Goal: Task Accomplishment & Management: Manage account settings

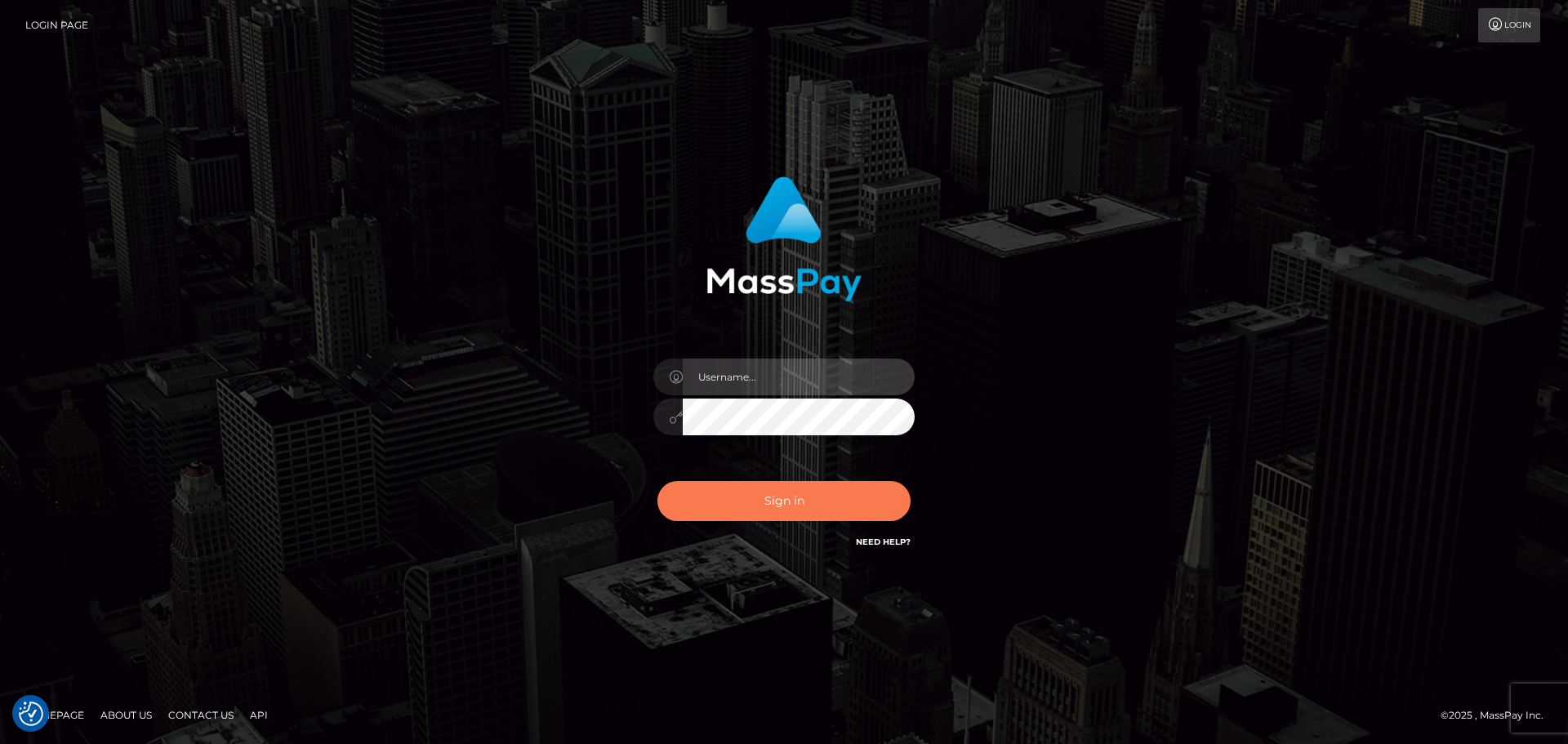
type input "[DOMAIN_NAME]"
click at [815, 512] on button "Sign in" at bounding box center [784, 501] width 253 height 40
type input "constantin.mp"
click at [765, 502] on button "Sign in" at bounding box center [784, 501] width 253 height 40
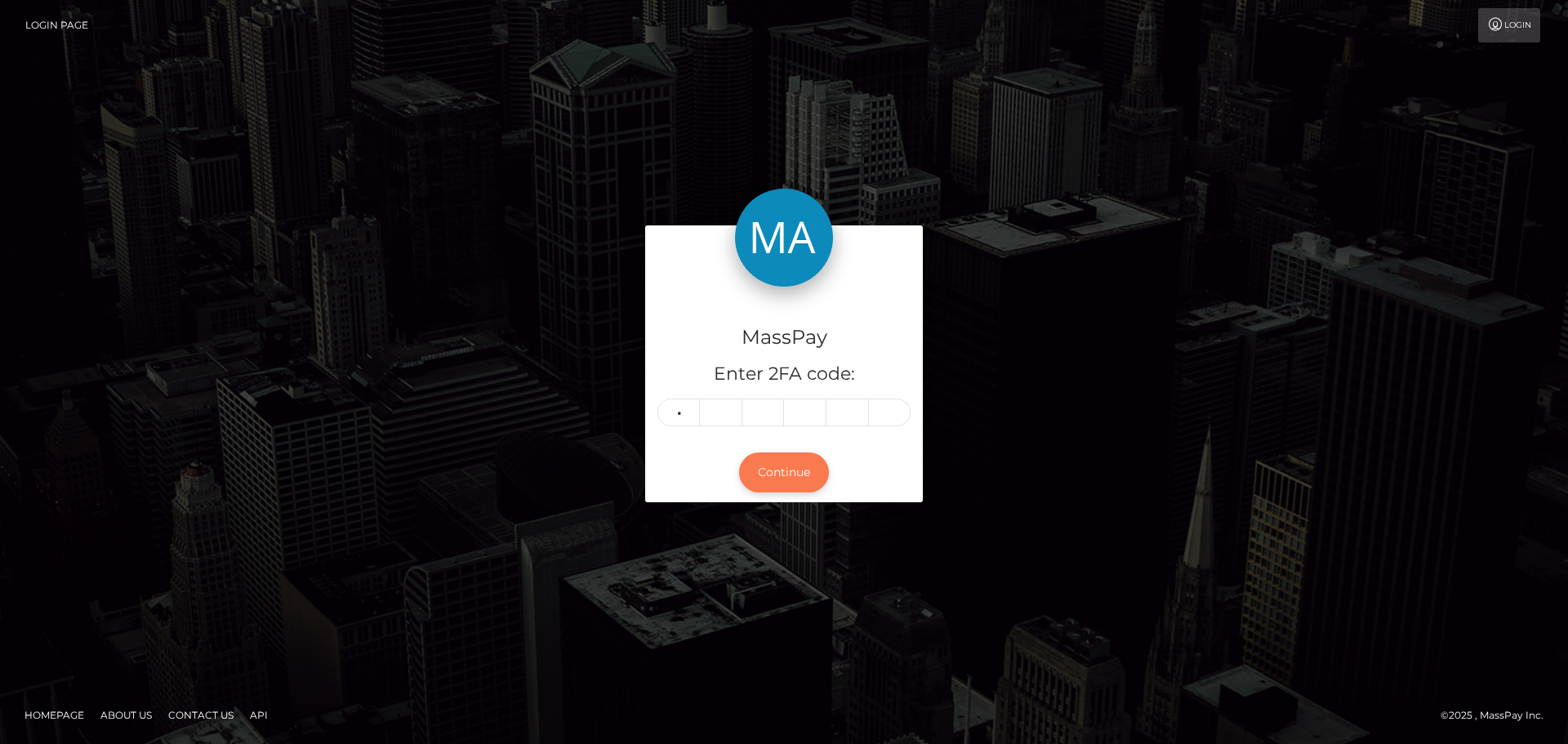
type input "9"
type input "7"
type input "1"
type input "5"
type input "8"
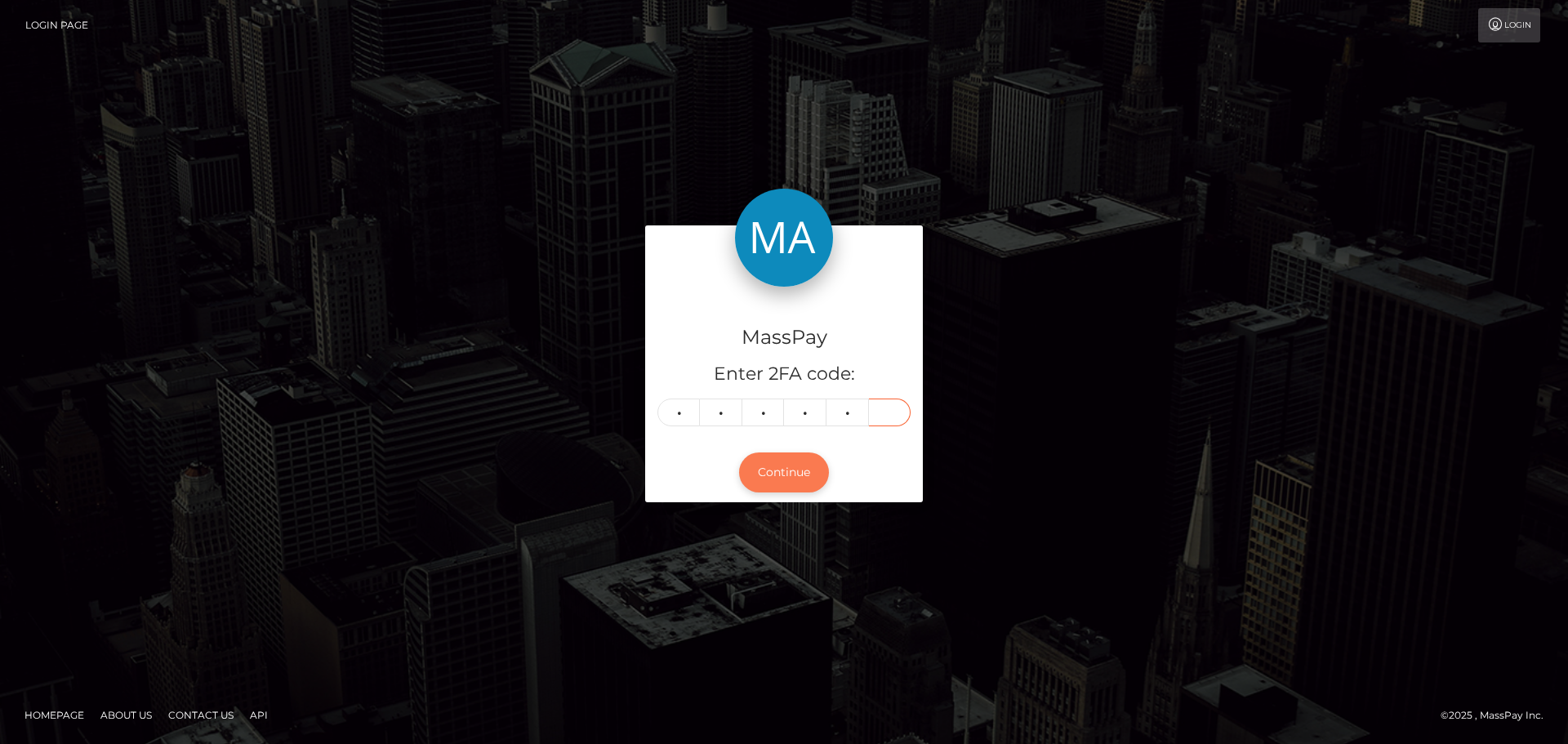
type input "4"
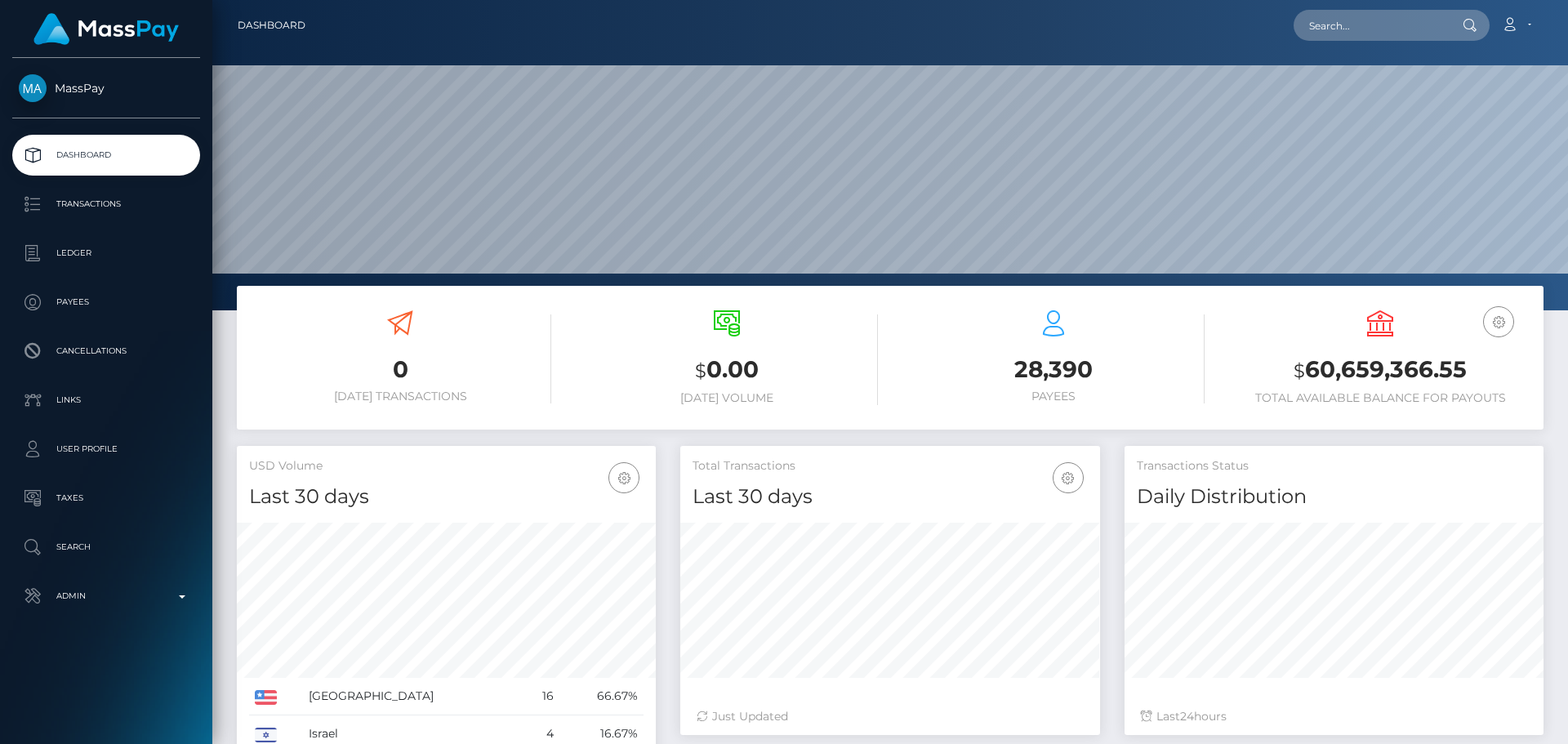
scroll to position [290, 419]
click at [1384, 30] on input "text" at bounding box center [1370, 25] width 154 height 31
paste input "Best regards, Constantin | Compliance Analyst | MassPay"
type input "Best regards, Constantin | Compliance Analyst | MassPay"
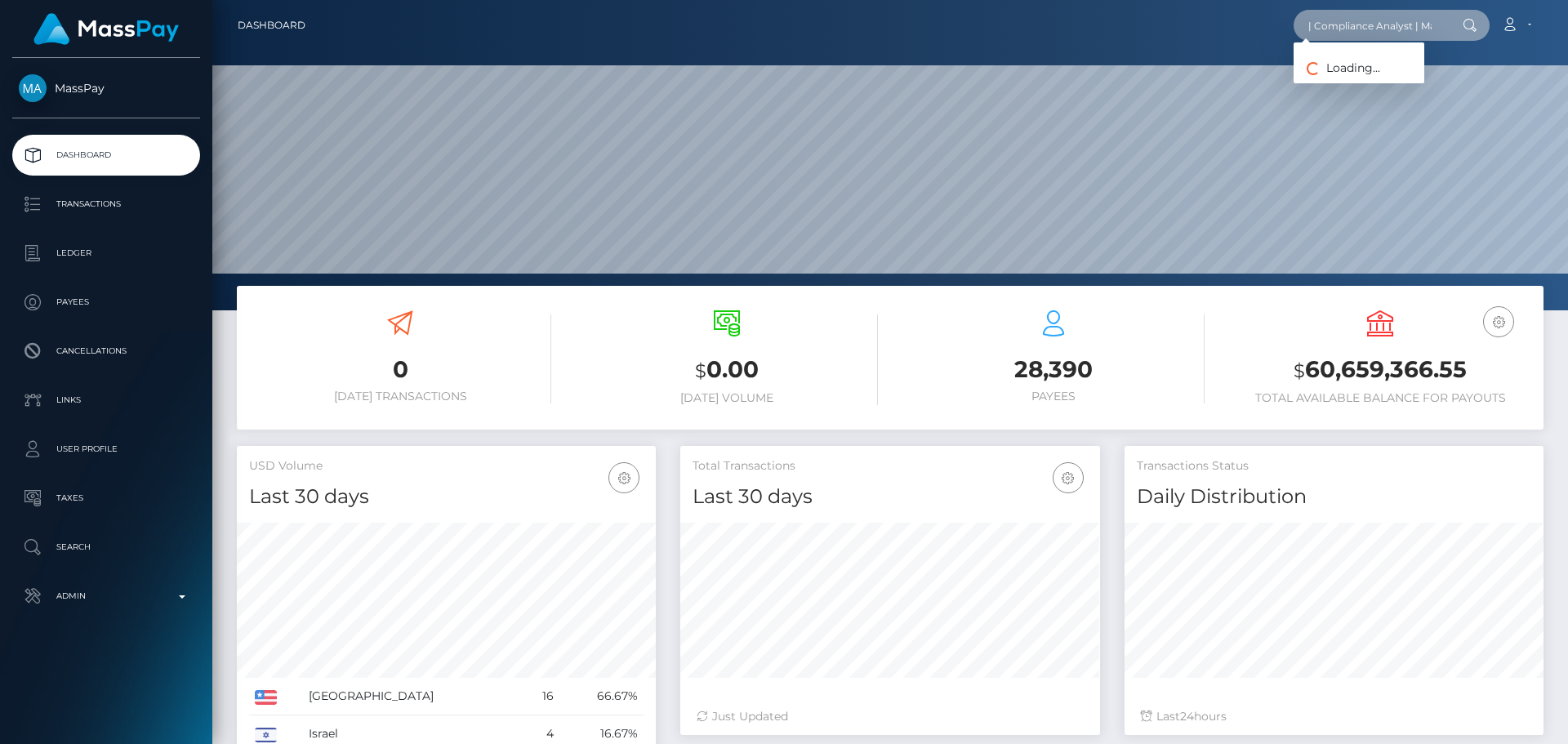
click at [1388, 29] on input "Best regards, Constantin | Compliance Analyst | MassPay" at bounding box center [1370, 25] width 154 height 31
click at [1338, 29] on input "text" at bounding box center [1370, 25] width 154 height 31
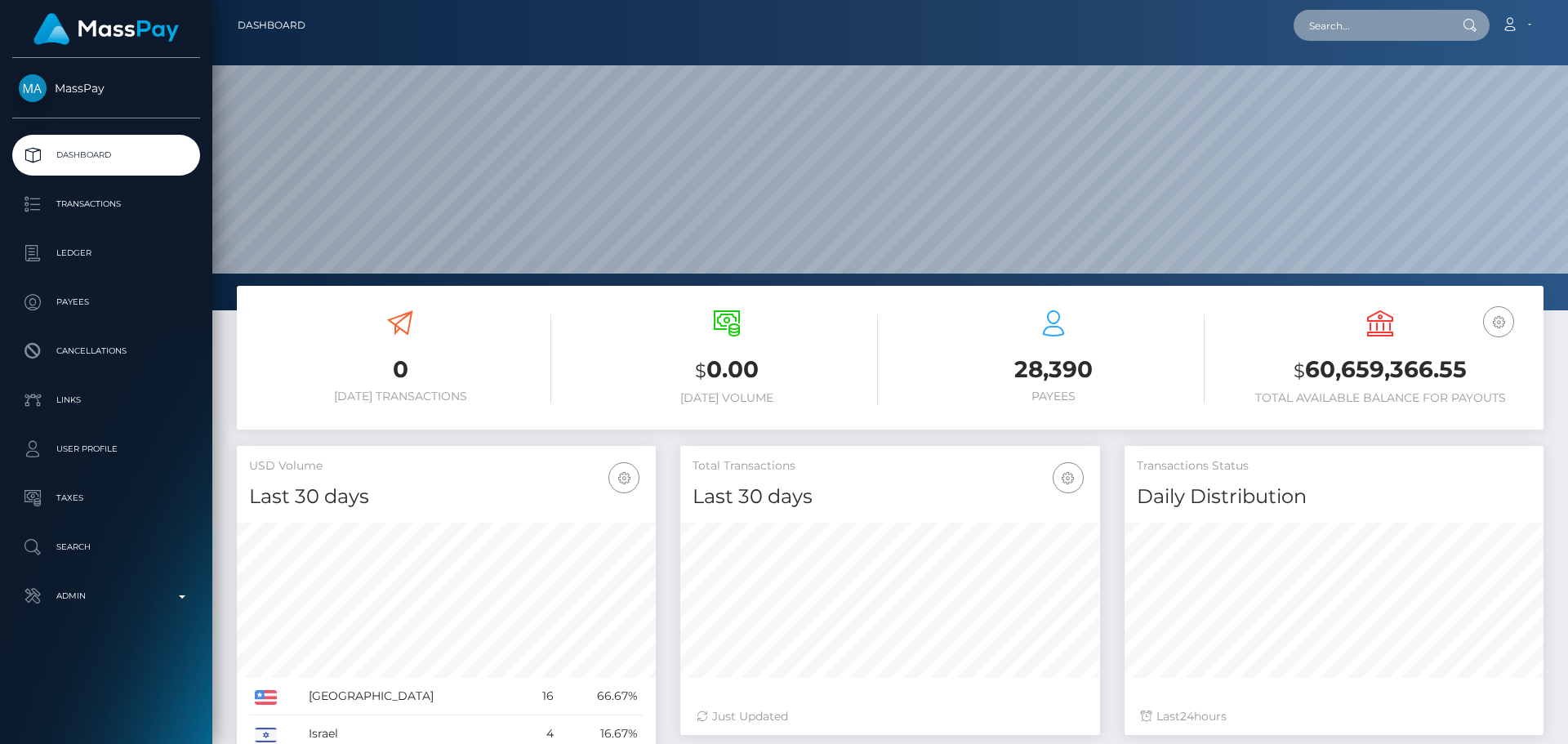
paste input "dalaoficina31@gmail.com"
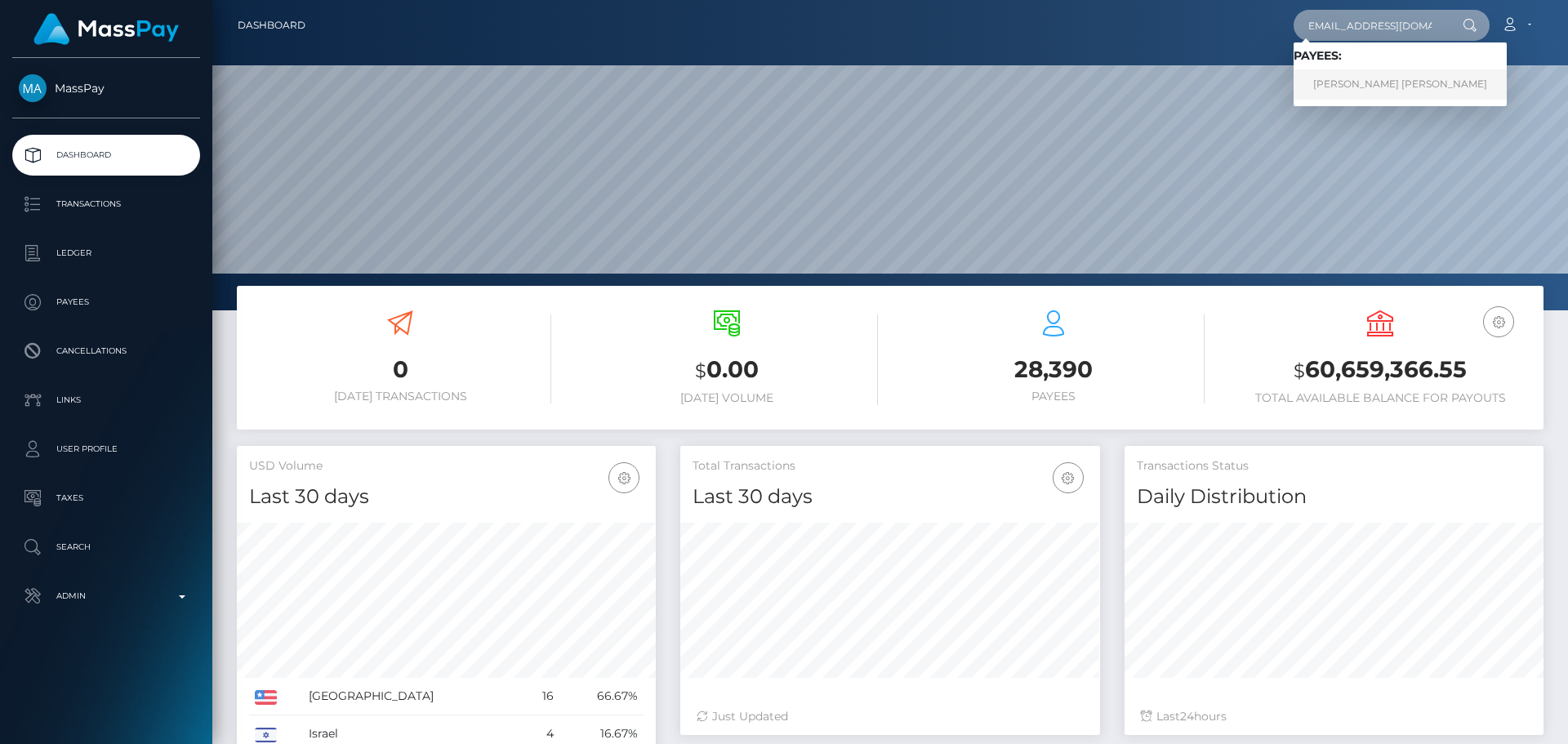
type input "dalaoficina31@gmail.com"
click at [1362, 83] on link "Alex Ruiz Ruiz" at bounding box center [1400, 85] width 213 height 30
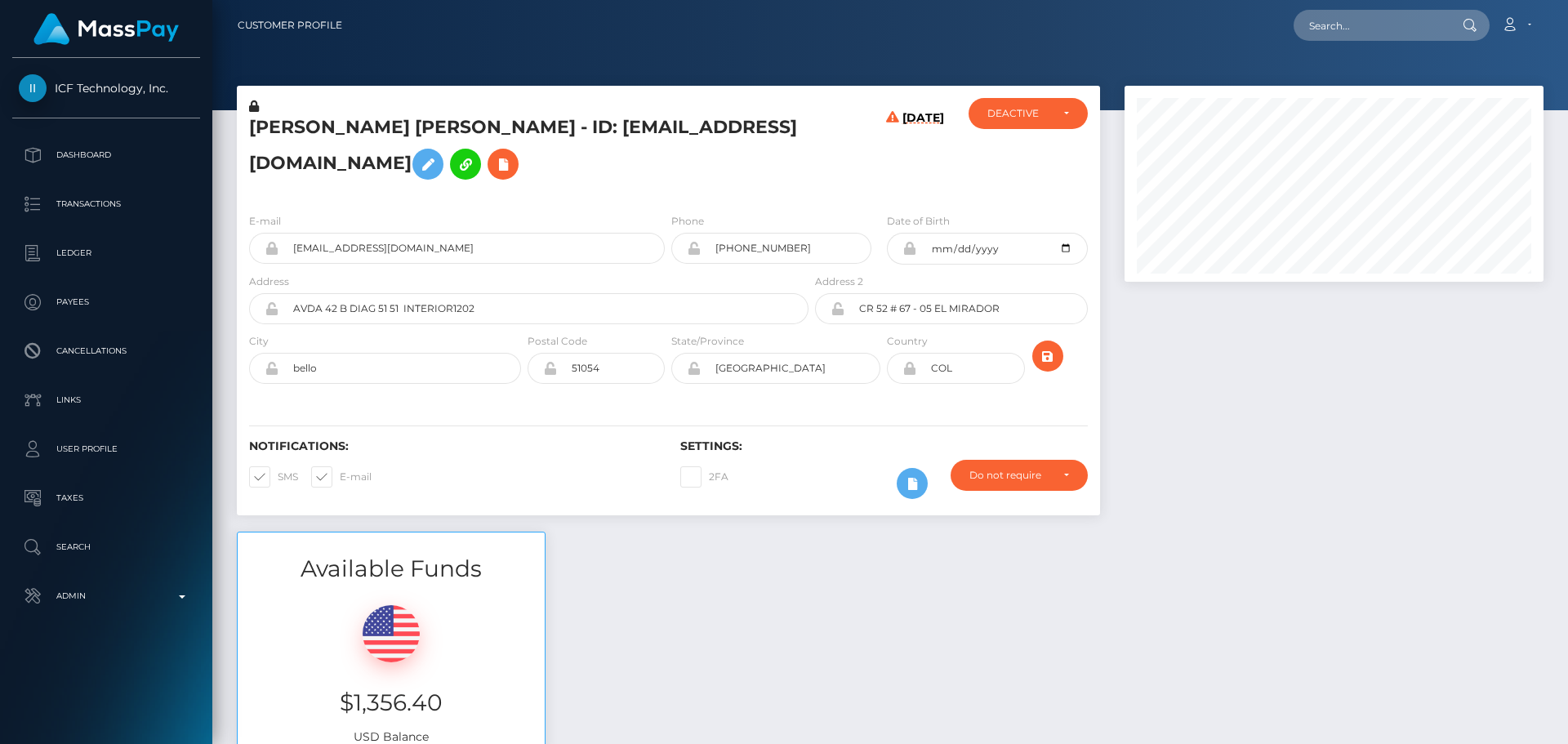
scroll to position [196, 419]
click at [847, 136] on div "[DATE]" at bounding box center [883, 149] width 143 height 102
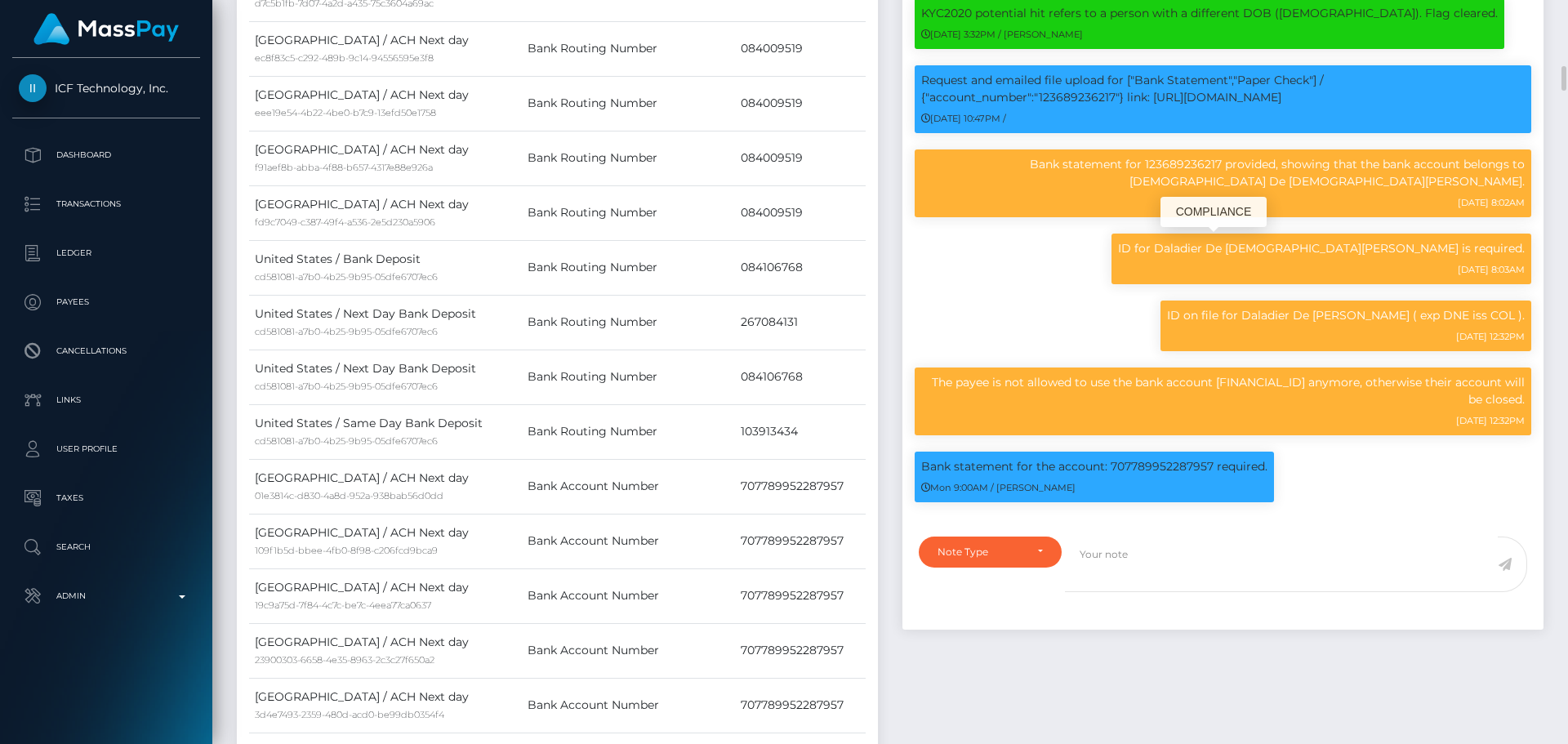
click at [1024, 268] on div "ID for Daladier De Jesus Taborda Cavadia is required. 12/16/24 8:03AM" at bounding box center [1222, 267] width 641 height 67
click at [1013, 272] on div "ID for Daladier De Jesus Taborda Cavadia is required. 12/16/24 8:03AM" at bounding box center [1222, 267] width 641 height 67
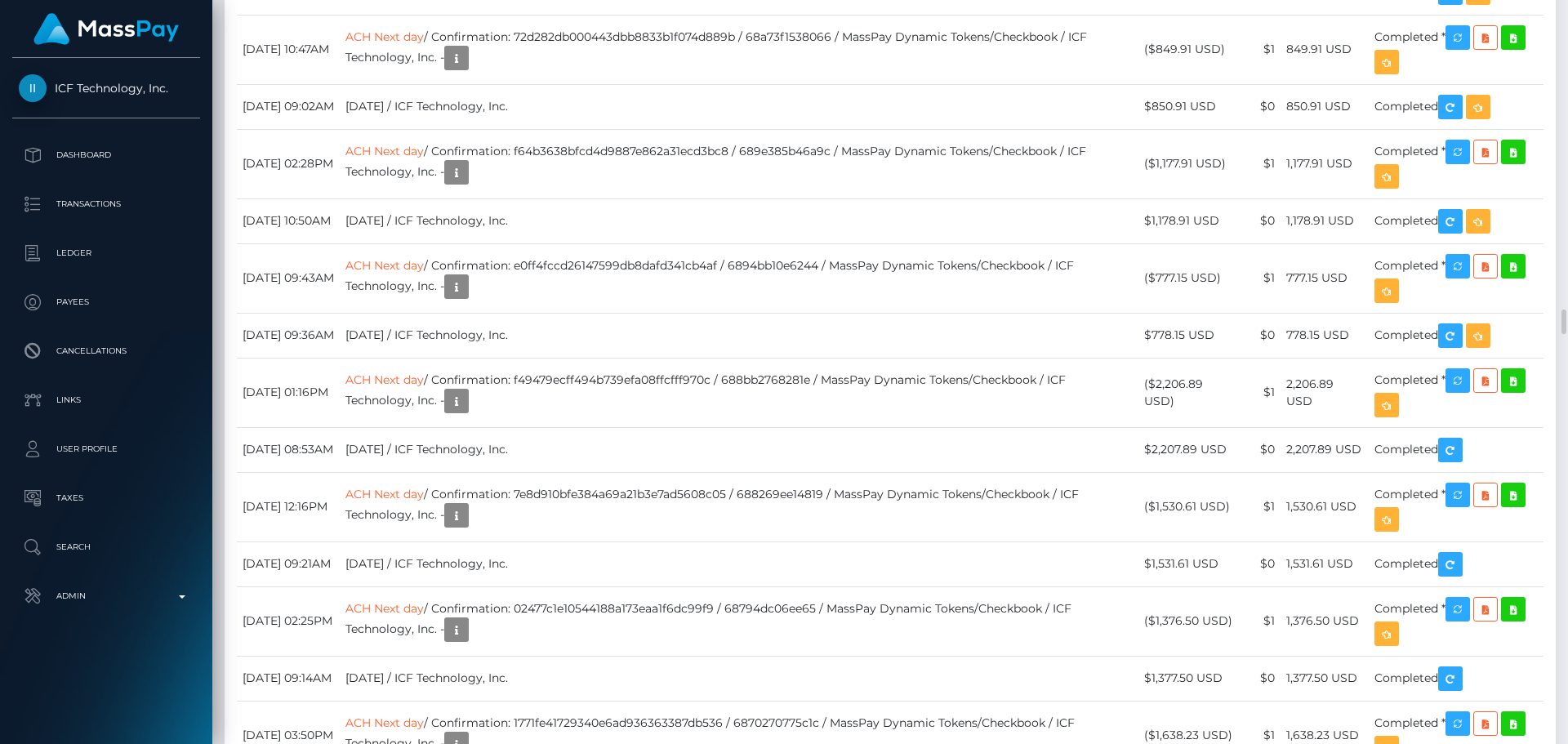
scroll to position [9470, 0]
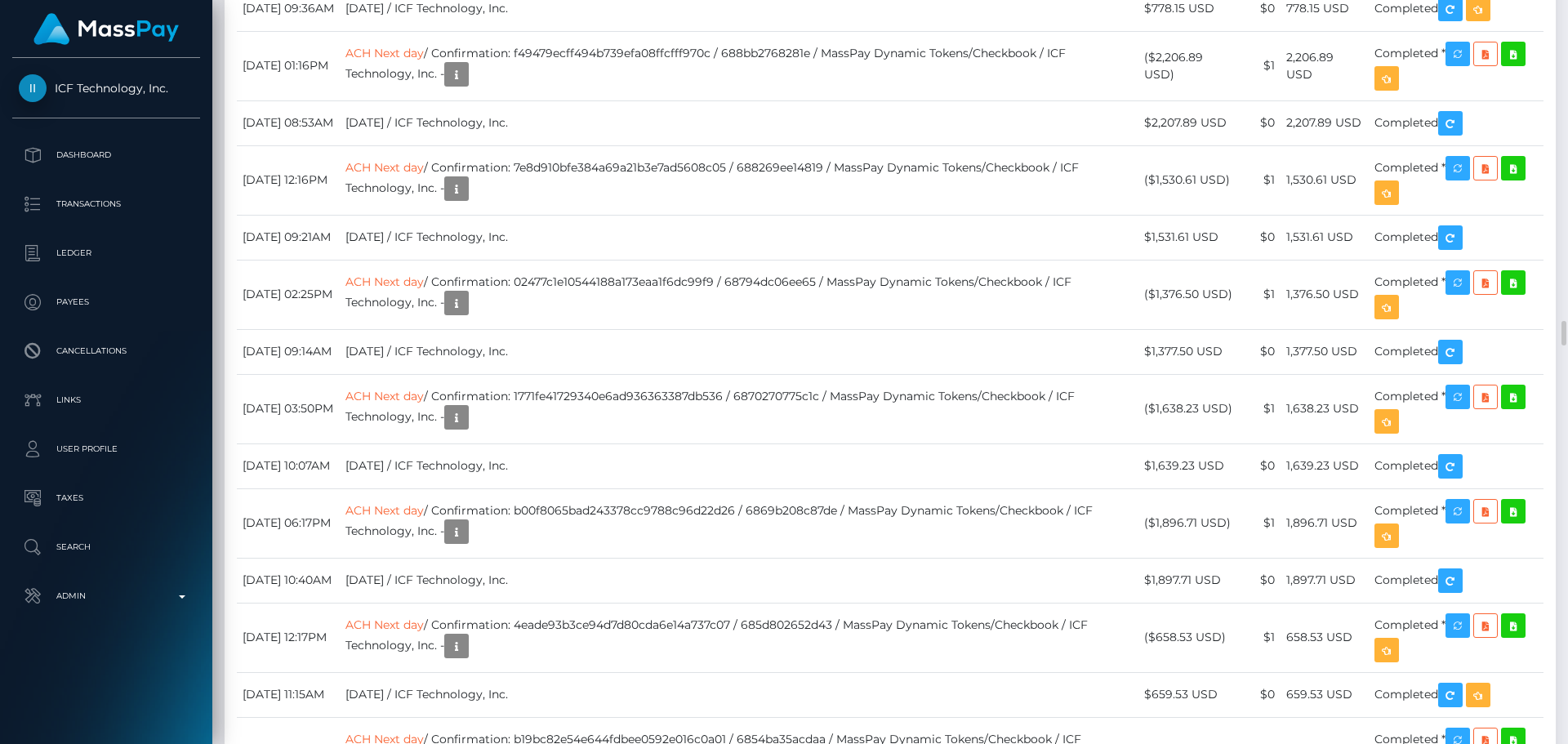
drag, startPoint x: 403, startPoint y: 487, endPoint x: 484, endPoint y: 508, distance: 83.7
copy link "ACH Next day"
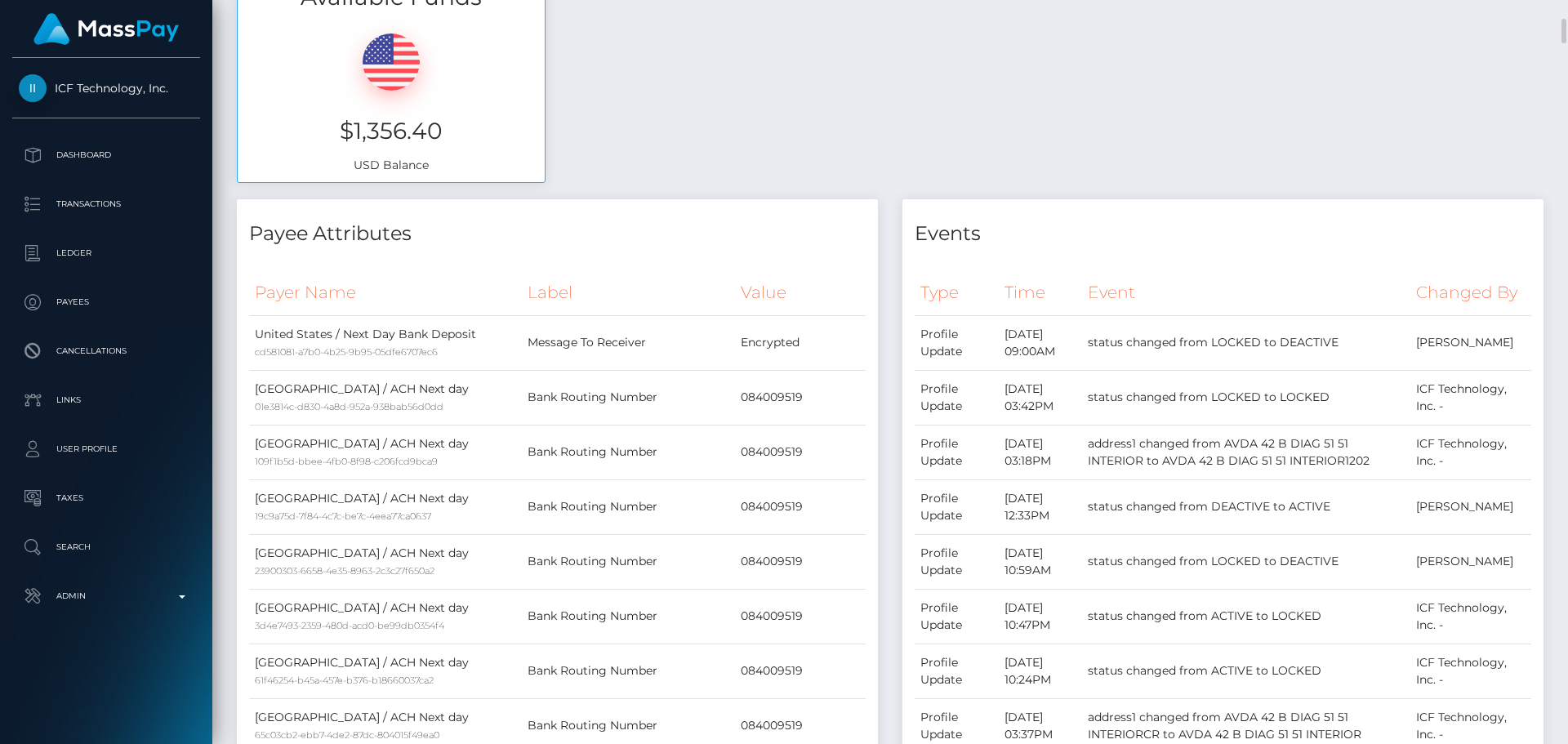
scroll to position [0, 0]
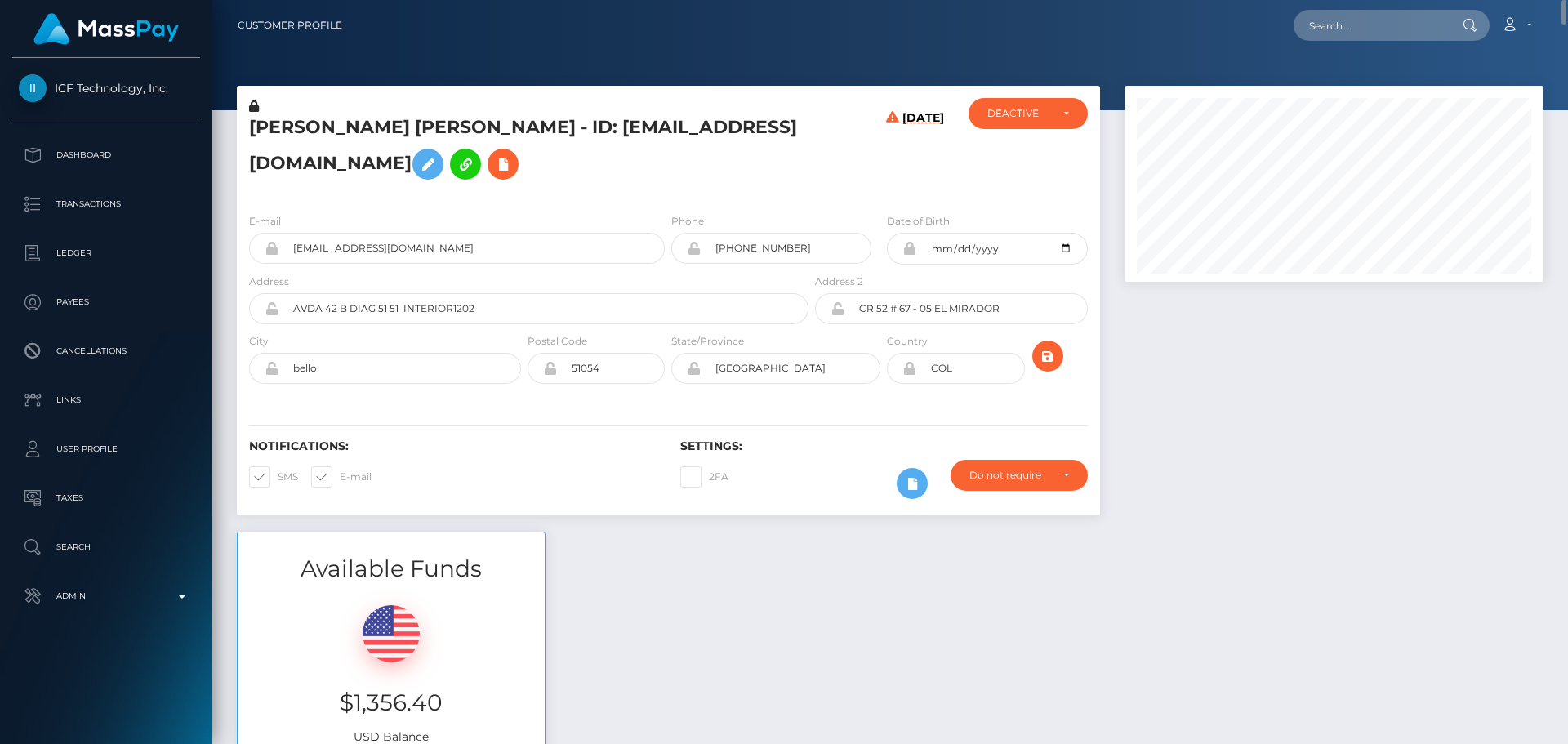
click at [256, 135] on h5 "Alex Ruiz Ruiz - ID: dalaoficina31@gmail.com" at bounding box center [524, 151] width 550 height 73
copy h5 "Alex"
click at [361, 139] on h5 "Alex Ruiz Ruiz - ID: dalaoficina31@gmail.com" at bounding box center [524, 151] width 550 height 73
click at [360, 139] on h5 "Alex Ruiz Ruiz - ID: dalaoficina31@gmail.com" at bounding box center [524, 151] width 550 height 73
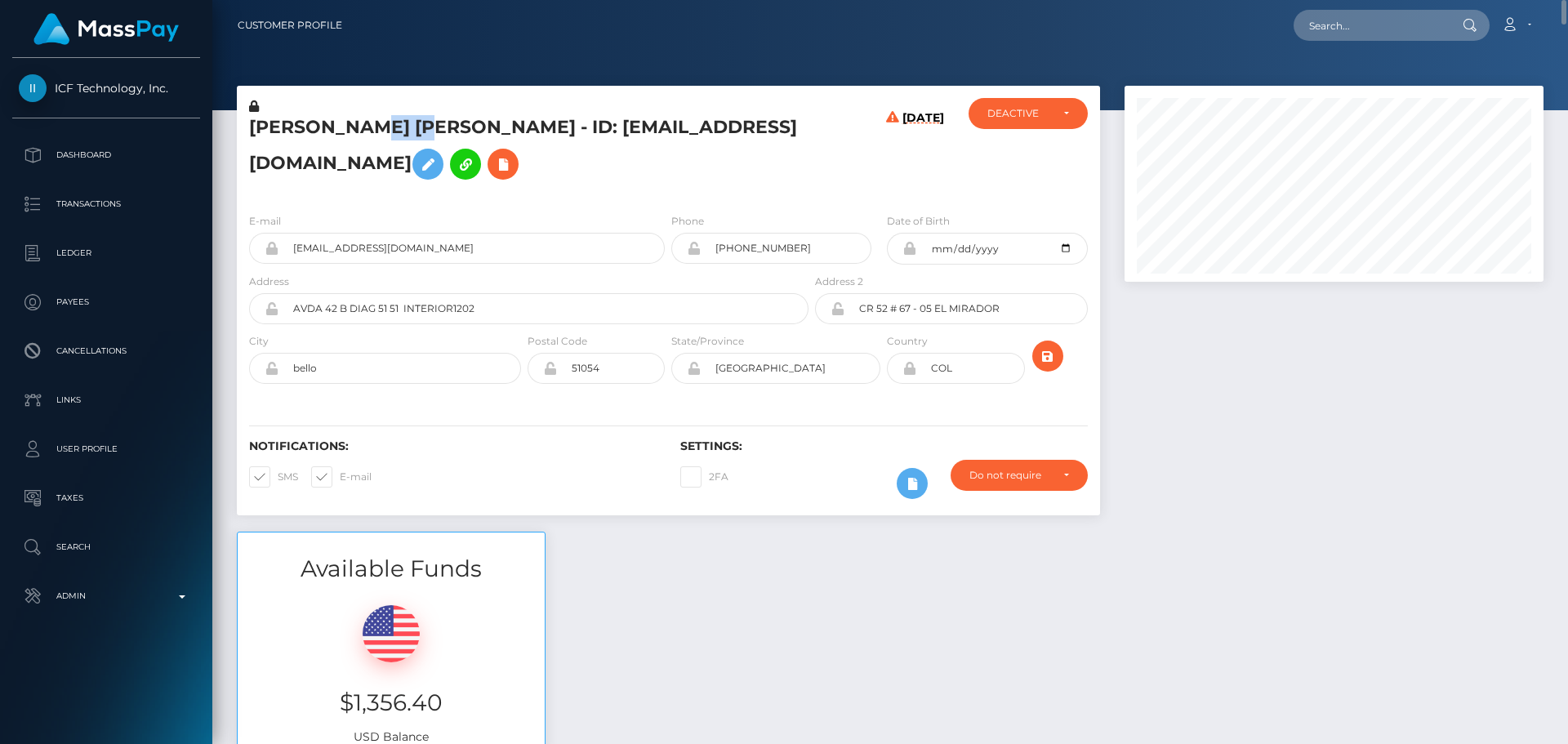
copy h5 "Ruiz"
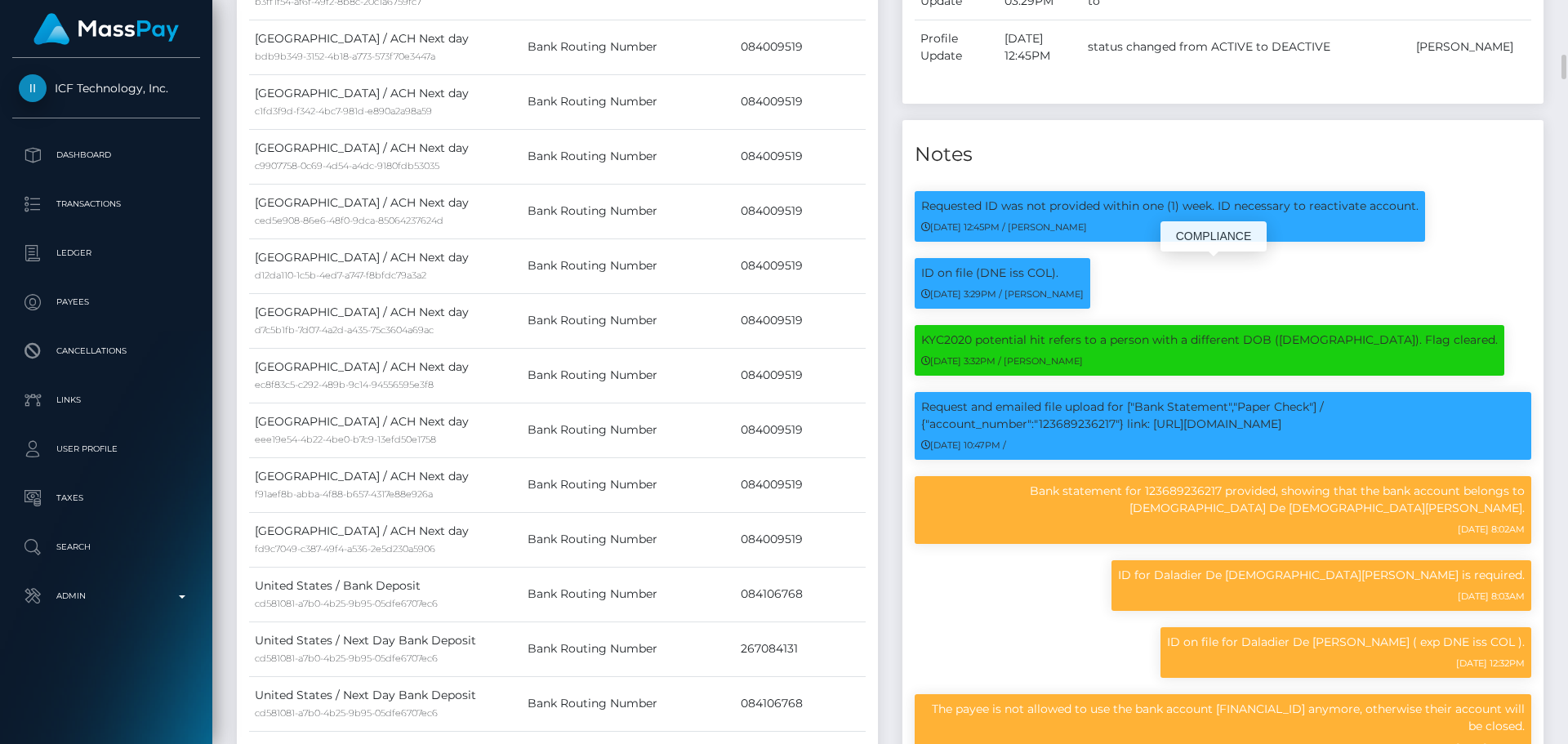
scroll to position [196, 419]
click at [1213, 265] on div "ID on file (DNE iss COL). 03/02/23 3:29PM / Roxana Ionescu" at bounding box center [1222, 292] width 641 height 67
click at [1210, 294] on div "ID on file (DNE iss COL). 03/02/23 3:29PM / Roxana Ionescu" at bounding box center [1222, 292] width 641 height 67
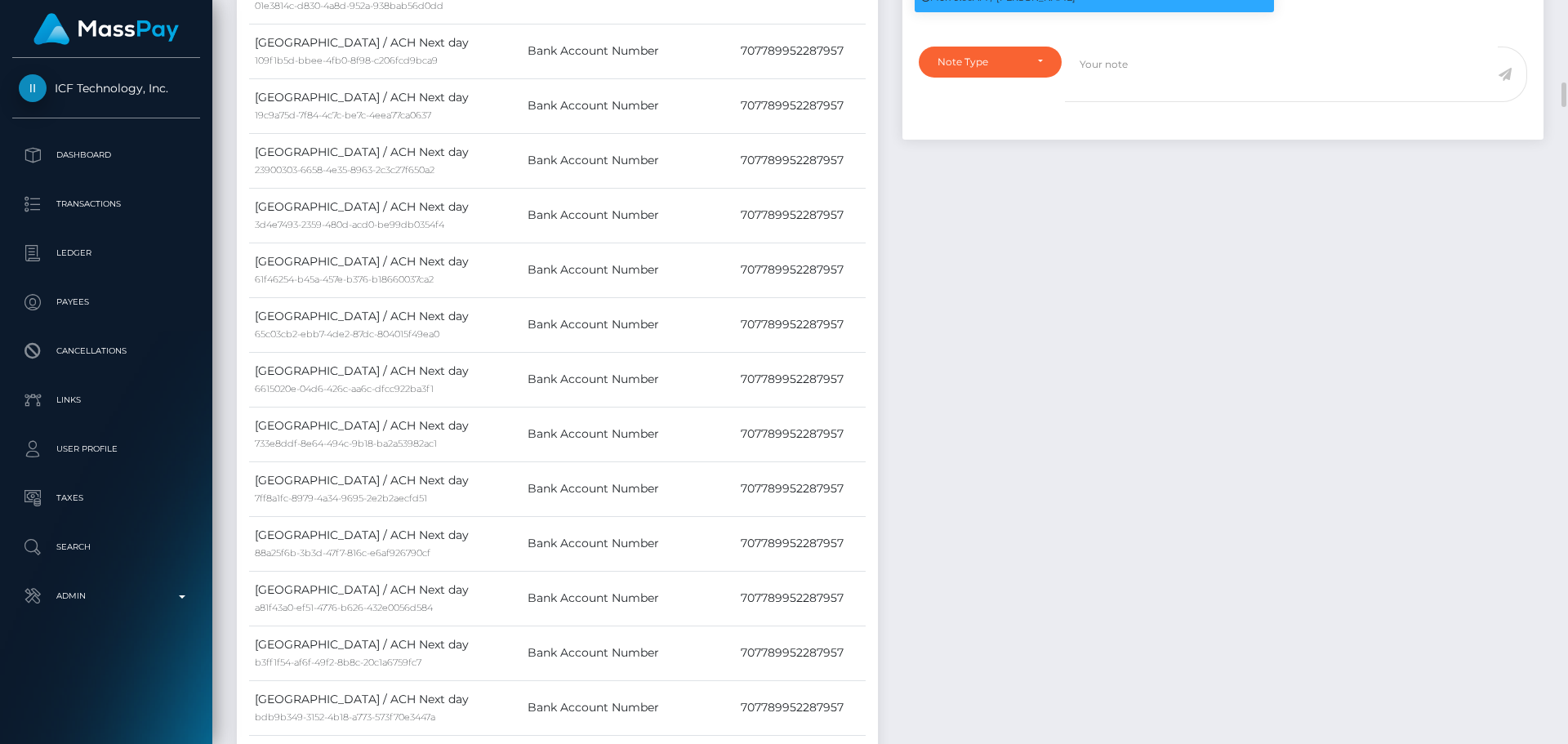
scroll to position [2204, 0]
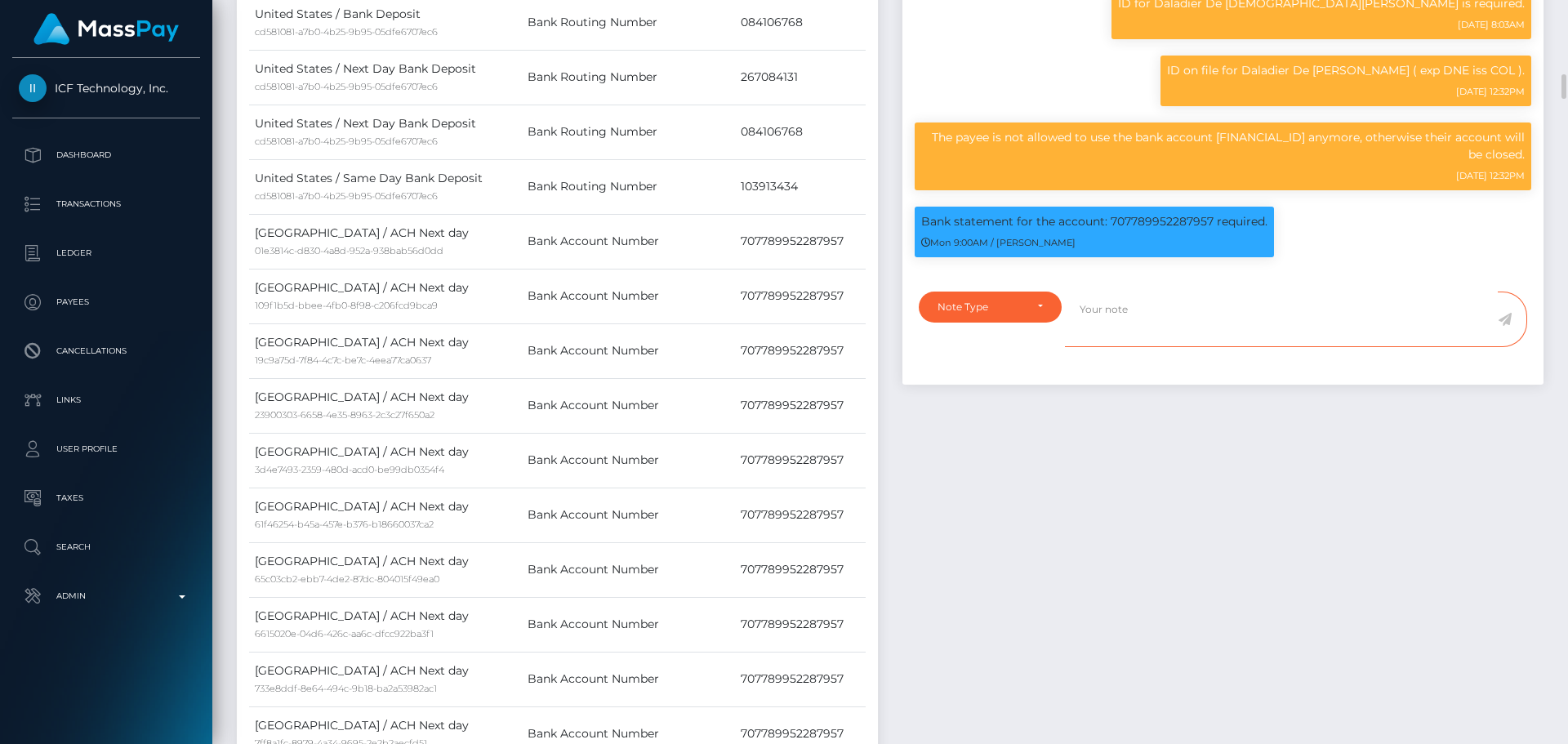
click at [1127, 320] on textarea at bounding box center [1281, 319] width 433 height 56
paste textarea "Bank statement provided for showing that the bank account belongs to Heather Ni…"
type textarea "Bank statement provided for showing that the bank account belongs to Heather Ni…"
click at [1008, 304] on div "Note Type" at bounding box center [980, 307] width 86 height 13
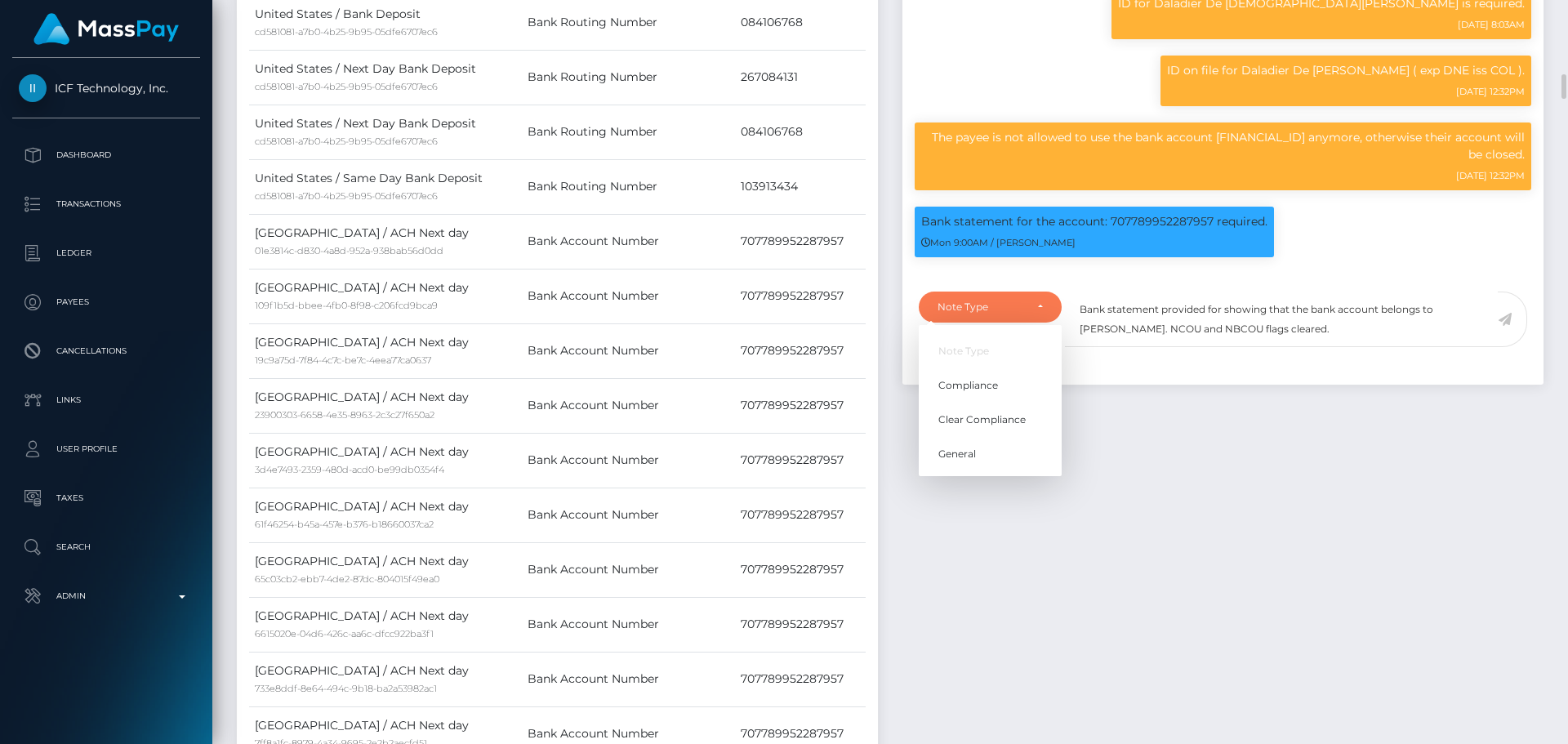
scroll to position [196, 419]
click at [971, 387] on span "Compliance" at bounding box center [967, 385] width 60 height 15
select select "COMPLIANCE"
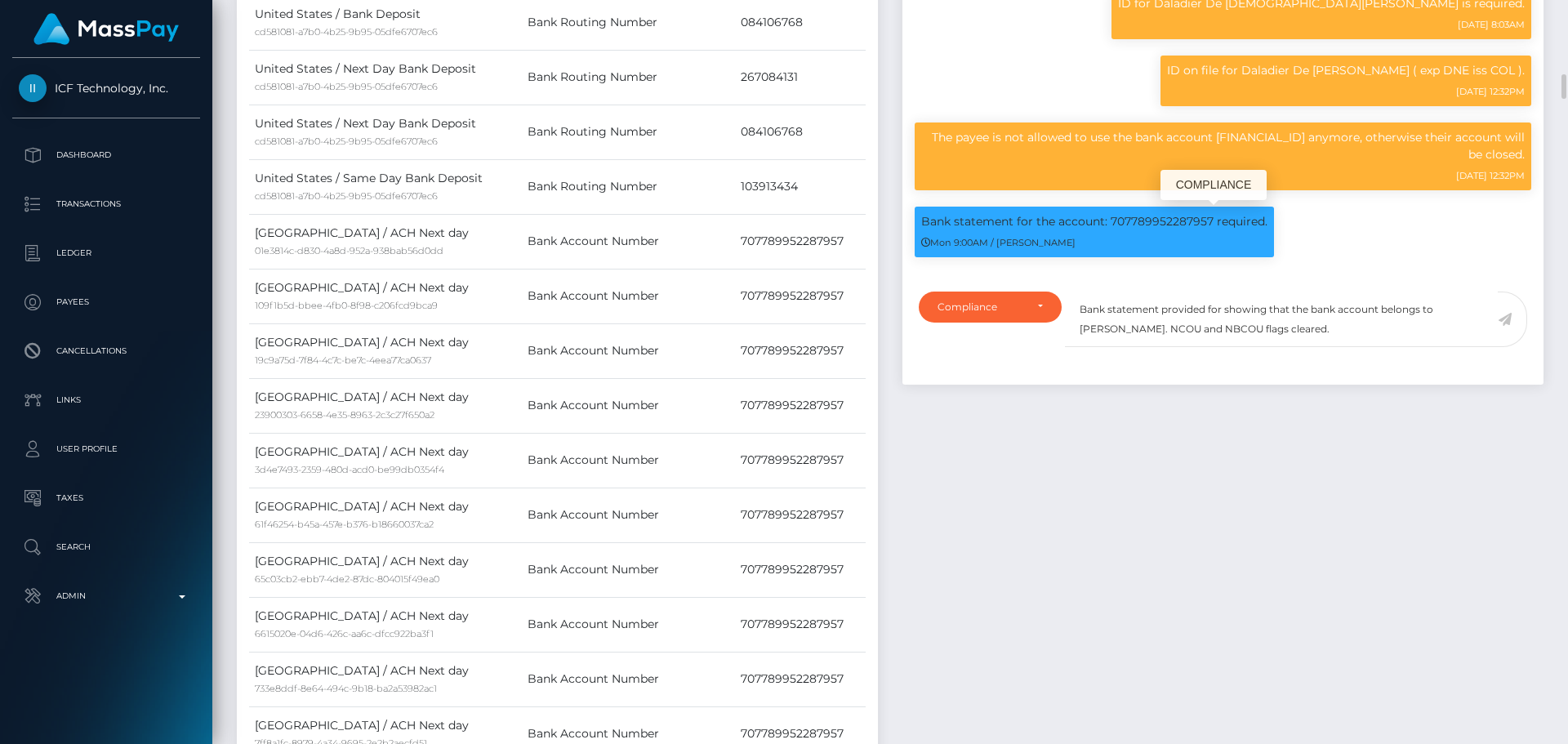
click at [1150, 219] on p "Bank statement for the account: 707789952287957 required." at bounding box center [1094, 221] width 346 height 17
copy p "707789952287957"
click at [1220, 307] on textarea "Bank statement provided for showing that the bank account belongs to Heather Ni…" at bounding box center [1281, 319] width 433 height 56
paste textarea "707789952287957"
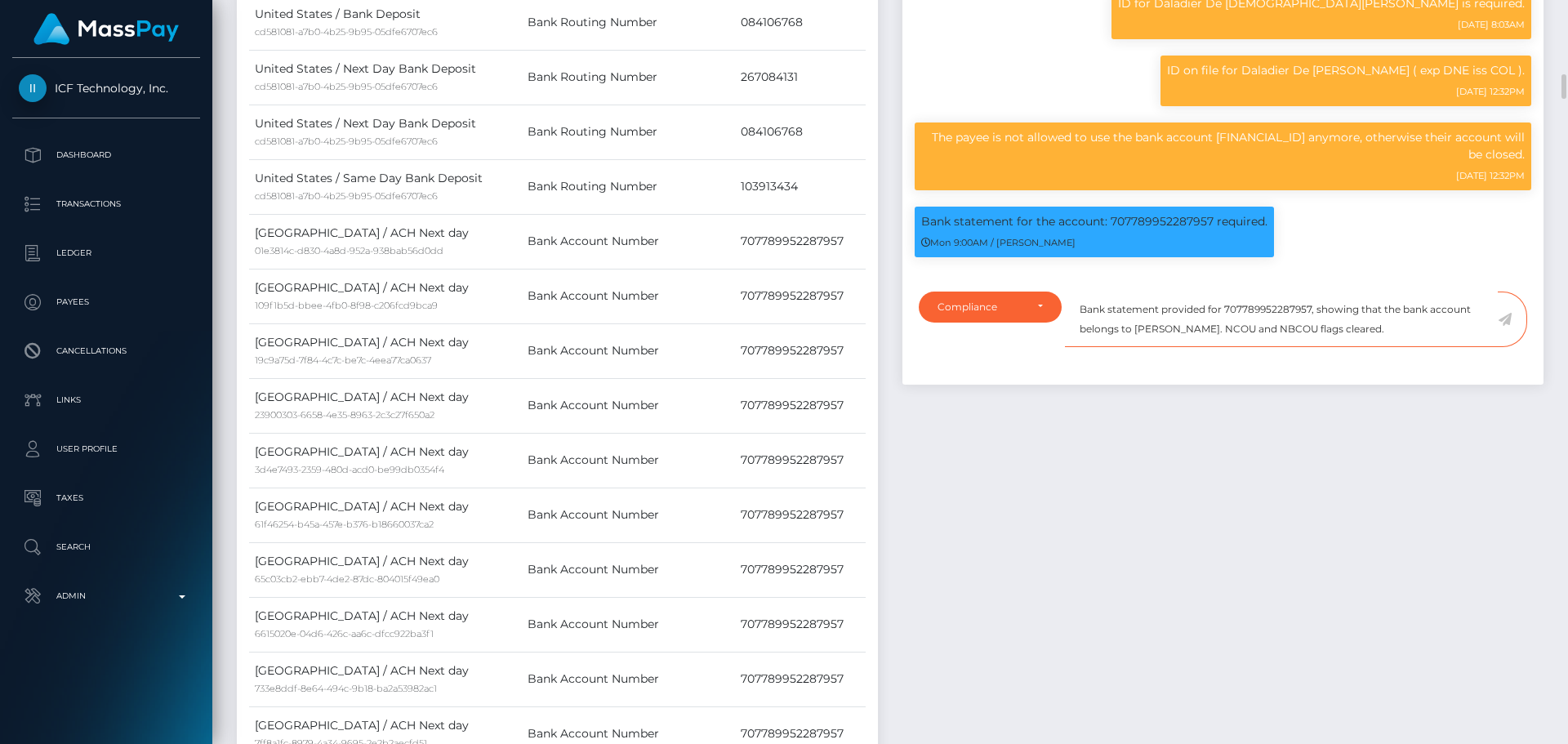
click at [1146, 332] on textarea "Bank statement provided for 707789952287957, showing that the bank account belo…" at bounding box center [1281, 319] width 433 height 56
drag, startPoint x: 1146, startPoint y: 332, endPoint x: 1216, endPoint y: 326, distance: 70.3
click at [1216, 326] on textarea "Bank statement provided for 707789952287957, showing that the bank account belo…" at bounding box center [1281, 319] width 433 height 56
paste textarea "Diego Fernando Taborda Cavadia"
drag, startPoint x: 1470, startPoint y: 330, endPoint x: 1080, endPoint y: 302, distance: 391.0
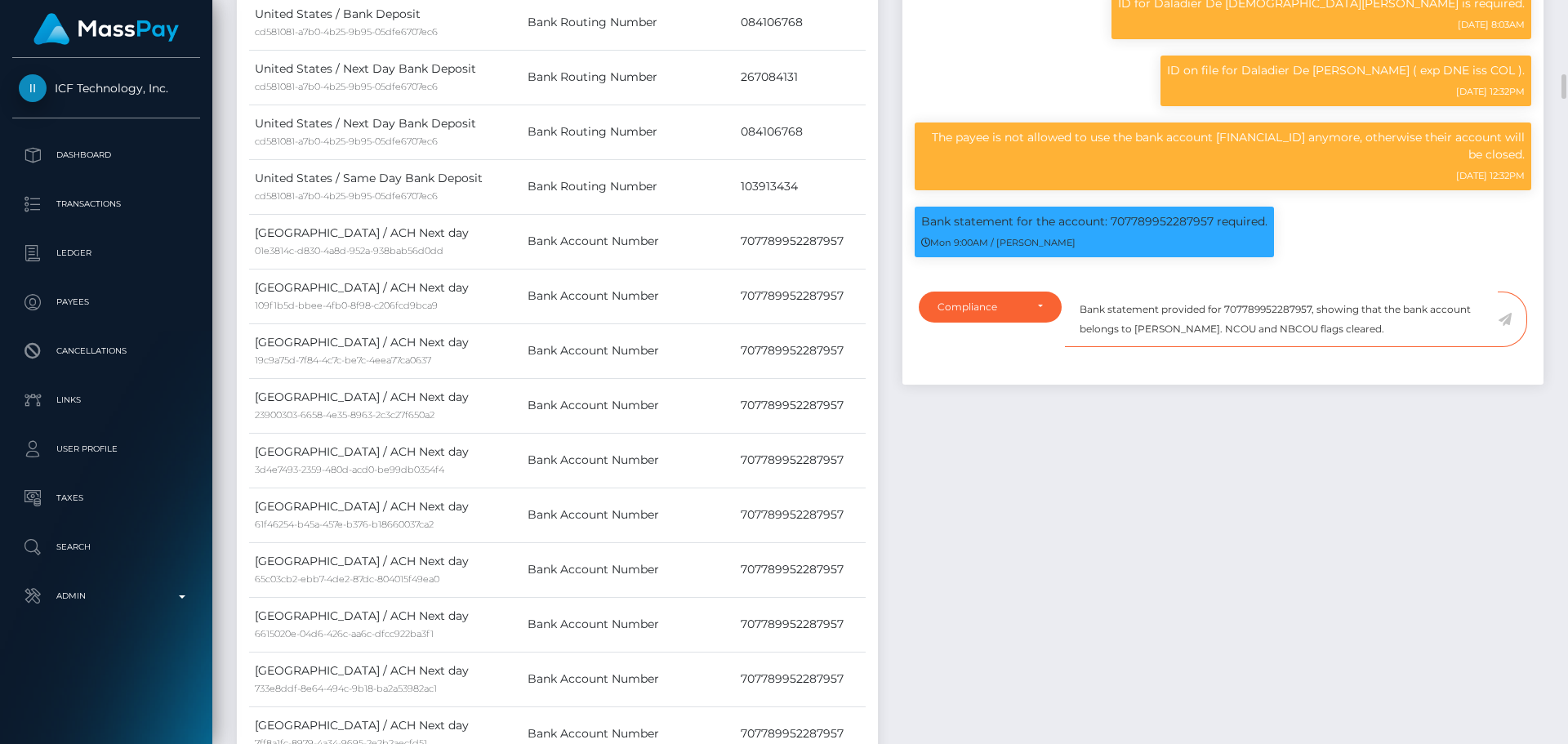
click at [1080, 302] on textarea "Bank statement provided for 707789952287957, showing that the bank account belo…" at bounding box center [1281, 319] width 433 height 56
type textarea "Bank statement provided for 707789952287957, showing that the bank account belo…"
click at [1470, 327] on textarea "Bank statement provided for 707789952287957, showing that the bank account belo…" at bounding box center [1281, 319] width 433 height 56
click at [1042, 312] on div "Compliance" at bounding box center [990, 307] width 106 height 13
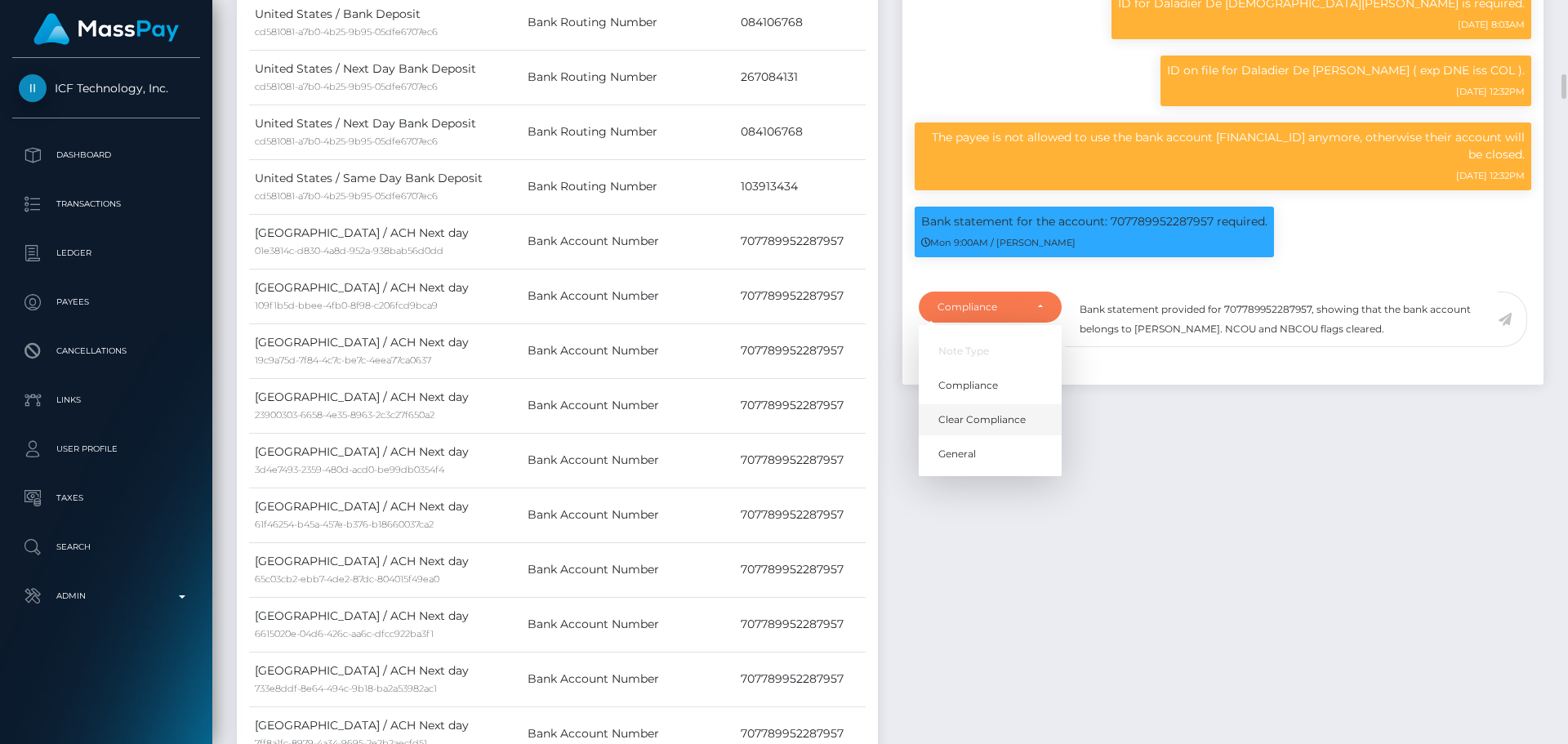
click at [1009, 421] on span "Clear Compliance" at bounding box center [982, 420] width 87 height 15
select select "CLEAR_COMPLIANCE"
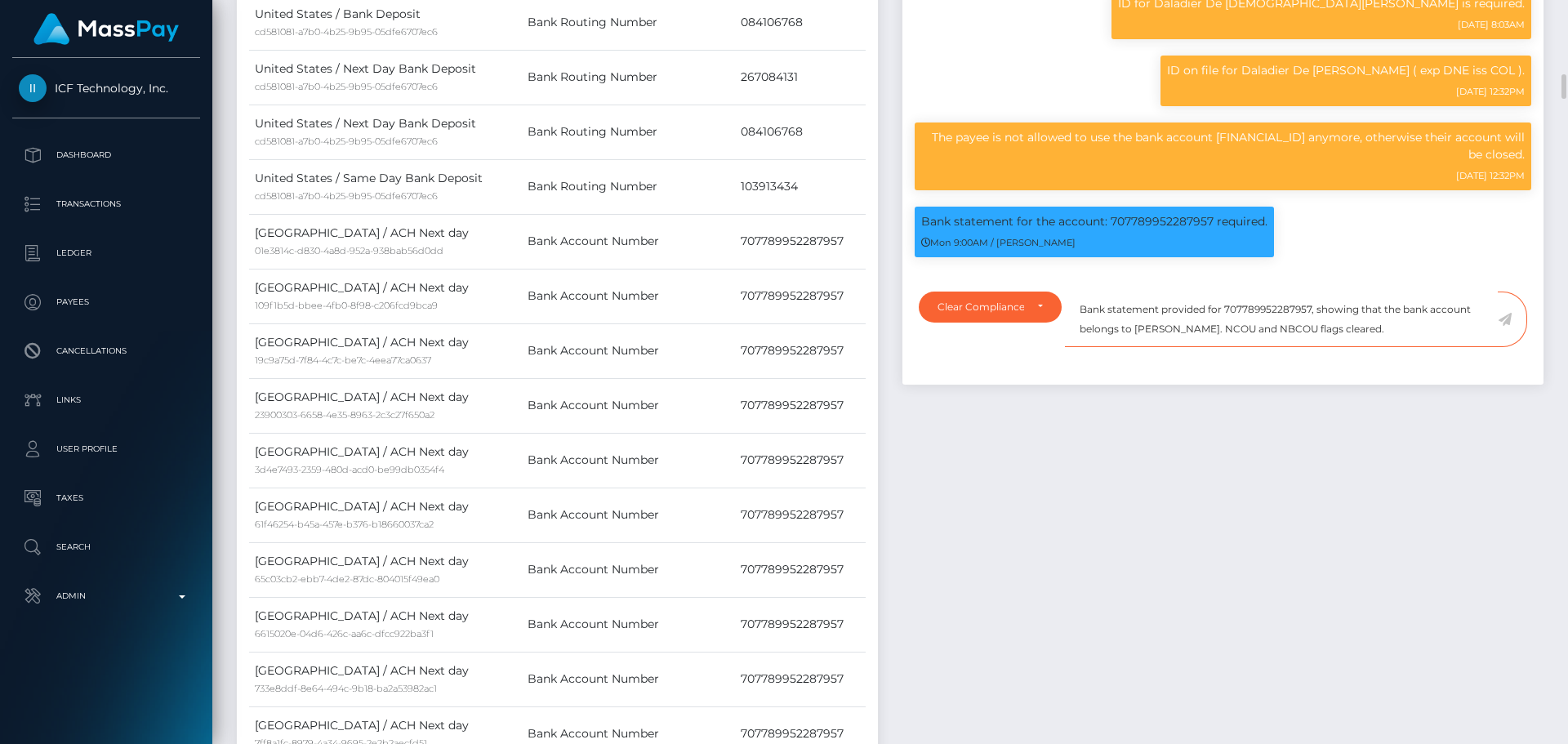
click at [1469, 331] on textarea "Bank statement provided for 707789952287957, showing that the bank account belo…" at bounding box center [1281, 319] width 433 height 56
click at [1505, 320] on icon at bounding box center [1504, 320] width 14 height 13
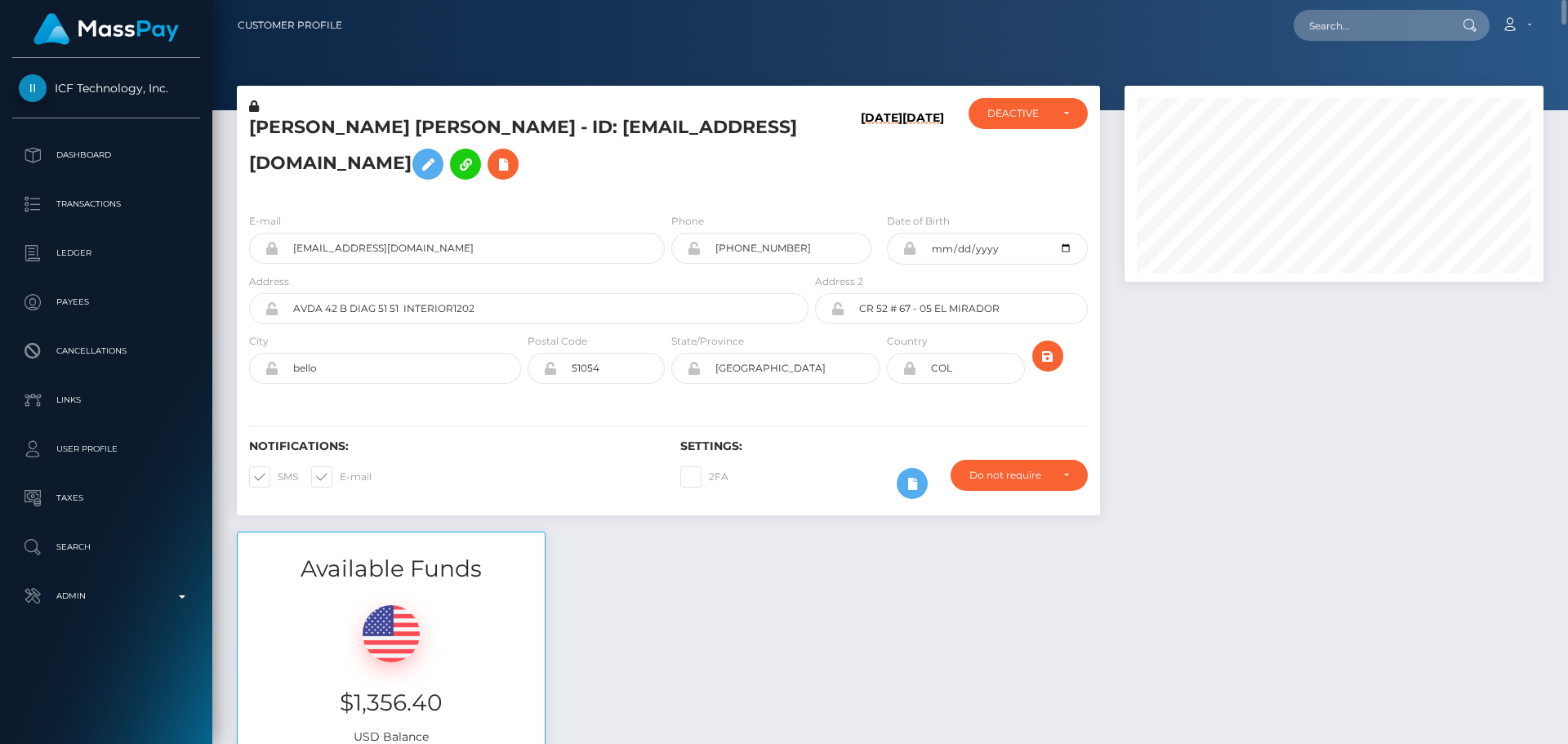
scroll to position [196, 419]
click at [513, 154] on icon at bounding box center [503, 164] width 19 height 20
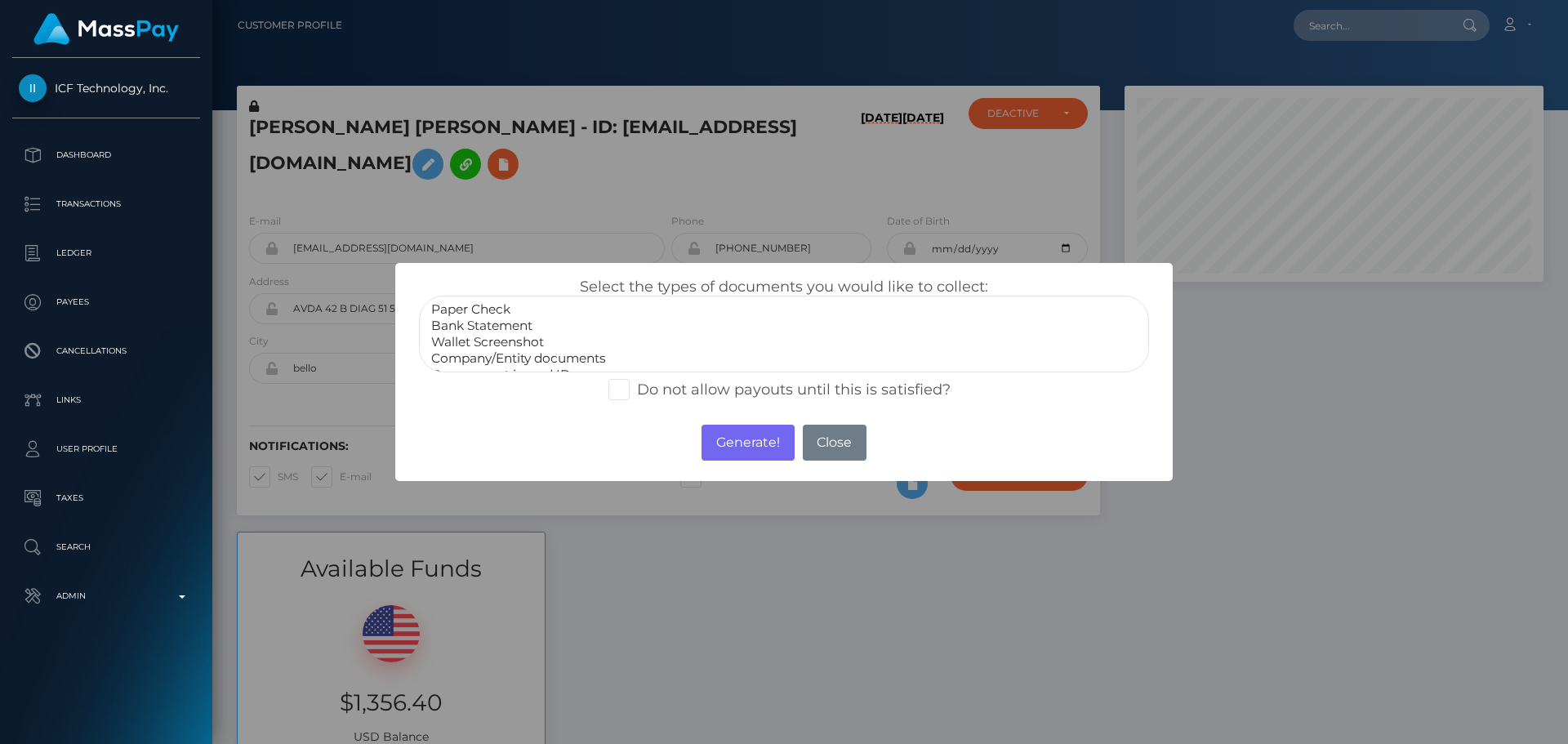
select select "Bank Statement"
click at [512, 325] on option "Bank Statement" at bounding box center [784, 325] width 709 height 16
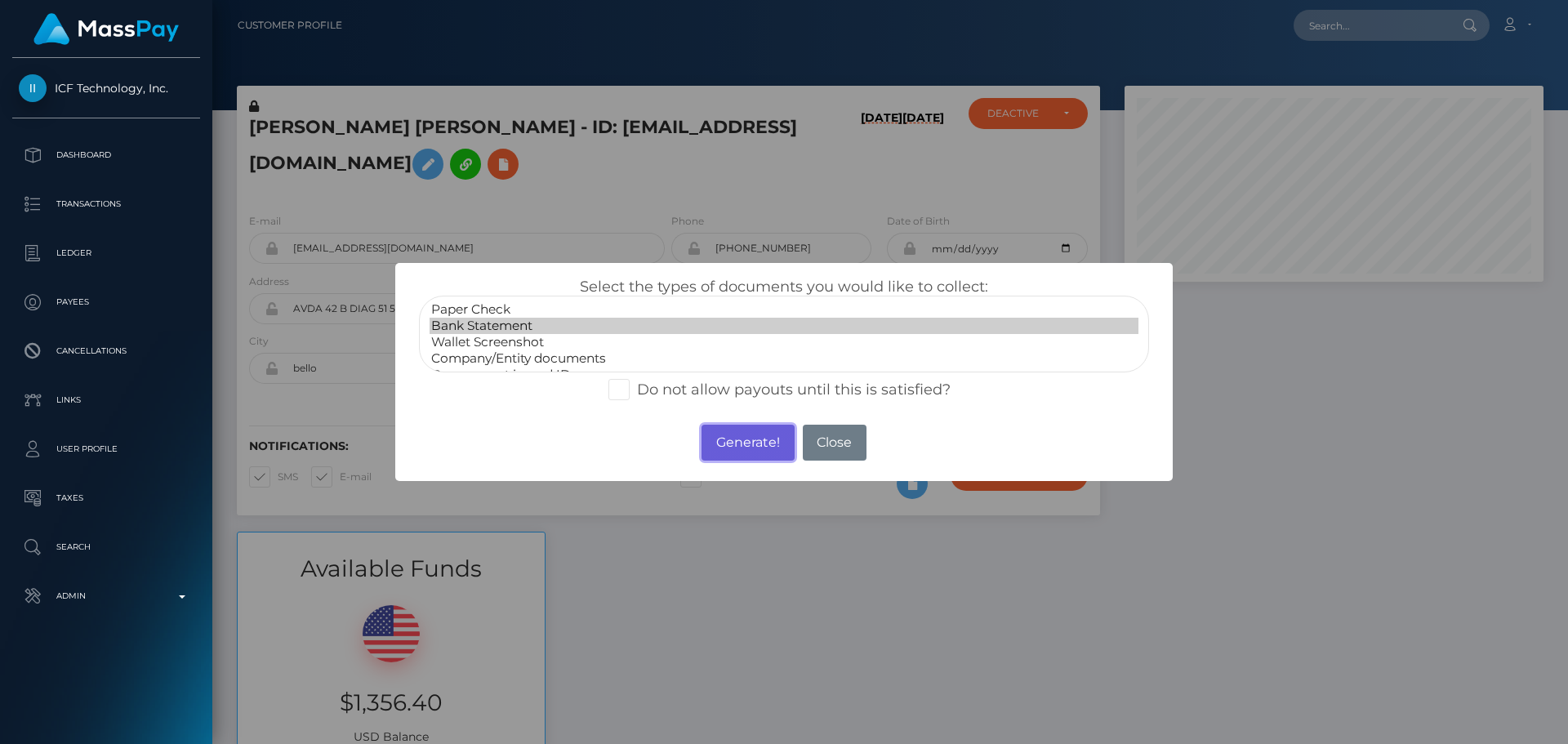
click at [752, 444] on button "Generate!" at bounding box center [748, 442] width 92 height 36
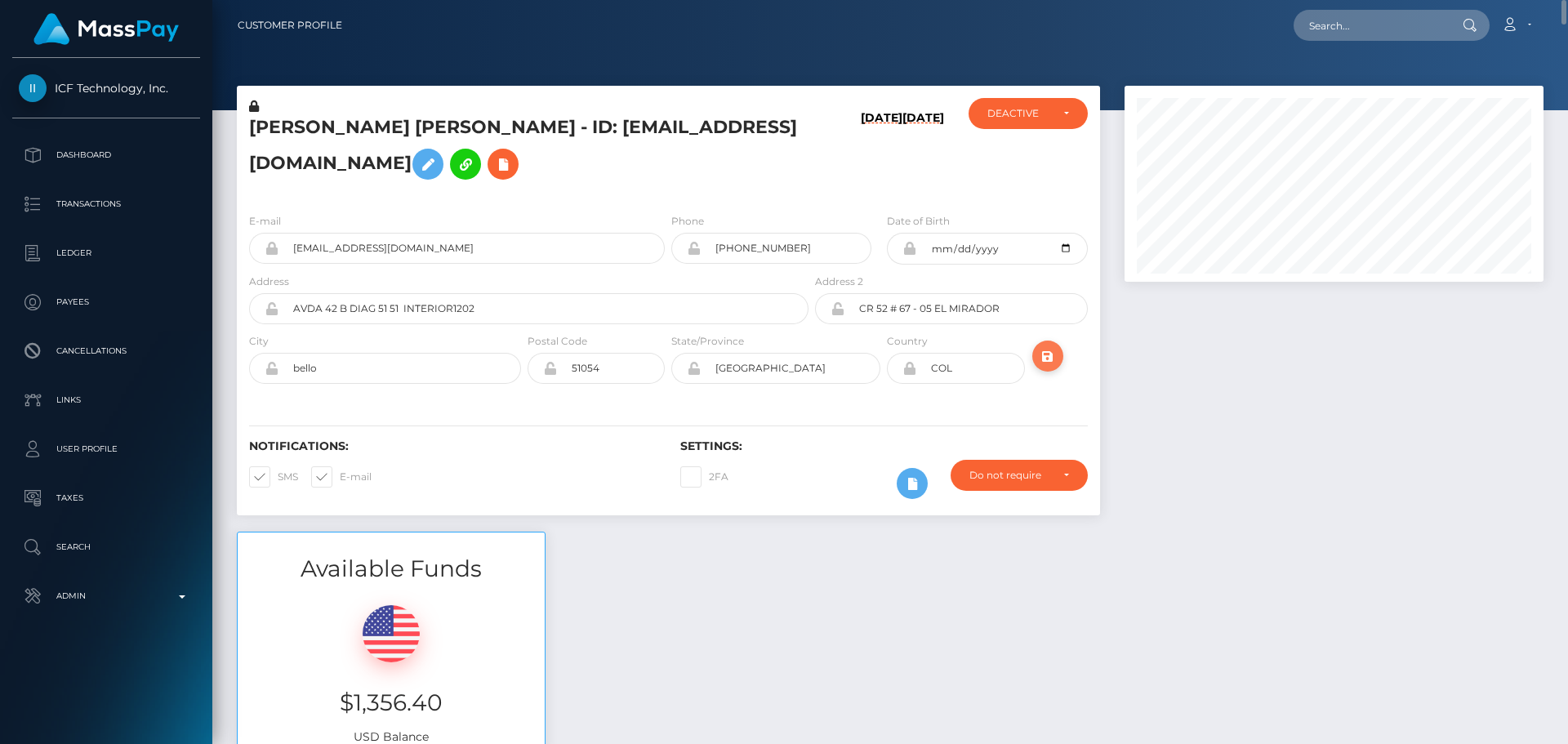
click at [1060, 341] on button "submit" at bounding box center [1047, 356] width 31 height 31
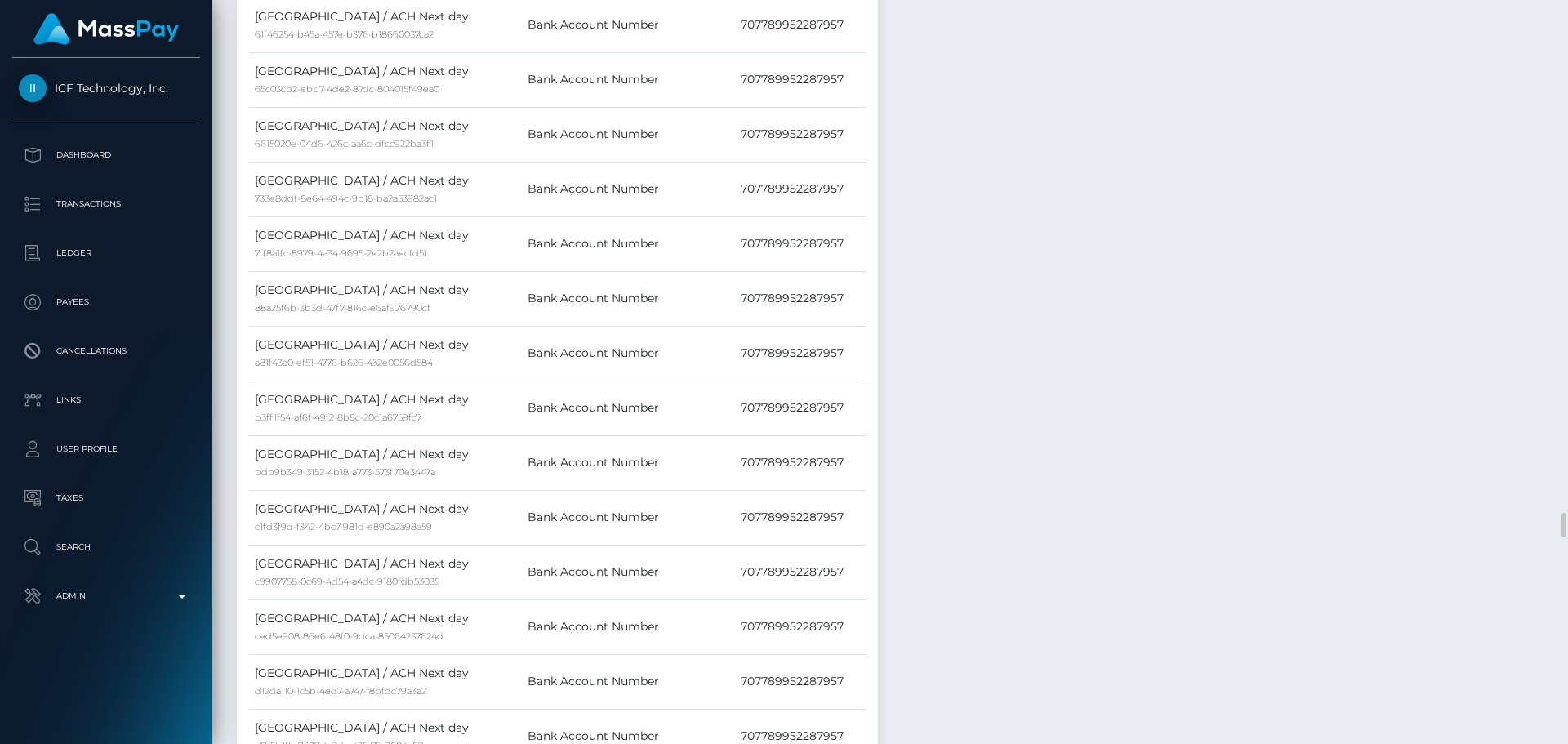
scroll to position [3184, 0]
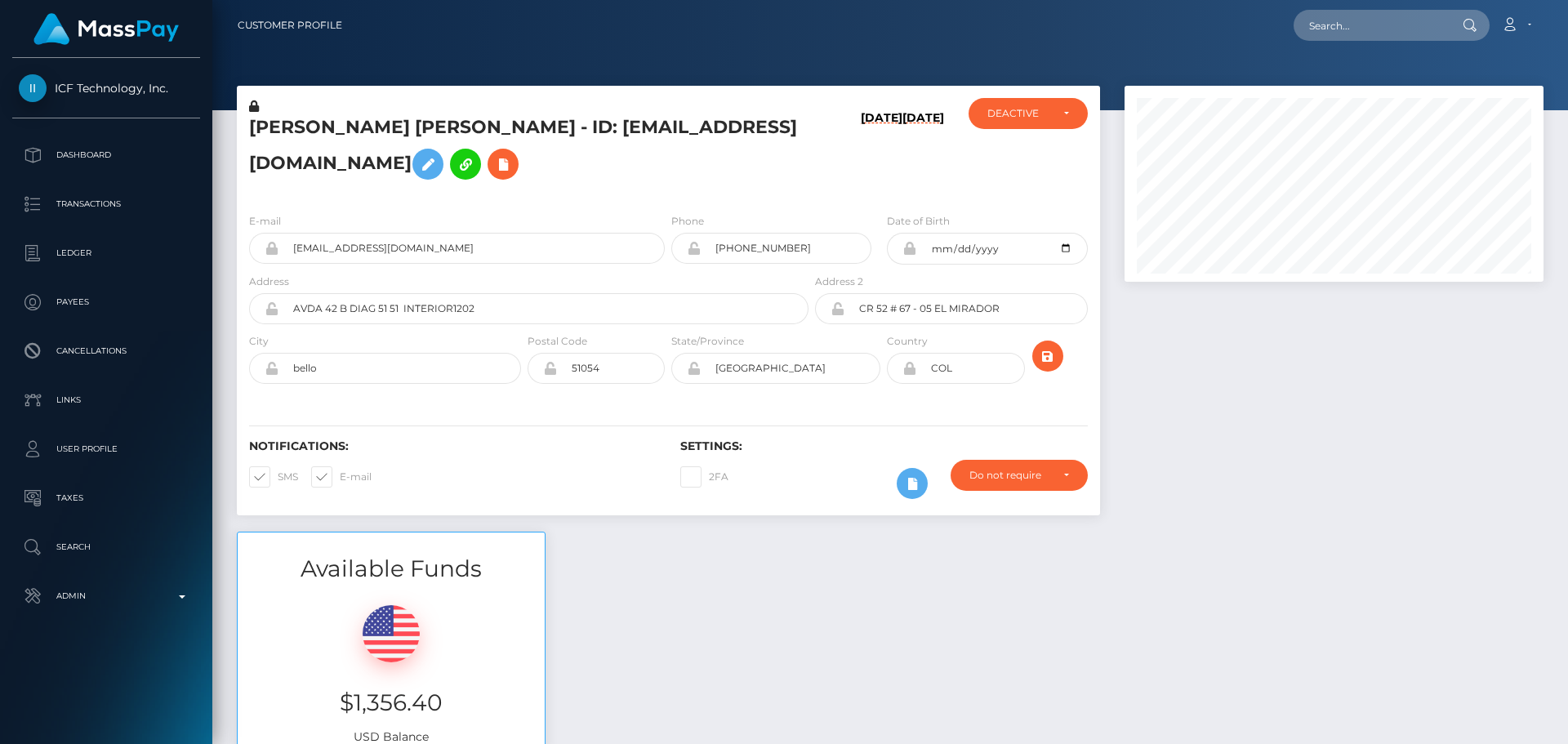
scroll to position [196, 419]
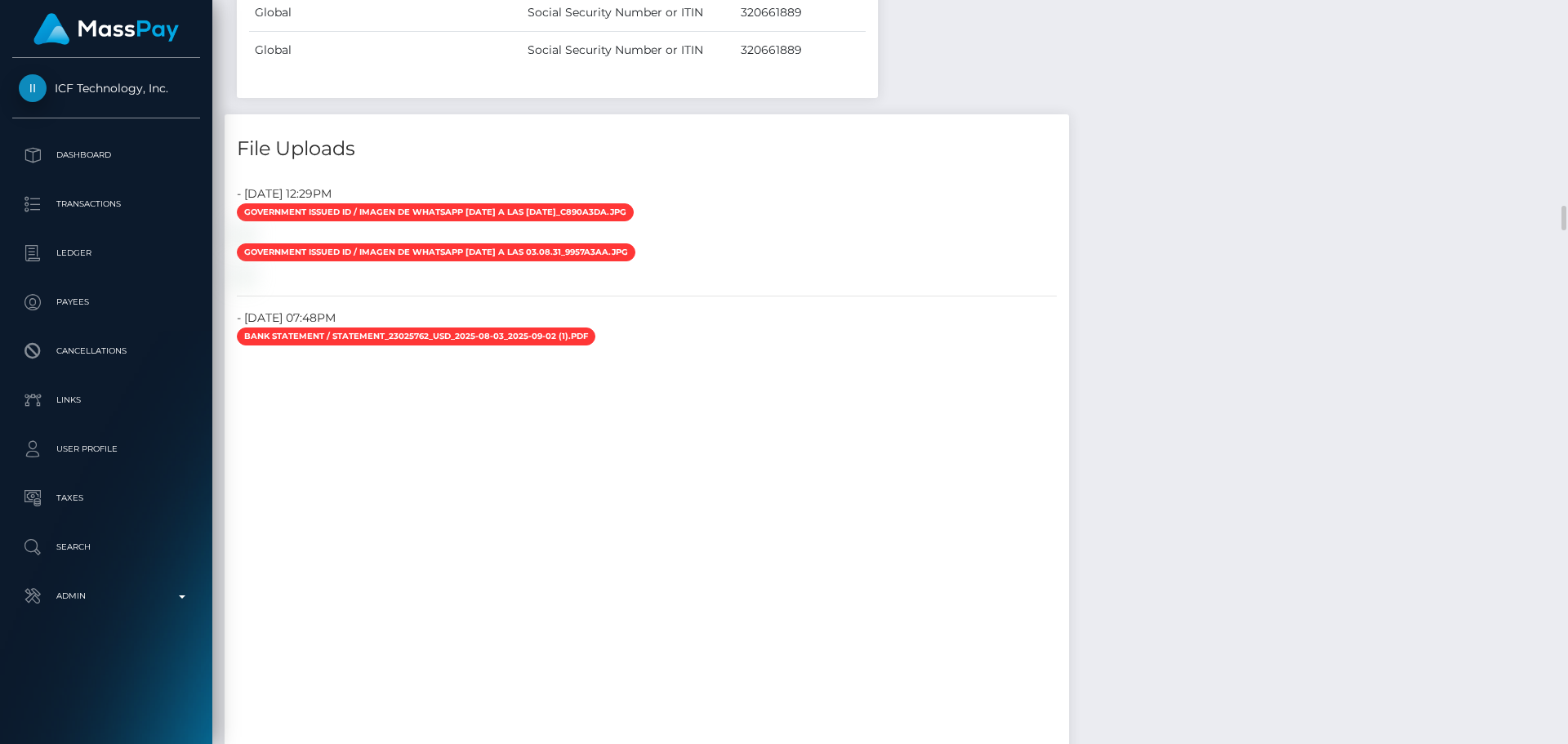
drag, startPoint x: 1175, startPoint y: 289, endPoint x: 1160, endPoint y: 299, distance: 18.0
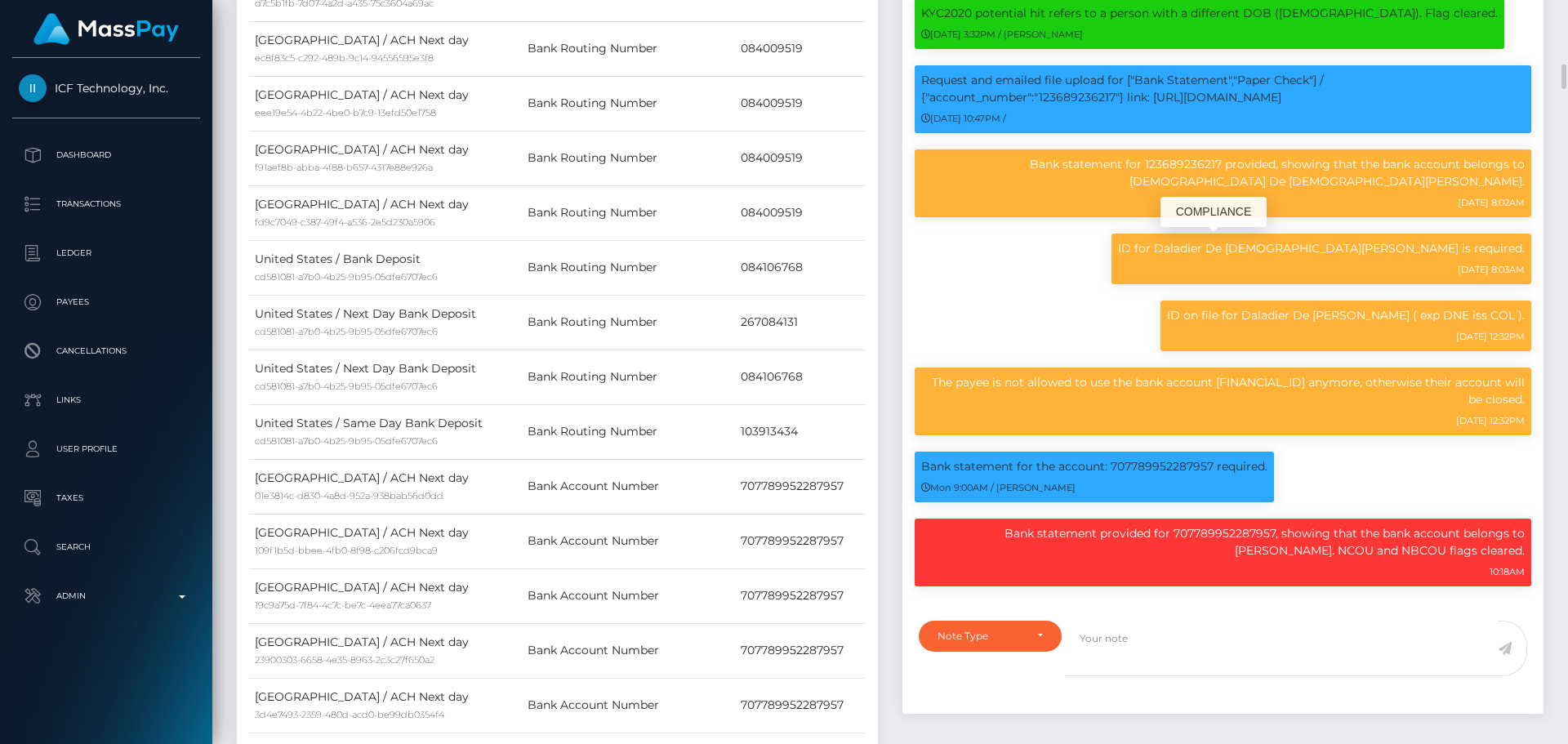
click at [1019, 252] on div "ID for Daladier De Jesus Taborda Cavadia is required. 12/16/24 8:03AM" at bounding box center [1222, 267] width 641 height 67
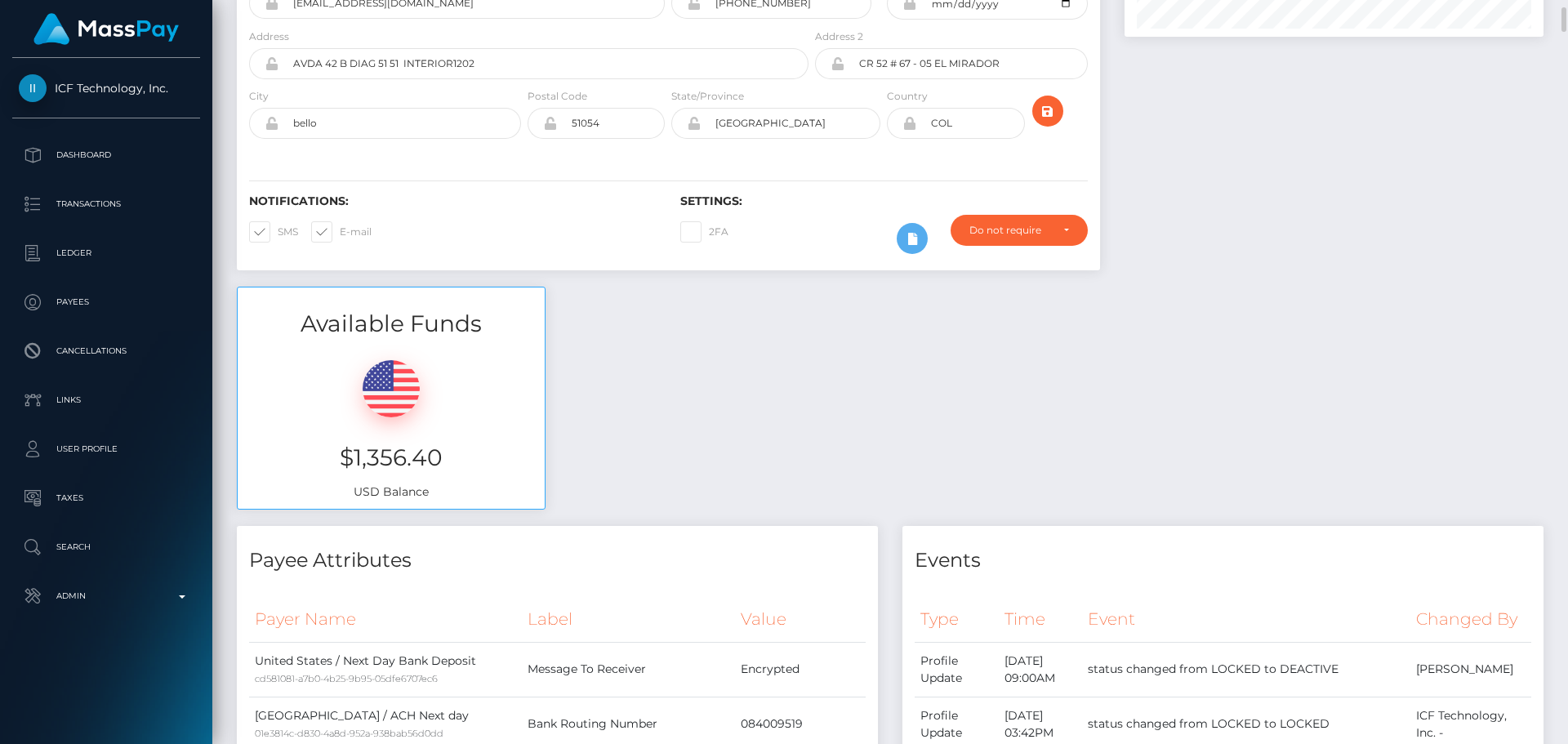
scroll to position [0, 0]
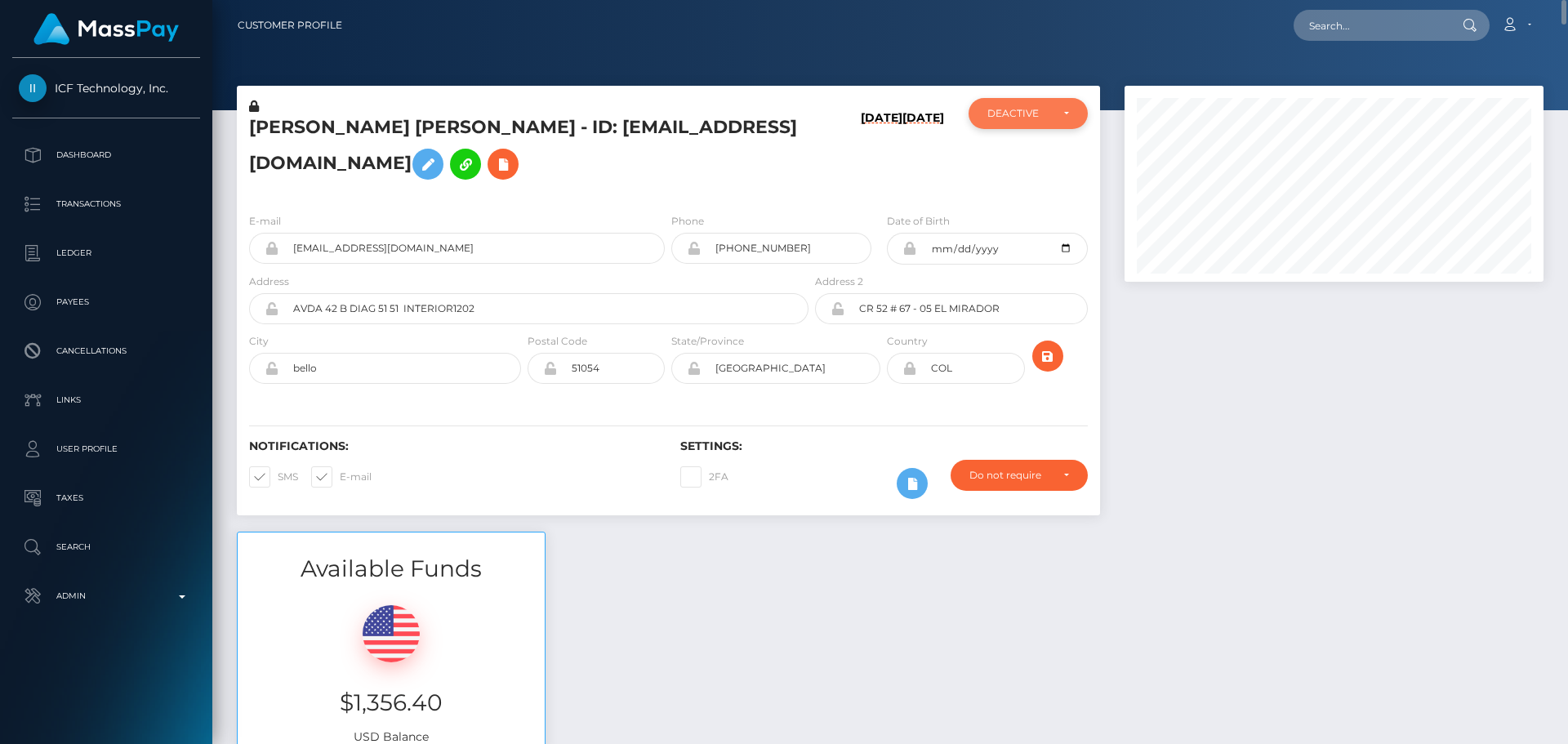
click at [1026, 117] on div "DEACTIVE" at bounding box center [1018, 113] width 63 height 13
click at [905, 200] on div "E-mail dalaoficina31@gmail.com Phone 1987-04-29" at bounding box center [668, 299] width 863 height 200
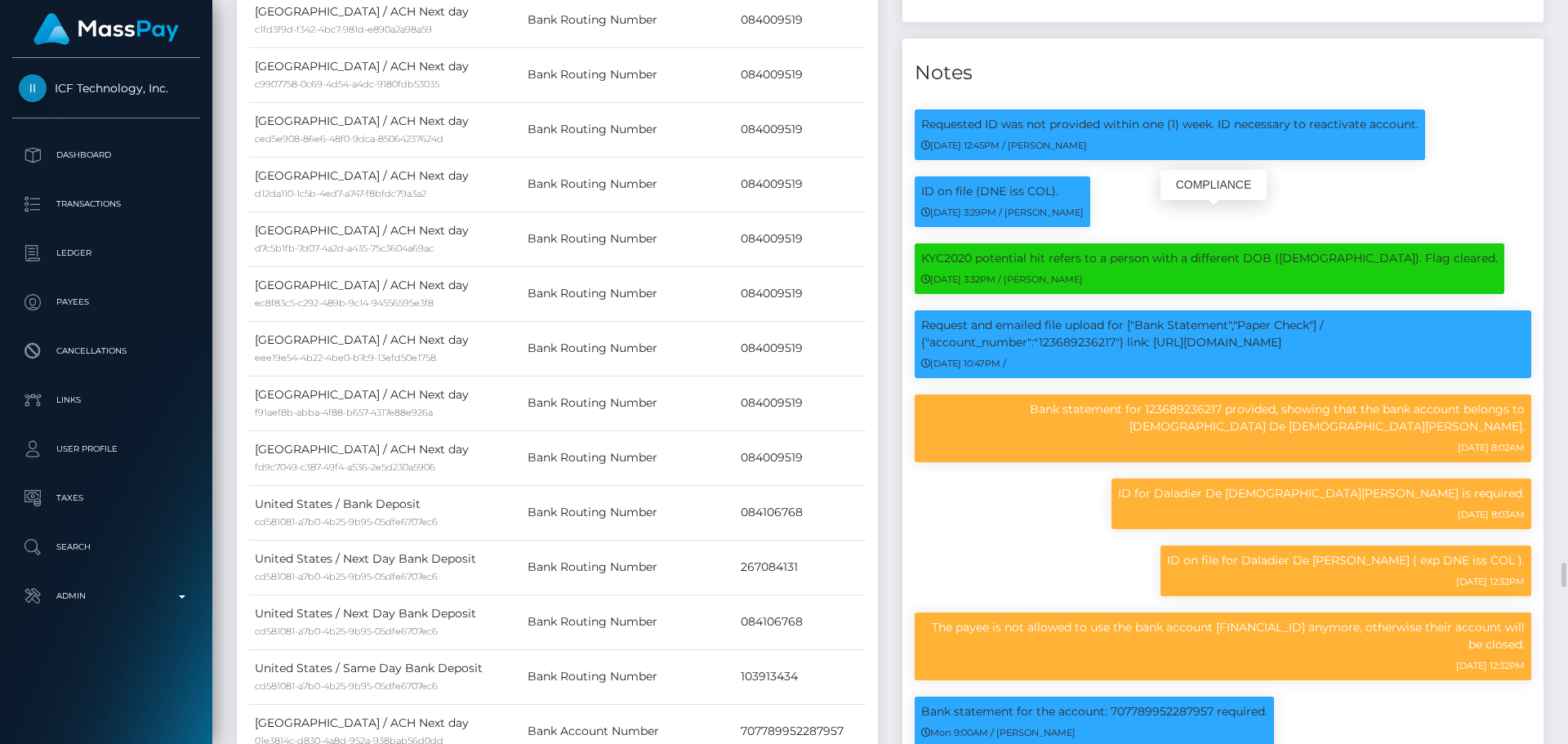
scroll to position [2204, 0]
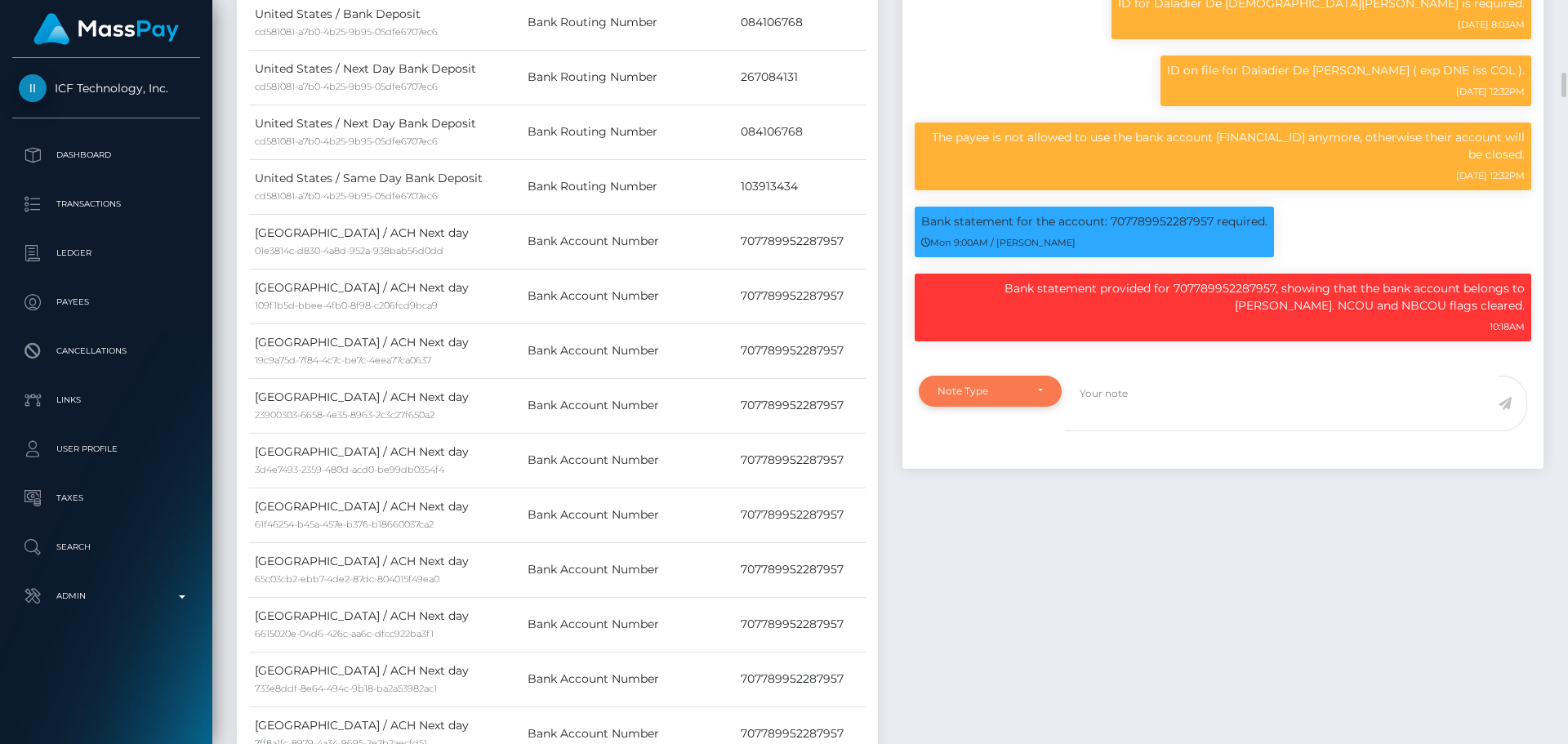
click at [1052, 393] on div "Note Type" at bounding box center [990, 391] width 143 height 31
click at [1008, 466] on link "Compliance" at bounding box center [990, 469] width 143 height 30
select select "COMPLIANCE"
click at [1184, 400] on textarea at bounding box center [1281, 403] width 433 height 56
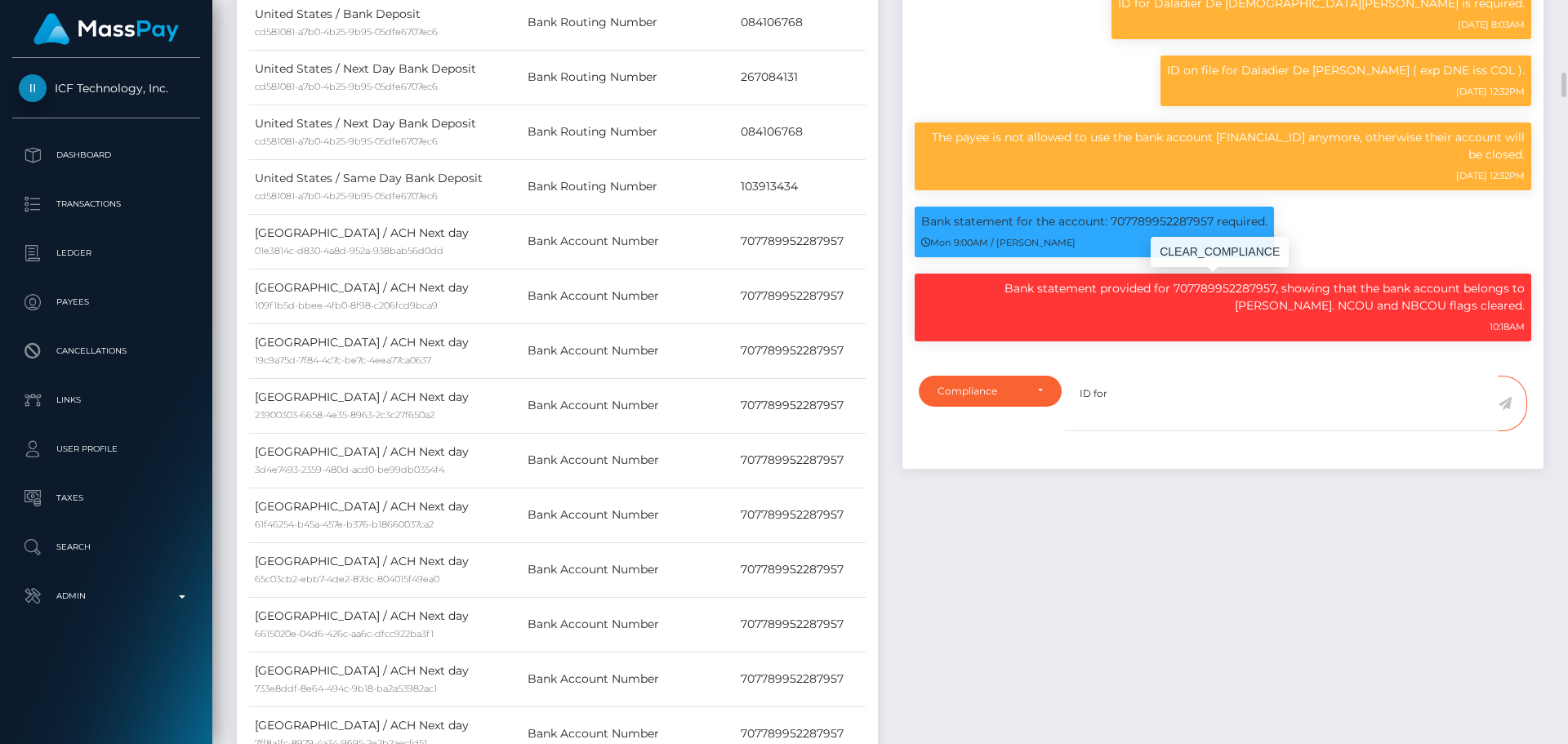
click at [1504, 286] on p "Bank statement provided for 707789952287957, showing that the bank account belo…" at bounding box center [1222, 297] width 603 height 34
drag, startPoint x: 1504, startPoint y: 286, endPoint x: 1303, endPoint y: 306, distance: 202.0
click at [1303, 306] on p "Bank statement provided for 707789952287957, showing that the bank account belo…" at bounding box center [1222, 297] width 603 height 34
copy p "Diego Fernando Taborda Cavadia"
click at [1185, 399] on textarea "ID for" at bounding box center [1281, 403] width 433 height 56
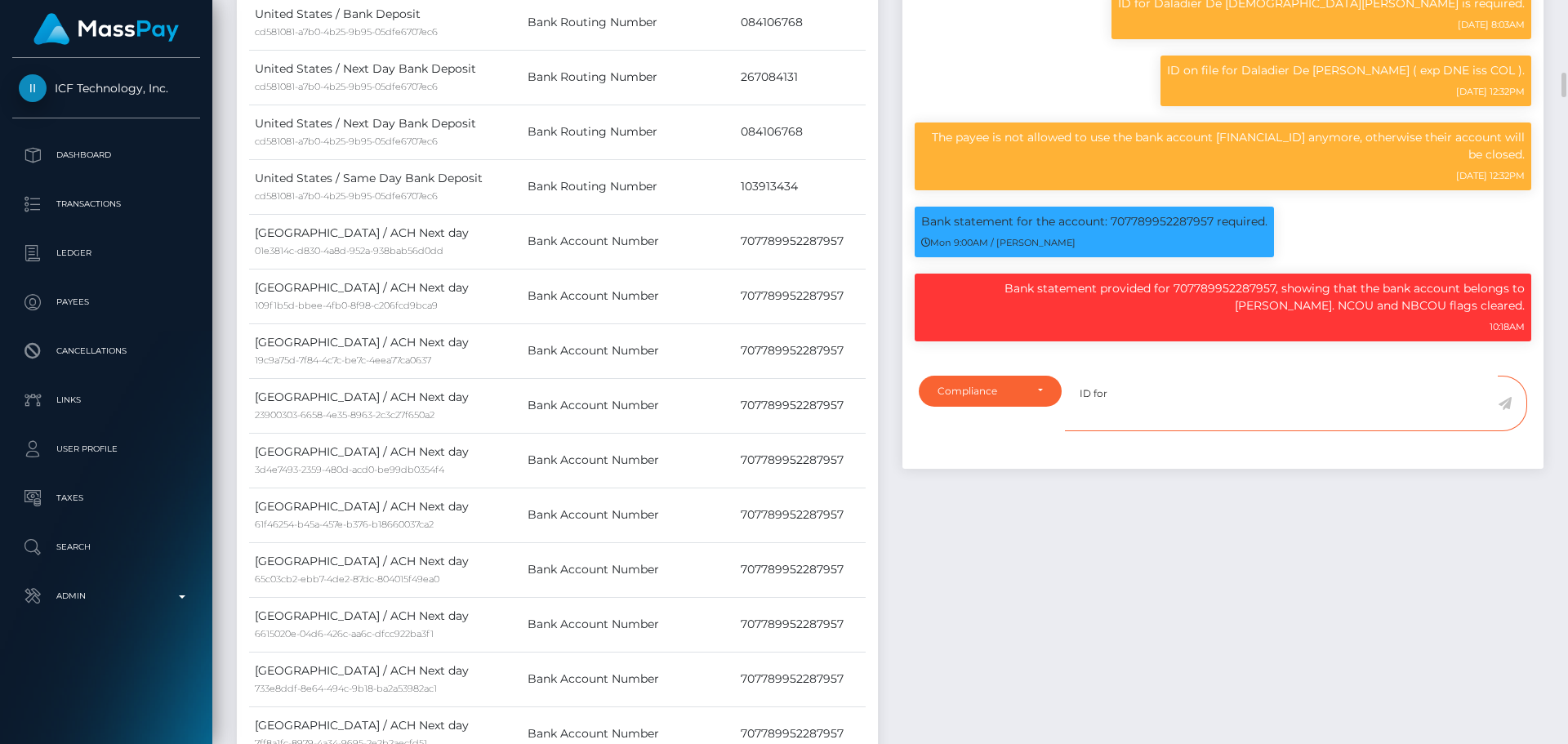
paste textarea "Diego Fernando Taborda Cavadia"
type textarea "ID for Diego Fernando Taborda Cavadia is required."
click at [1508, 405] on icon at bounding box center [1504, 403] width 14 height 13
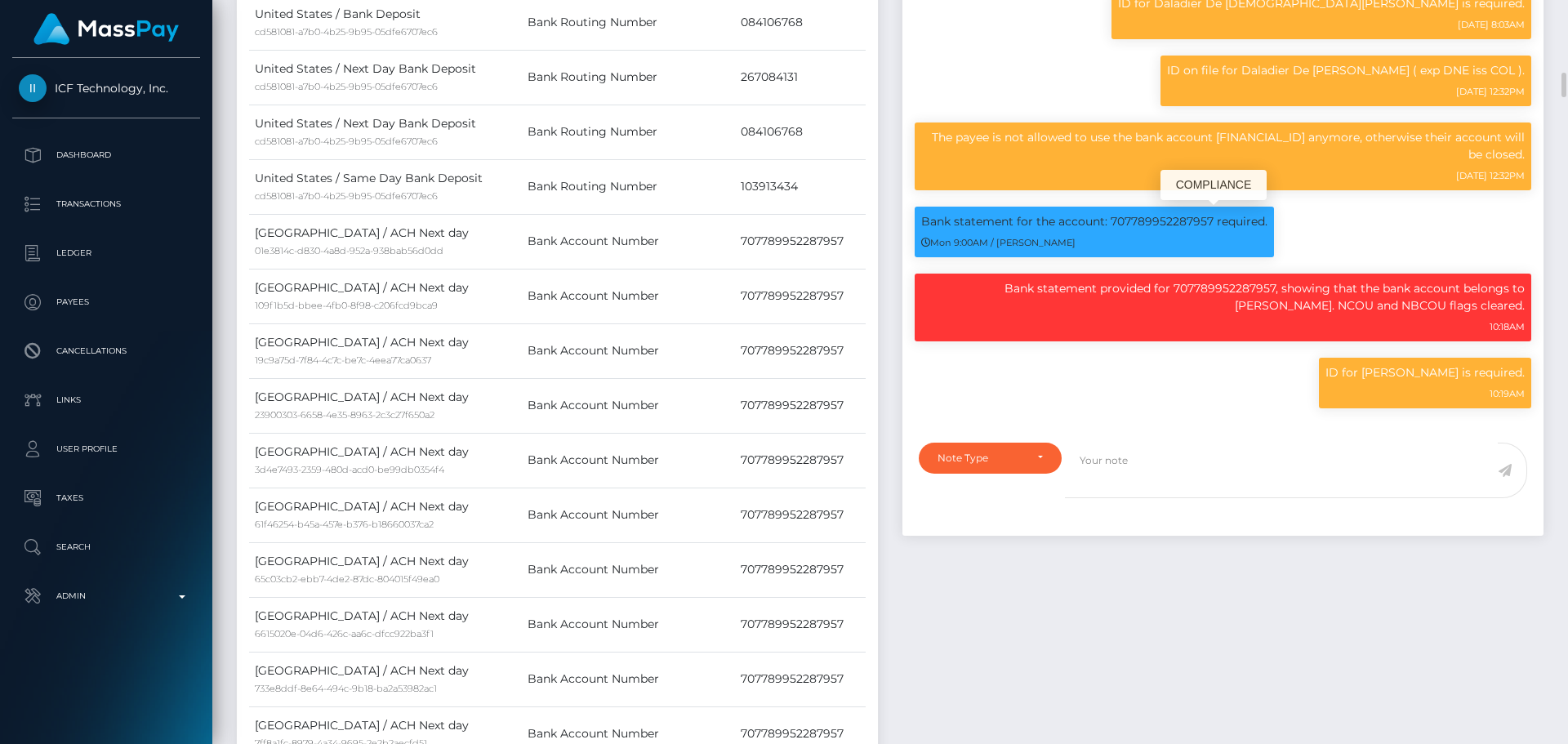
scroll to position [196, 419]
click at [1503, 284] on p "Bank statement provided for 707789952287957, showing that the bank account belo…" at bounding box center [1222, 297] width 603 height 34
drag, startPoint x: 1503, startPoint y: 284, endPoint x: 1298, endPoint y: 305, distance: 206.1
click at [1298, 305] on p "Bank statement provided for 707789952287957, showing that the bank account belo…" at bounding box center [1222, 297] width 603 height 34
copy p "Diego Fernando Taborda Cavadia"
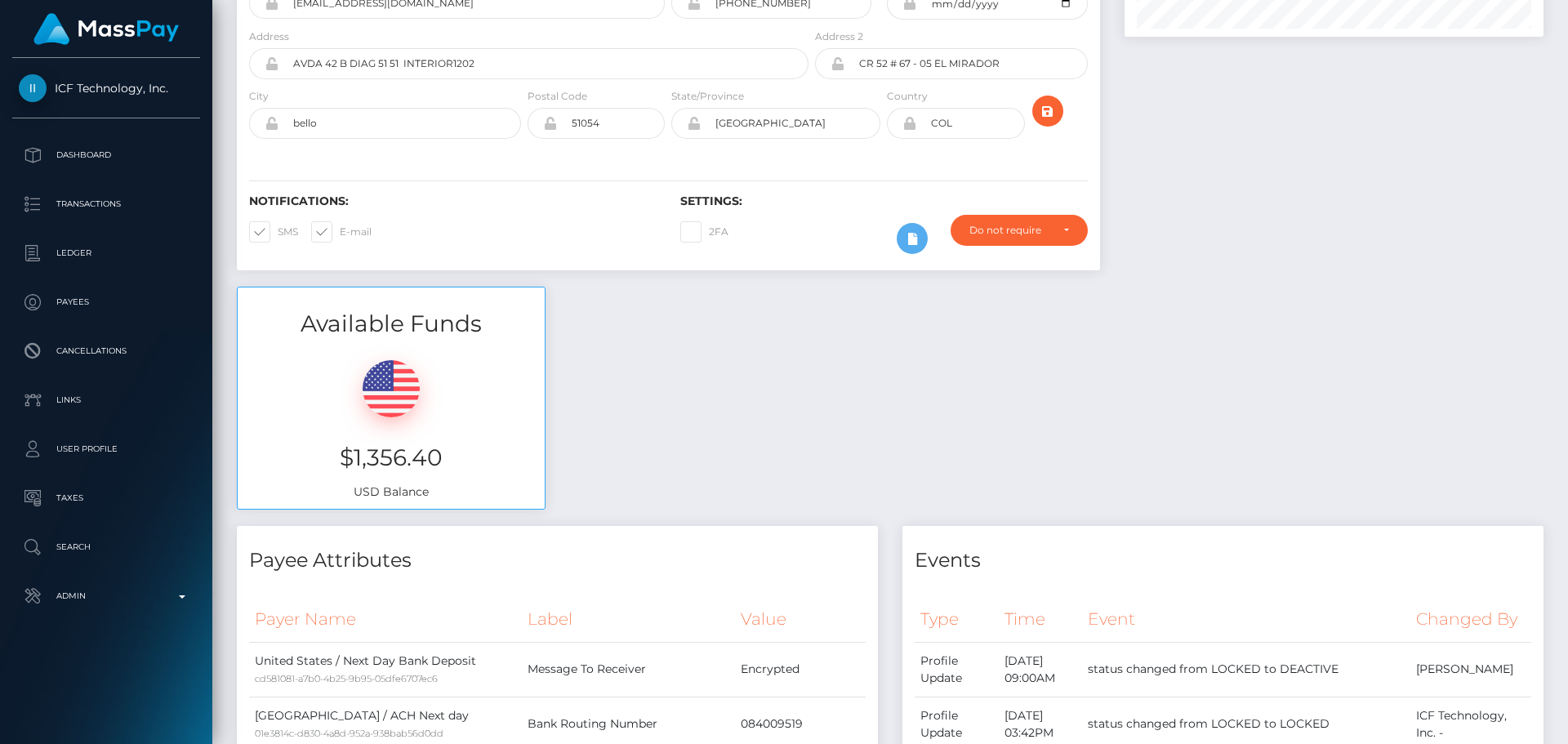
scroll to position [0, 0]
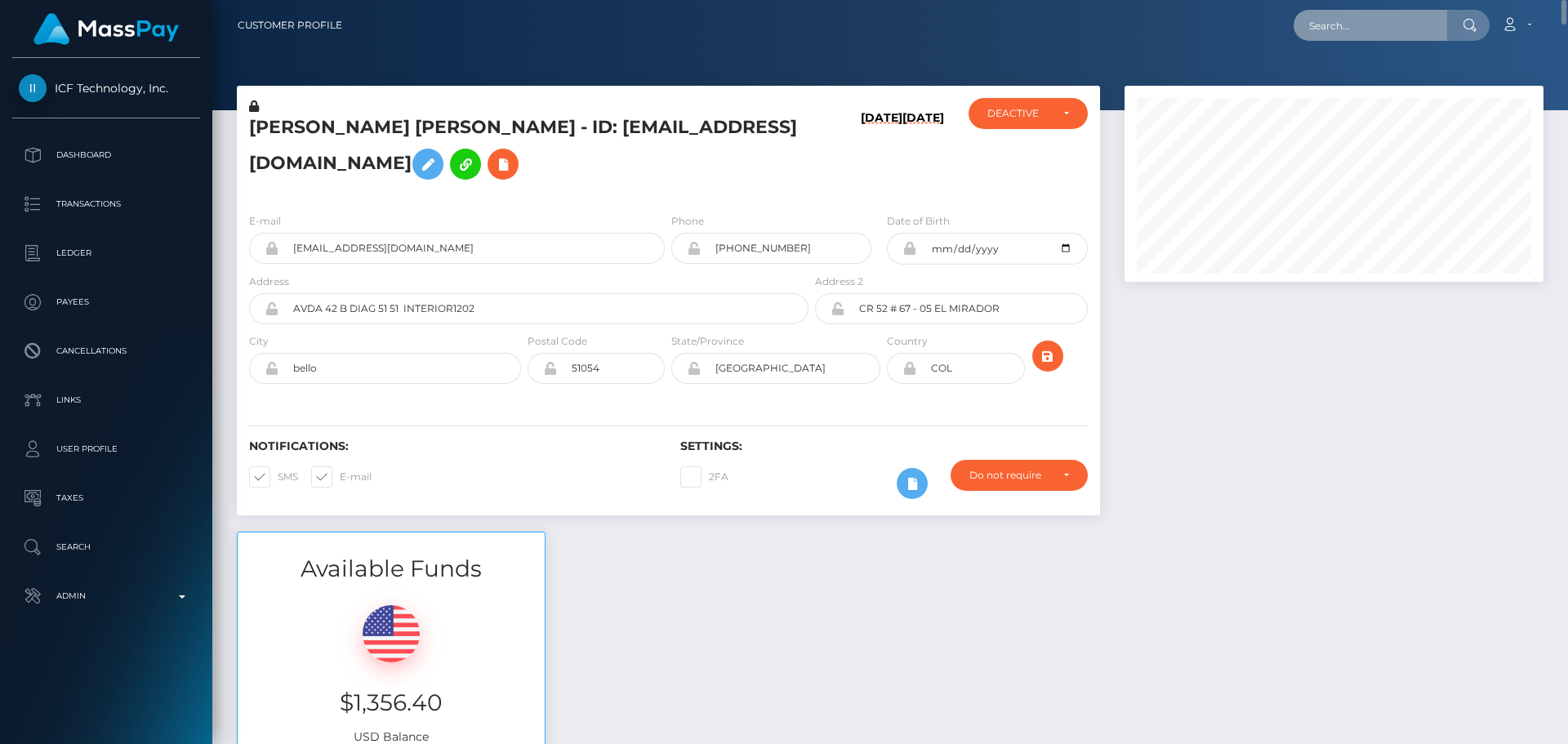
click at [1360, 13] on input "text" at bounding box center [1370, 25] width 154 height 31
paste input "[EMAIL_ADDRESS][PERSON_NAME][DOMAIN_NAME]"
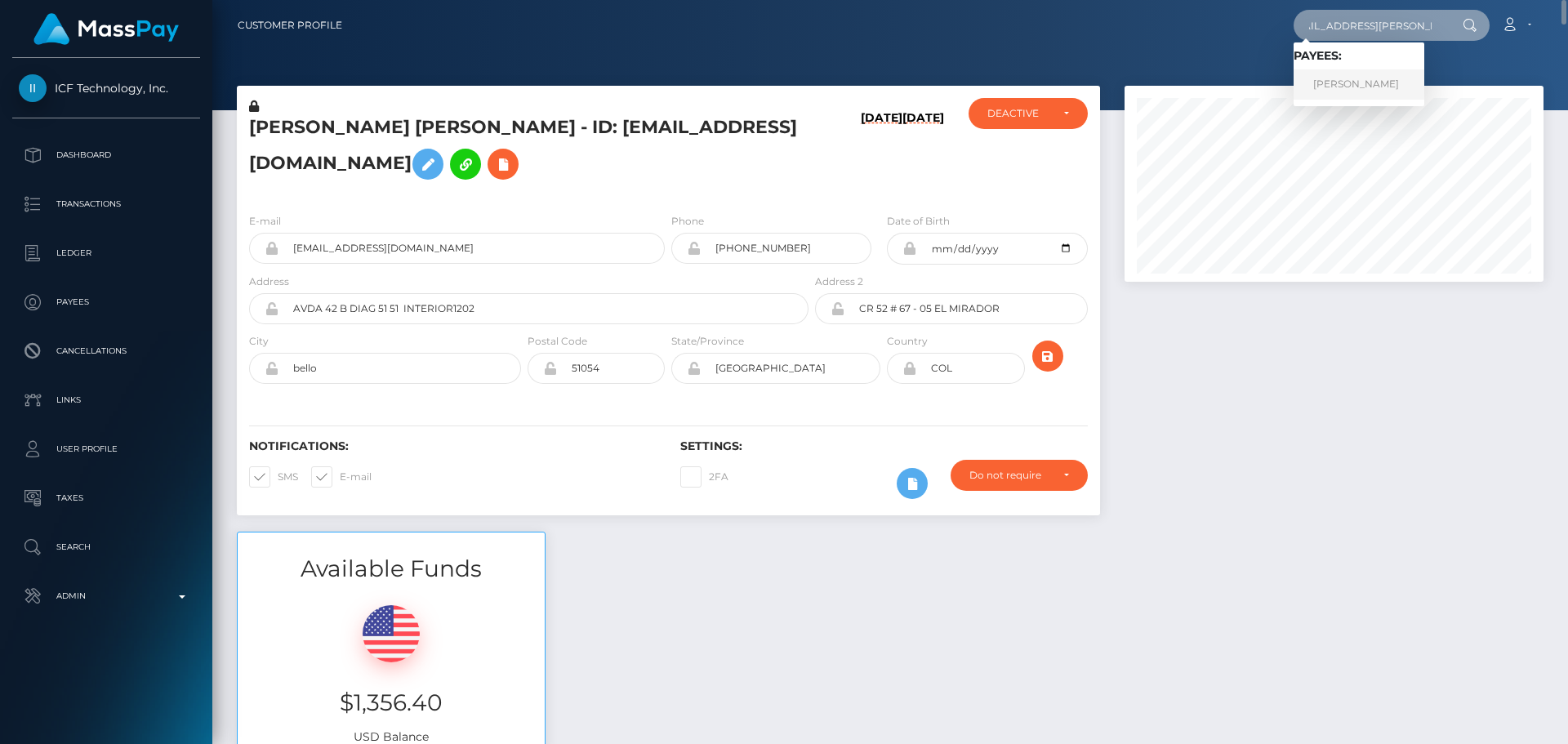
type input "[EMAIL_ADDRESS][PERSON_NAME][DOMAIN_NAME]"
click at [1373, 74] on link "Alexandra Amalio" at bounding box center [1359, 85] width 131 height 30
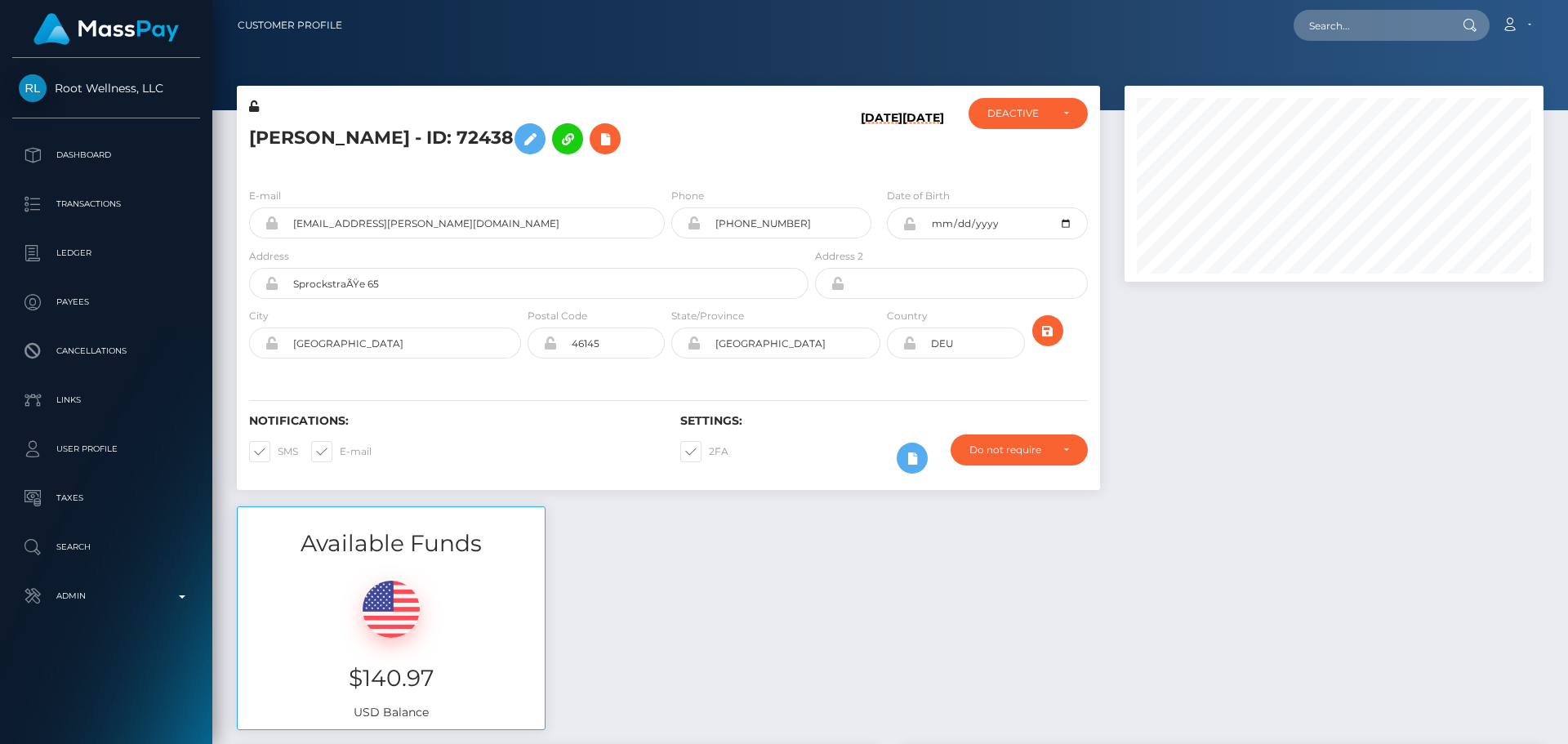
scroll to position [196, 419]
click at [731, 138] on h5 "[PERSON_NAME] - ID: 72438" at bounding box center [524, 138] width 550 height 47
click at [694, 138] on h5 "[PERSON_NAME] - ID: 72438" at bounding box center [524, 138] width 550 height 47
click at [705, 137] on h5 "[PERSON_NAME] - ID: 72438" at bounding box center [524, 138] width 550 height 47
click at [693, 139] on h5 "[PERSON_NAME] - ID: 72438" at bounding box center [524, 138] width 550 height 47
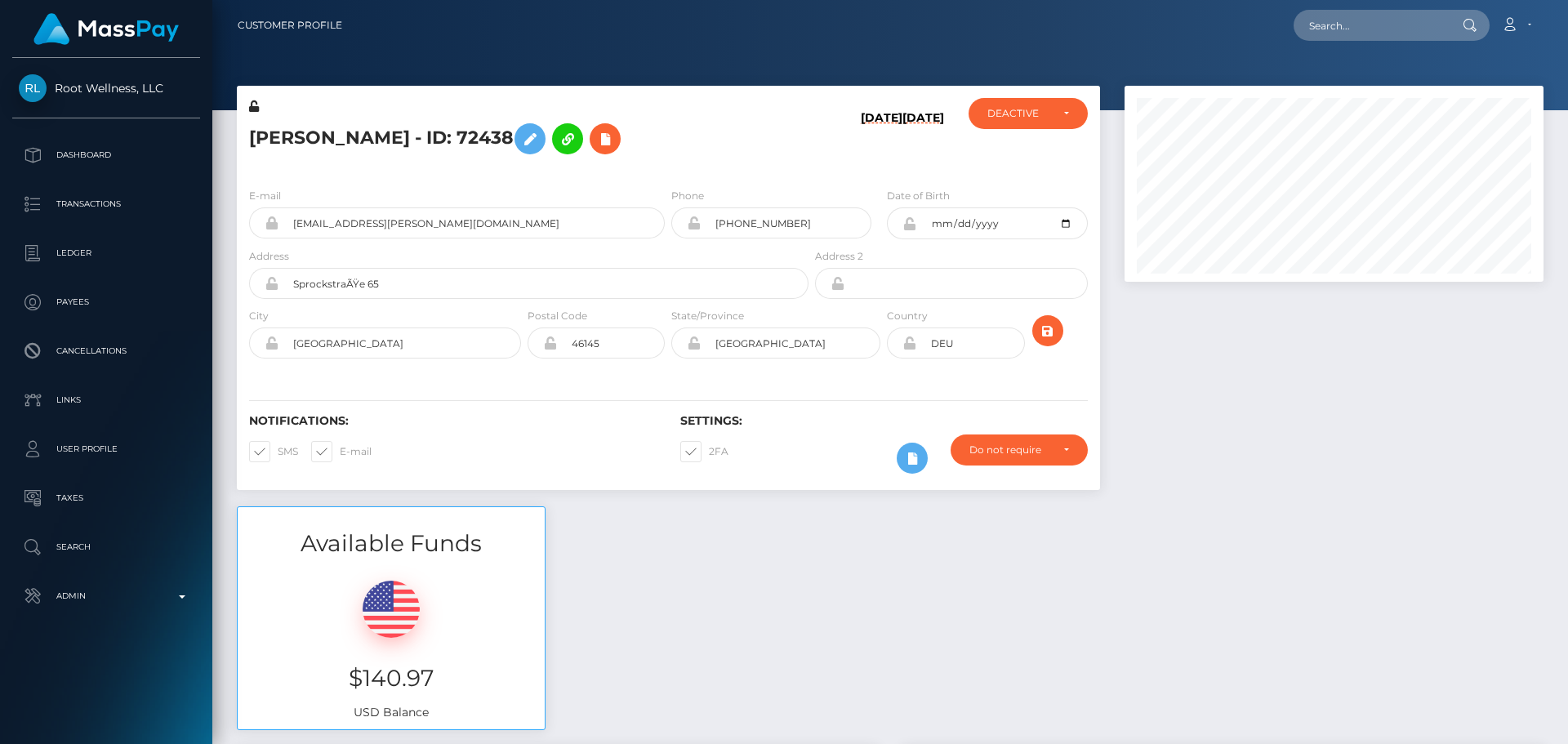
click at [727, 161] on h5 "[PERSON_NAME] - ID: 72438" at bounding box center [524, 138] width 550 height 47
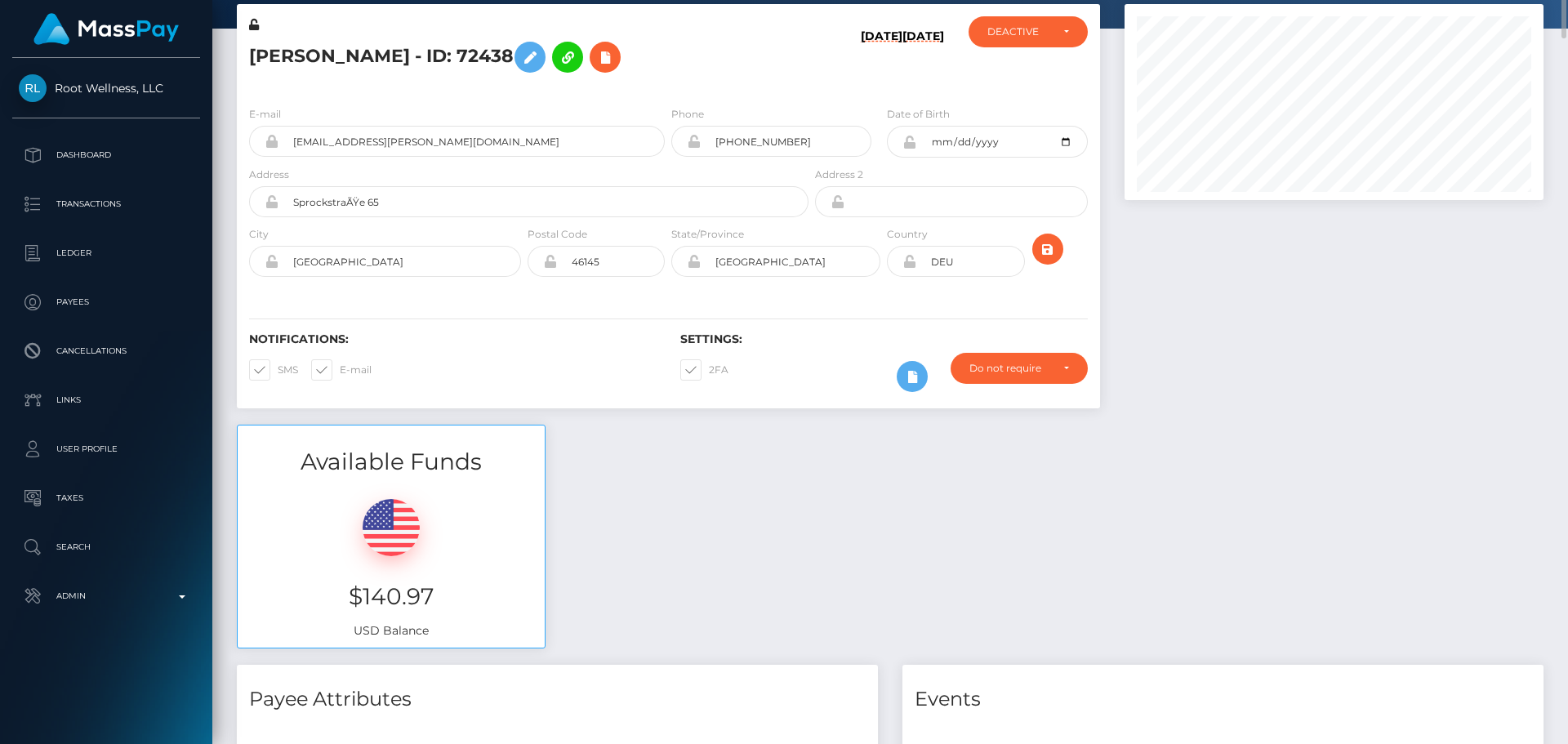
scroll to position [0, 0]
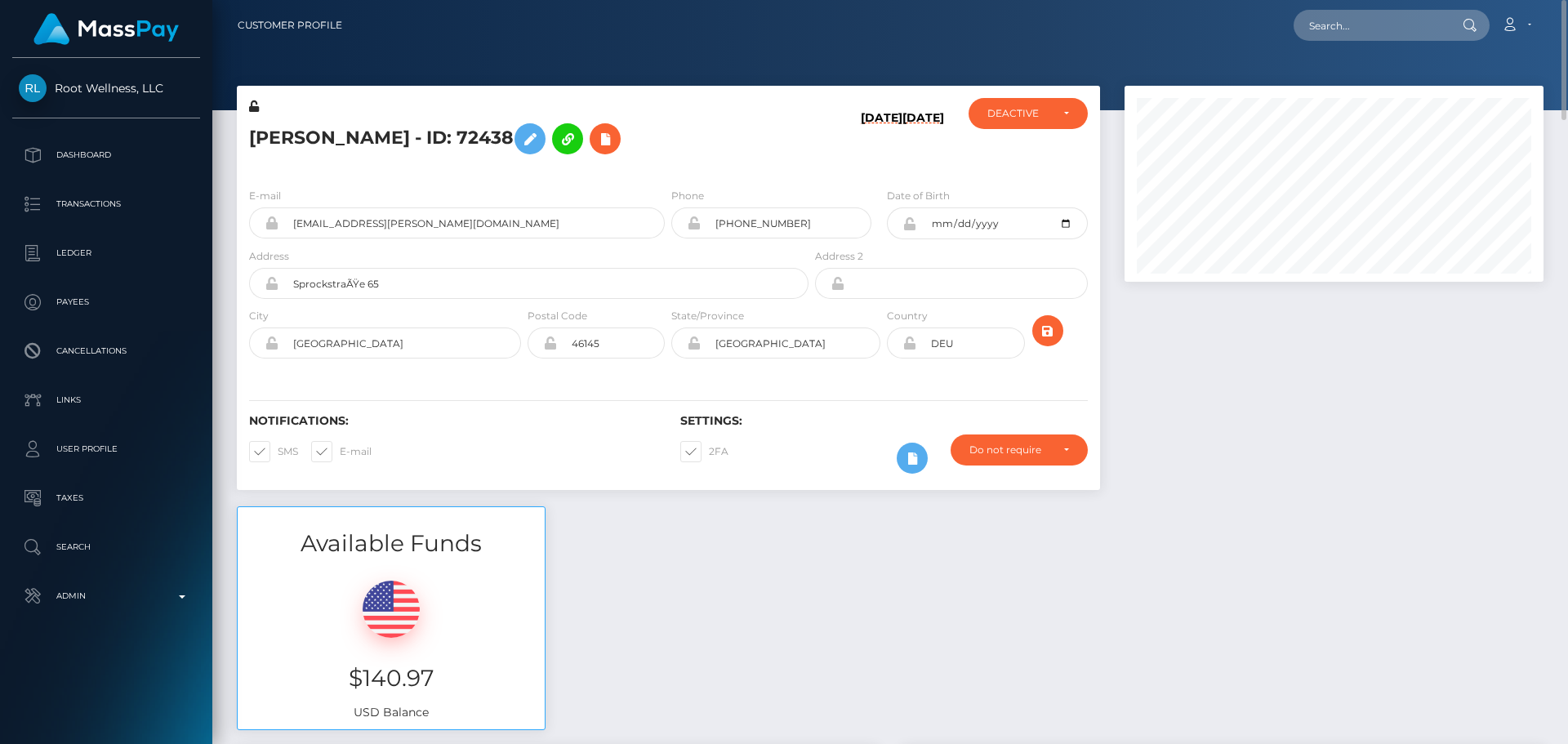
click at [696, 120] on h5 "[PERSON_NAME] - ID: 72438" at bounding box center [524, 138] width 550 height 47
click at [539, 140] on icon at bounding box center [529, 139] width 19 height 20
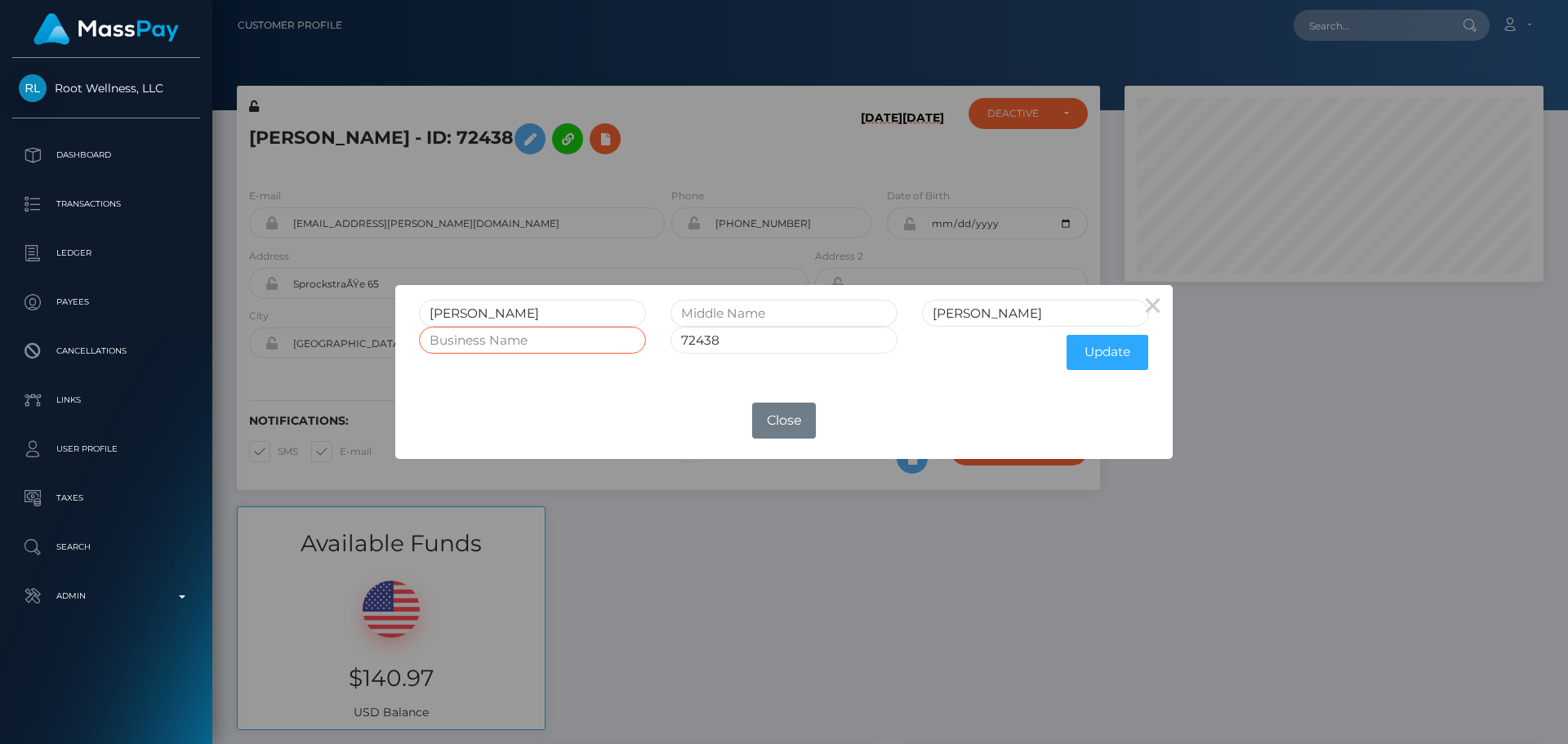
click at [551, 339] on input "text" at bounding box center [532, 340] width 227 height 27
paste input "HIDDEN DYNAMICS LLC"
type input "HIDDEN DYNAMICS LLC"
click at [1086, 351] on button "Update" at bounding box center [1107, 352] width 81 height 35
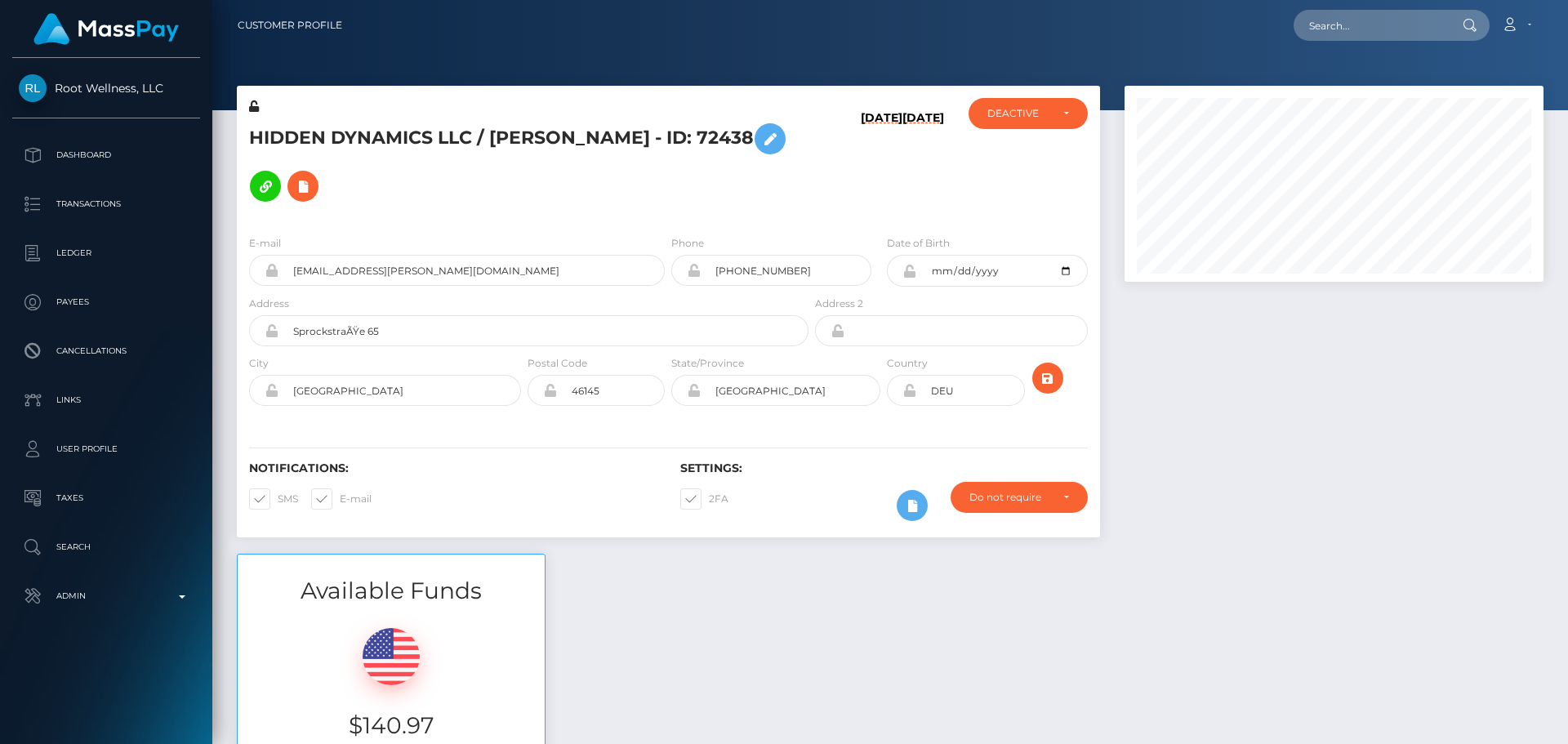
scroll to position [196, 419]
click at [665, 217] on div "HIDDEN DYNAMICS LLC / [PERSON_NAME] - ID: 72438" at bounding box center [524, 160] width 575 height 124
click at [255, 107] on icon at bounding box center [254, 107] width 10 height 12
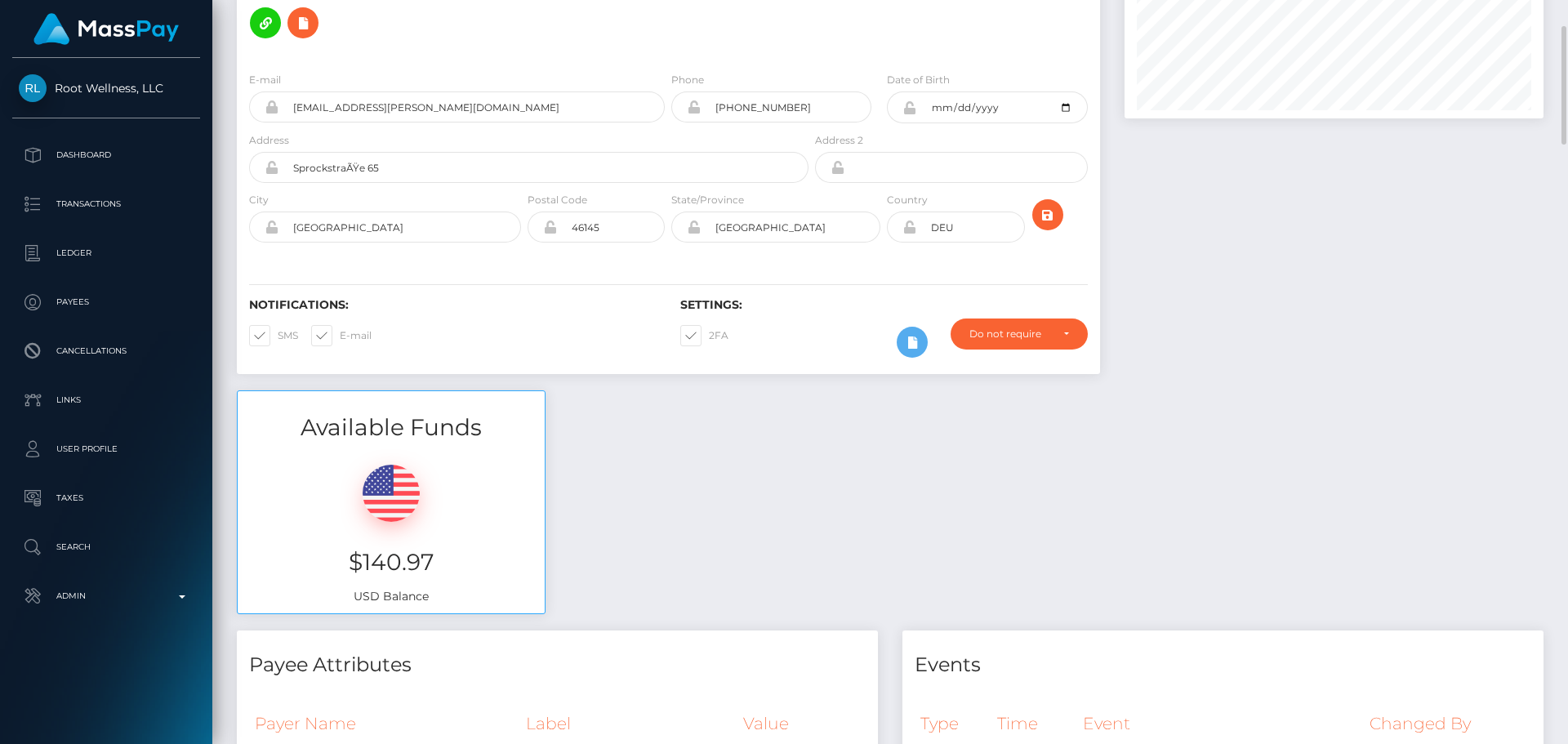
scroll to position [0, 0]
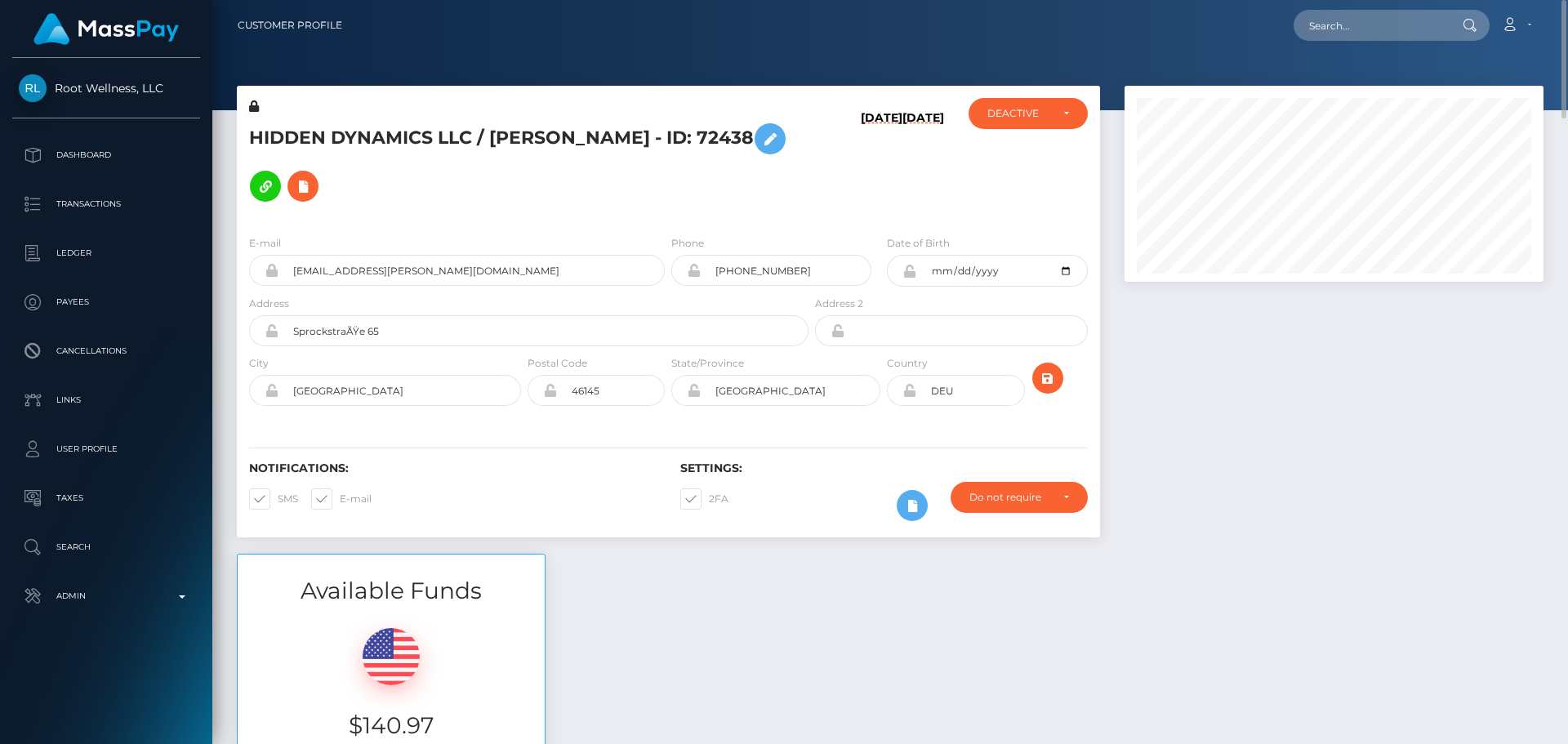
click at [253, 107] on icon at bounding box center [254, 107] width 10 height 12
click at [922, 188] on h6 "[DATE]" at bounding box center [923, 163] width 42 height 105
click at [256, 107] on icon at bounding box center [254, 107] width 10 height 12
click at [440, 181] on h5 "HIDDEN DYNAMICS LLC / [PERSON_NAME] - ID: 72438" at bounding box center [524, 162] width 550 height 95
click at [310, 185] on icon at bounding box center [302, 186] width 19 height 20
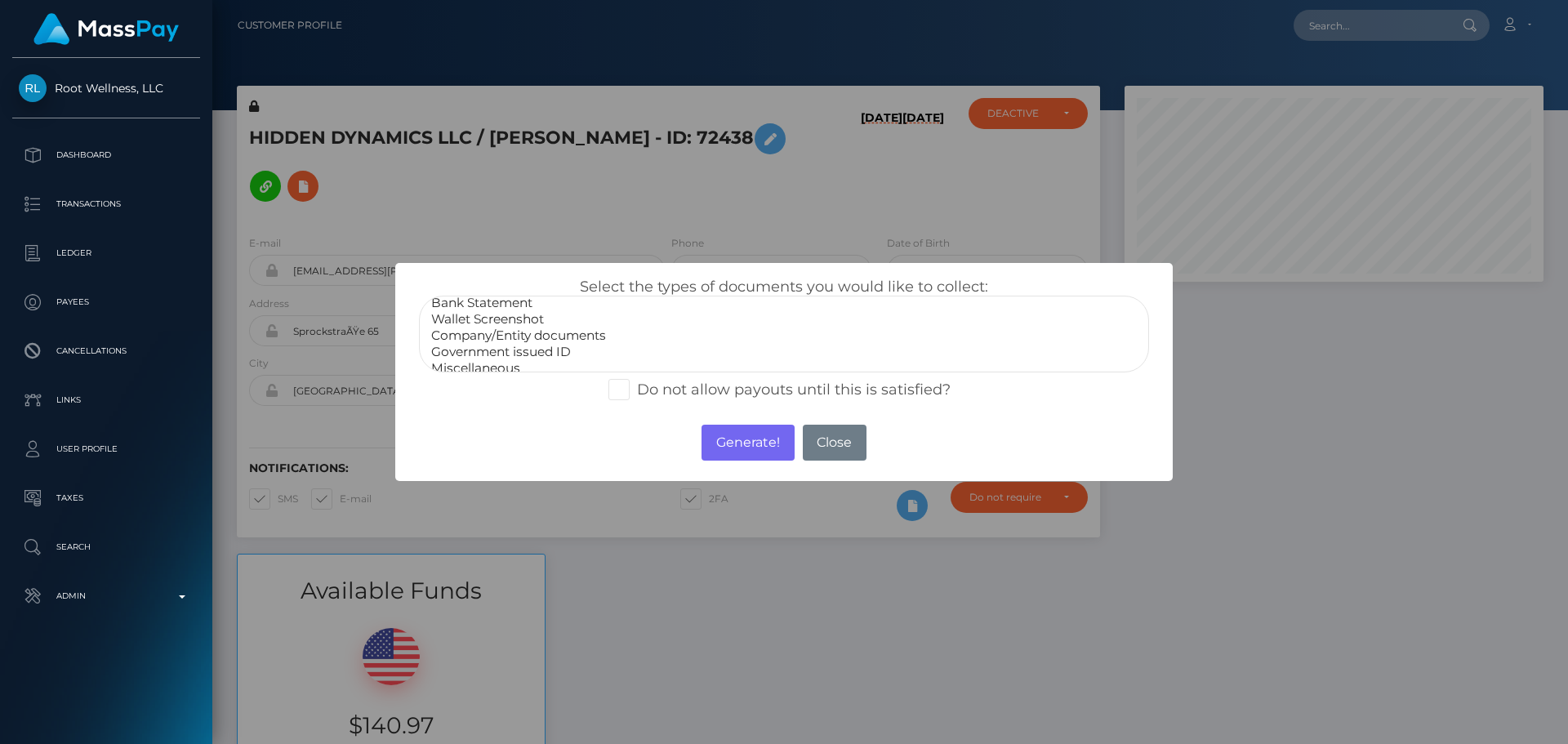
scroll to position [33, 0]
click at [496, 356] on option "Miscellaneous" at bounding box center [784, 358] width 709 height 16
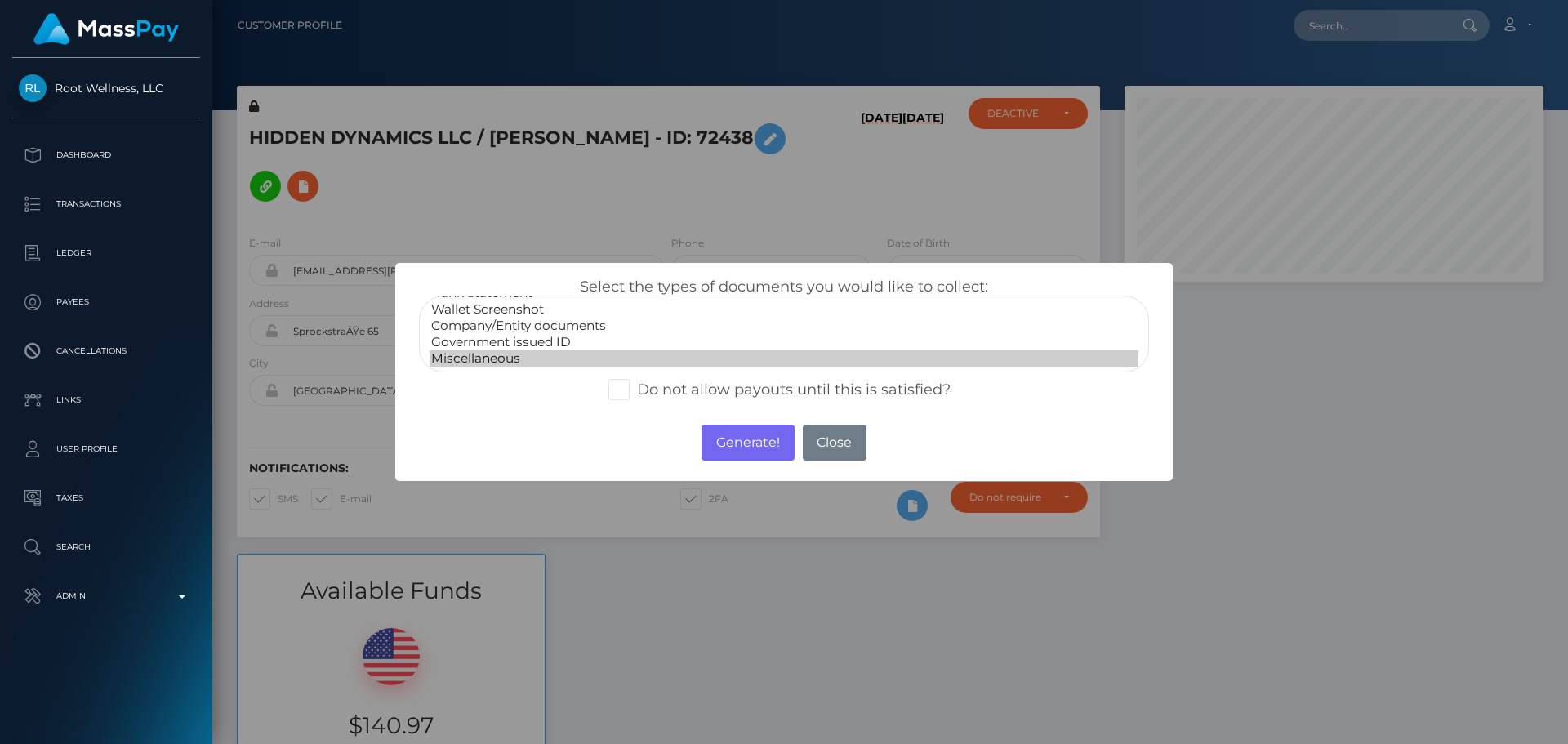
select select "Company/Entity documents"
click at [570, 328] on option "Company/Entity documents" at bounding box center [784, 325] width 709 height 16
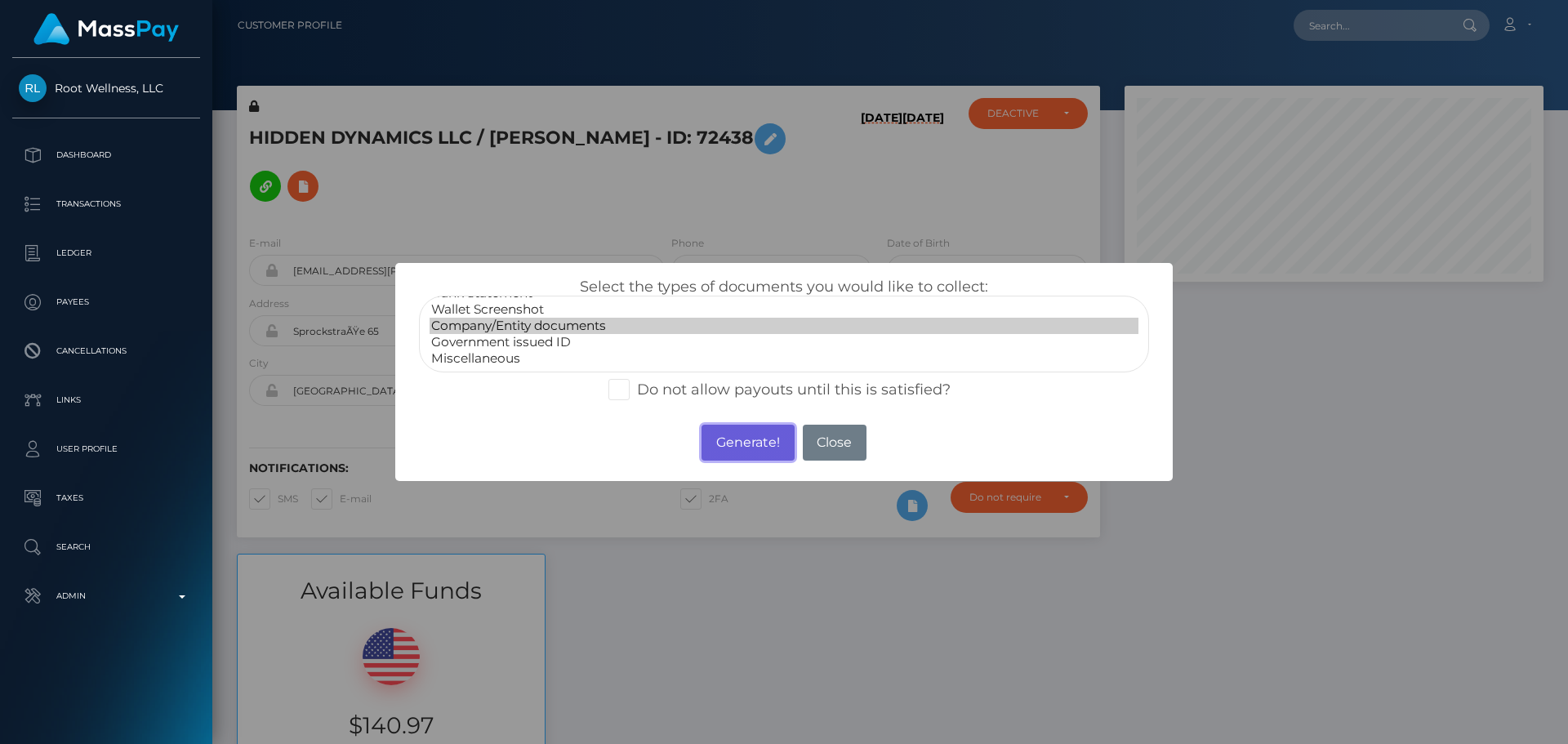
click at [744, 444] on button "Generate!" at bounding box center [748, 442] width 92 height 36
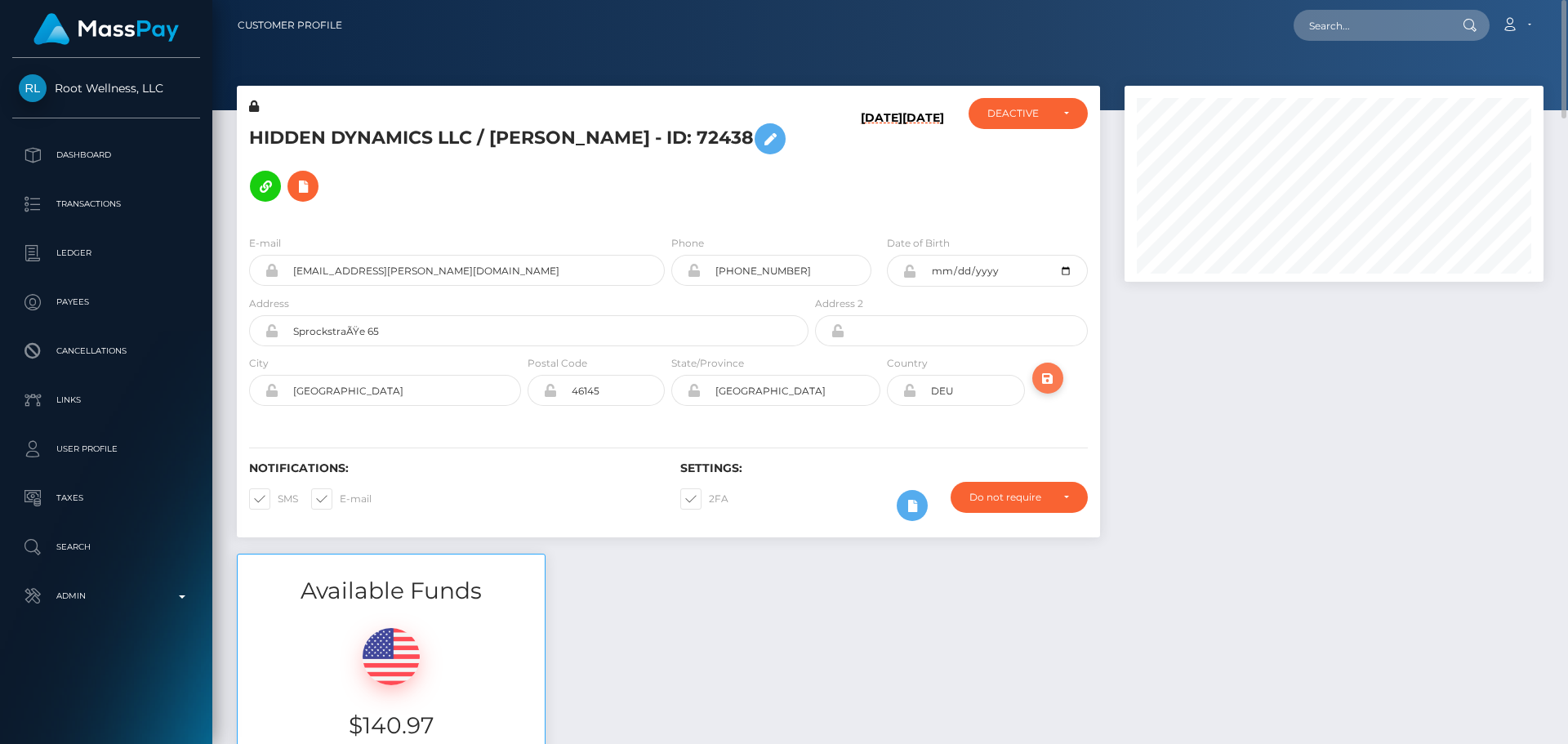
click at [1034, 372] on button "submit" at bounding box center [1047, 377] width 31 height 31
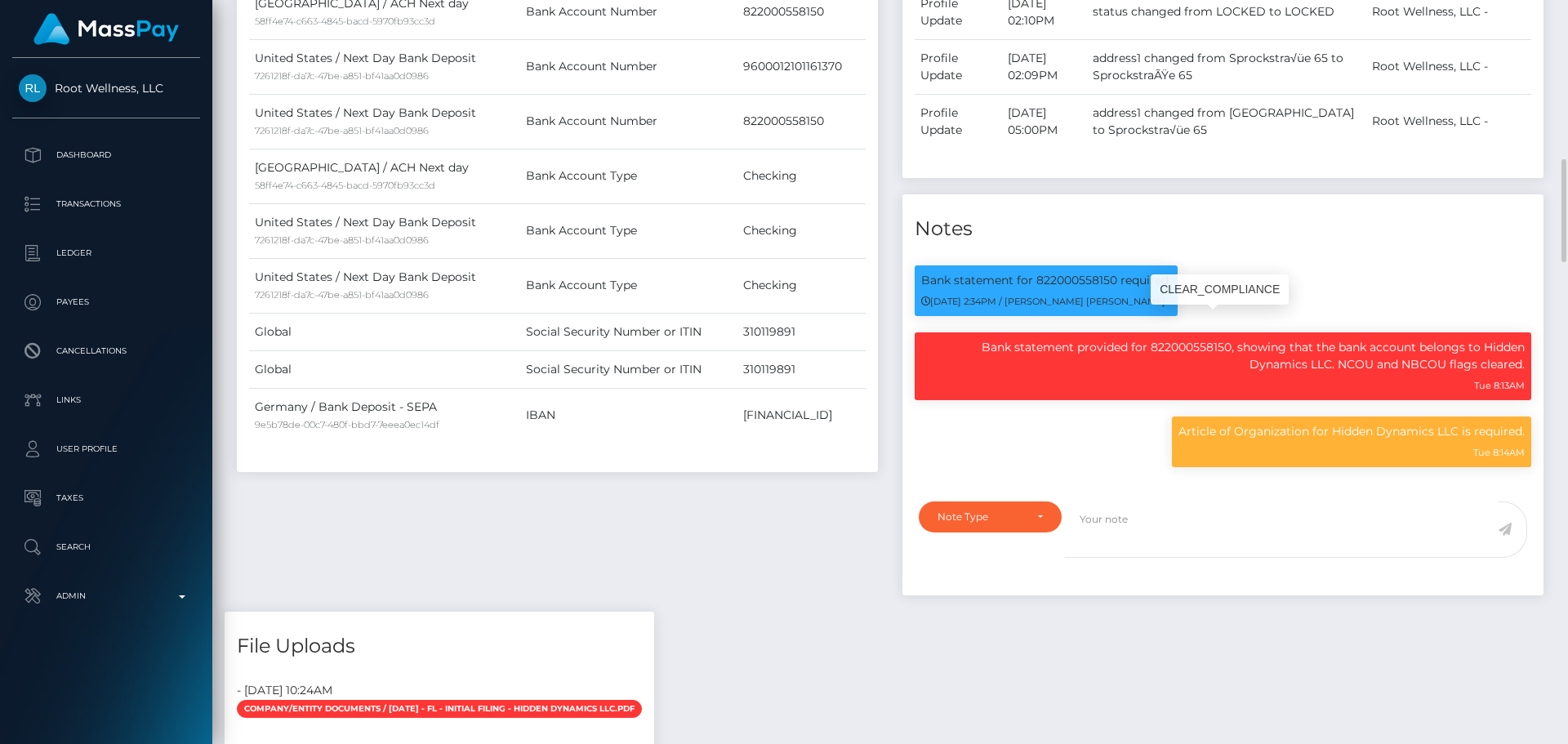
scroll to position [1470, 0]
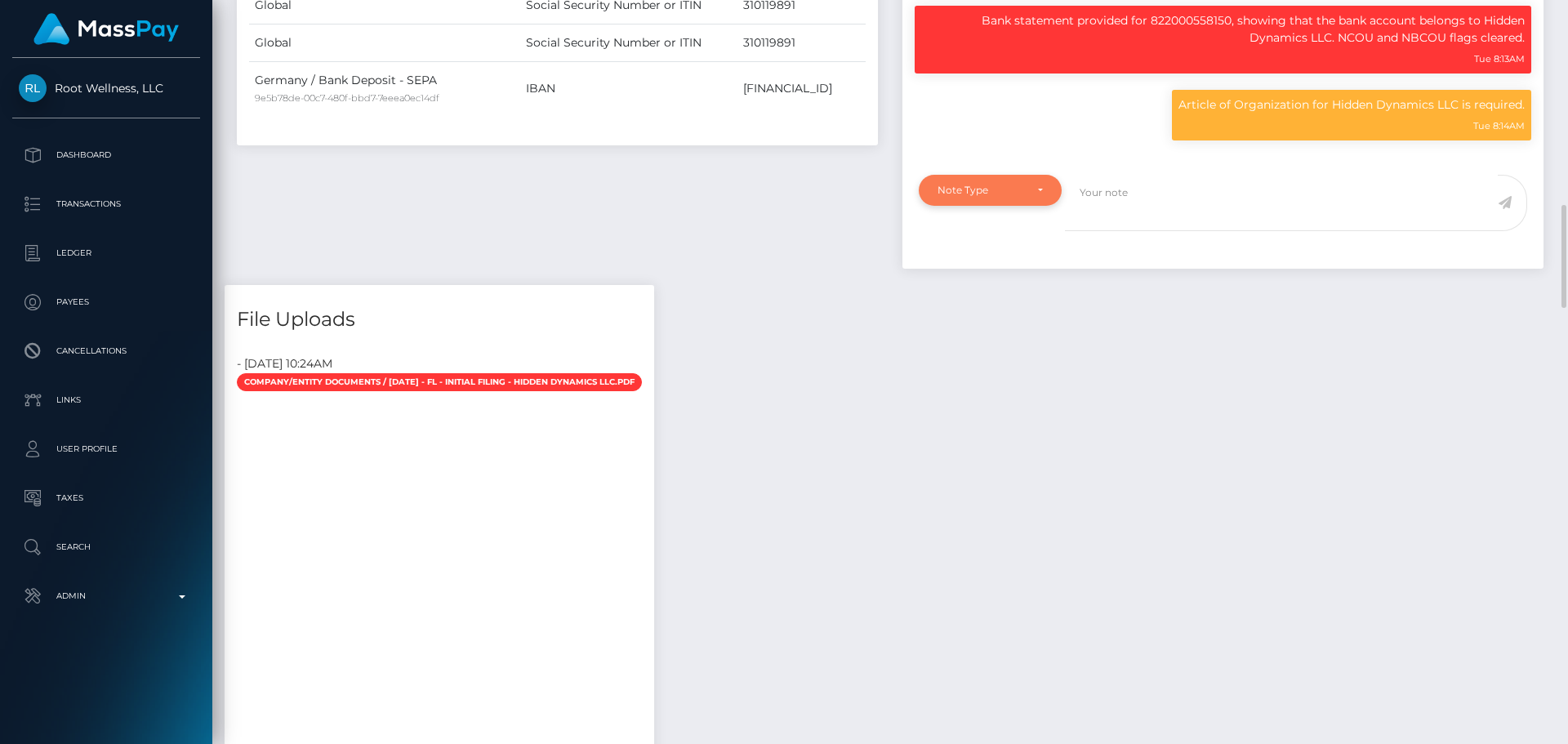
click at [1021, 190] on div "Note Type" at bounding box center [980, 190] width 86 height 13
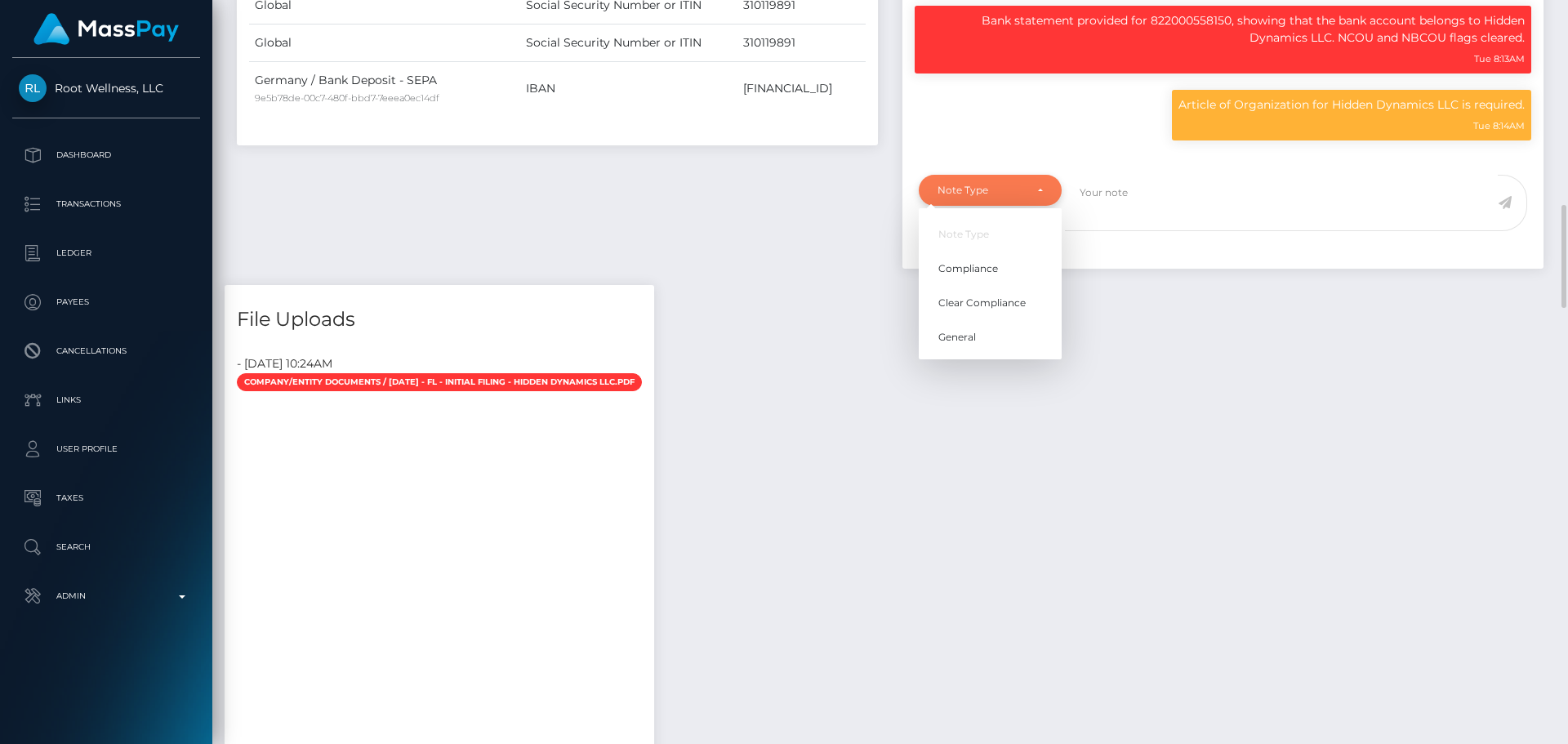
scroll to position [196, 419]
click at [1001, 294] on link "Clear Compliance" at bounding box center [990, 303] width 143 height 30
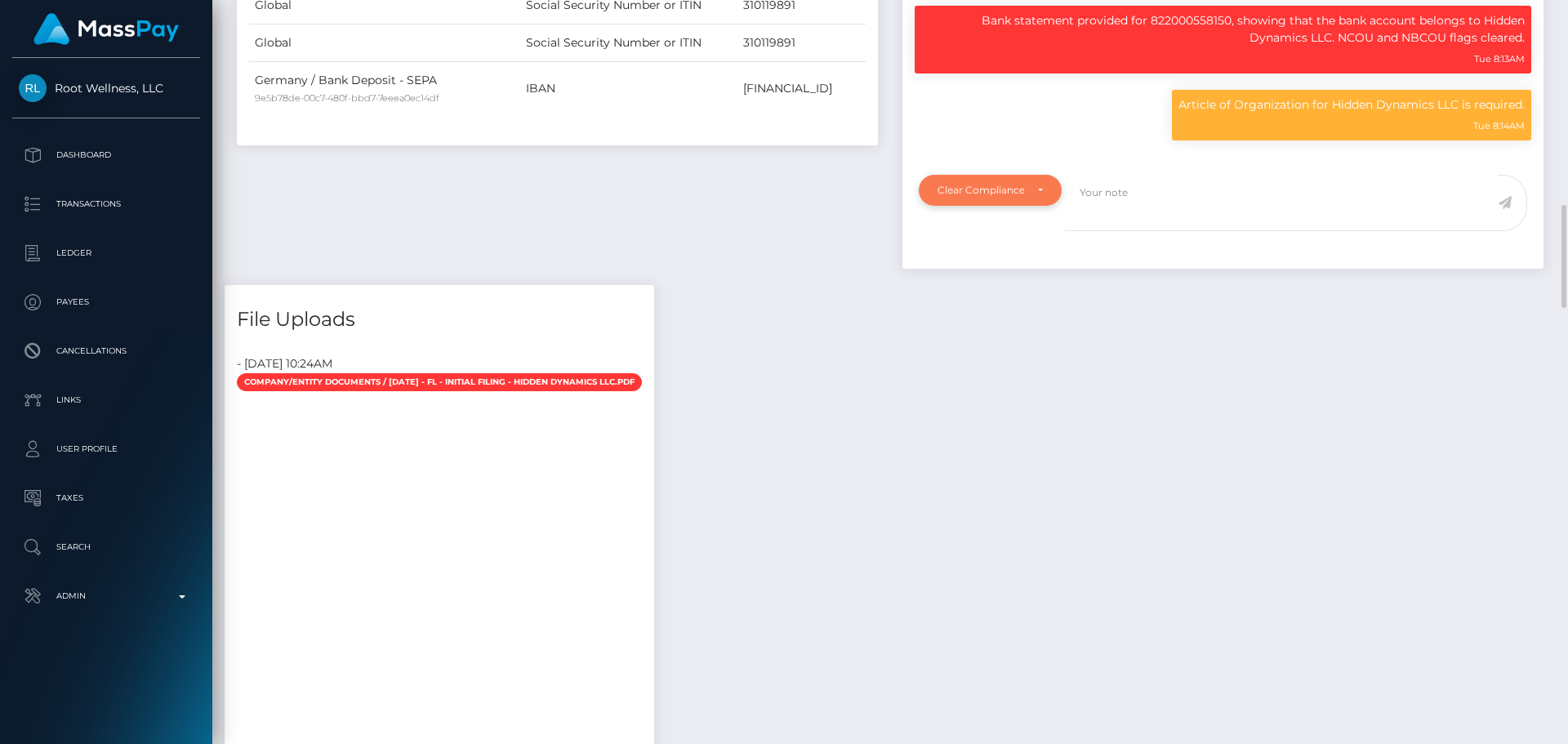
click at [1013, 186] on div "Clear Compliance" at bounding box center [980, 190] width 86 height 13
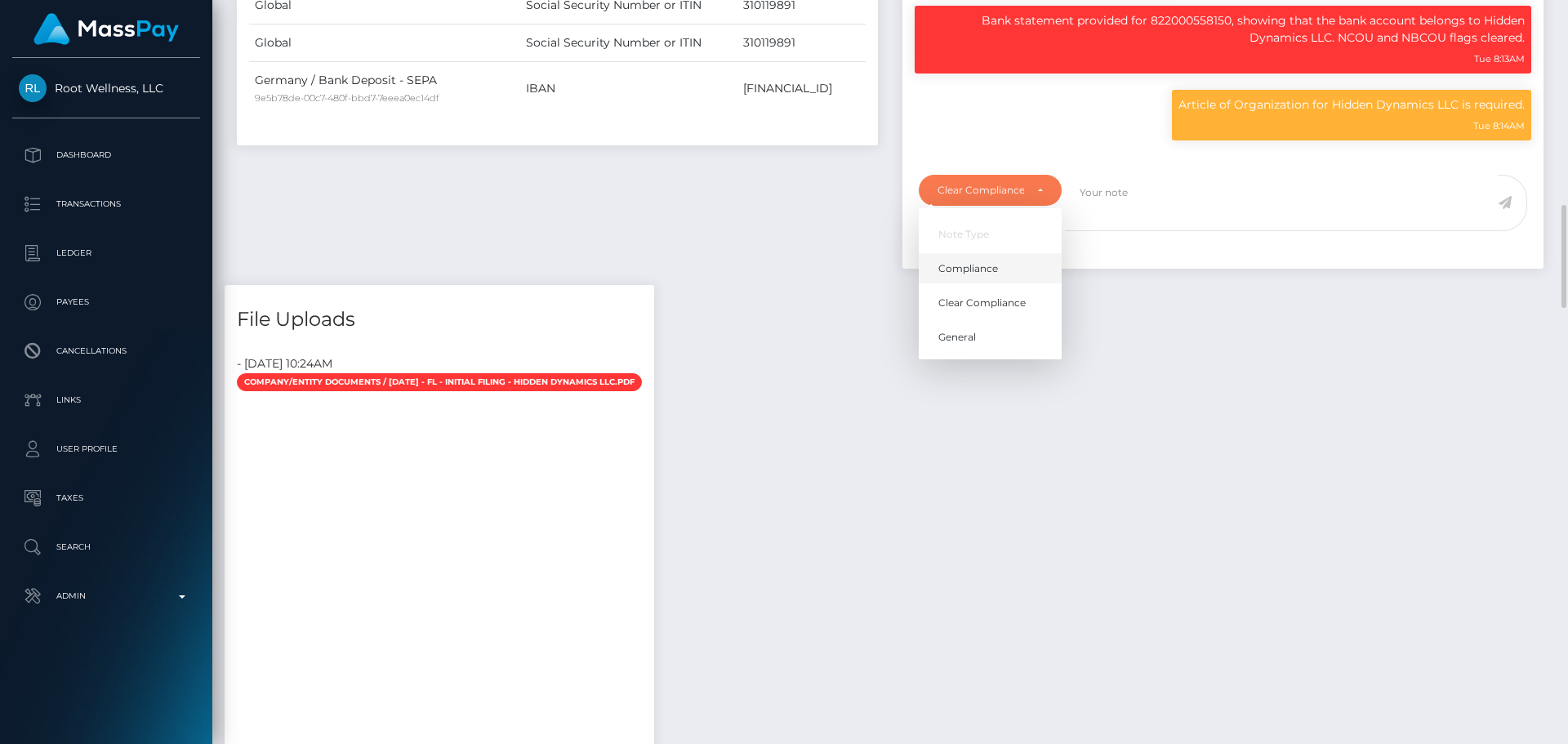
click at [1006, 274] on link "Compliance" at bounding box center [990, 268] width 143 height 30
select select "COMPLIANCE"
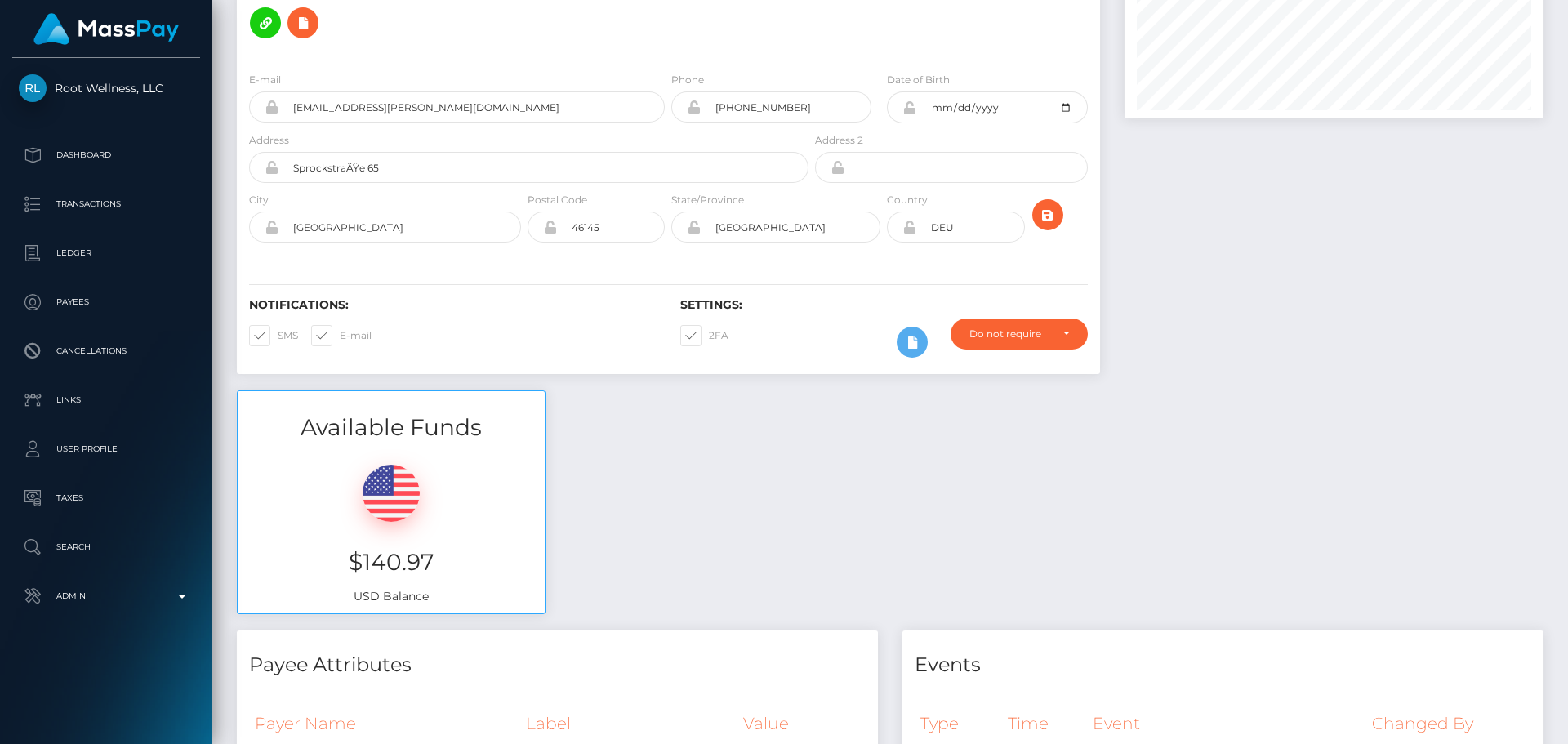
scroll to position [0, 0]
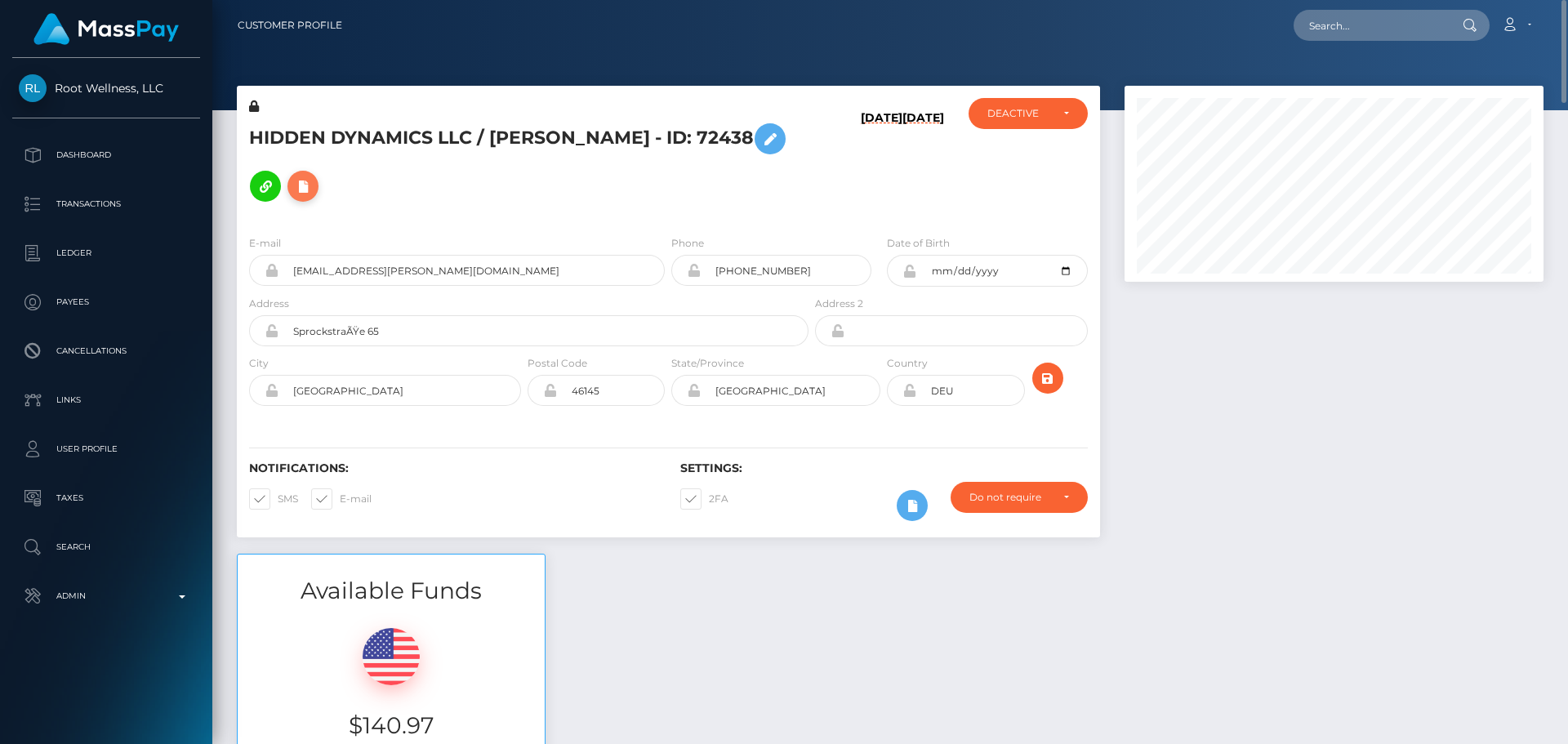
click at [310, 190] on icon at bounding box center [302, 186] width 19 height 20
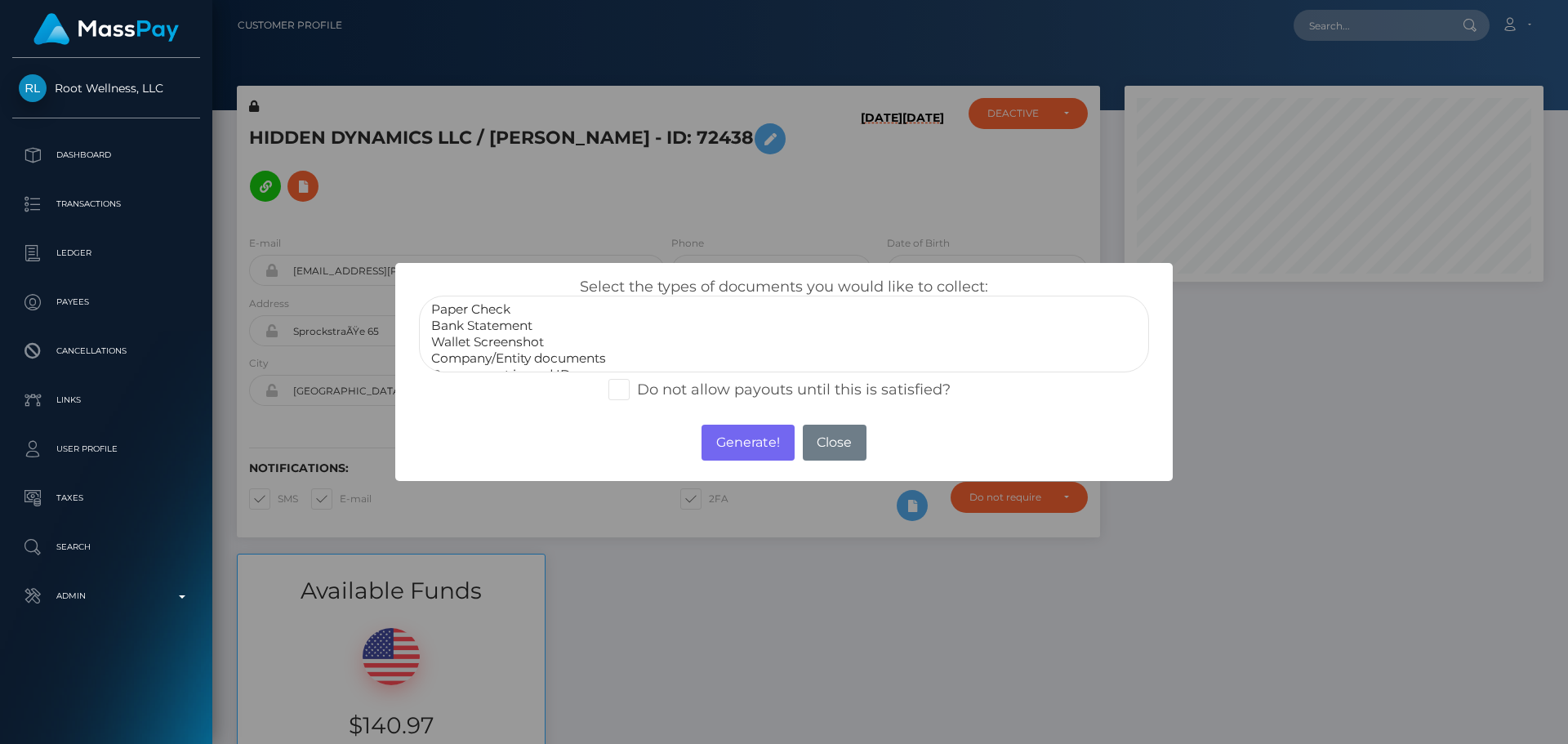
select select "Bank Statement"
click at [478, 320] on option "Bank Statement" at bounding box center [784, 325] width 709 height 16
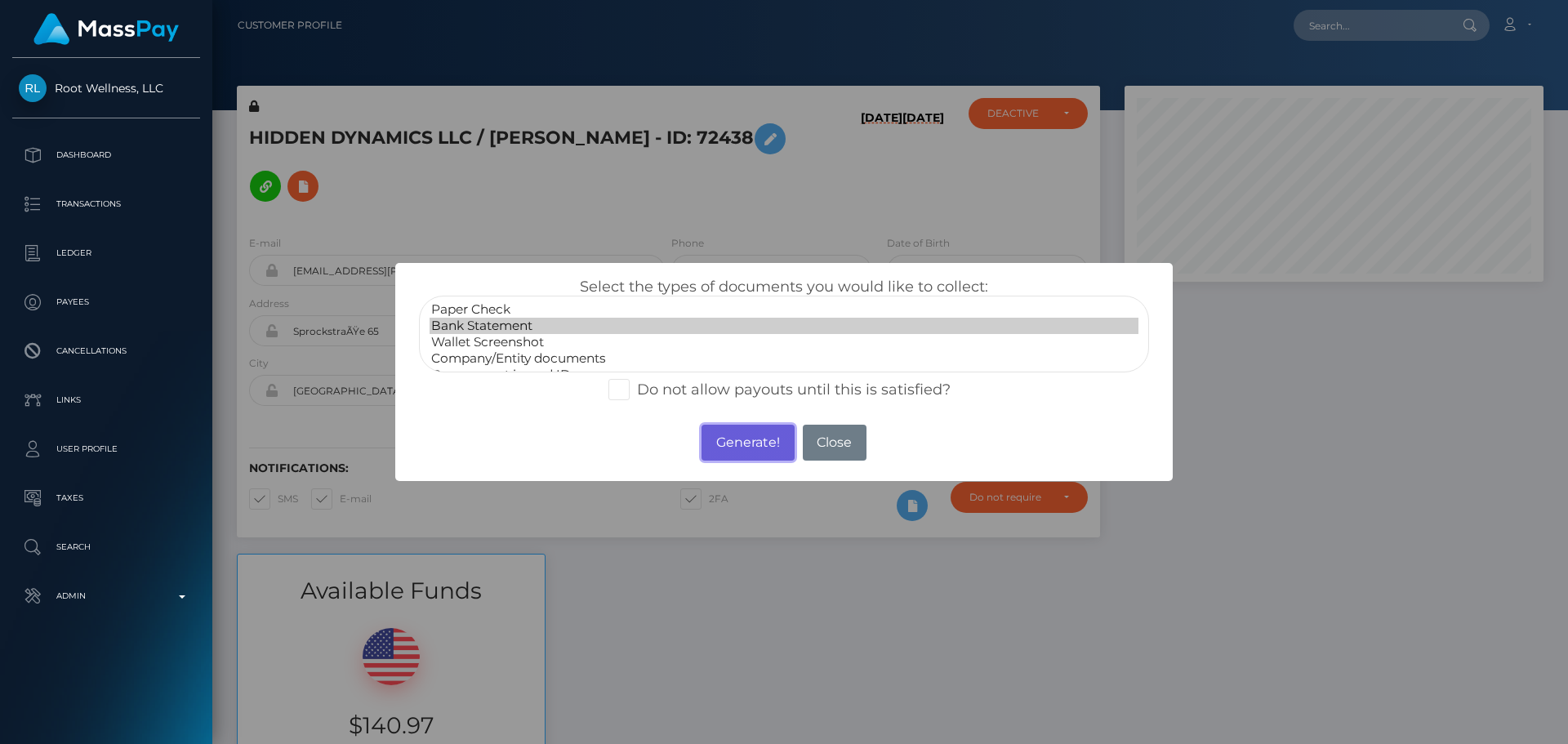
click at [727, 434] on button "Generate!" at bounding box center [748, 442] width 92 height 36
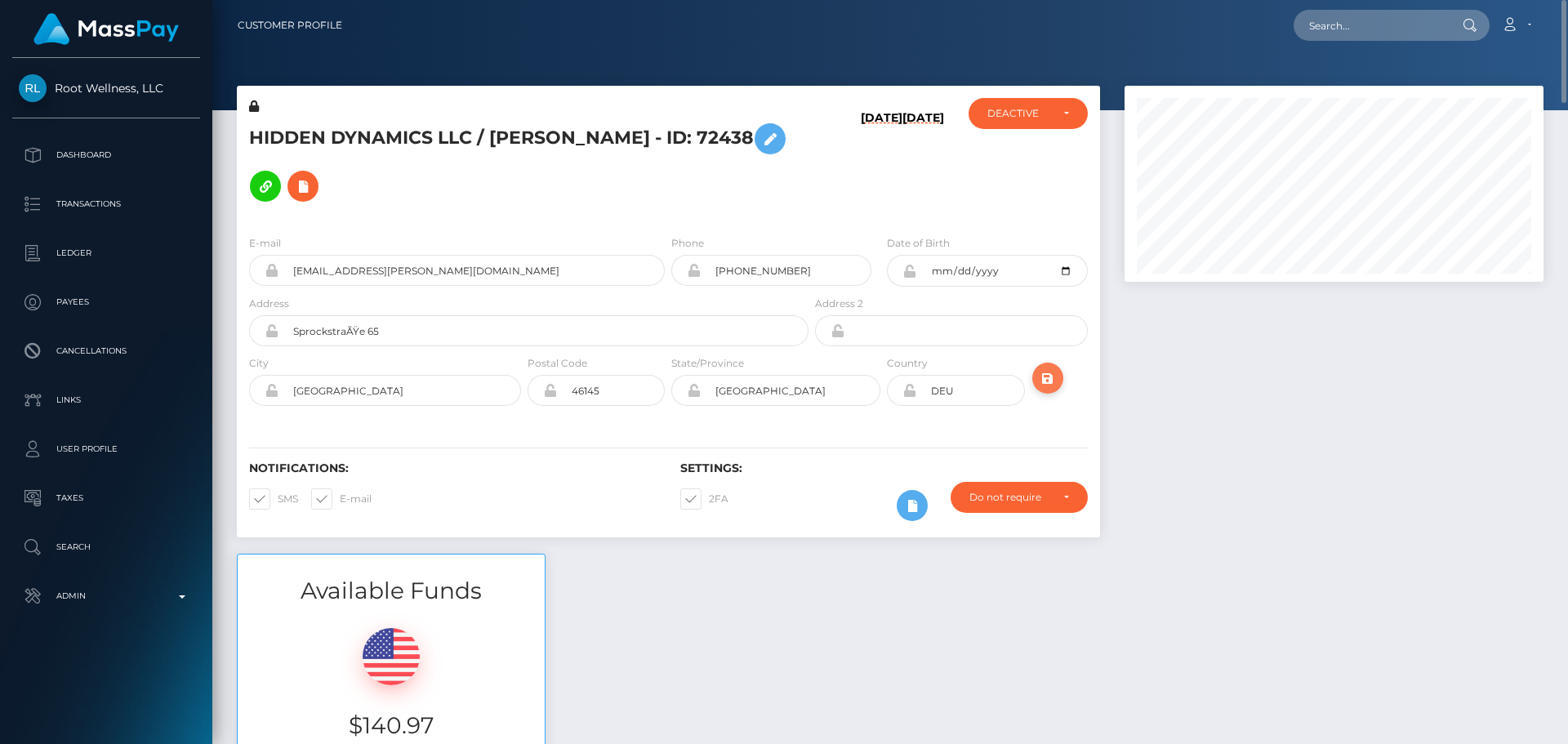
click at [1049, 378] on icon "submit" at bounding box center [1047, 378] width 19 height 20
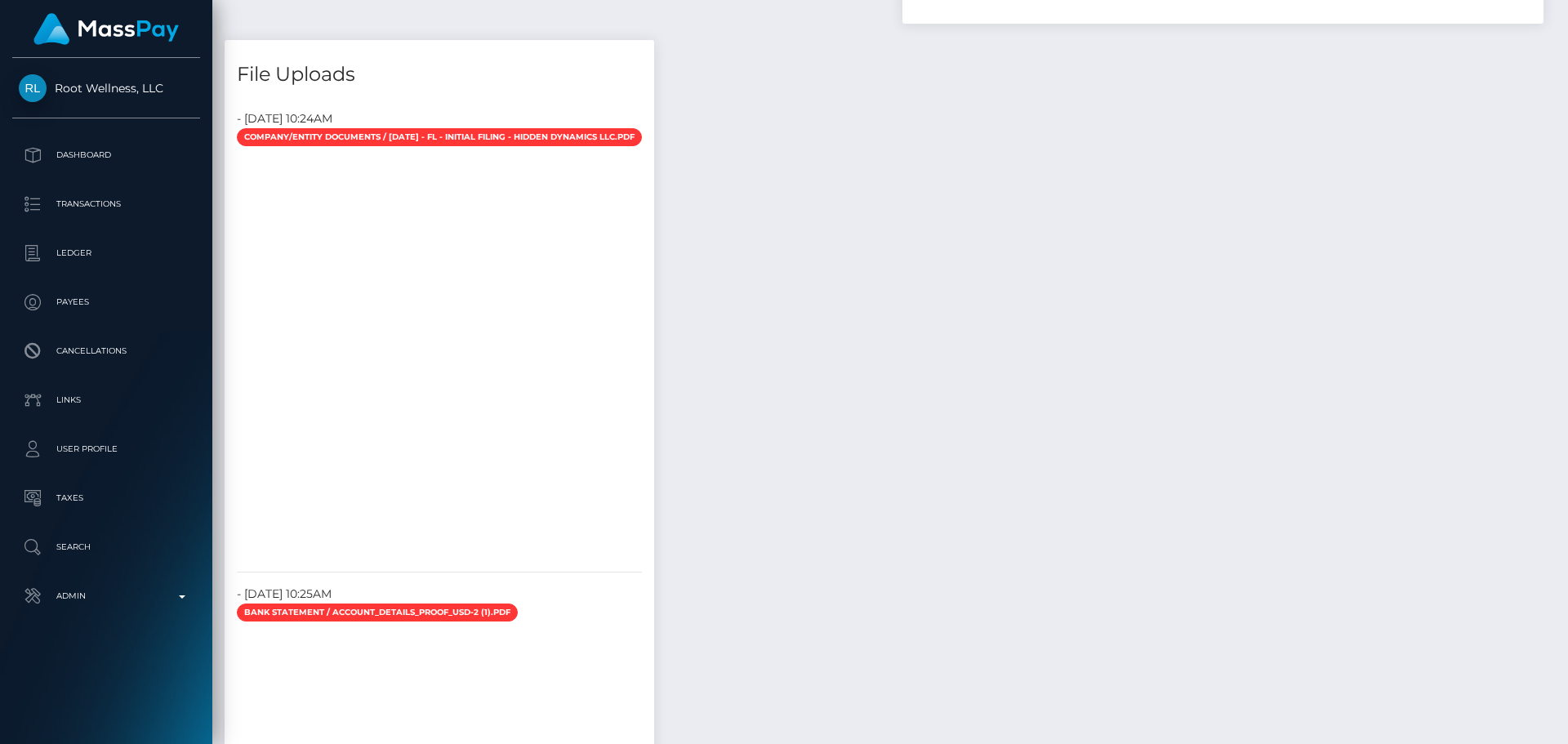
scroll to position [1388, 0]
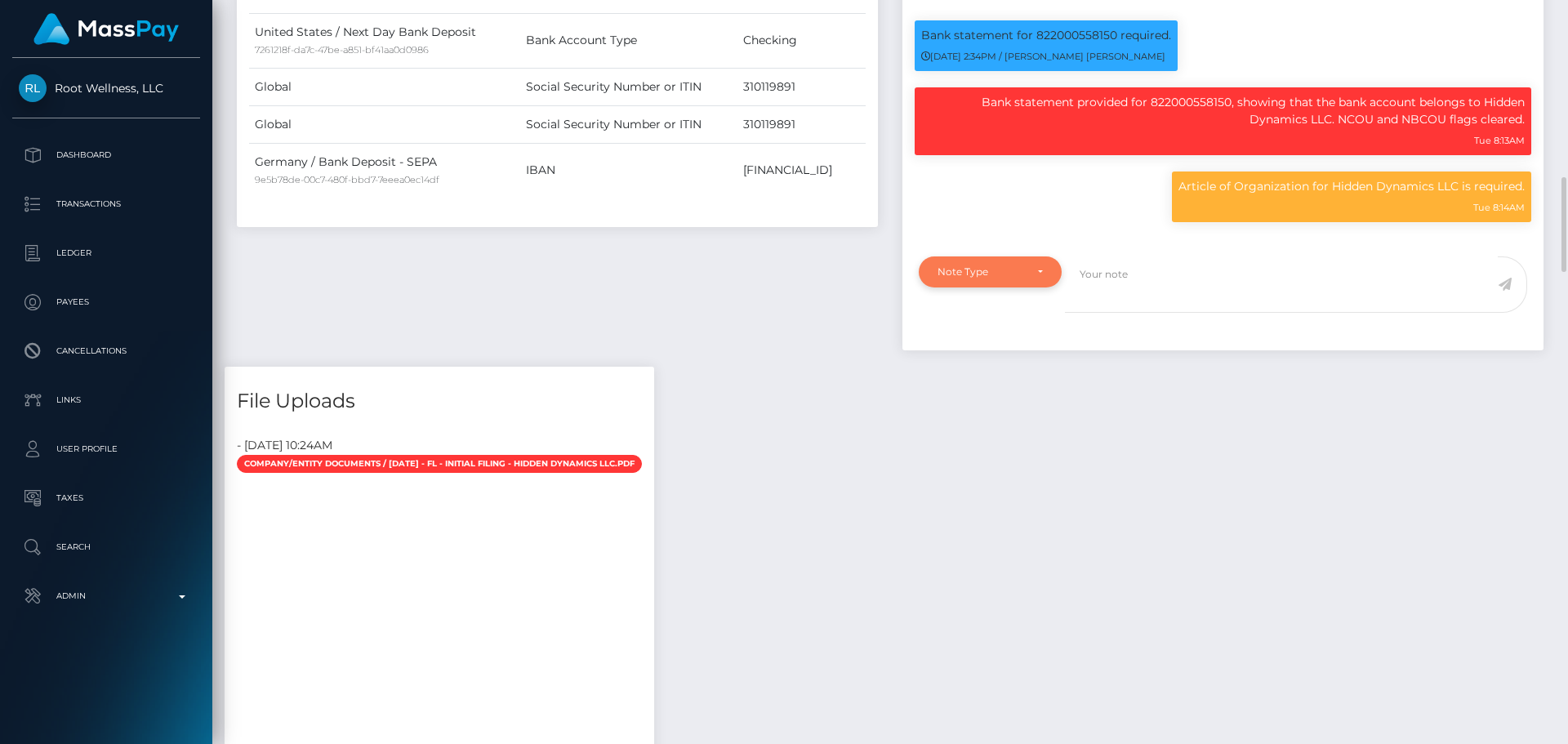
click at [994, 266] on div "Note Type" at bounding box center [980, 272] width 86 height 13
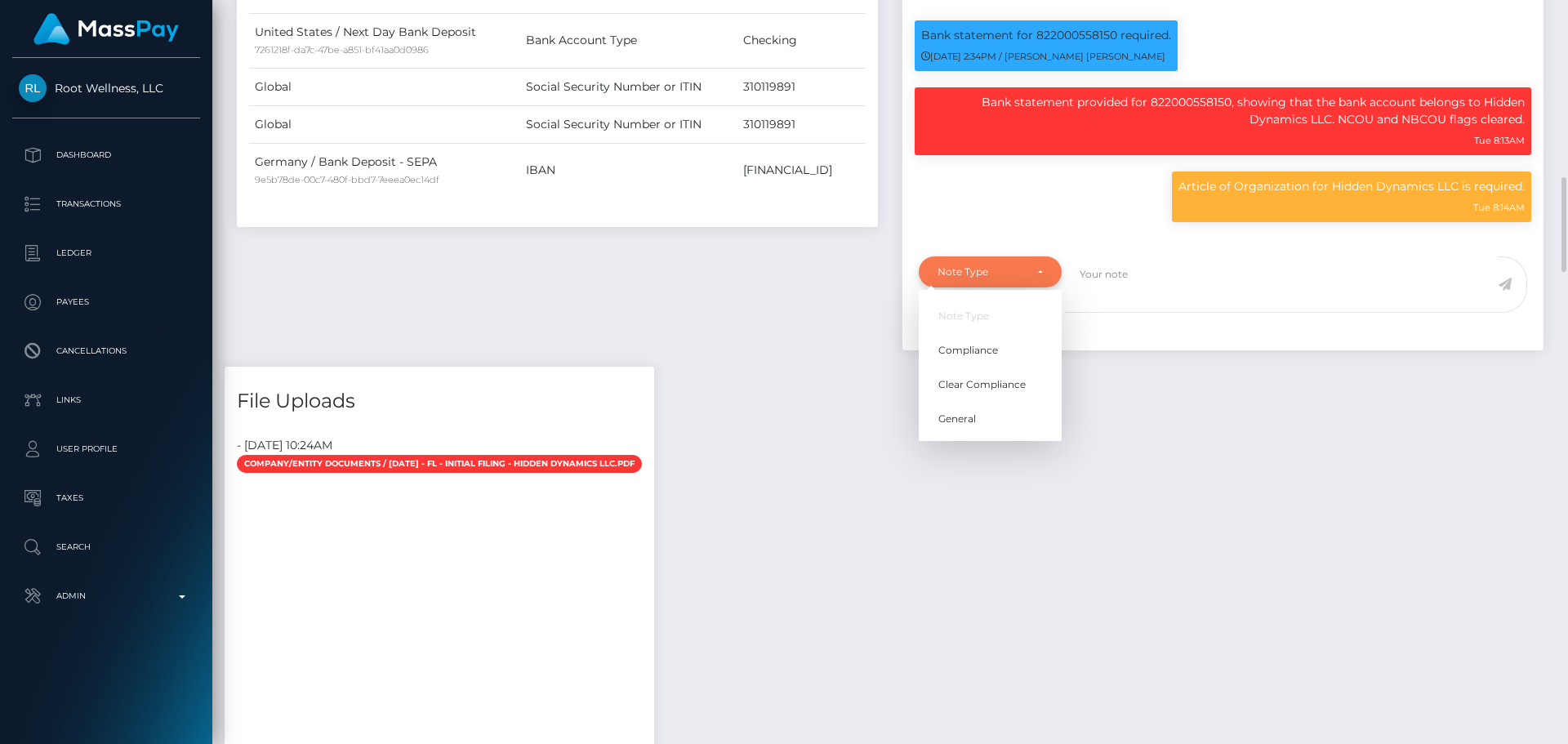
scroll to position [196, 419]
click at [977, 351] on span "Compliance" at bounding box center [967, 351] width 60 height 15
select select "COMPLIANCE"
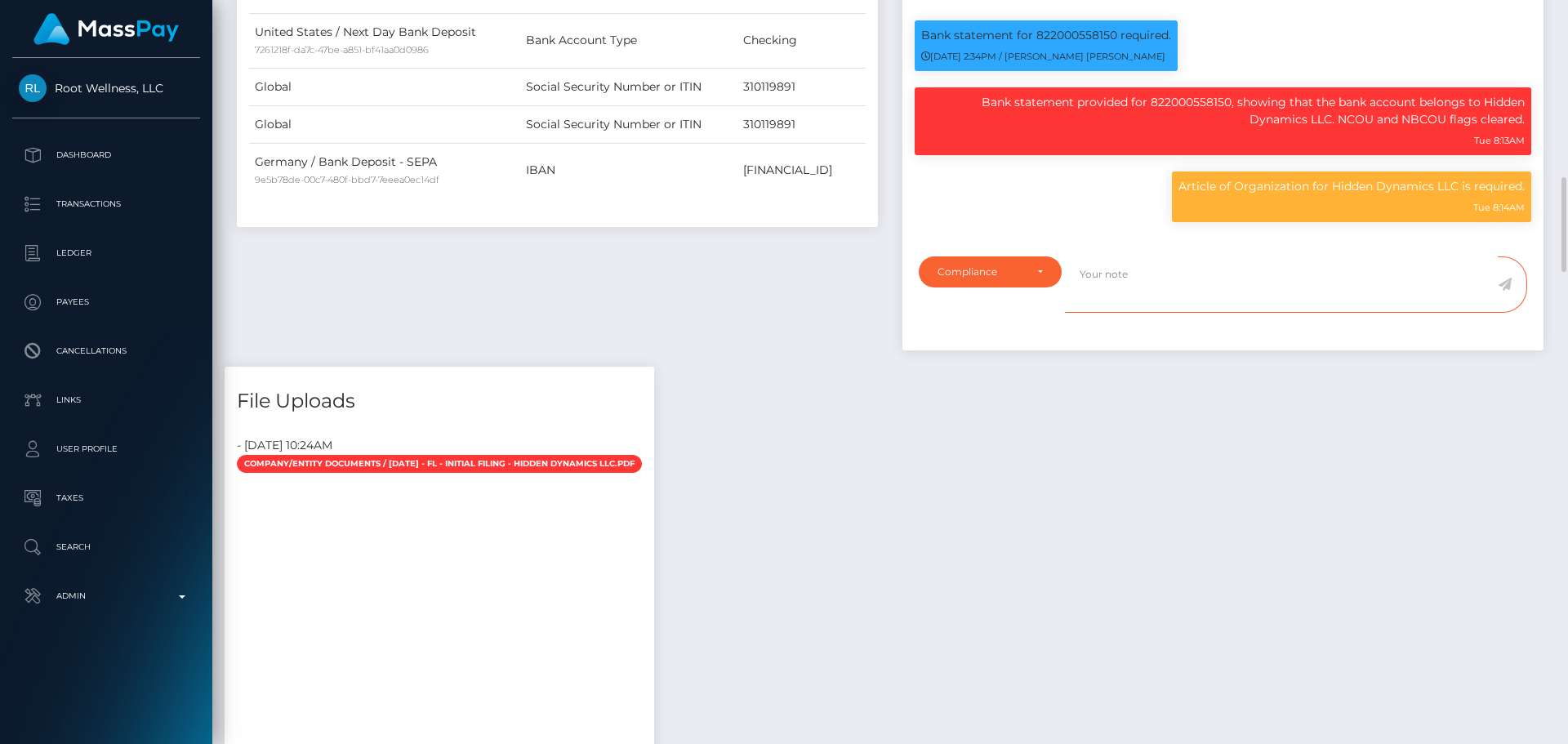
click at [1180, 302] on textarea at bounding box center [1281, 284] width 433 height 56
paste textarea "Documents on file for Mount Equinox Inc confirm that Kevin Jeffrey Bennett is a…"
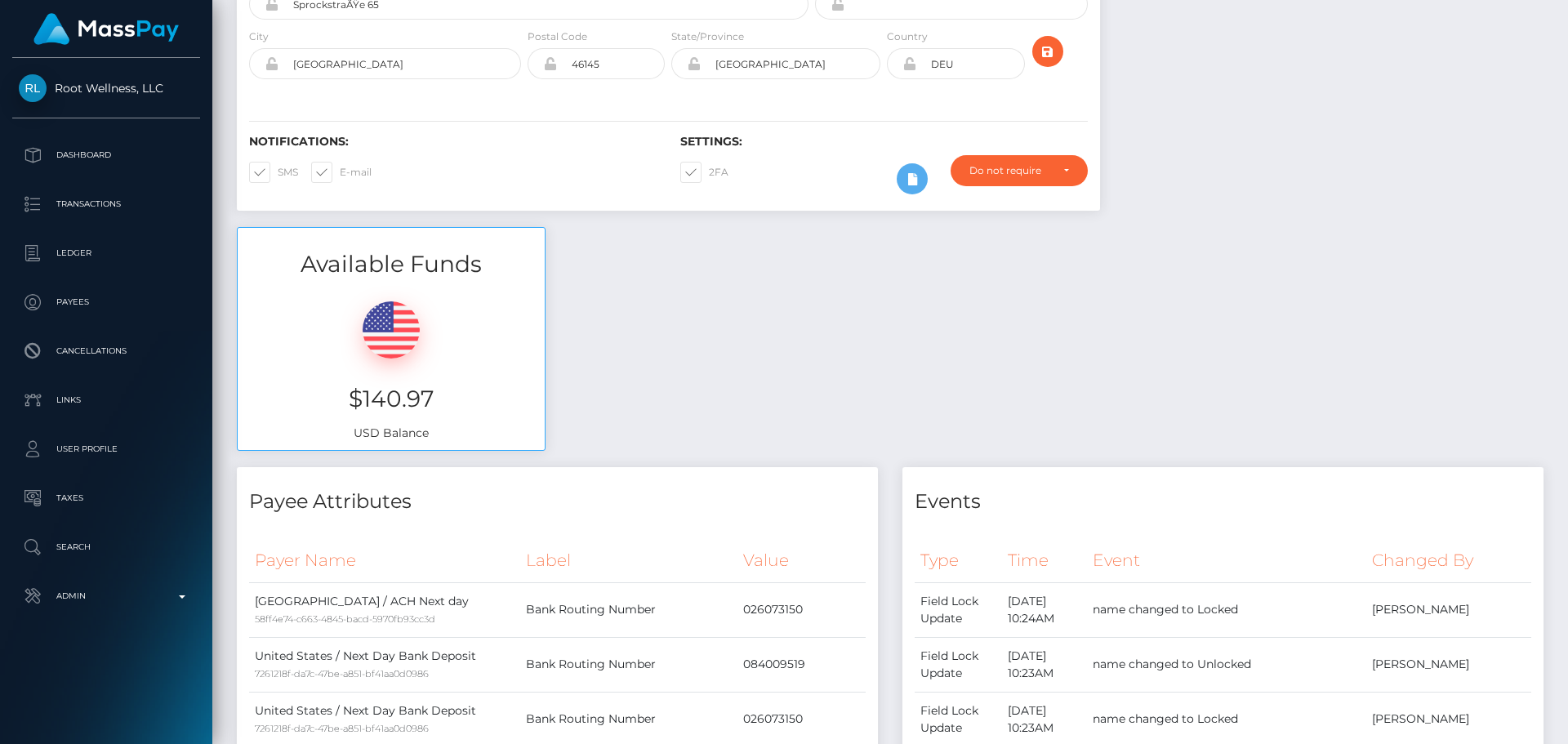
scroll to position [0, 0]
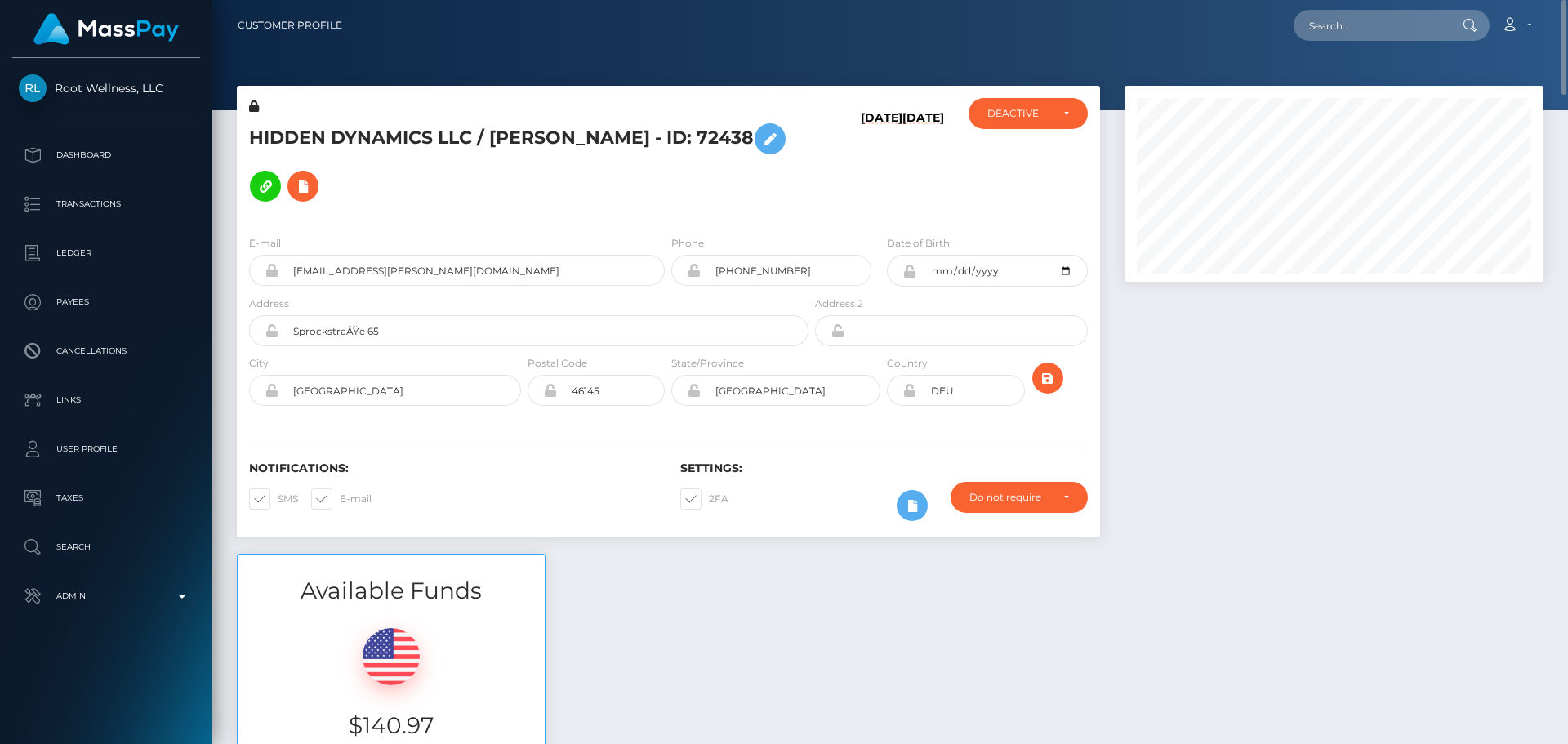
click at [273, 144] on h5 "HIDDEN DYNAMICS LLC / Alexandra Amalio - ID: 72438" at bounding box center [524, 162] width 550 height 95
drag, startPoint x: 273, startPoint y: 144, endPoint x: 439, endPoint y: 145, distance: 166.0
click at [439, 145] on h5 "HIDDEN DYNAMICS LLC / Alexandra Amalio - ID: 72438" at bounding box center [524, 162] width 550 height 95
copy h5 "HIDDEN DYNAMICS LLC"
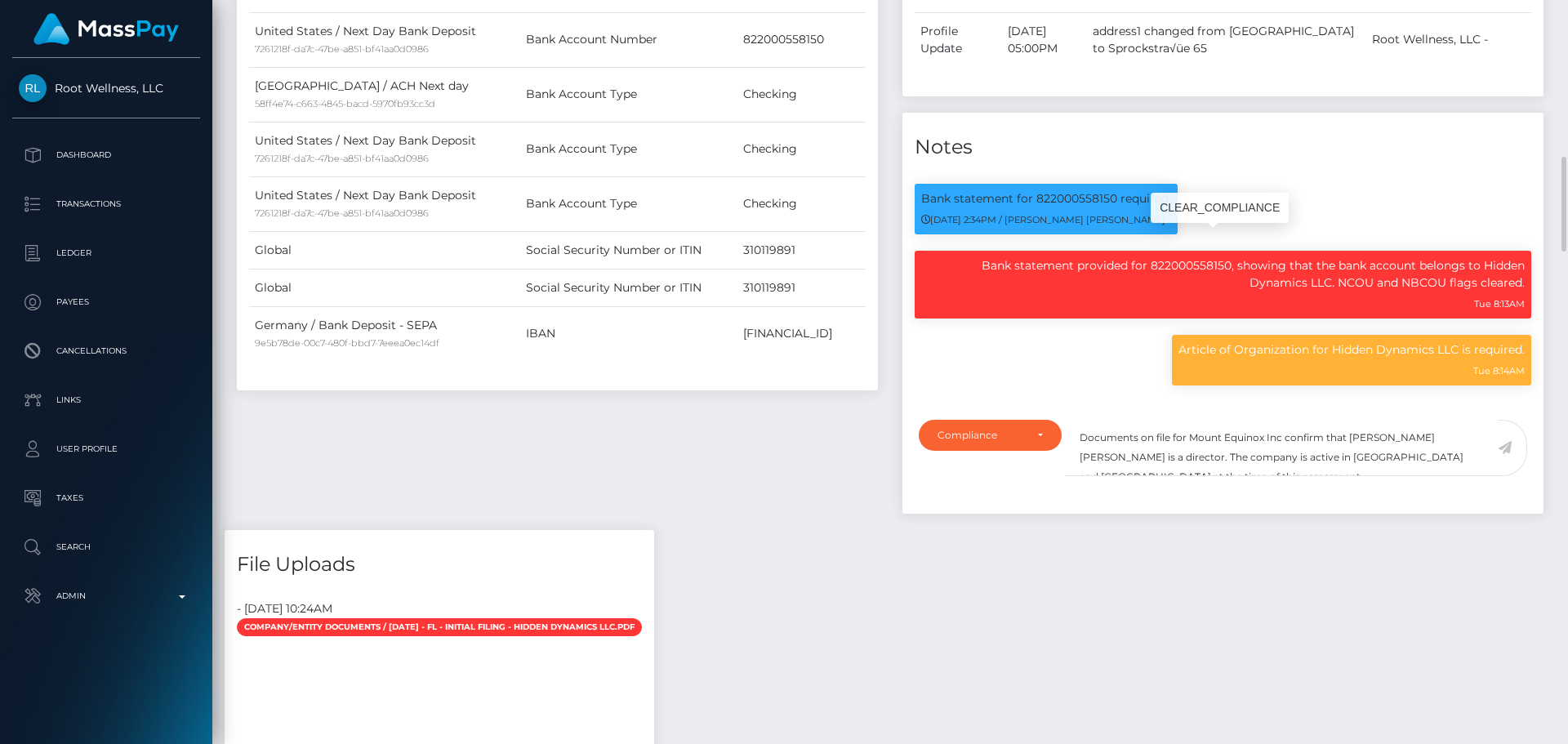
scroll to position [196, 419]
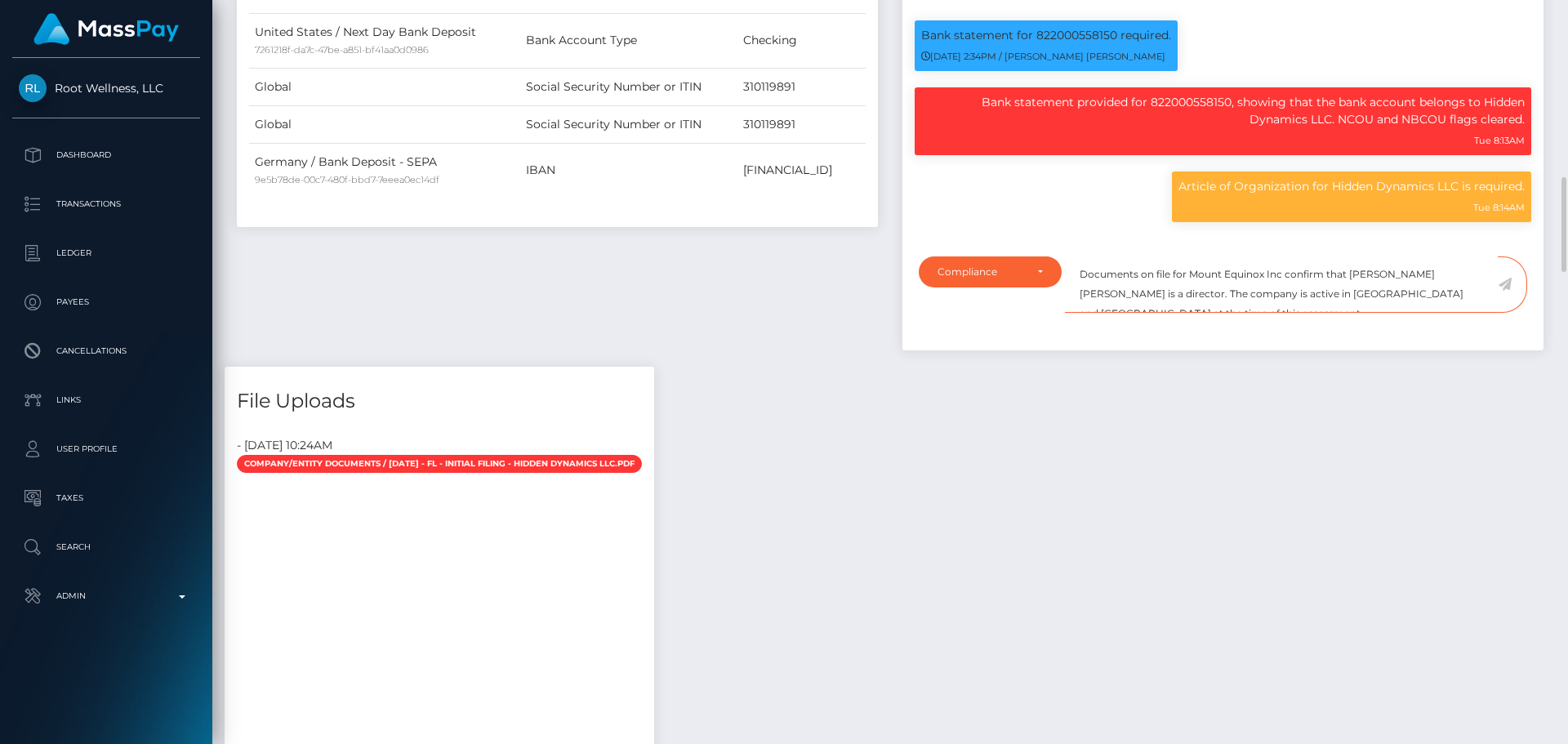
click at [1196, 276] on textarea "Documents on file for Mount Equinox Inc confirm that Kevin Jeffrey Bennett is a…" at bounding box center [1281, 284] width 433 height 56
drag, startPoint x: 1196, startPoint y: 276, endPoint x: 1267, endPoint y: 278, distance: 71.0
click at [1267, 278] on textarea "Documents on file for Mount Equinox Inc confirm that Kevin Jeffrey Bennett is a…" at bounding box center [1281, 284] width 433 height 56
paste textarea "HIDDEN DYNAMICS LLC"
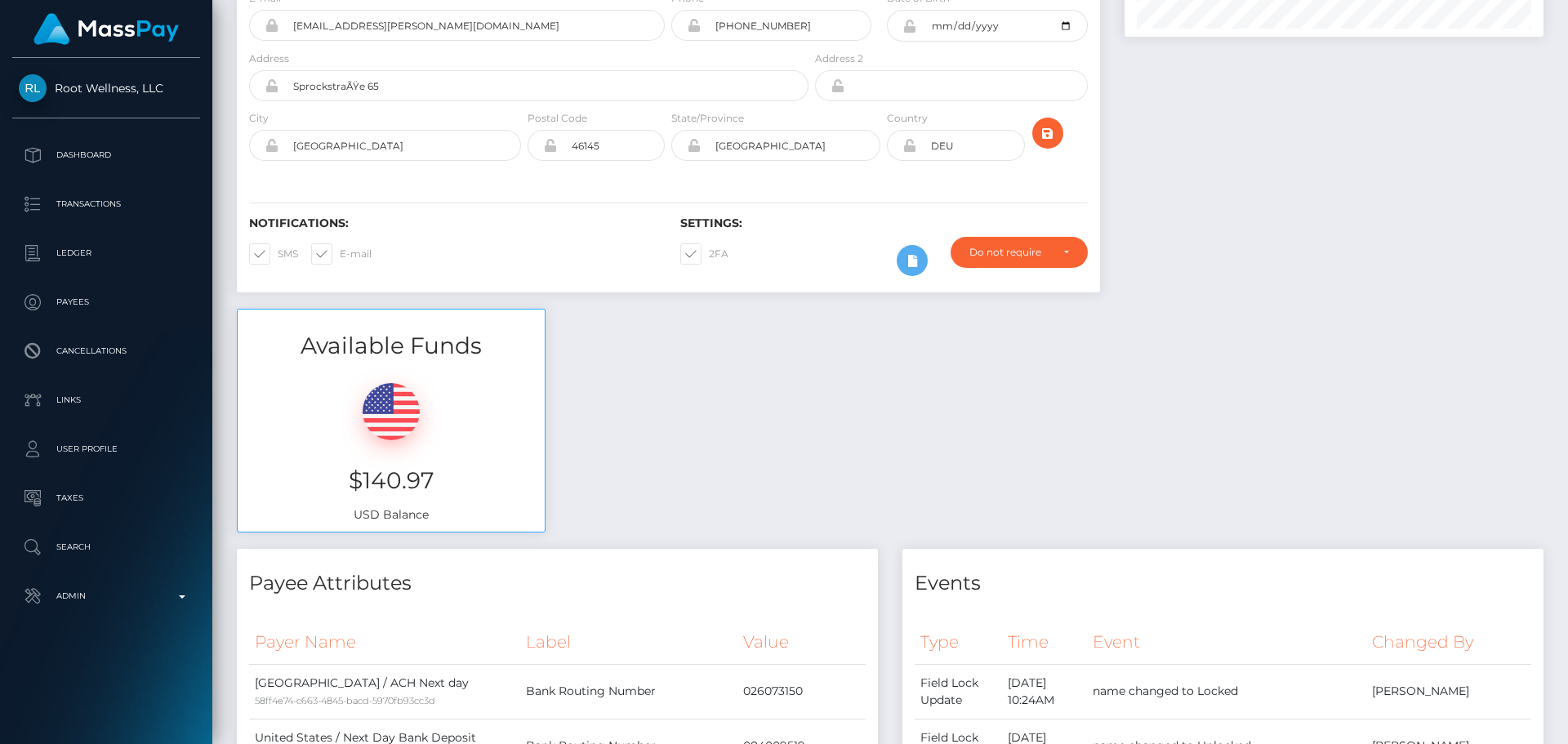
scroll to position [0, 0]
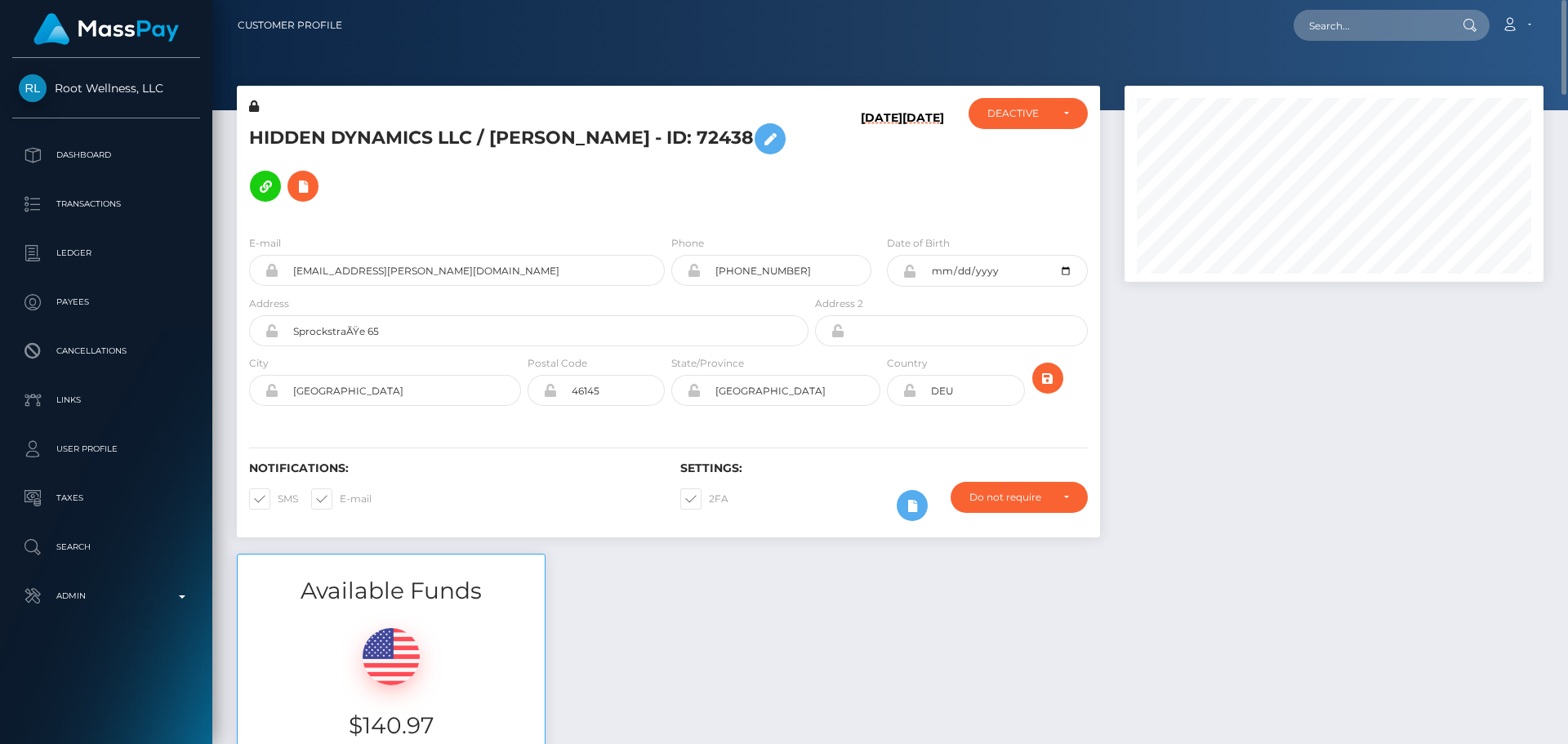
click at [536, 138] on h5 "HIDDEN DYNAMICS LLC / Alexandra Amalio - ID: 72438" at bounding box center [524, 162] width 550 height 95
drag, startPoint x: 536, startPoint y: 138, endPoint x: 603, endPoint y: 141, distance: 67.1
click at [603, 141] on h5 "HIDDEN DYNAMICS LLC / Alexandra Amalio - ID: 72438" at bounding box center [524, 162] width 550 height 95
copy h5 "Alexandra Amalio"
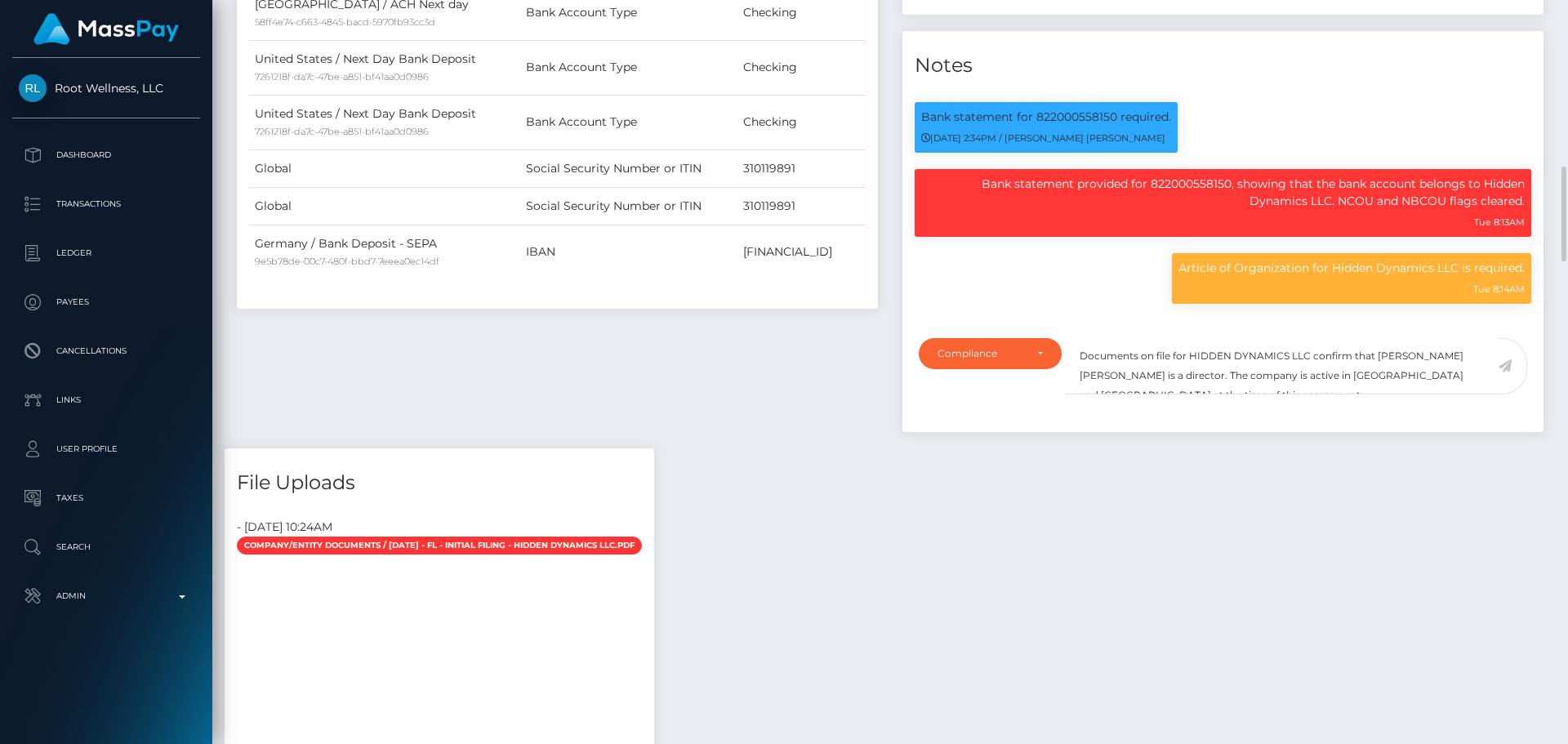
scroll to position [196, 419]
click at [1383, 356] on textarea "Documents on file for HIDDEN DYNAMICS LLC confirm that Kevin Jeffrey Bennett is…" at bounding box center [1281, 366] width 433 height 56
drag, startPoint x: 1383, startPoint y: 356, endPoint x: 1449, endPoint y: 357, distance: 66.0
click at [1449, 357] on textarea "Documents on file for HIDDEN DYNAMICS LLC confirm that Kevin Jeffrey Bennett is…" at bounding box center [1281, 366] width 433 height 56
paste textarea "Alexandra Amalio"
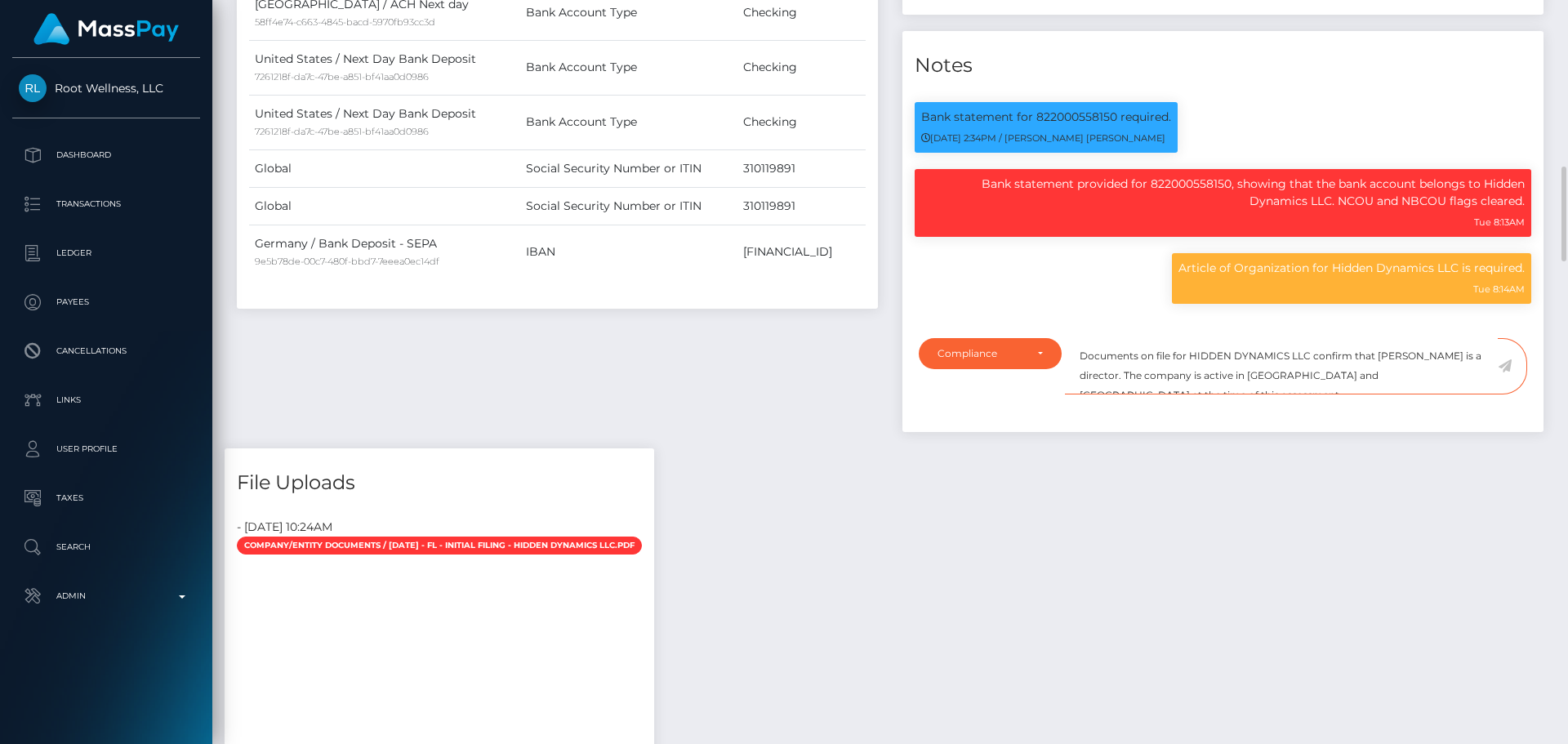
click at [1282, 373] on textarea "Documents on file for HIDDEN DYNAMICS LLC confirm that Alexandra Amalio is a di…" at bounding box center [1281, 366] width 433 height 56
click at [1417, 375] on textarea "Documents on file for HIDDEN DYNAMICS LLC confirm that Alexandra Amalio is a di…" at bounding box center [1281, 366] width 433 height 56
type textarea "Documents on file for HIDDEN DYNAMICS LLC confirm that Alexandra Amalio is a di…"
click at [1507, 364] on icon at bounding box center [1504, 366] width 14 height 13
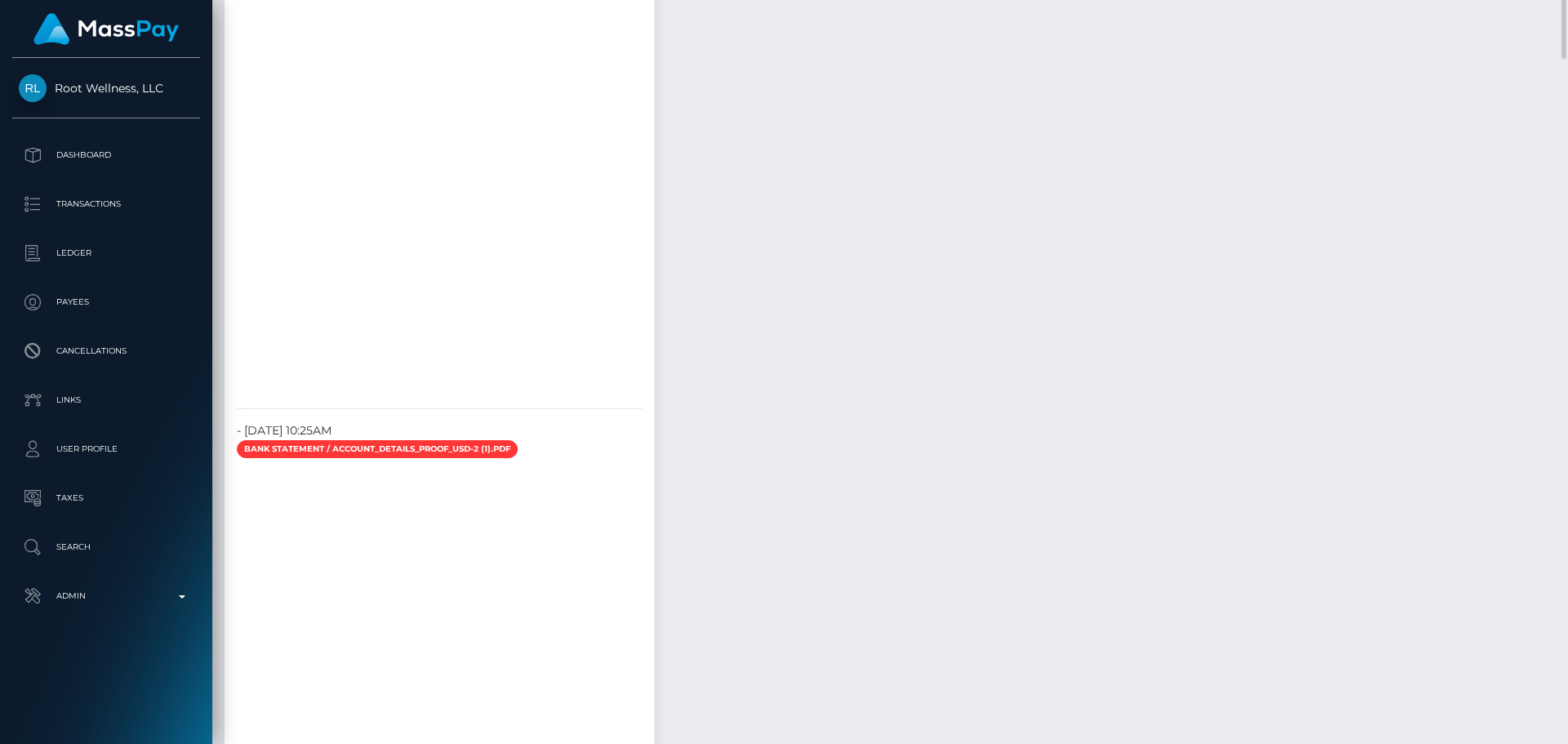
scroll to position [1470, 0]
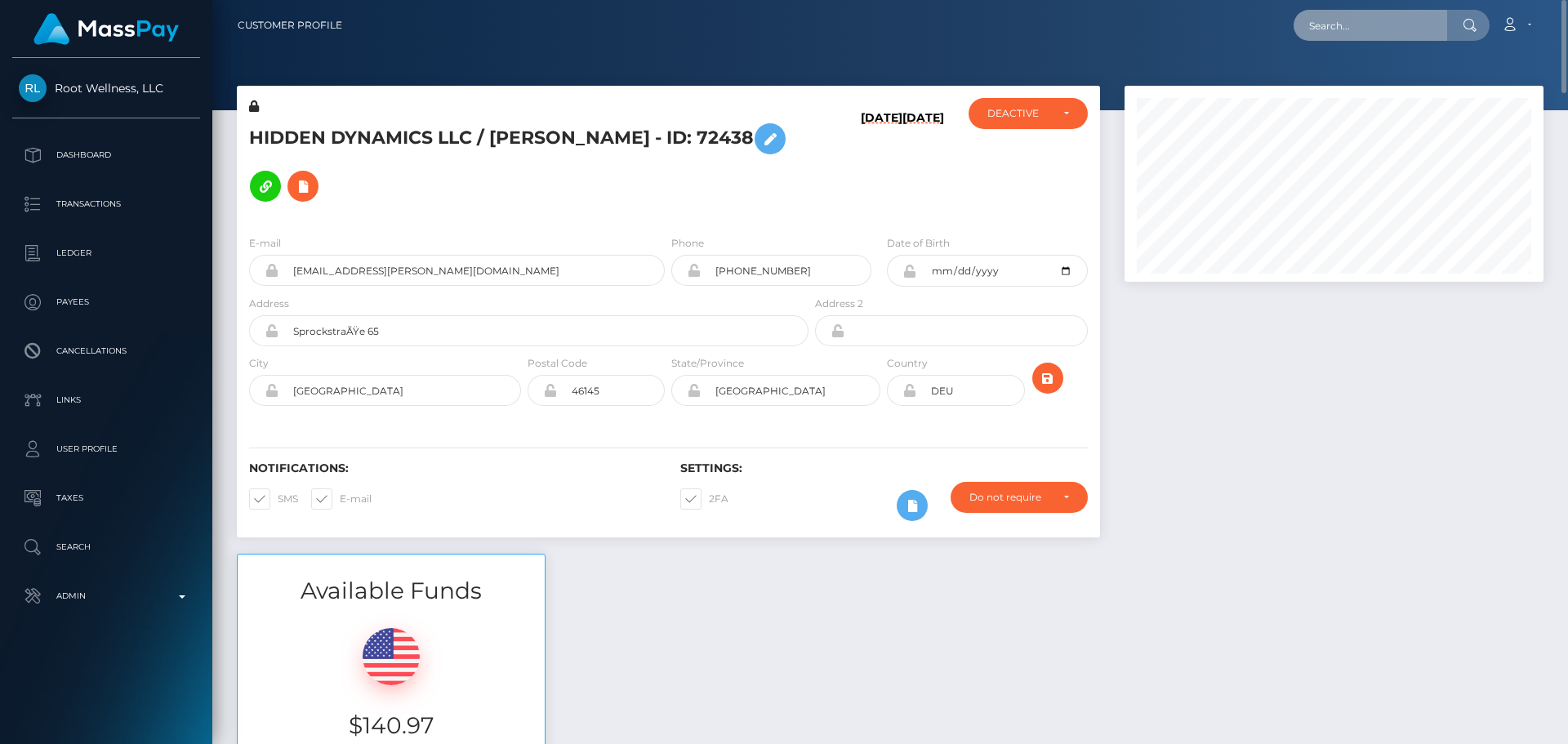
click at [1385, 24] on input "text" at bounding box center [1370, 25] width 154 height 31
paste input "alexandra.amalio@gmail.com"
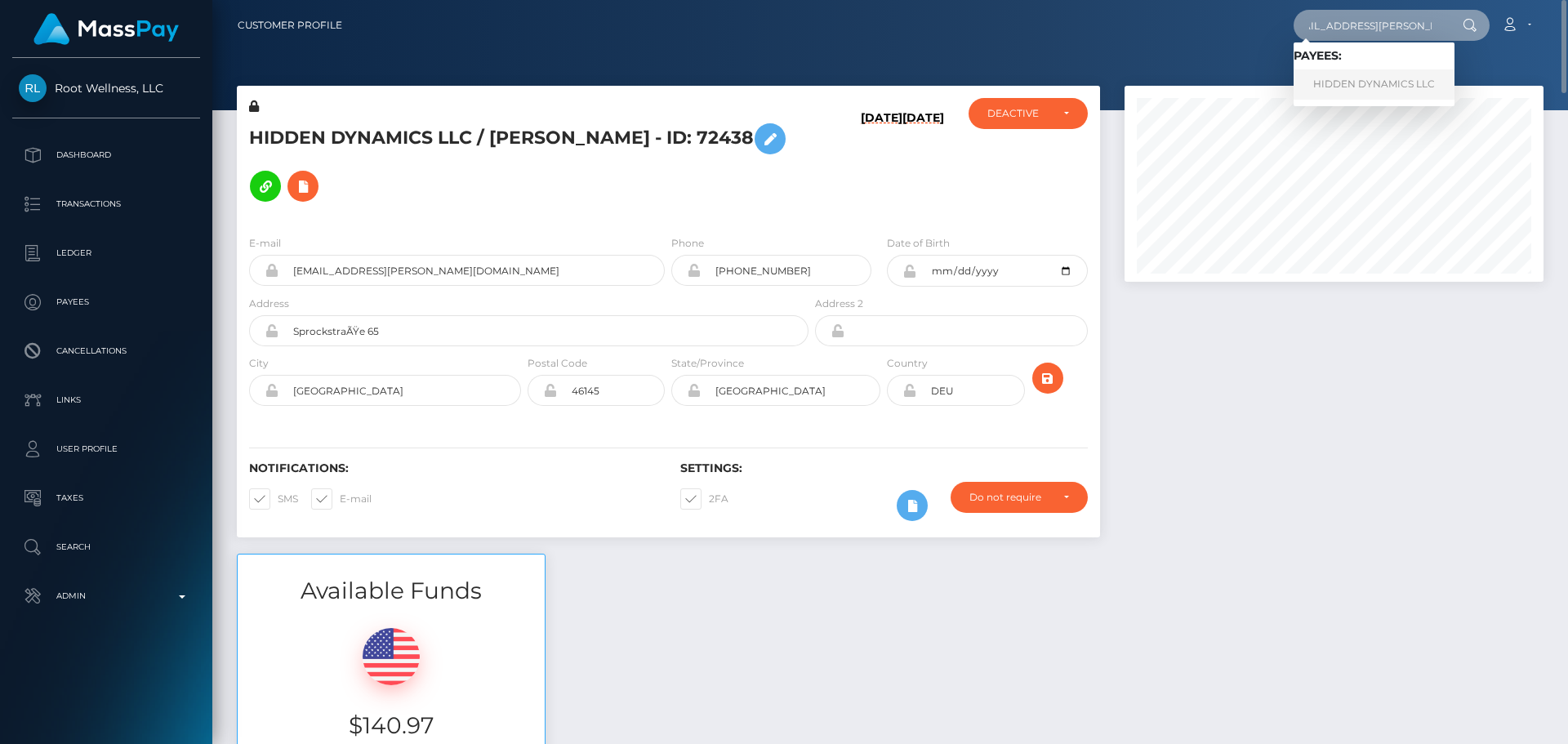
type input "alexandra.amalio@gmail.com"
click at [1382, 83] on link "HIDDEN DYNAMICS LLC" at bounding box center [1374, 85] width 161 height 30
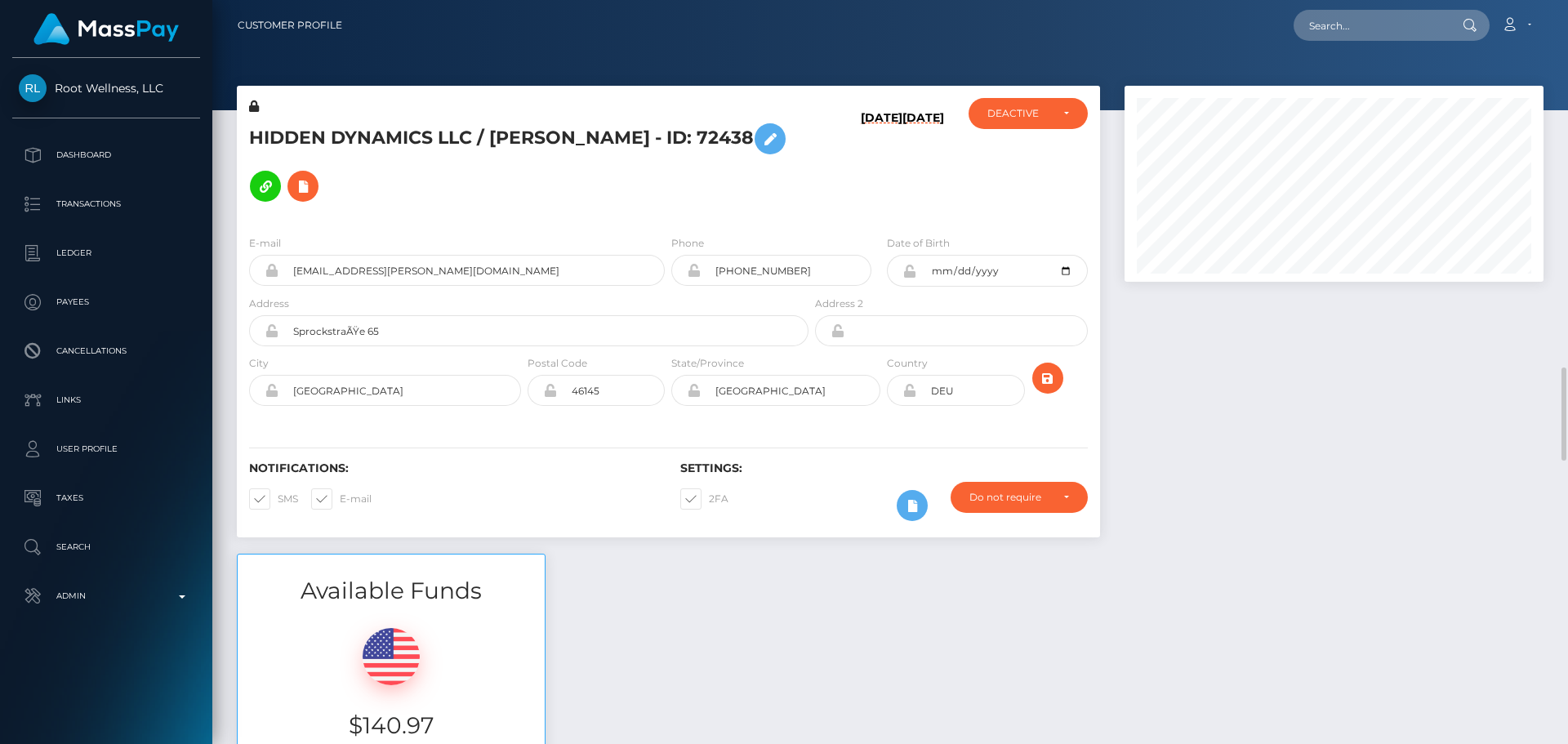
scroll to position [196, 419]
click at [1353, 37] on input "text" at bounding box center [1370, 25] width 154 height 31
paste input "[EMAIL_ADDRESS][DOMAIN_NAME]"
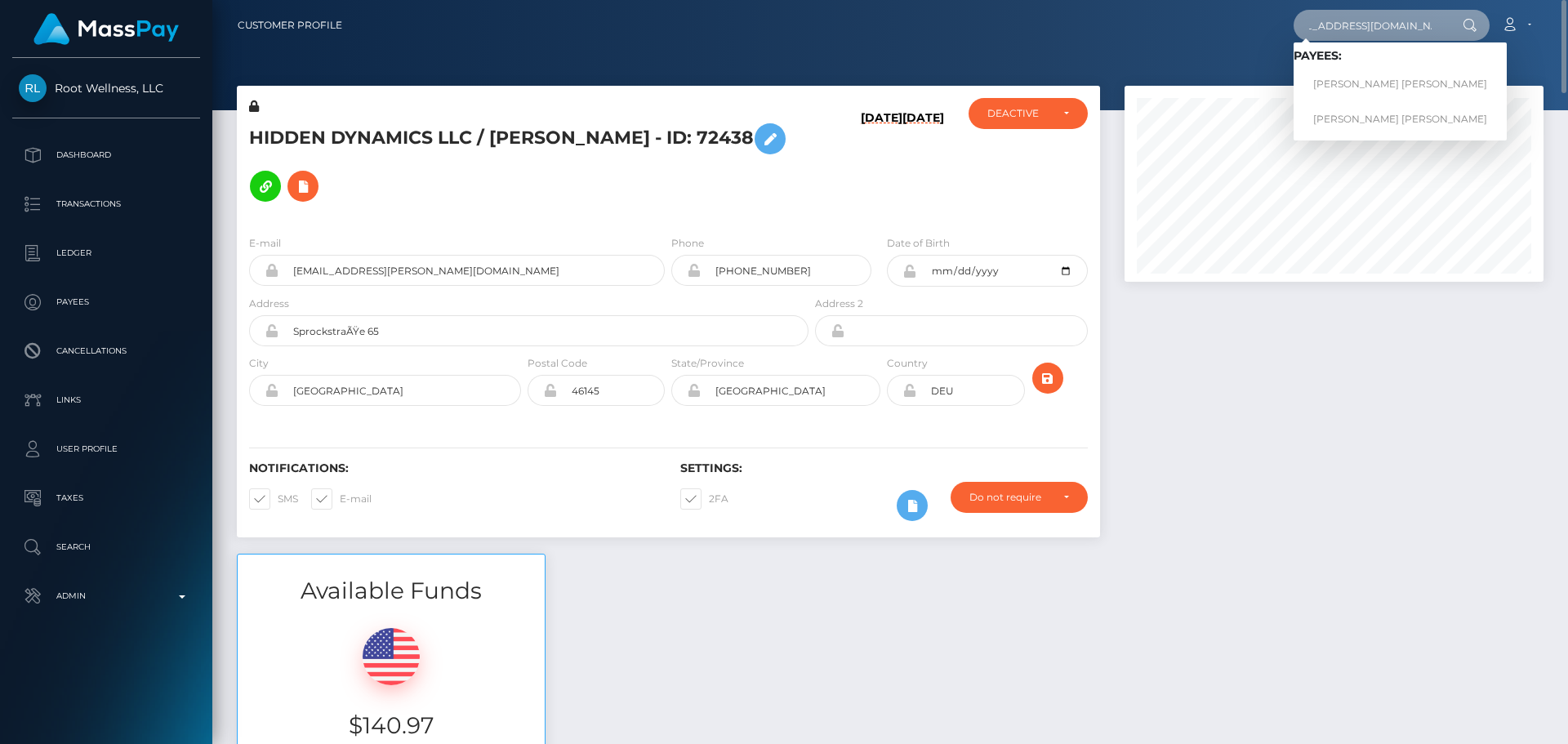
type input "[EMAIL_ADDRESS][DOMAIN_NAME]"
click at [1355, 81] on link "[PERSON_NAME] [PERSON_NAME]" at bounding box center [1400, 85] width 213 height 30
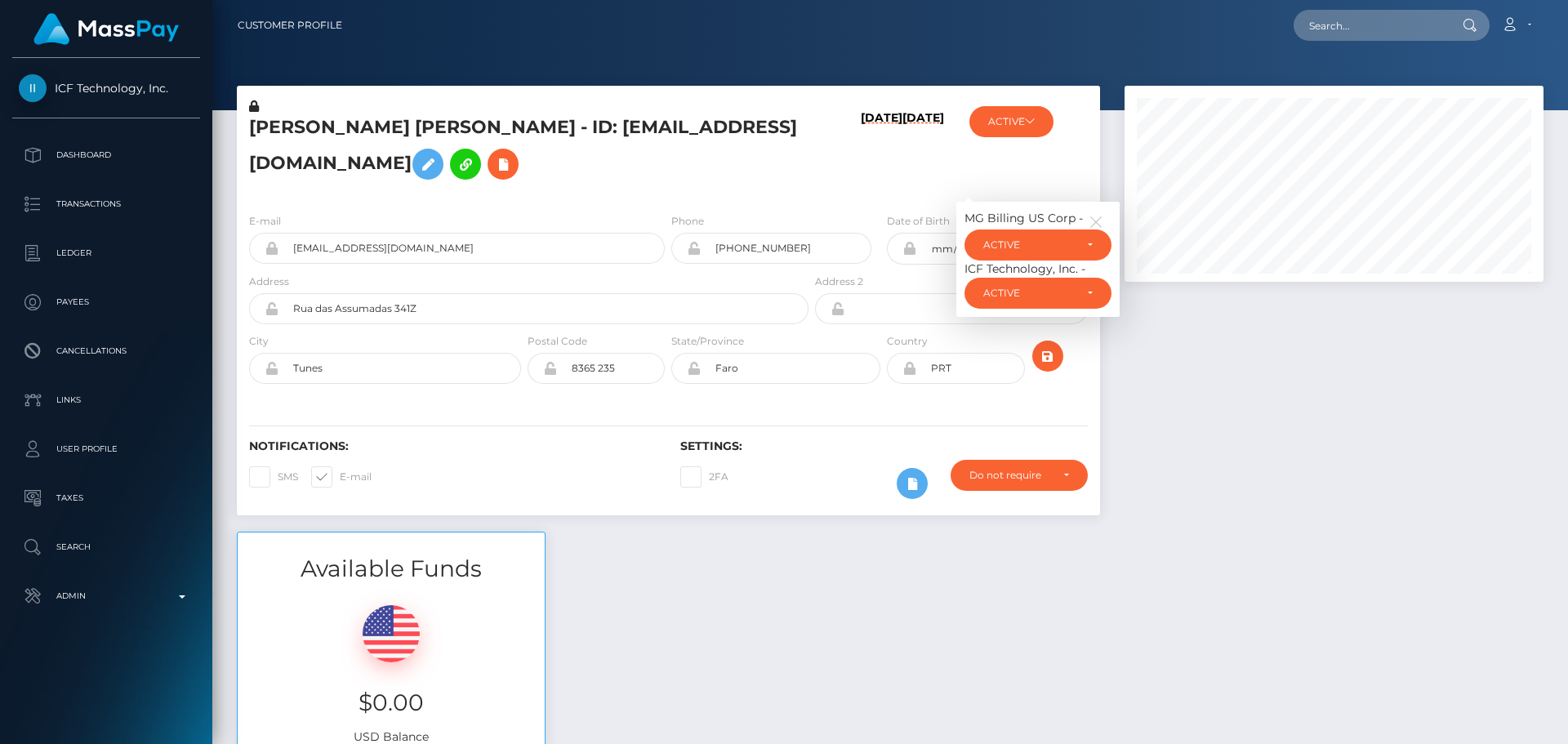
scroll to position [196, 419]
click at [1097, 216] on icon "button" at bounding box center [1096, 222] width 15 height 15
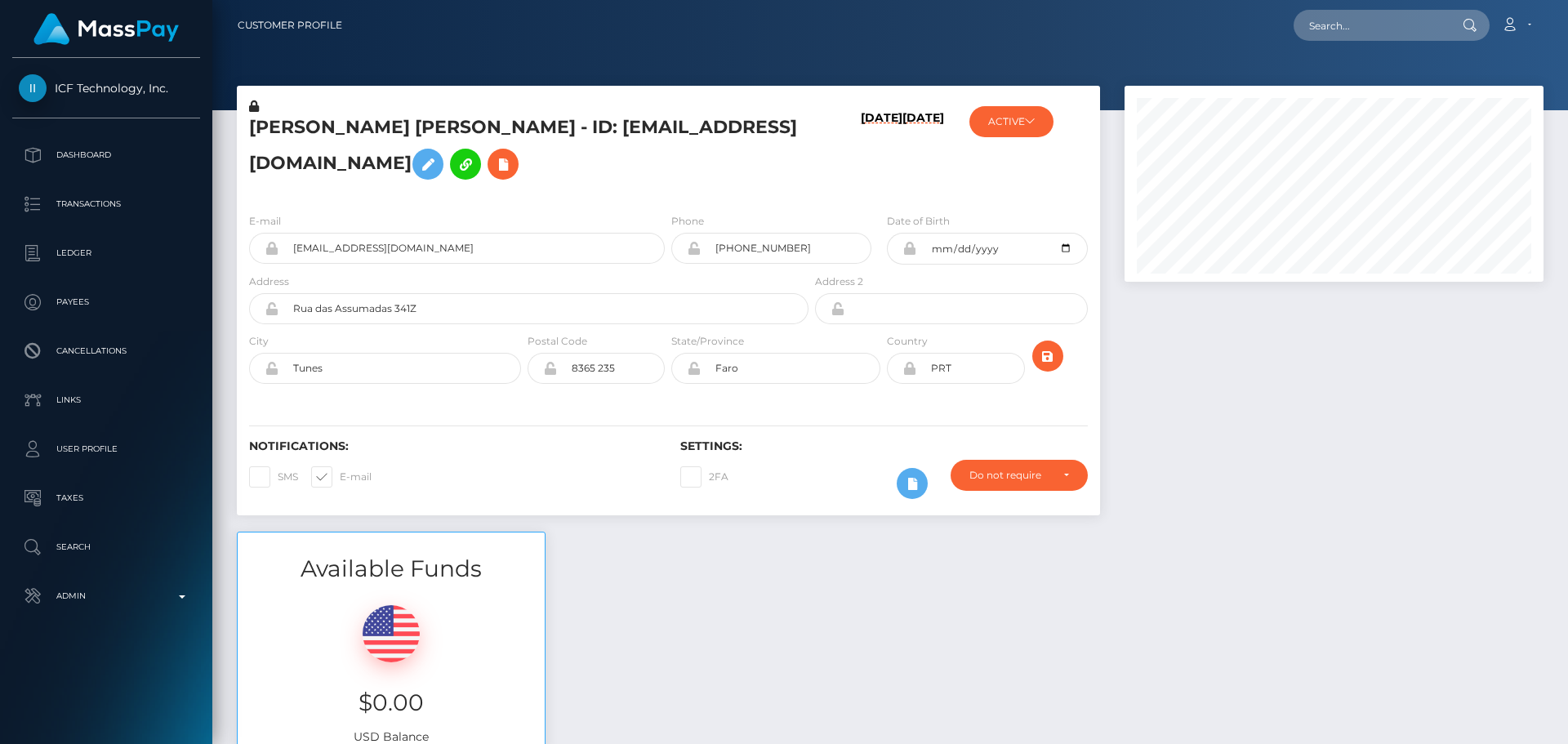
click at [713, 192] on div "[PERSON_NAME] [PERSON_NAME] - ID: [EMAIL_ADDRESS][DOMAIN_NAME]" at bounding box center [524, 149] width 575 height 102
click at [296, 123] on h5 "[PERSON_NAME] [PERSON_NAME] - ID: [EMAIL_ADDRESS][DOMAIN_NAME]" at bounding box center [524, 151] width 550 height 73
click at [296, 123] on h5 "Johanna Wilhelmina Gerharda Klos - ID: thesensualhorny@outlook.com" at bounding box center [524, 151] width 550 height 73
copy h5 "Johanna"
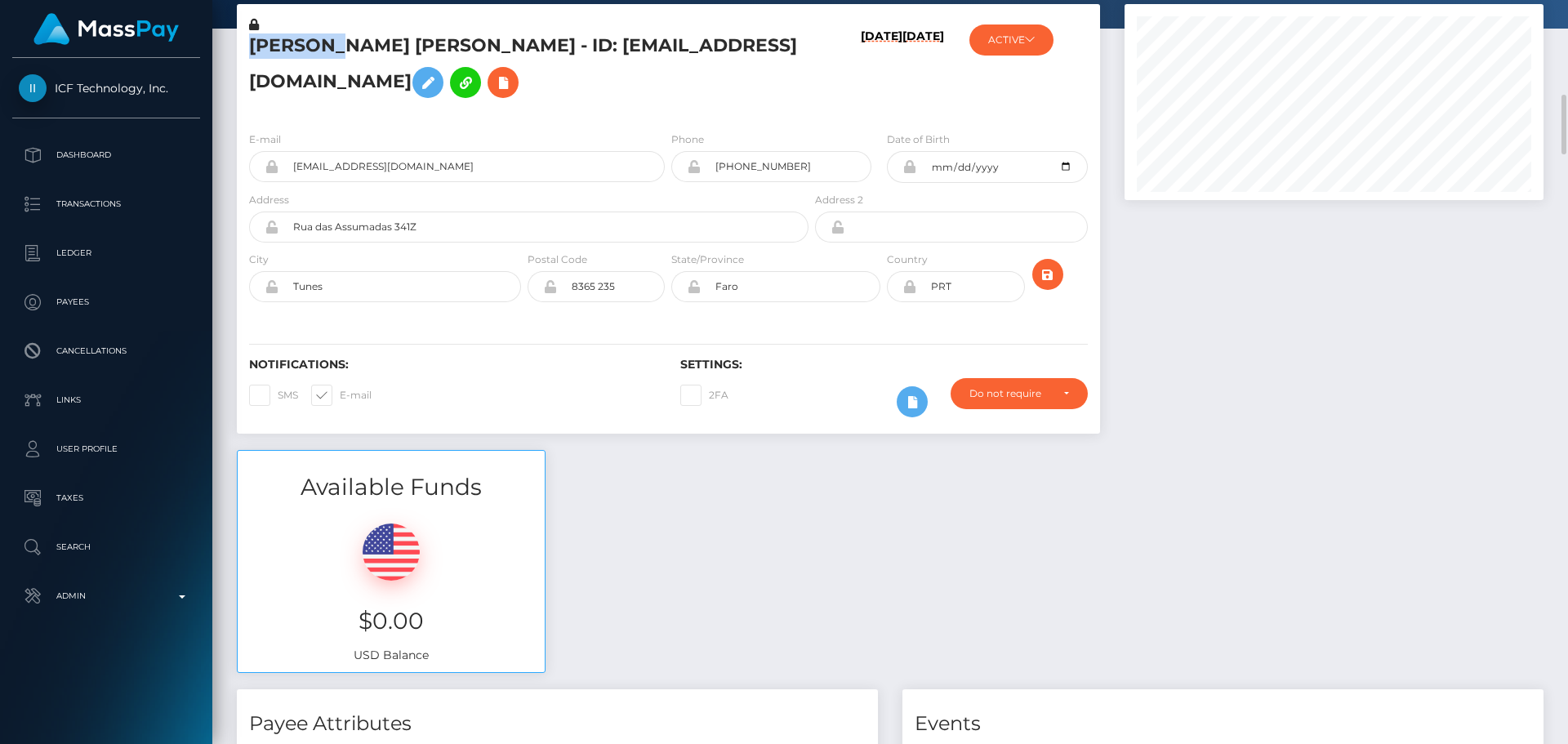
scroll to position [0, 0]
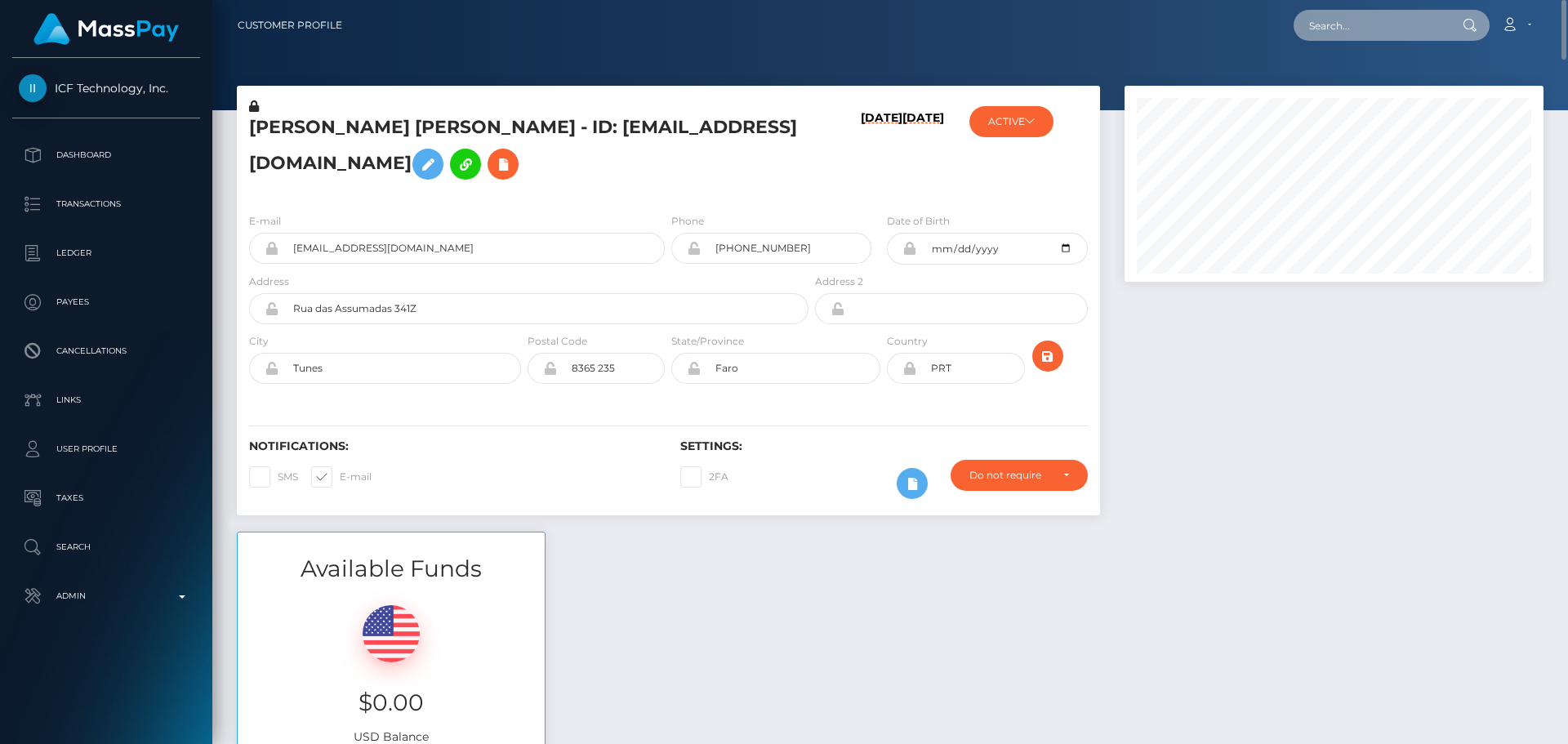
click at [1377, 21] on input "text" at bounding box center [1370, 25] width 154 height 31
paste input "poact_ACQS4EcjKvPw"
type input "poact_ACQS4EcjKvPw"
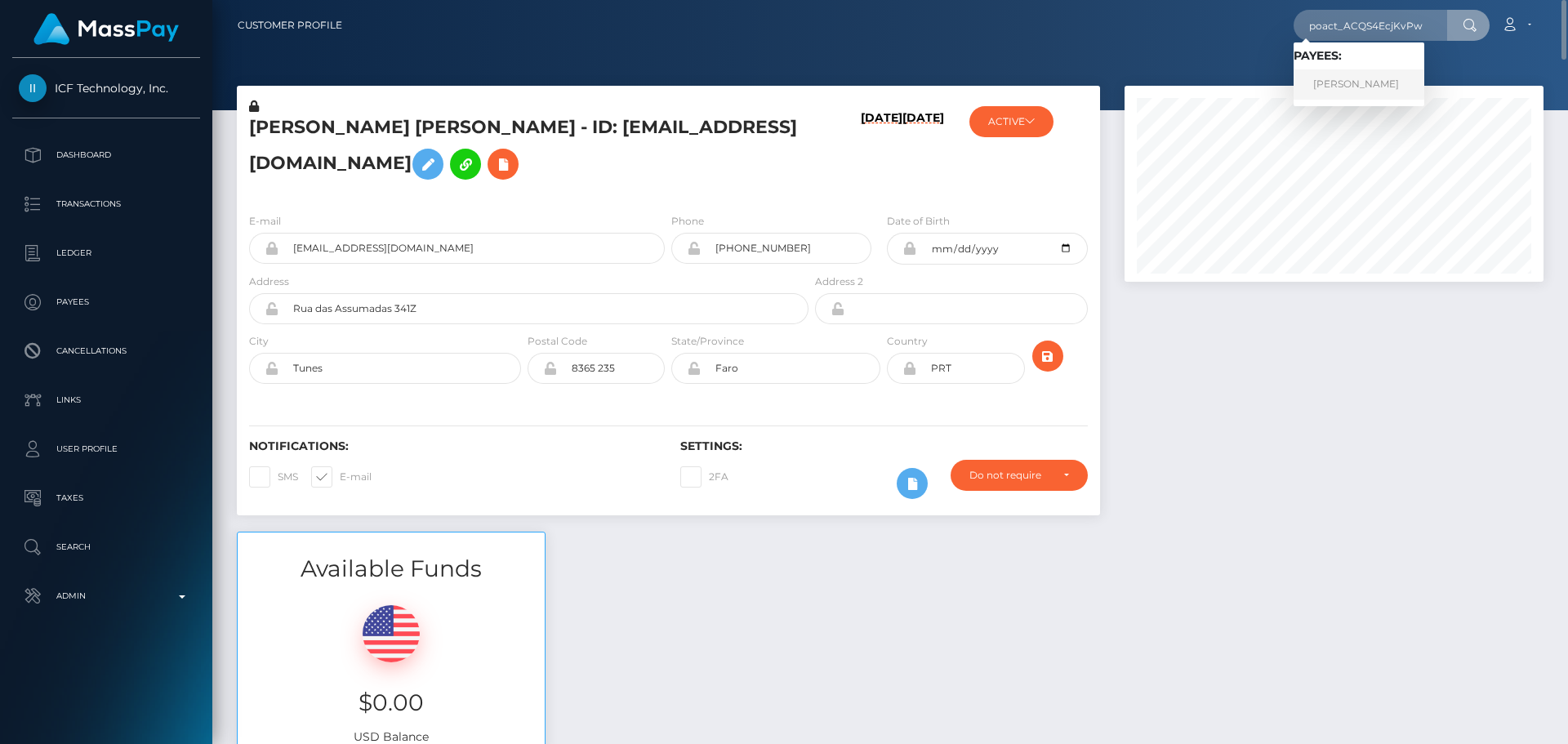
click at [1368, 84] on link "[PERSON_NAME]" at bounding box center [1359, 85] width 131 height 30
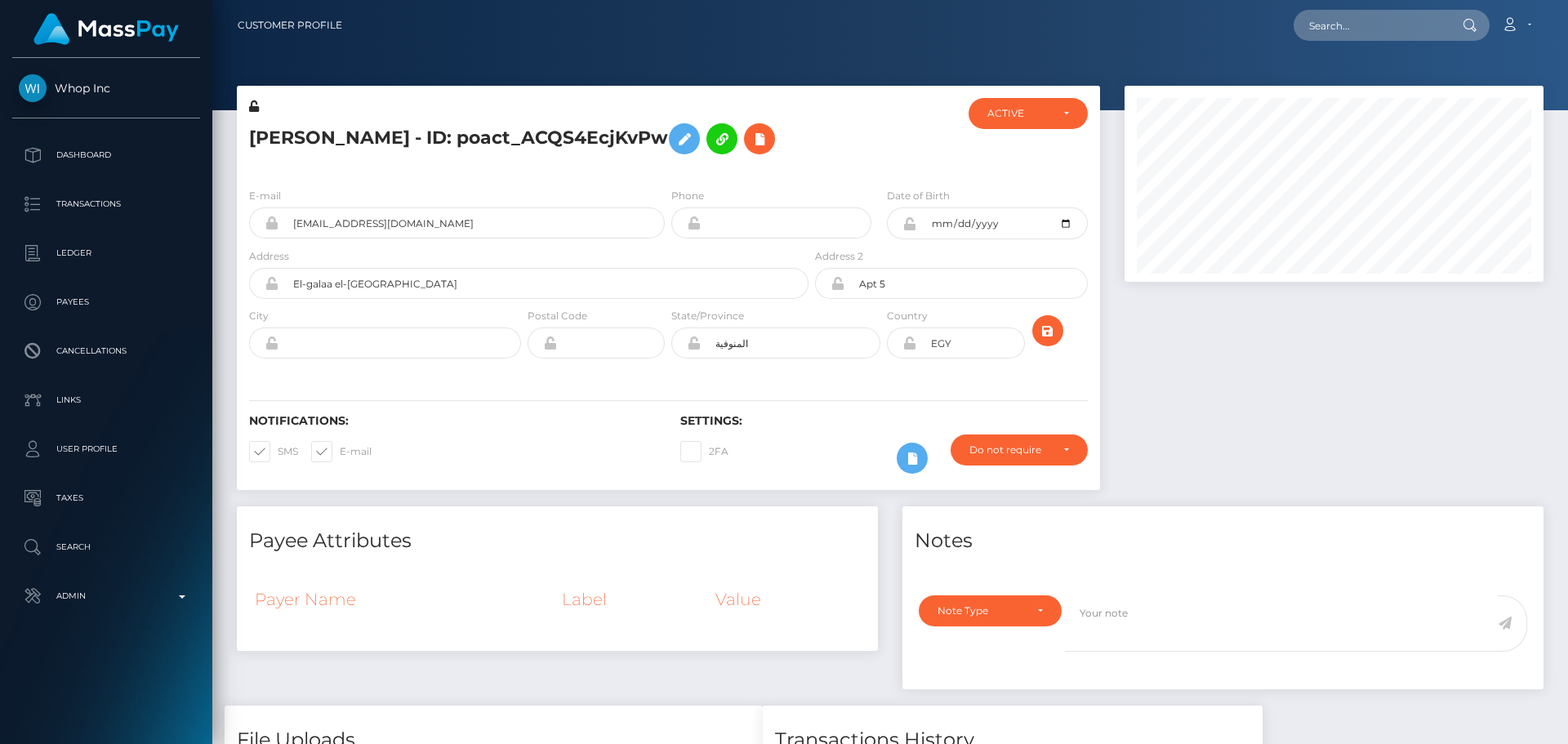
scroll to position [196, 419]
click at [878, 169] on div at bounding box center [883, 136] width 143 height 76
click at [849, 147] on div at bounding box center [883, 136] width 143 height 76
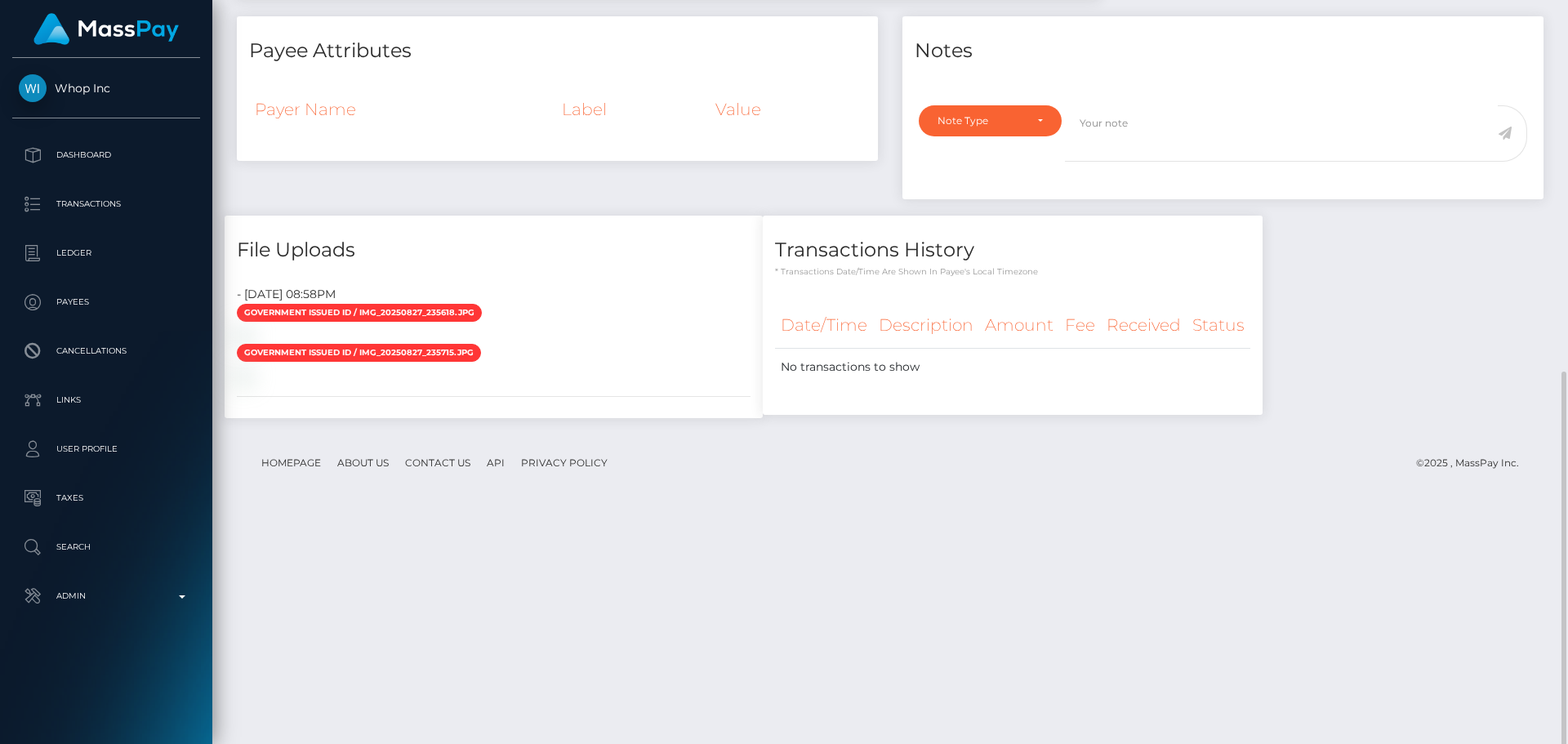
scroll to position [546, 0]
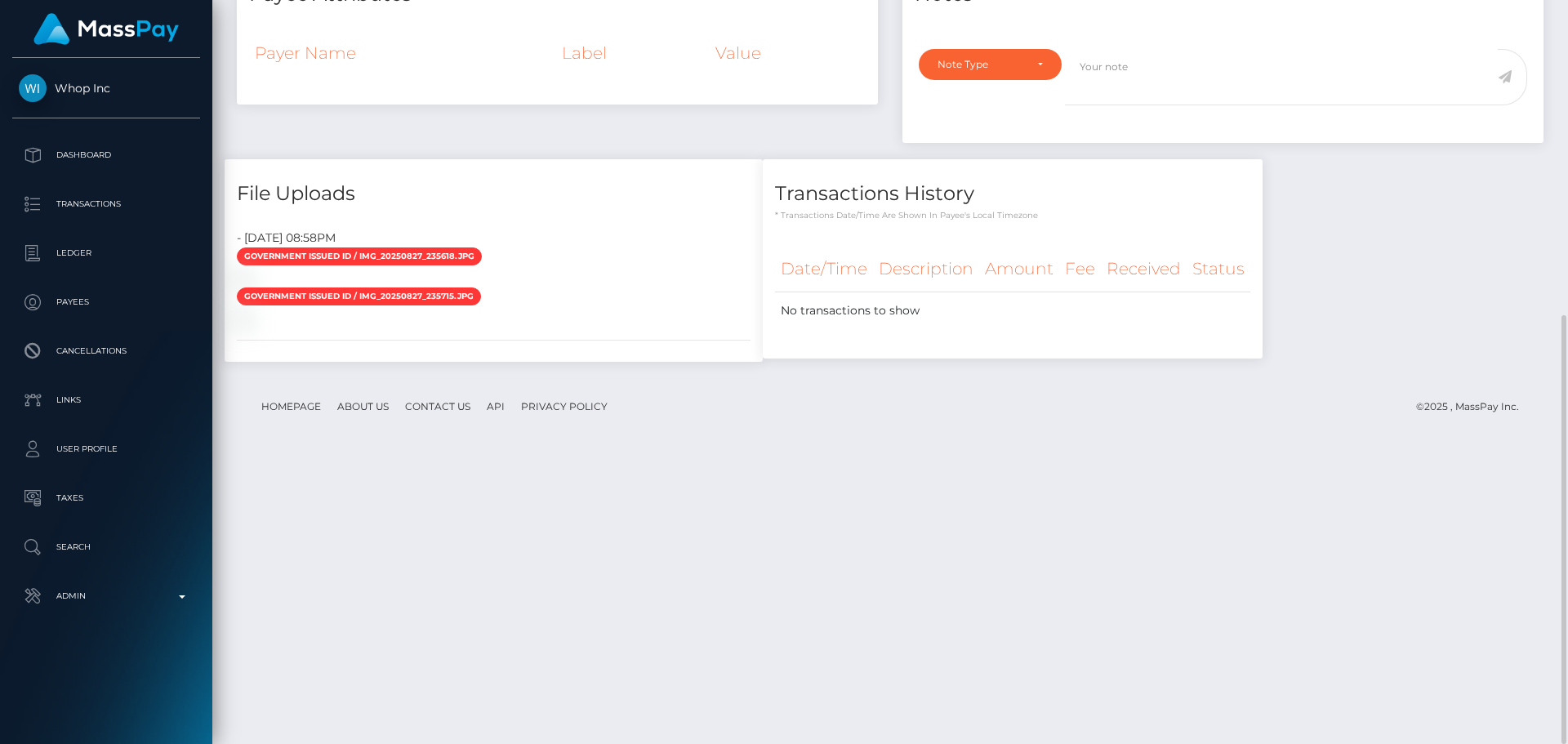
click at [891, 379] on div "Transactions History * Transactions date/time are shown in payee's local timezo…" at bounding box center [1012, 269] width 524 height 220
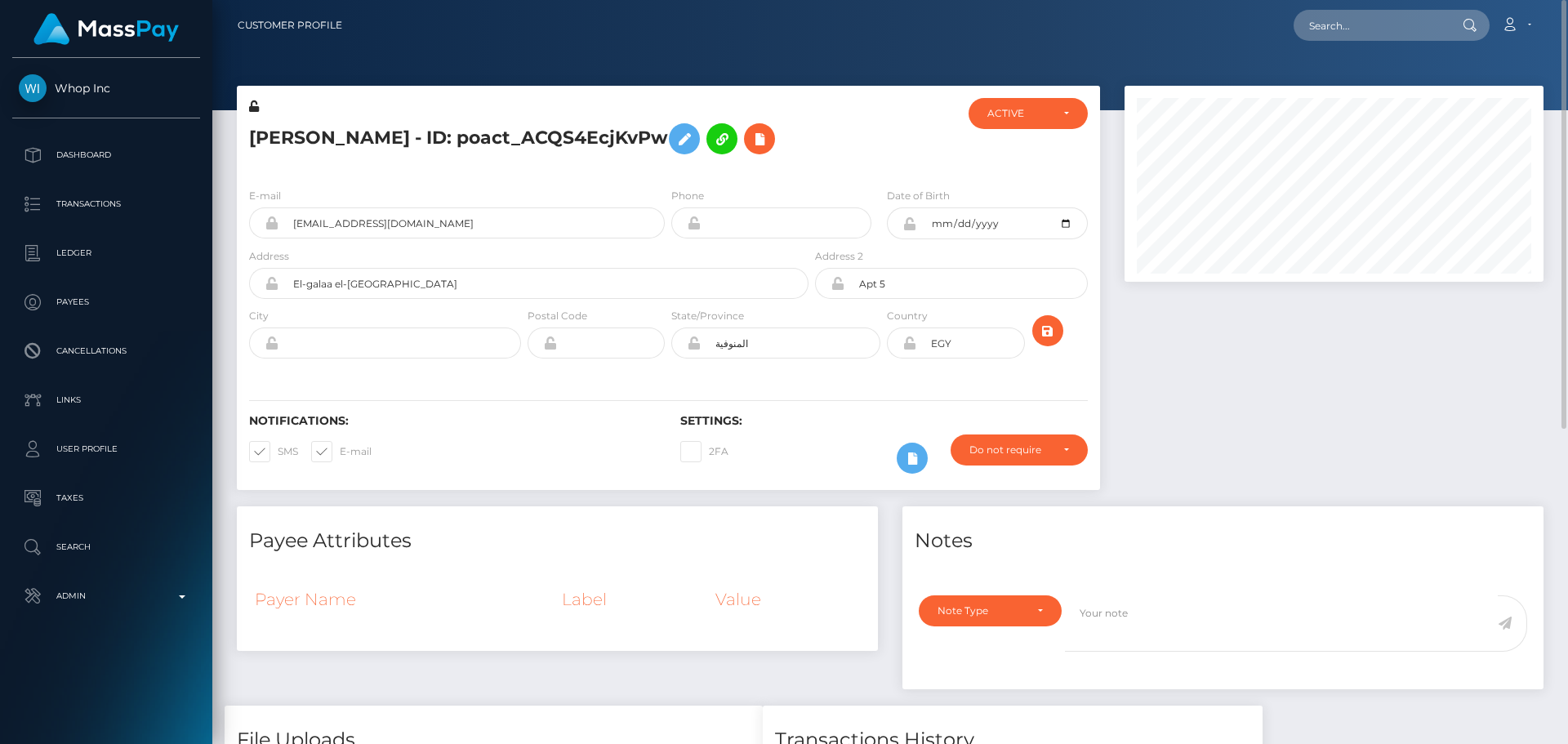
click at [273, 138] on h5 "[PERSON_NAME] - ID: poact_ACQS4EcjKvPw" at bounding box center [524, 138] width 550 height 47
drag, startPoint x: 273, startPoint y: 138, endPoint x: 369, endPoint y: 149, distance: 96.6
click at [370, 150] on h5 "[PERSON_NAME] - ID: poact_ACQS4EcjKvPw" at bounding box center [524, 138] width 550 height 47
click at [340, 147] on h5 "[PERSON_NAME] - ID: poact_ACQS4EcjKvPw" at bounding box center [524, 138] width 550 height 47
click at [251, 139] on h5 "[PERSON_NAME] - ID: poact_ACQS4EcjKvPw" at bounding box center [524, 138] width 550 height 47
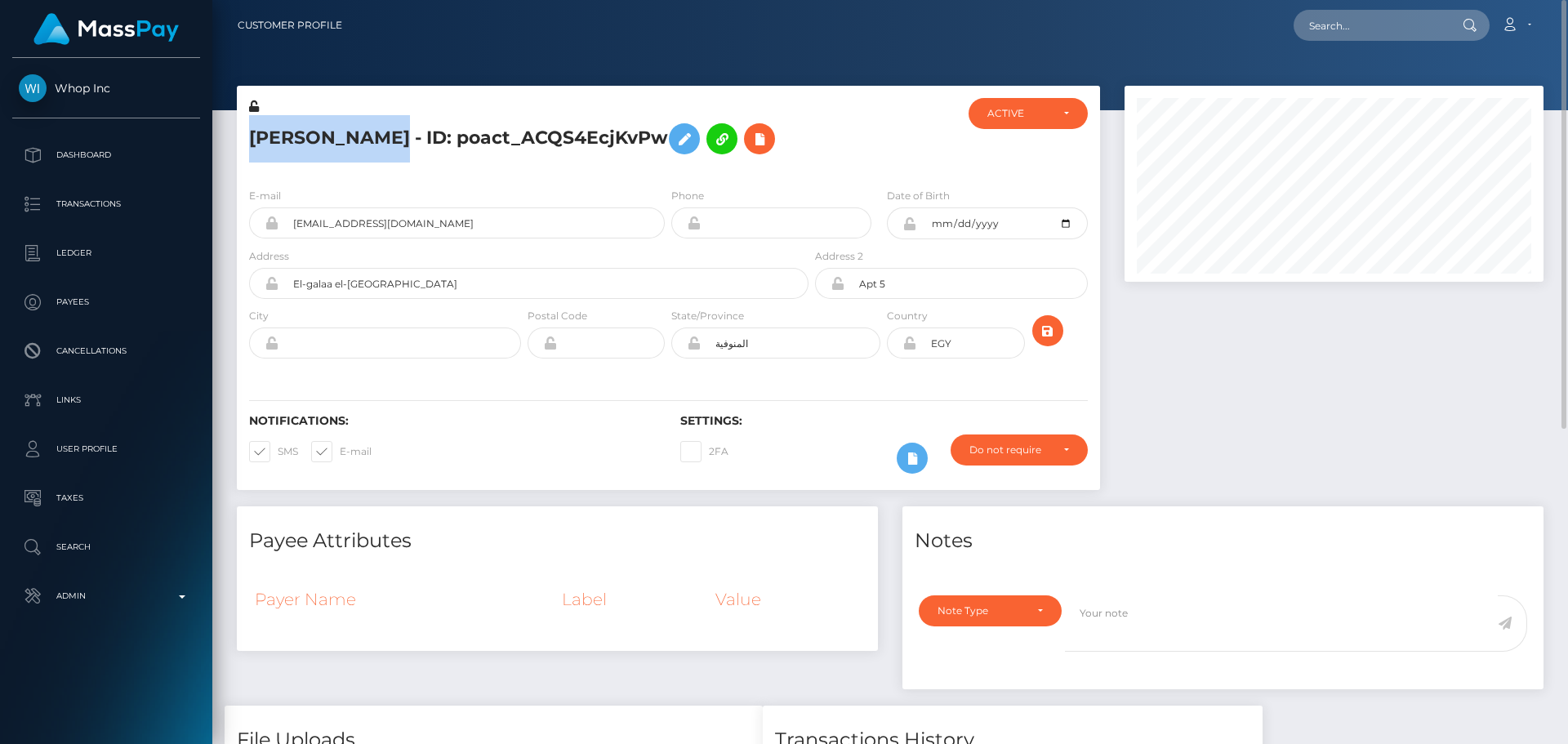
drag, startPoint x: 251, startPoint y: 139, endPoint x: 333, endPoint y: 138, distance: 82.0
click at [333, 138] on h5 "Rania Khalaf - ID: poact_ACQS4EcjKvPw" at bounding box center [524, 138] width 550 height 47
copy h5 "Rania Khalaf"
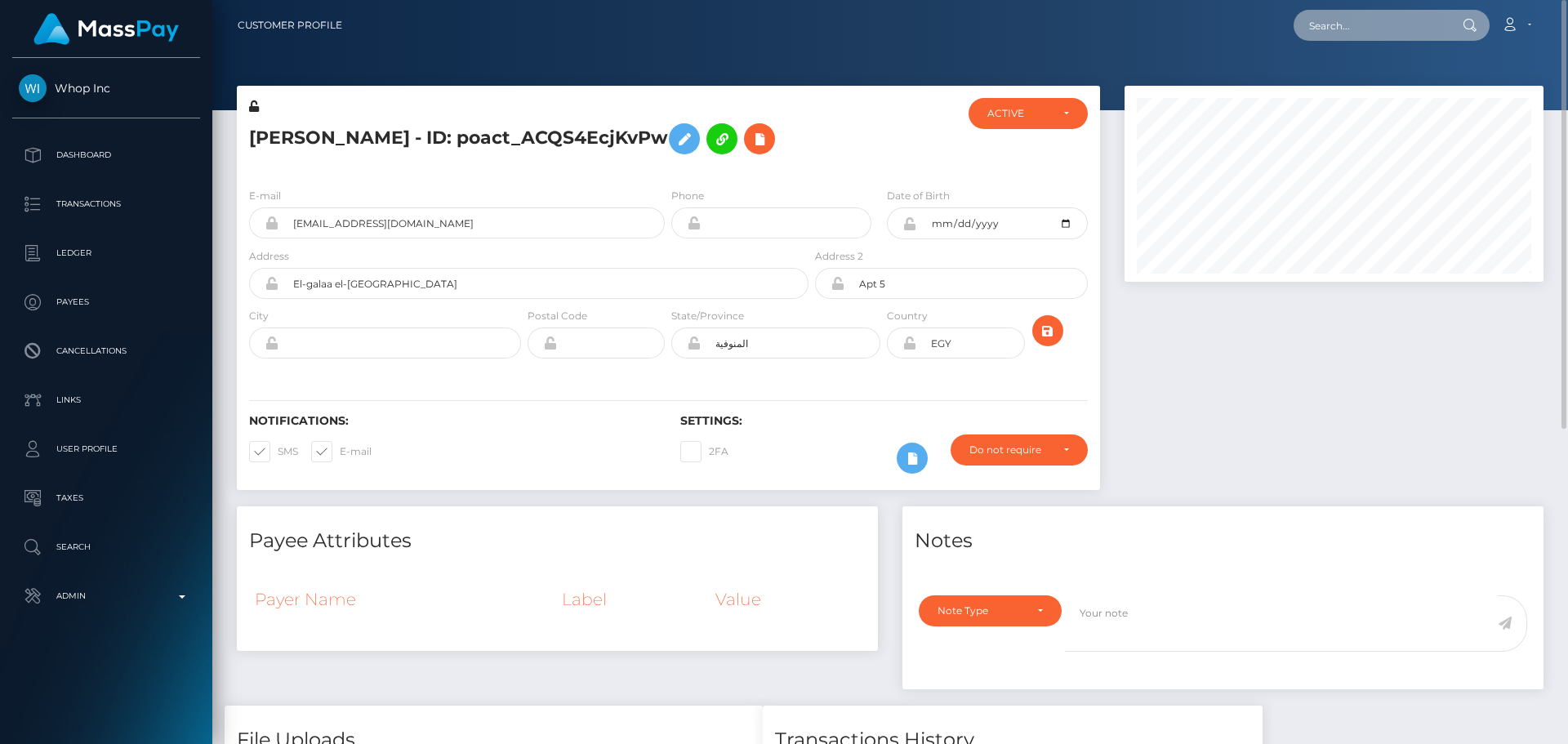
click at [1379, 28] on input "text" at bounding box center [1370, 25] width 154 height 31
paste input "poact_6zhO7FWeGgmG"
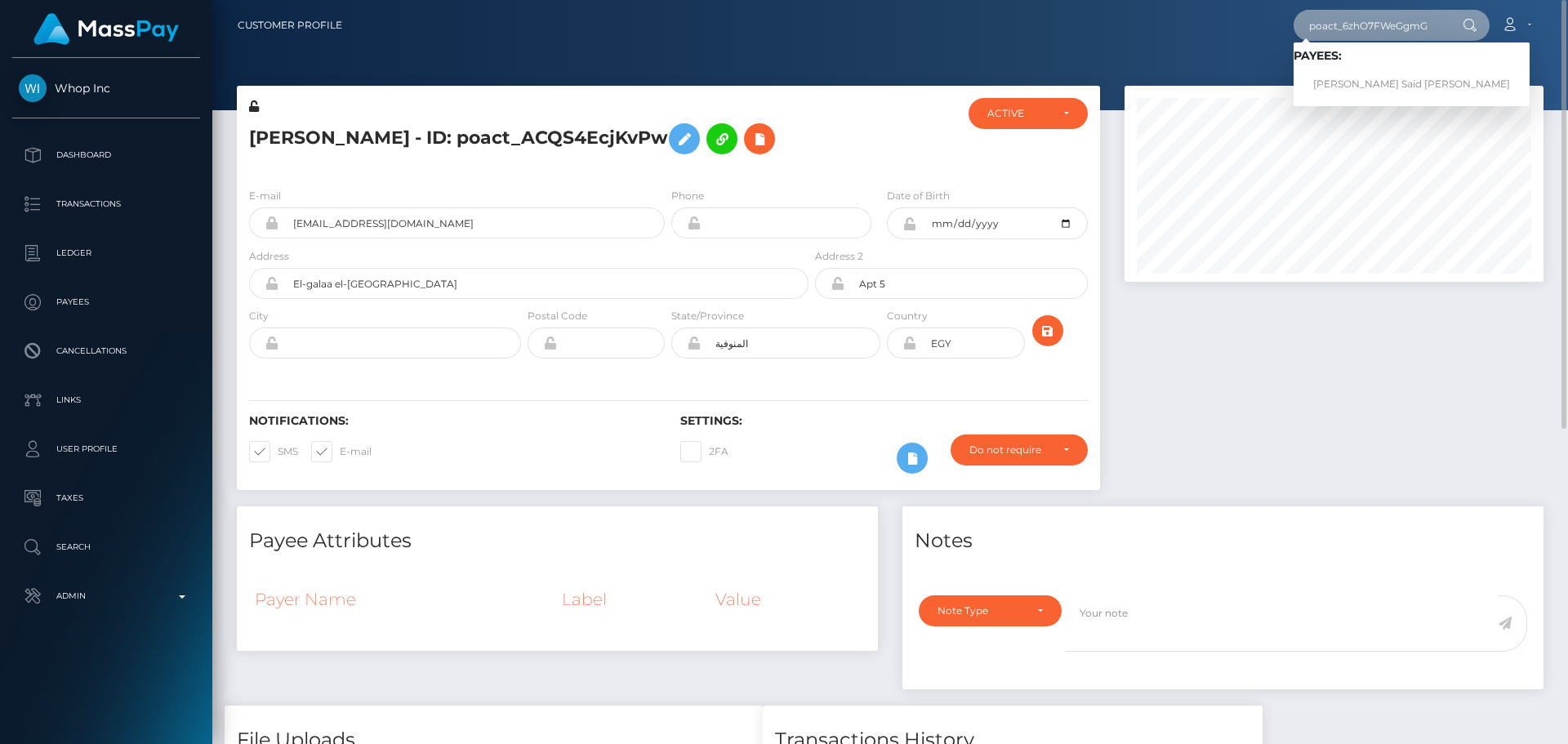
type input "poact_6zhO7FWeGgmG"
click at [901, 152] on div at bounding box center [883, 136] width 143 height 76
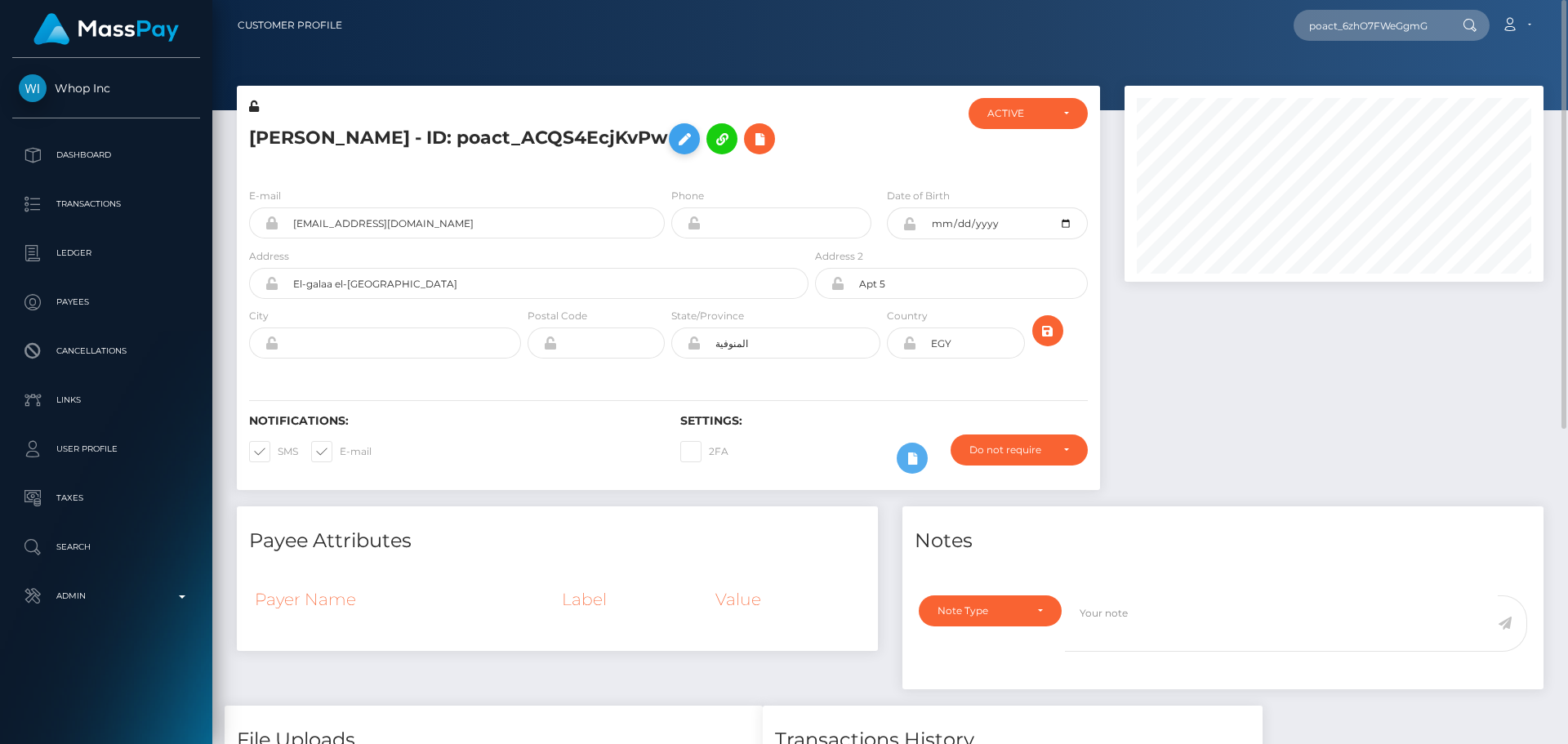
click at [675, 138] on icon at bounding box center [684, 139] width 19 height 20
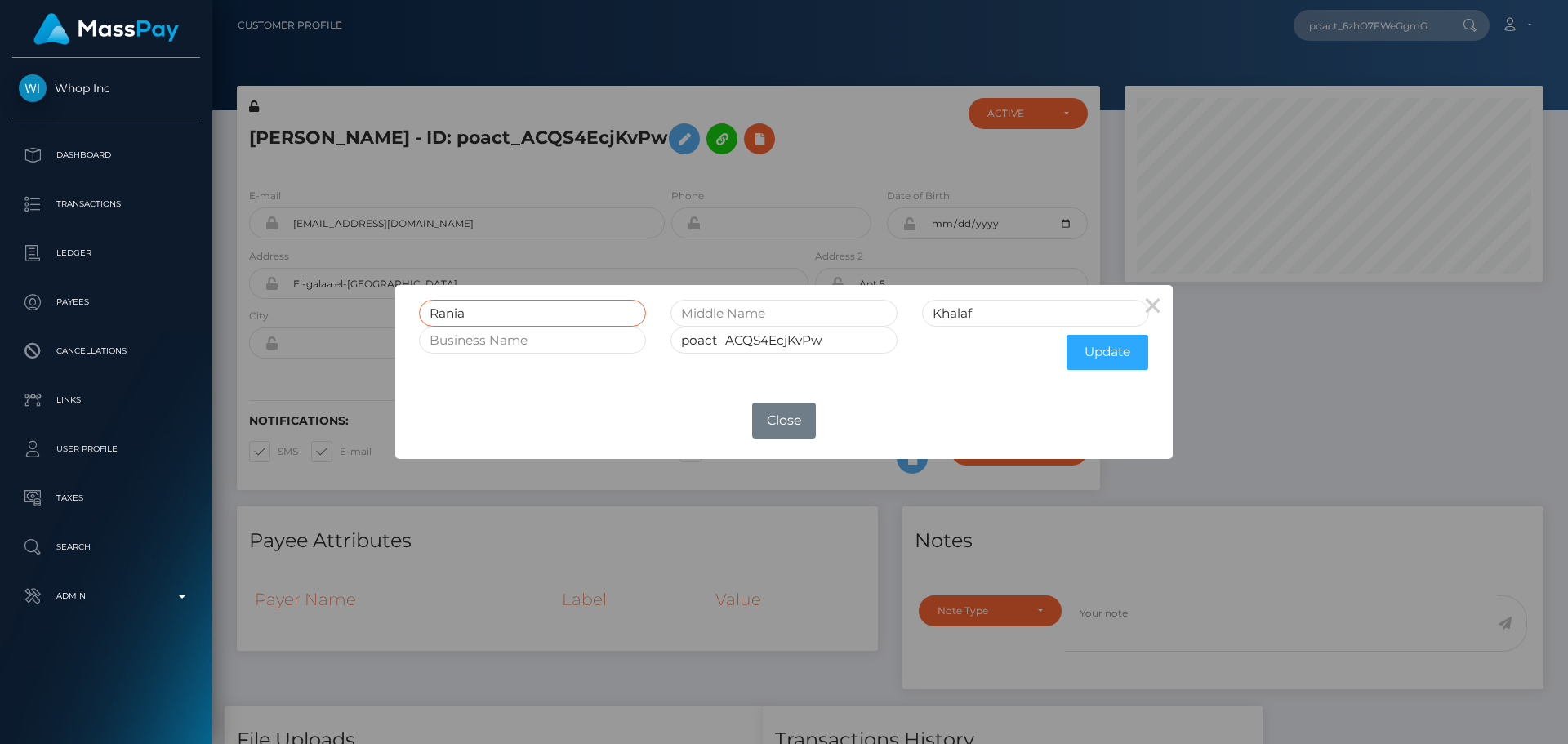
click at [582, 314] on input "Rania" at bounding box center [532, 313] width 227 height 27
paste input "Mohamed Said Abdelnaby Khalaf"
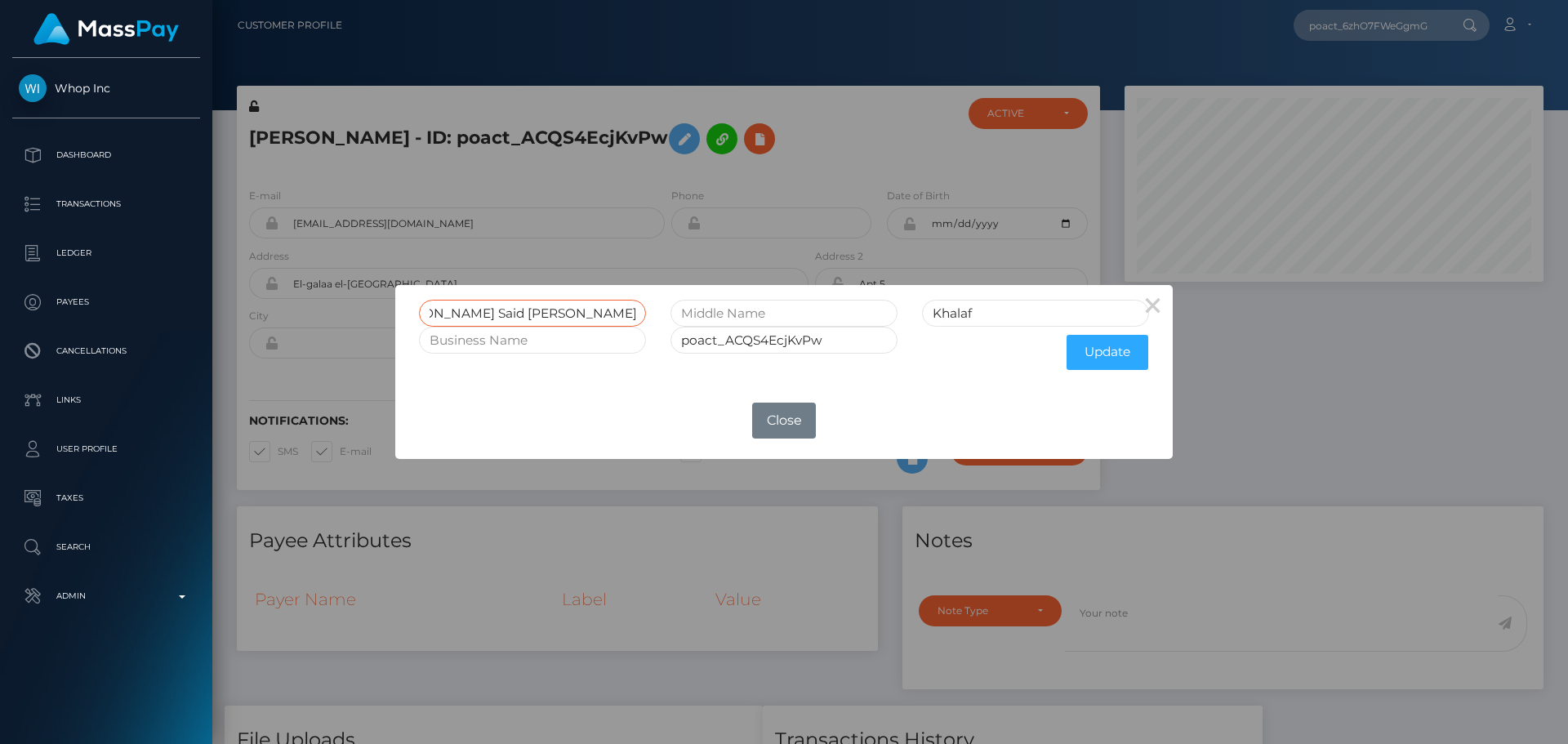
click at [617, 315] on input "[PERSON_NAME] Said [PERSON_NAME]" at bounding box center [532, 313] width 227 height 27
click at [489, 312] on input "Rania Mohamed Said Abdelnaby" at bounding box center [532, 313] width 227 height 27
drag, startPoint x: 489, startPoint y: 312, endPoint x: 604, endPoint y: 311, distance: 115.0
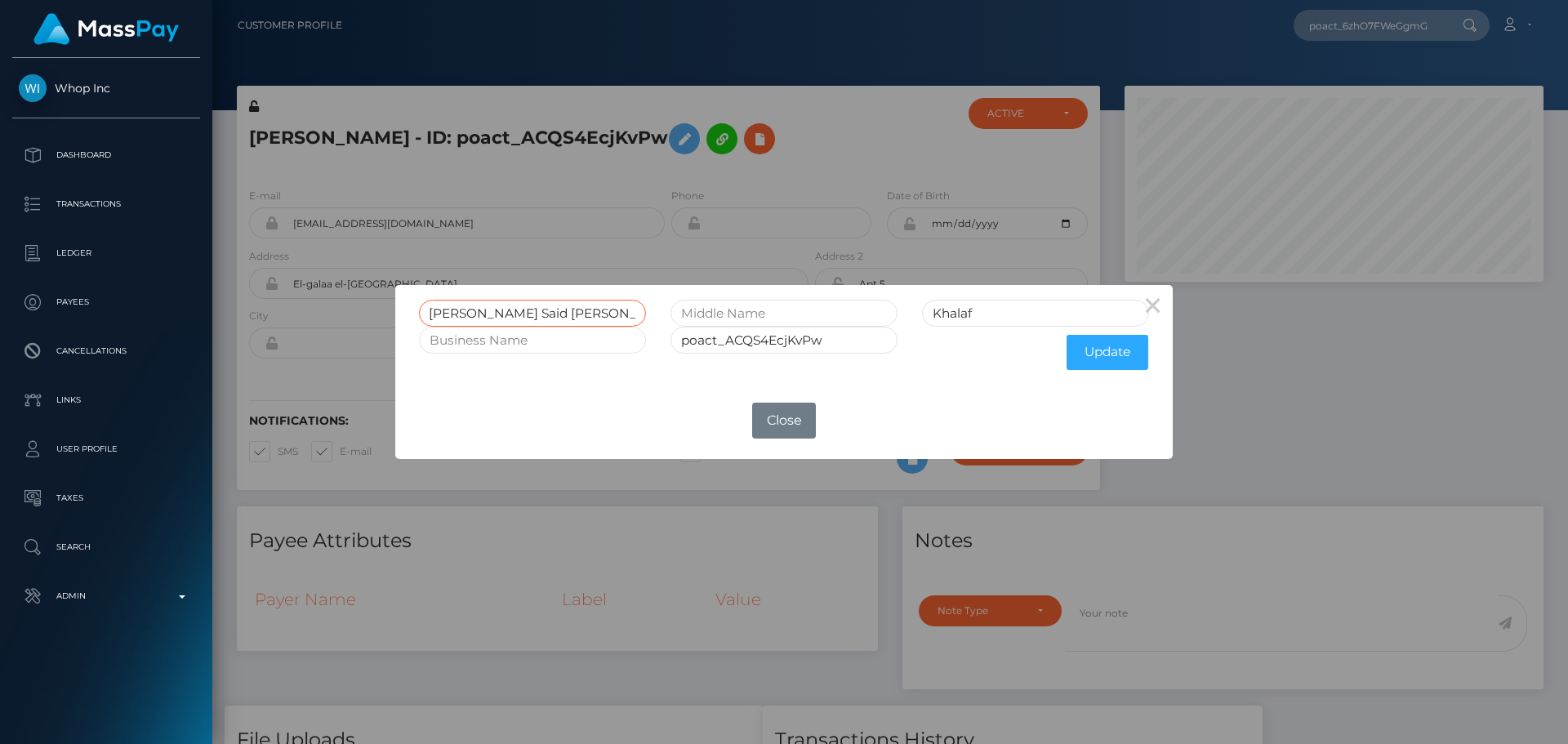
click at [604, 311] on input "Rania Mohamed Said Abdelnaby" at bounding box center [532, 313] width 227 height 27
type input "Rania Mohamed Said Abdelnaby"
click at [756, 313] on input "text" at bounding box center [784, 313] width 227 height 27
paste input "[PERSON_NAME] Said [PERSON_NAME]"
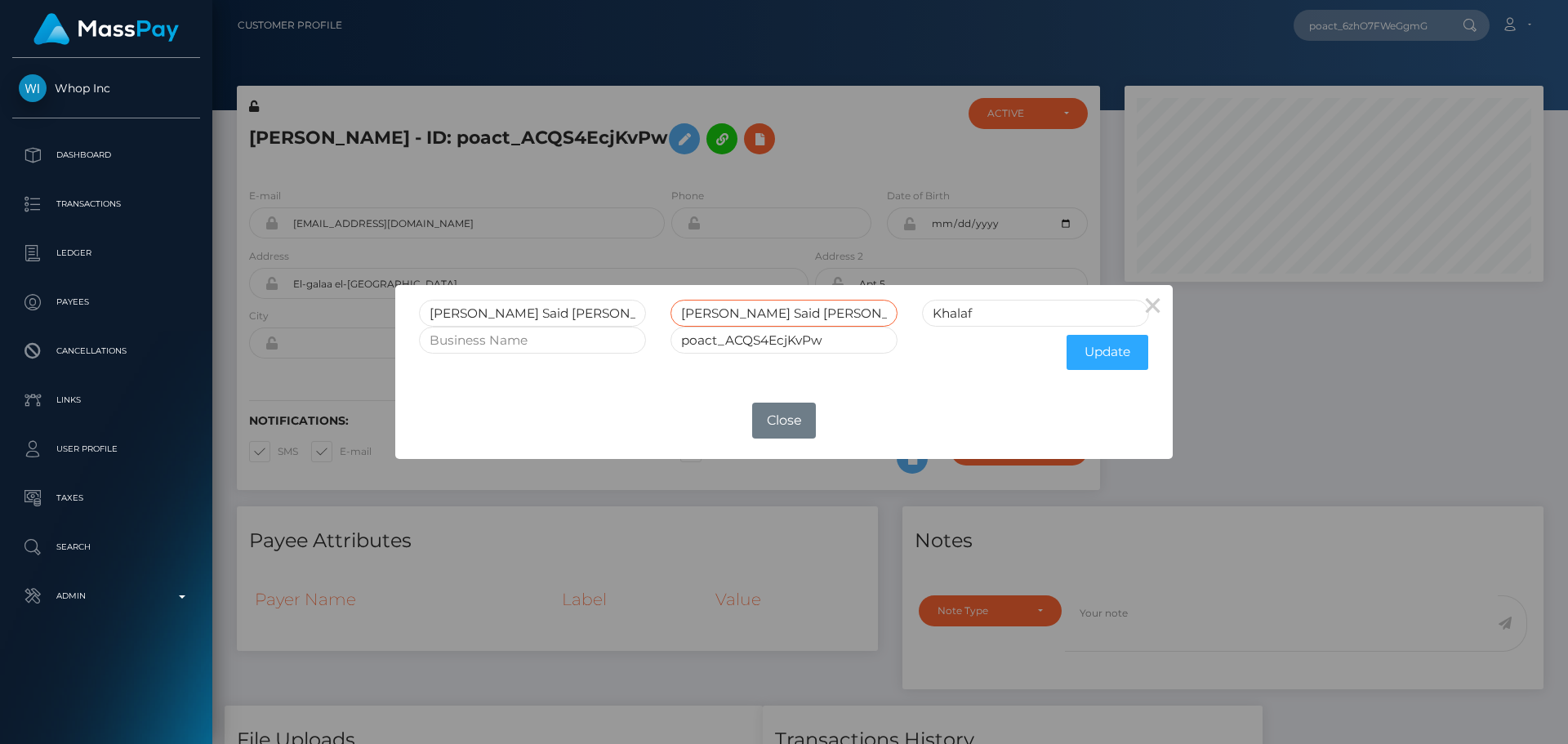
type input "[PERSON_NAME] Said [PERSON_NAME]"
click at [501, 313] on input "Rania Mohamed Said Abdelnaby" at bounding box center [532, 313] width 227 height 27
drag, startPoint x: 501, startPoint y: 313, endPoint x: 693, endPoint y: 320, distance: 192.1
click at [693, 320] on div "Rania Mohamed Said Abdelnaby Mohamed Said Abdelnaby Khalaf" at bounding box center [784, 313] width 754 height 27
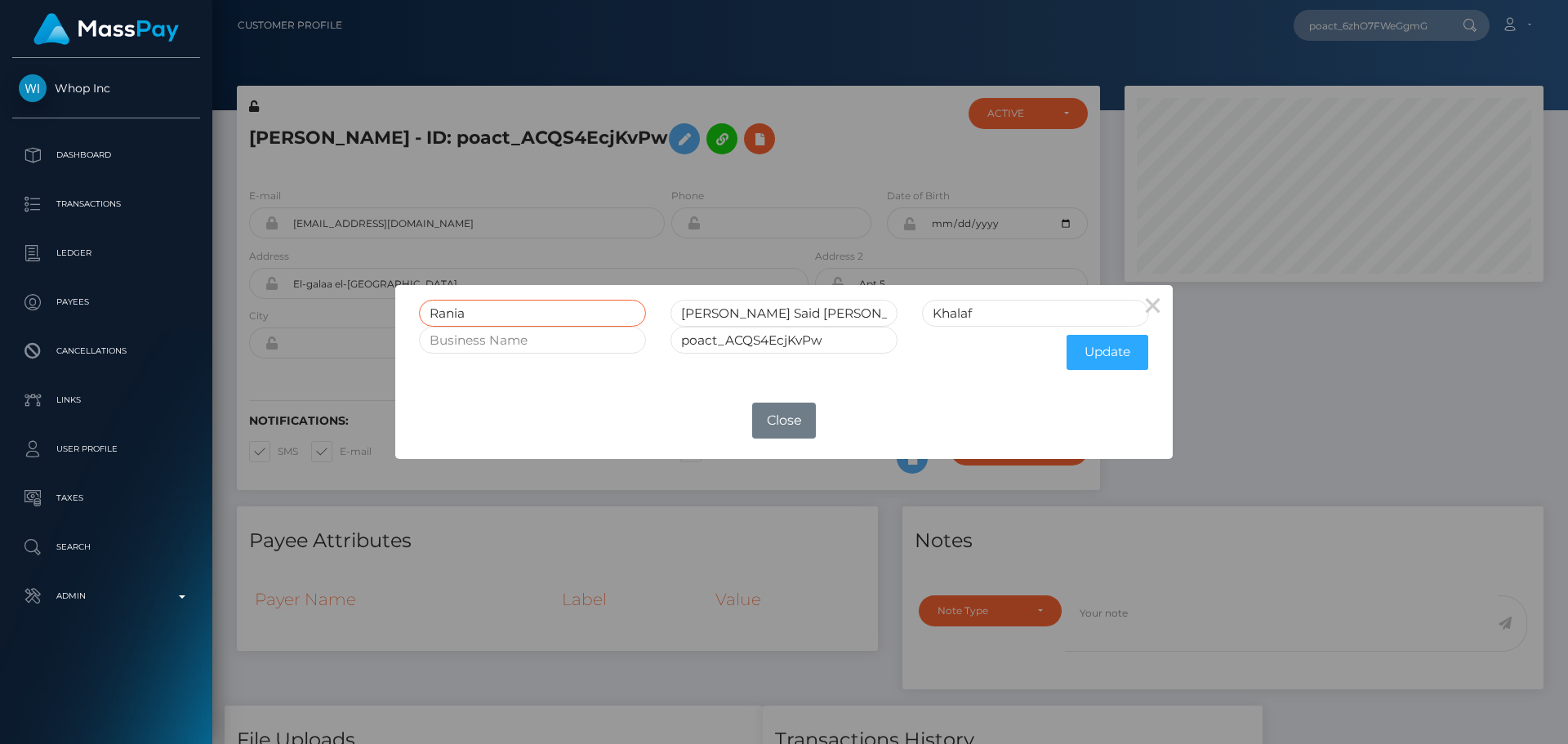
scroll to position [0, 0]
type input "Rania"
click at [873, 323] on input "[PERSON_NAME] Said [PERSON_NAME]" at bounding box center [784, 313] width 227 height 27
click at [1018, 310] on input "Khalaf" at bounding box center [1035, 313] width 227 height 27
click at [1104, 356] on button "Update" at bounding box center [1107, 352] width 81 height 35
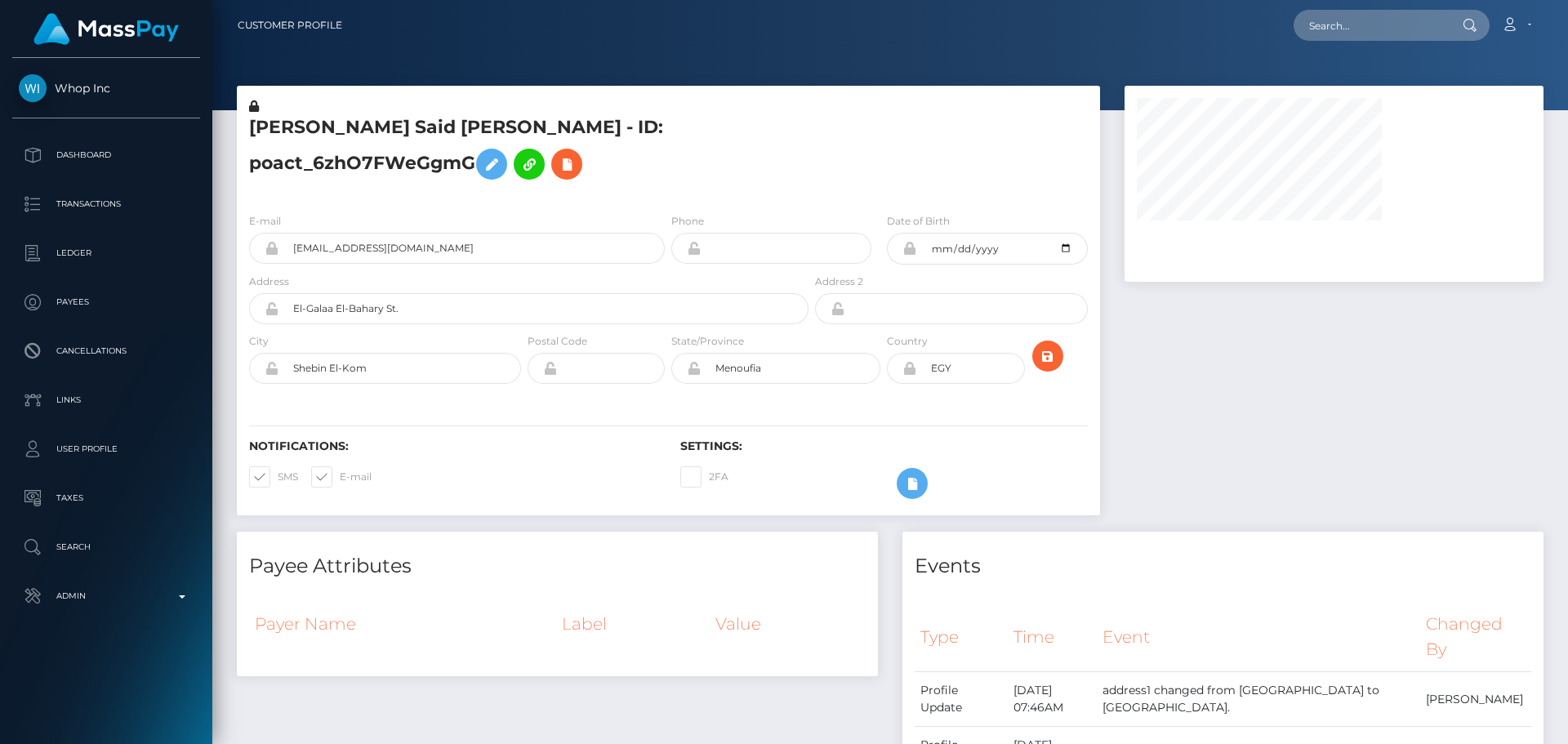
click at [664, 155] on h5 "[PERSON_NAME] Said [PERSON_NAME] - ID: poact_6zhO7FWeGgmG" at bounding box center [524, 151] width 550 height 73
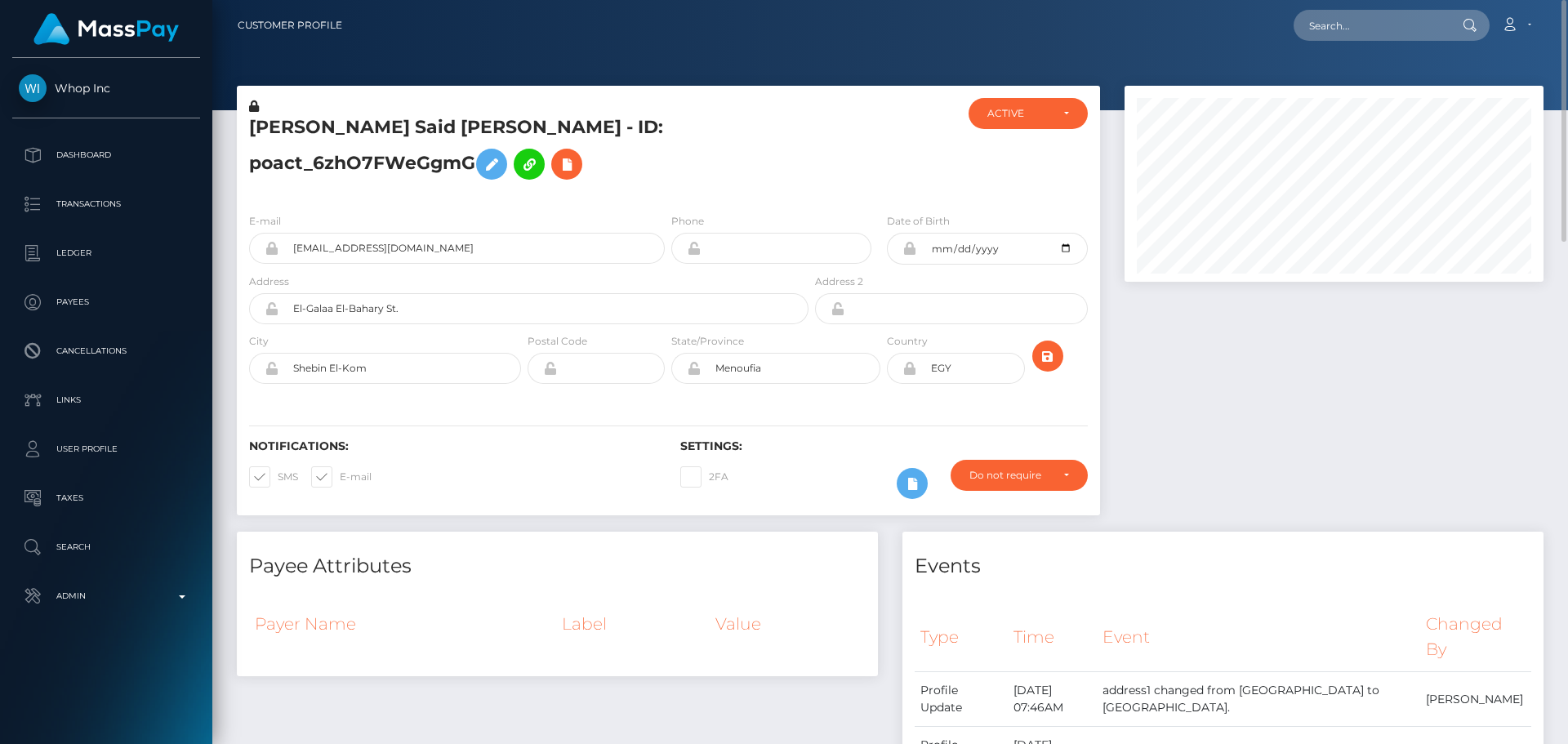
click at [263, 128] on h5 "[PERSON_NAME] Said [PERSON_NAME] - ID: poact_6zhO7FWeGgmG" at bounding box center [524, 151] width 550 height 73
drag, startPoint x: 263, startPoint y: 128, endPoint x: 581, endPoint y: 122, distance: 318.1
click at [581, 122] on h5 "[PERSON_NAME] Said [PERSON_NAME] - ID: poact_6zhO7FWeGgmG" at bounding box center [524, 151] width 550 height 73
copy h5 "[PERSON_NAME] Said [PERSON_NAME]"
click at [502, 170] on icon at bounding box center [491, 164] width 19 height 20
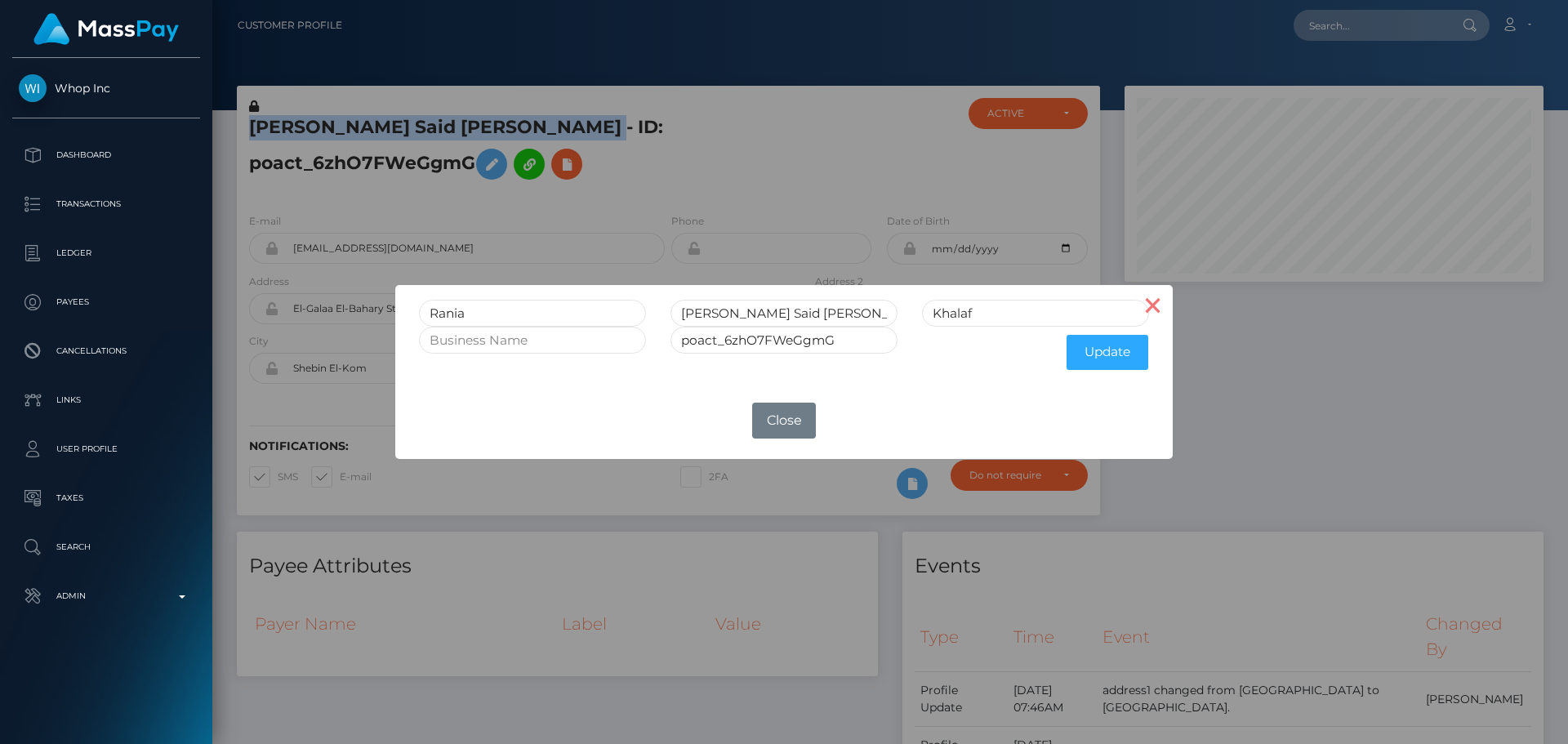
click at [1154, 305] on button "×" at bounding box center [1153, 304] width 39 height 39
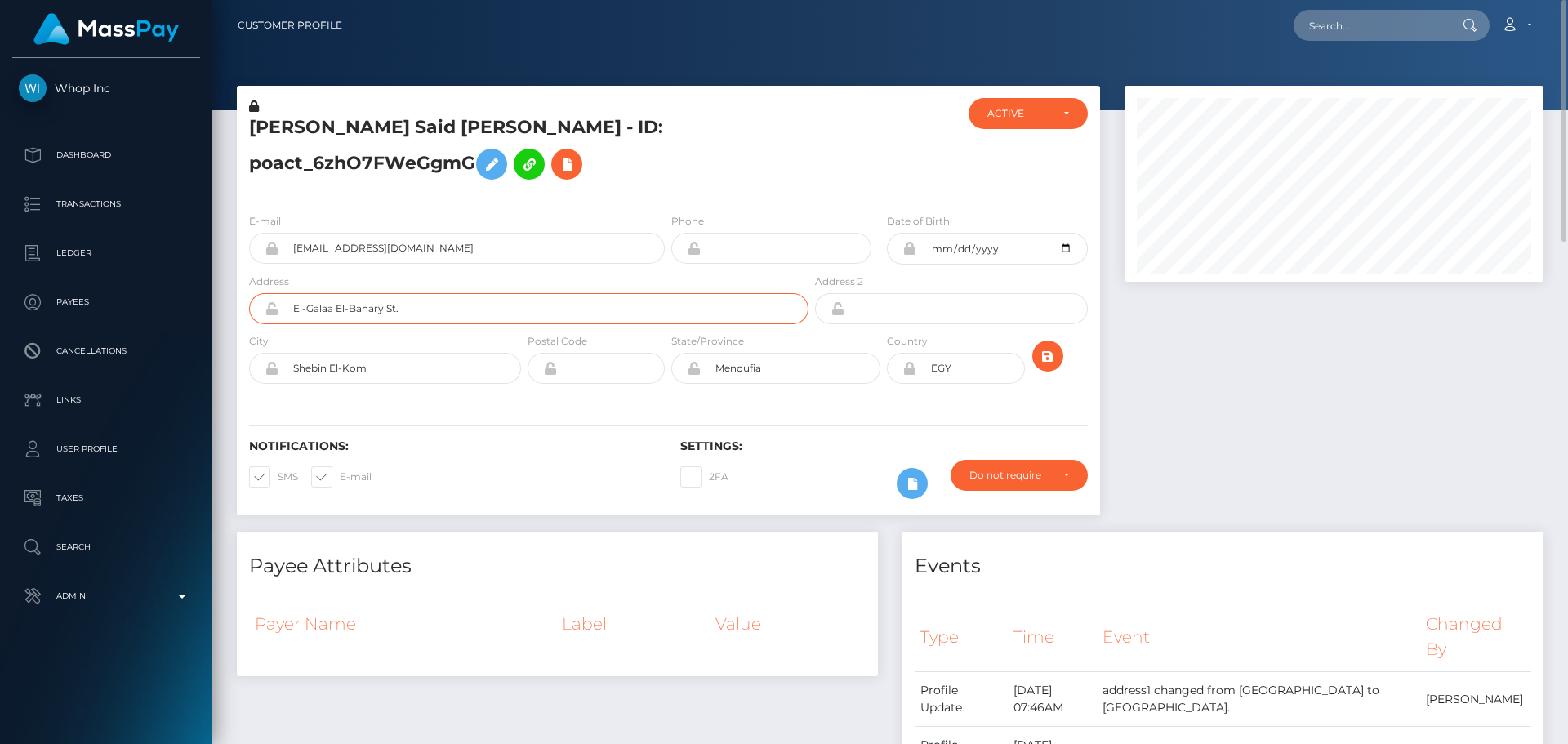
drag, startPoint x: 463, startPoint y: 309, endPoint x: 267, endPoint y: 310, distance: 196.0
click at [267, 310] on div "El-Galaa El-Bahary St." at bounding box center [529, 308] width 560 height 31
drag, startPoint x: 451, startPoint y: 373, endPoint x: 284, endPoint y: 372, distance: 167.0
click at [284, 372] on input "Shebin El-Kom" at bounding box center [399, 367] width 242 height 31
drag, startPoint x: 788, startPoint y: 371, endPoint x: 658, endPoint y: 378, distance: 130.2
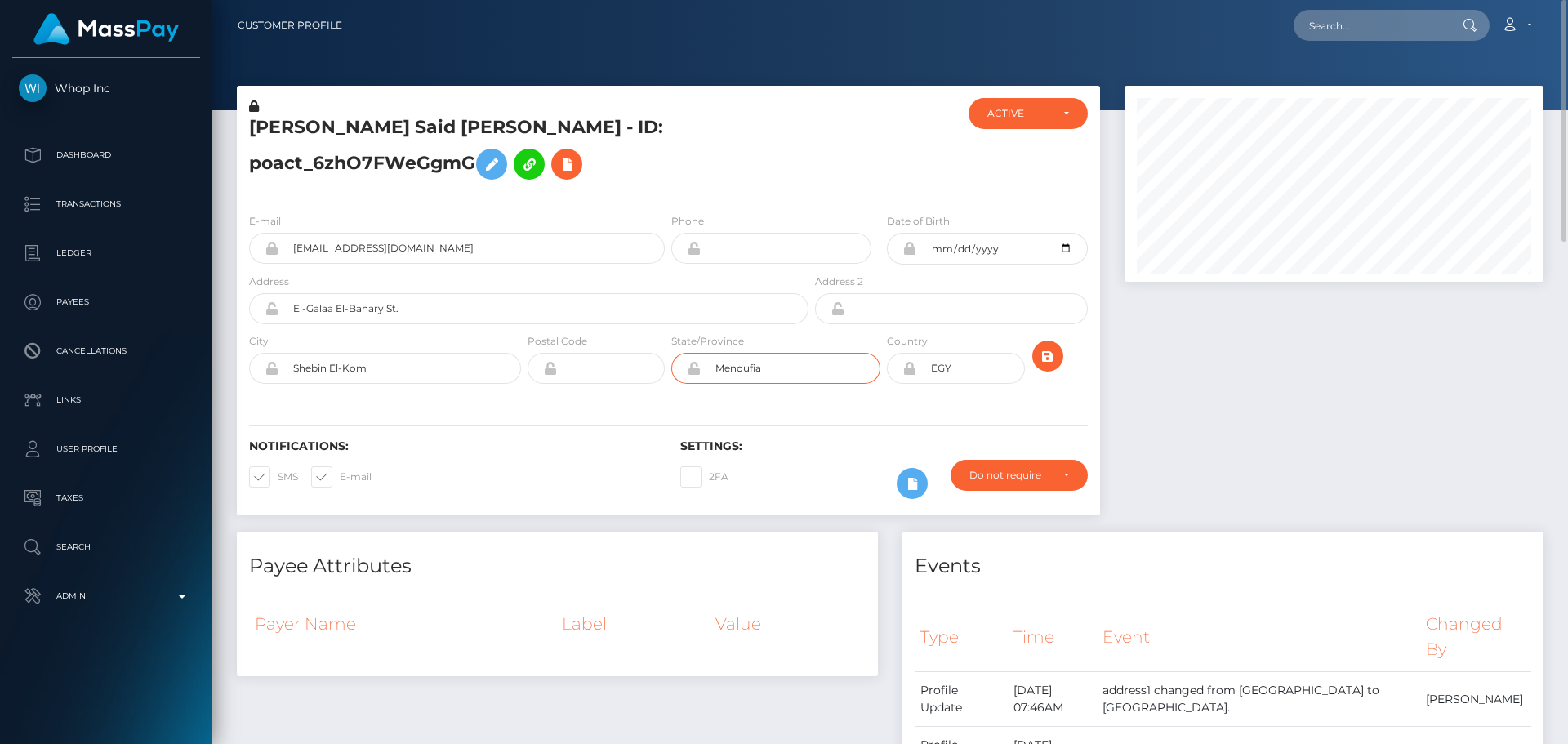
click at [658, 378] on div "City Shebin El-Kom Postal Code State/Province Country" at bounding box center [668, 362] width 863 height 60
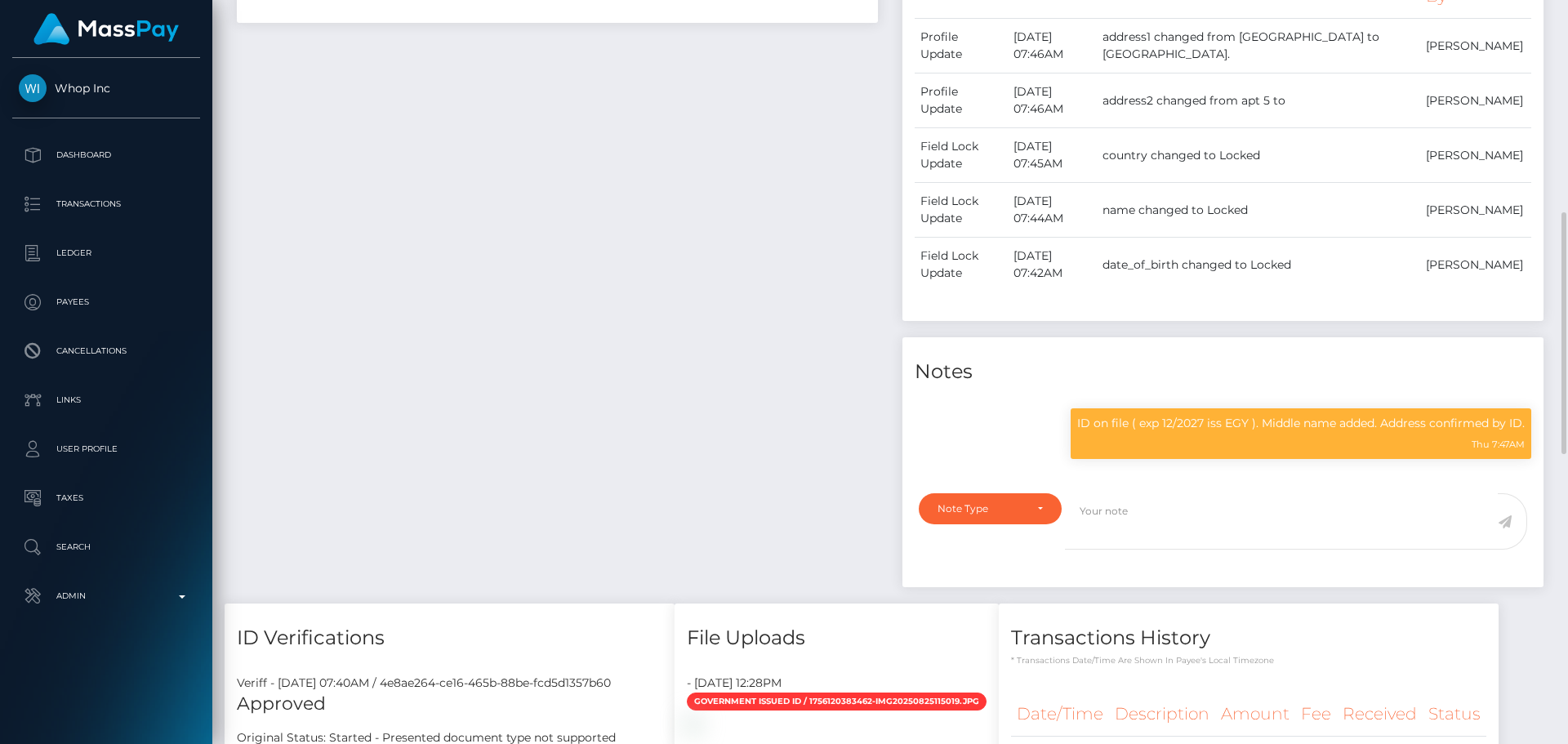
scroll to position [196, 419]
click at [1083, 423] on p "ID on file ( exp 12/2027 iss EGY ). Middle name added. Address confirmed by ID." at bounding box center [1300, 423] width 447 height 17
drag, startPoint x: 1083, startPoint y: 423, endPoint x: 1530, endPoint y: 411, distance: 447.2
click at [1530, 411] on div "ID on file ( exp 12/2027 iss EGY ). Middle name added. Address confirmed by ID.…" at bounding box center [1300, 434] width 461 height 50
copy div "ID on file ( exp 12/2027 iss EGY ). Middle name added. Address confirmed by ID."
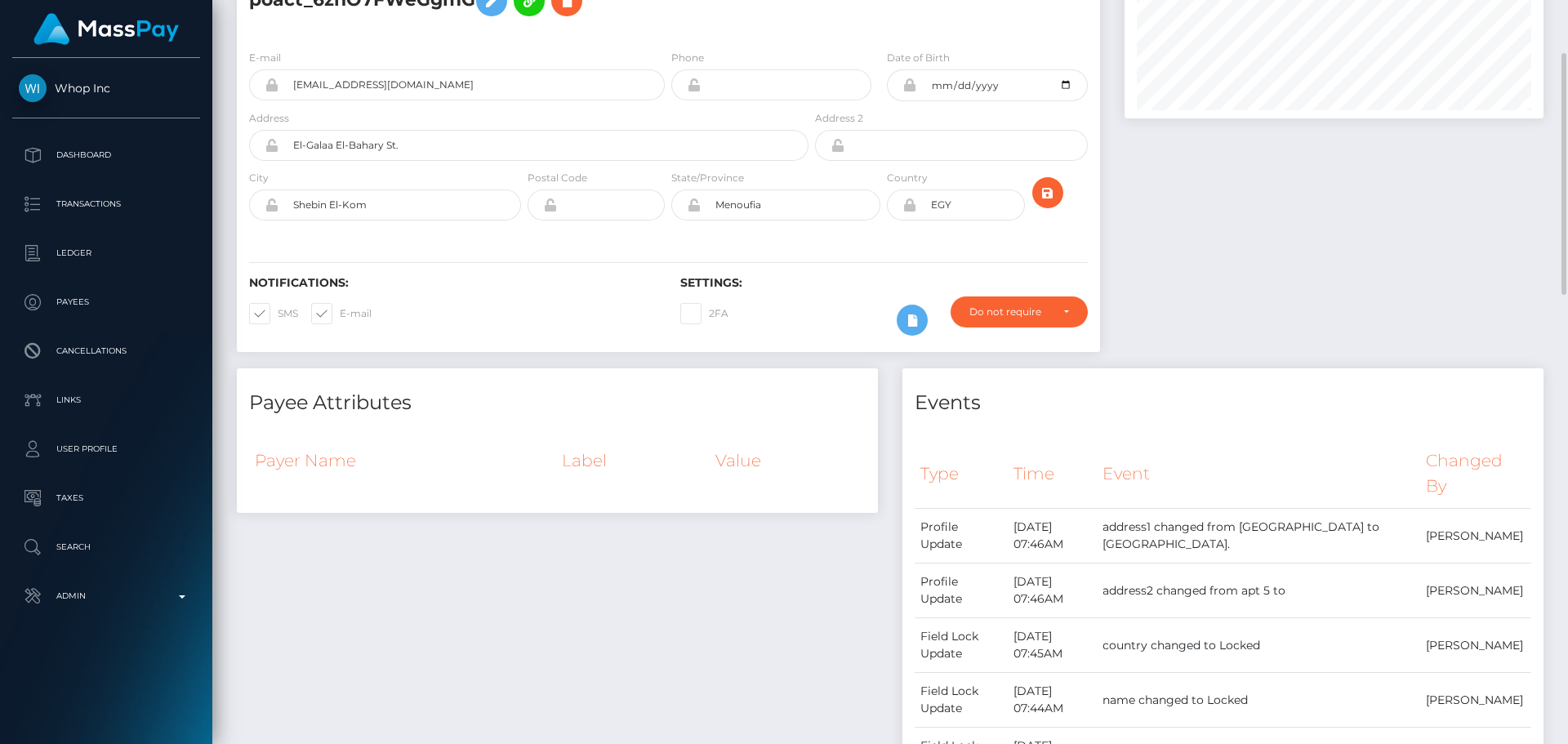
scroll to position [0, 0]
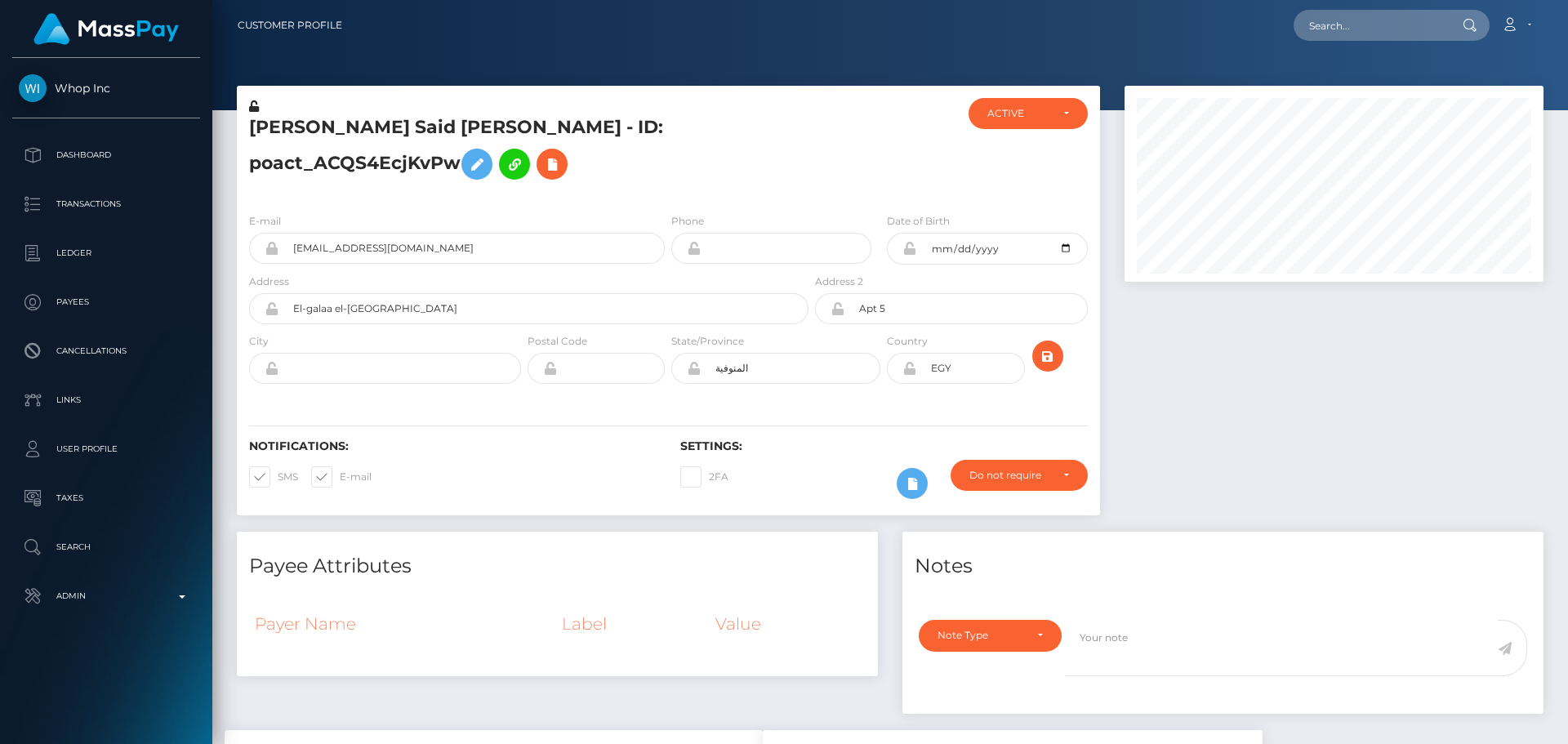
scroll to position [196, 419]
click at [908, 251] on icon at bounding box center [909, 248] width 14 height 13
drag, startPoint x: 910, startPoint y: 372, endPoint x: 253, endPoint y: 107, distance: 708.4
click at [910, 371] on icon at bounding box center [909, 368] width 14 height 13
click at [253, 107] on icon at bounding box center [254, 107] width 10 height 12
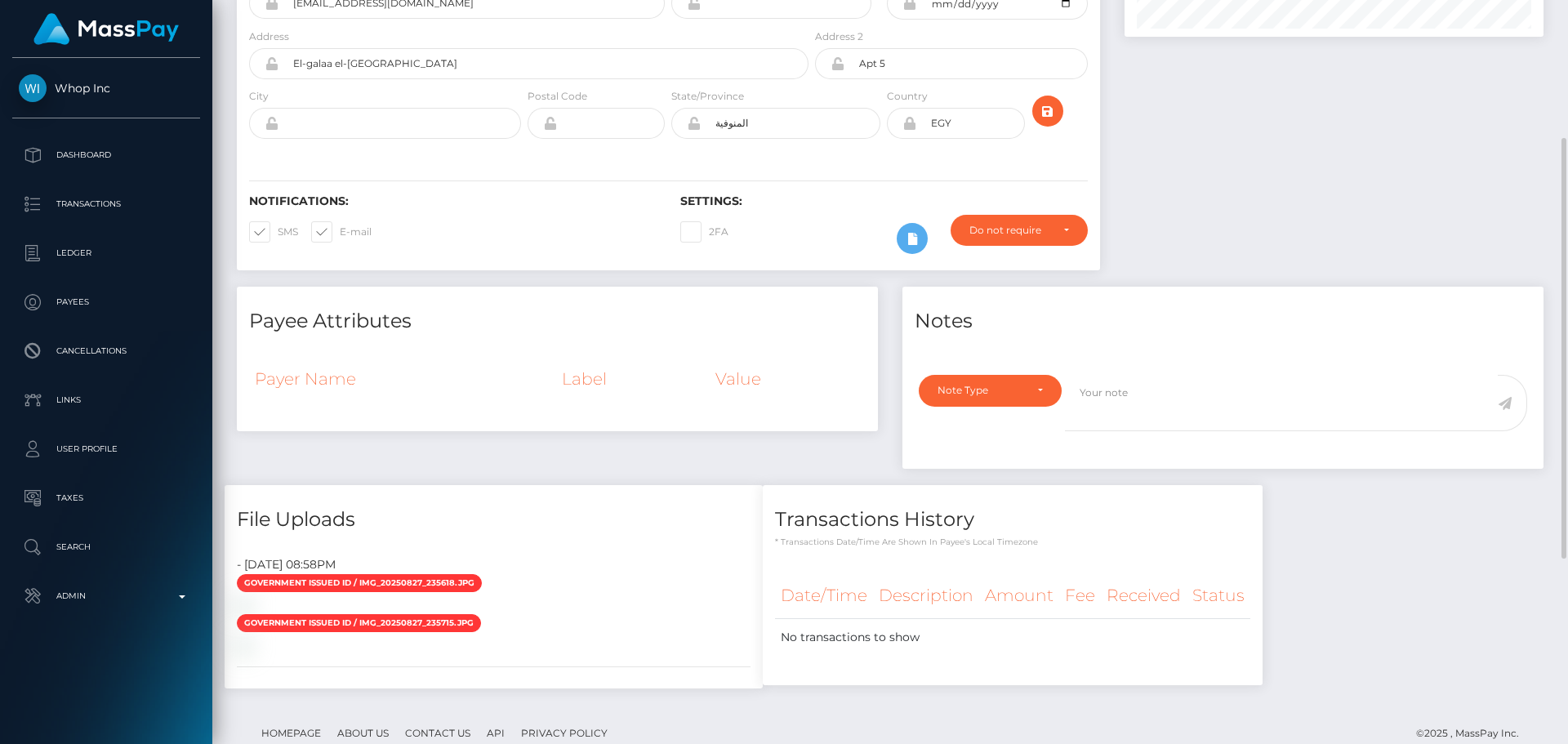
scroll to position [0, 0]
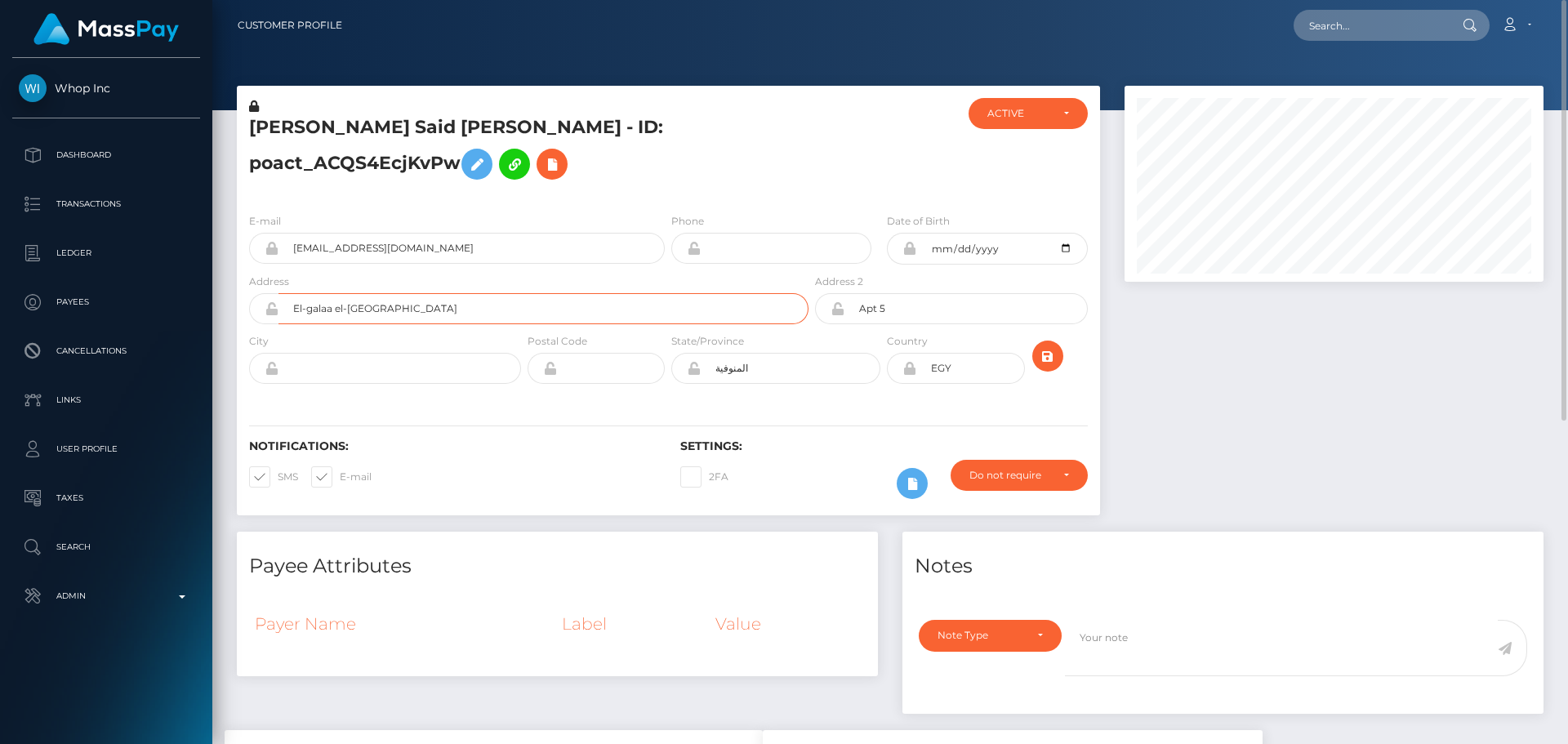
click at [434, 315] on input "El-galaa el-bahary street" at bounding box center [544, 308] width 530 height 31
paste input "Galaa El-Bahary St."
type input "El-Galaa El-Bahary St."
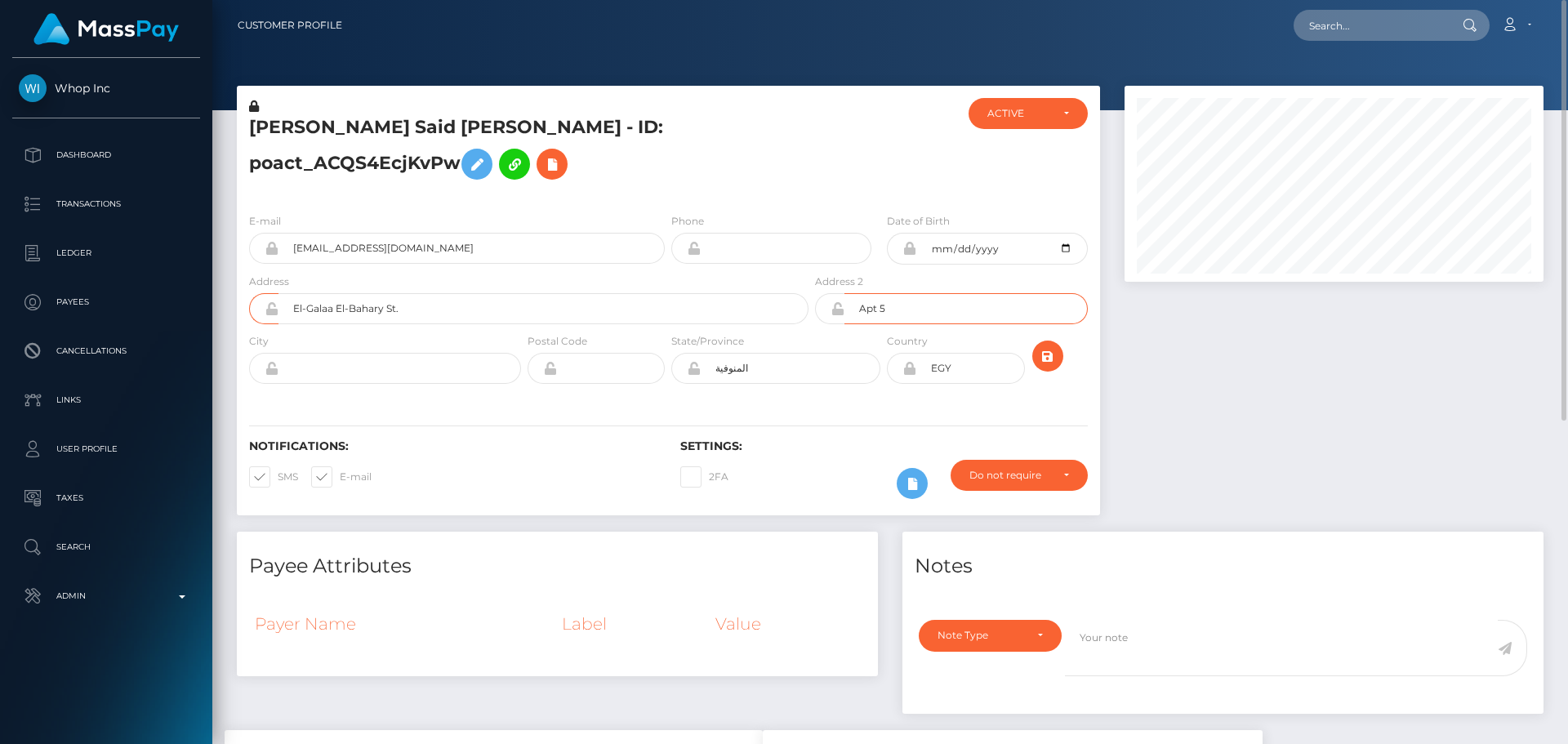
click at [905, 314] on input "Apt 5" at bounding box center [965, 308] width 242 height 31
click at [737, 409] on div "Notifications: SMS E-mail Settings: 2FA" at bounding box center [668, 457] width 863 height 115
click at [379, 370] on input "text" at bounding box center [399, 367] width 242 height 31
paste input "Shebin El-Kom"
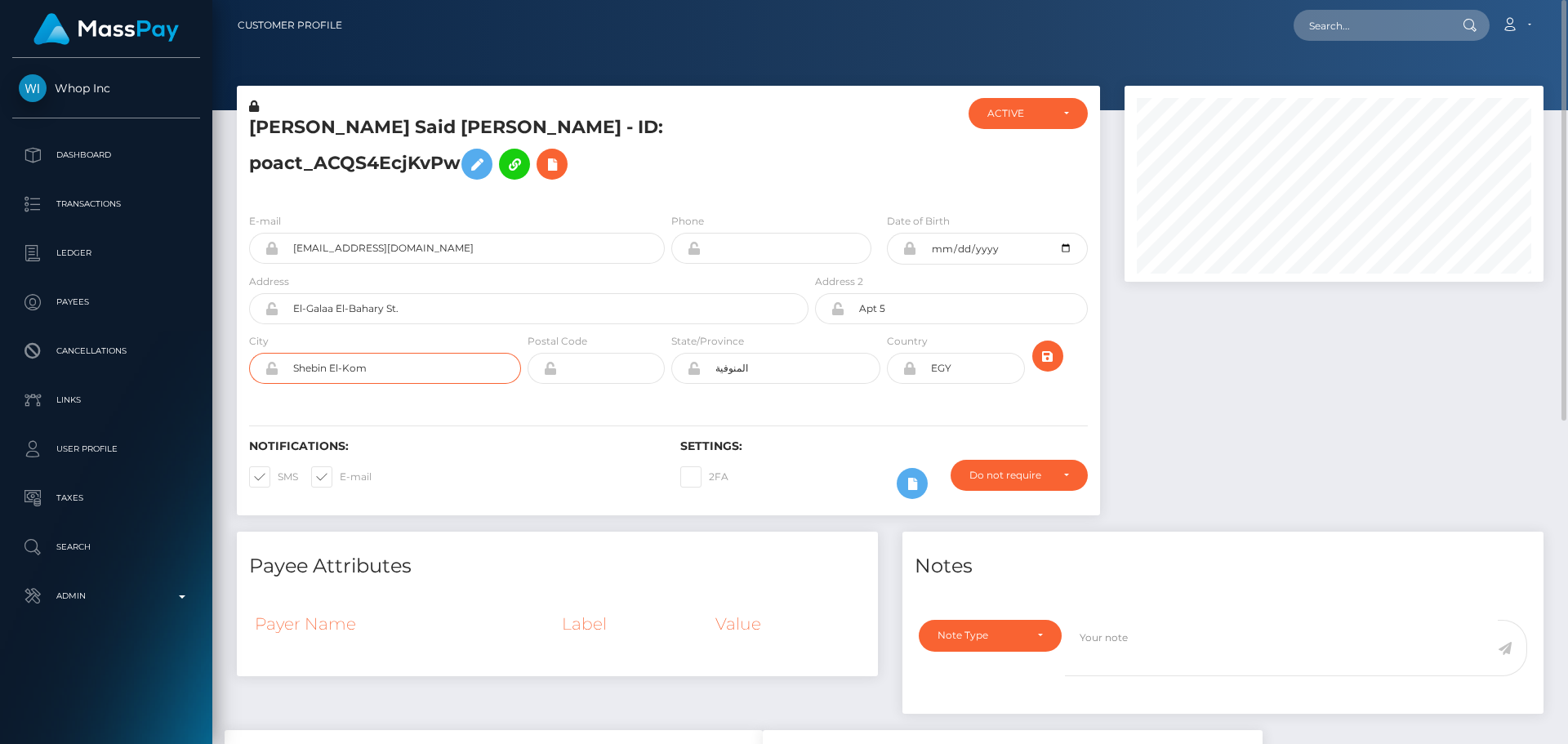
type input "Shebin El-Kom"
click at [776, 370] on input "المنوفية" at bounding box center [790, 367] width 180 height 31
paste input "Menoufia"
type input "Menoufia"
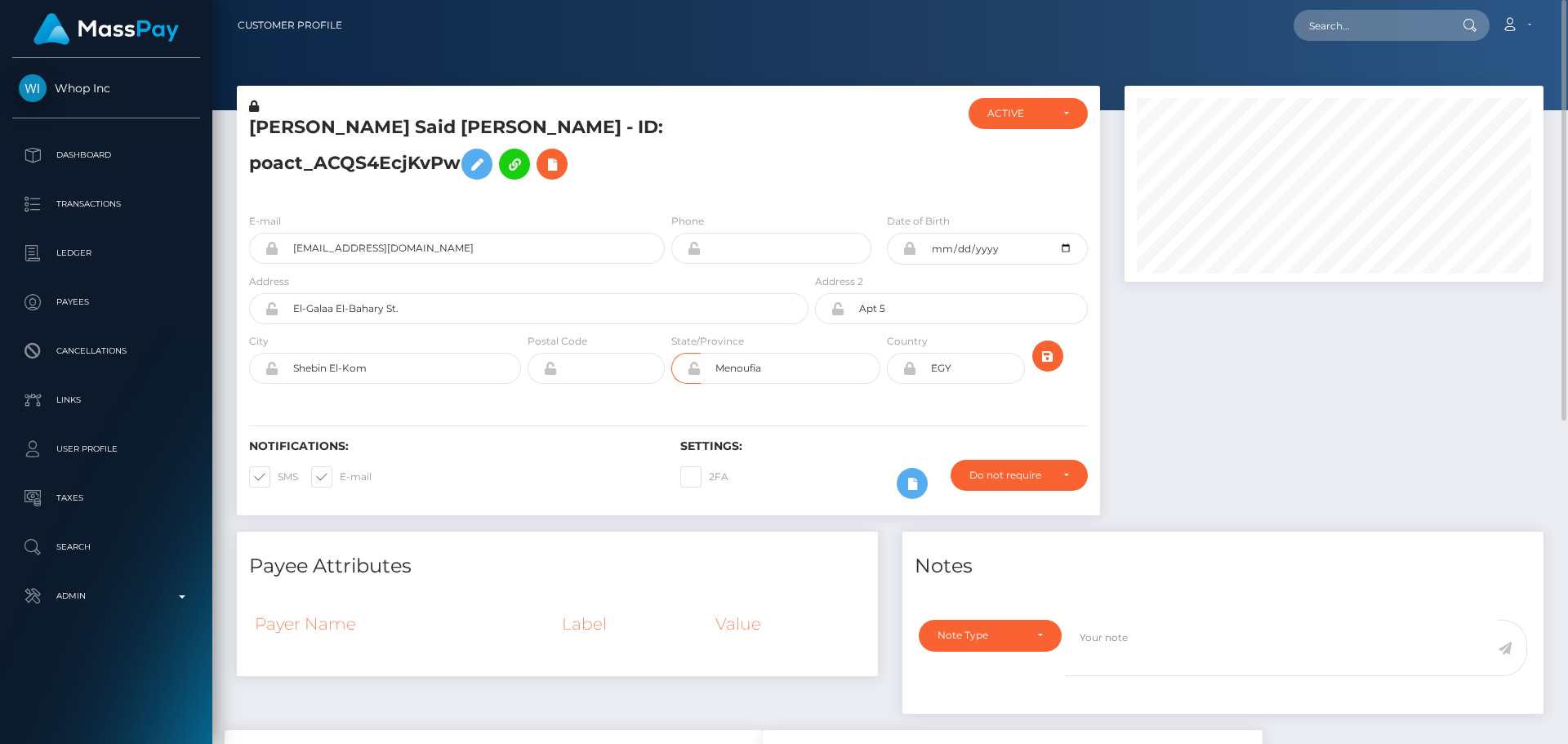
click at [655, 410] on div "Notifications: SMS E-mail Settings: 2FA" at bounding box center [668, 457] width 863 height 115
click at [1050, 360] on icon "submit" at bounding box center [1047, 356] width 19 height 20
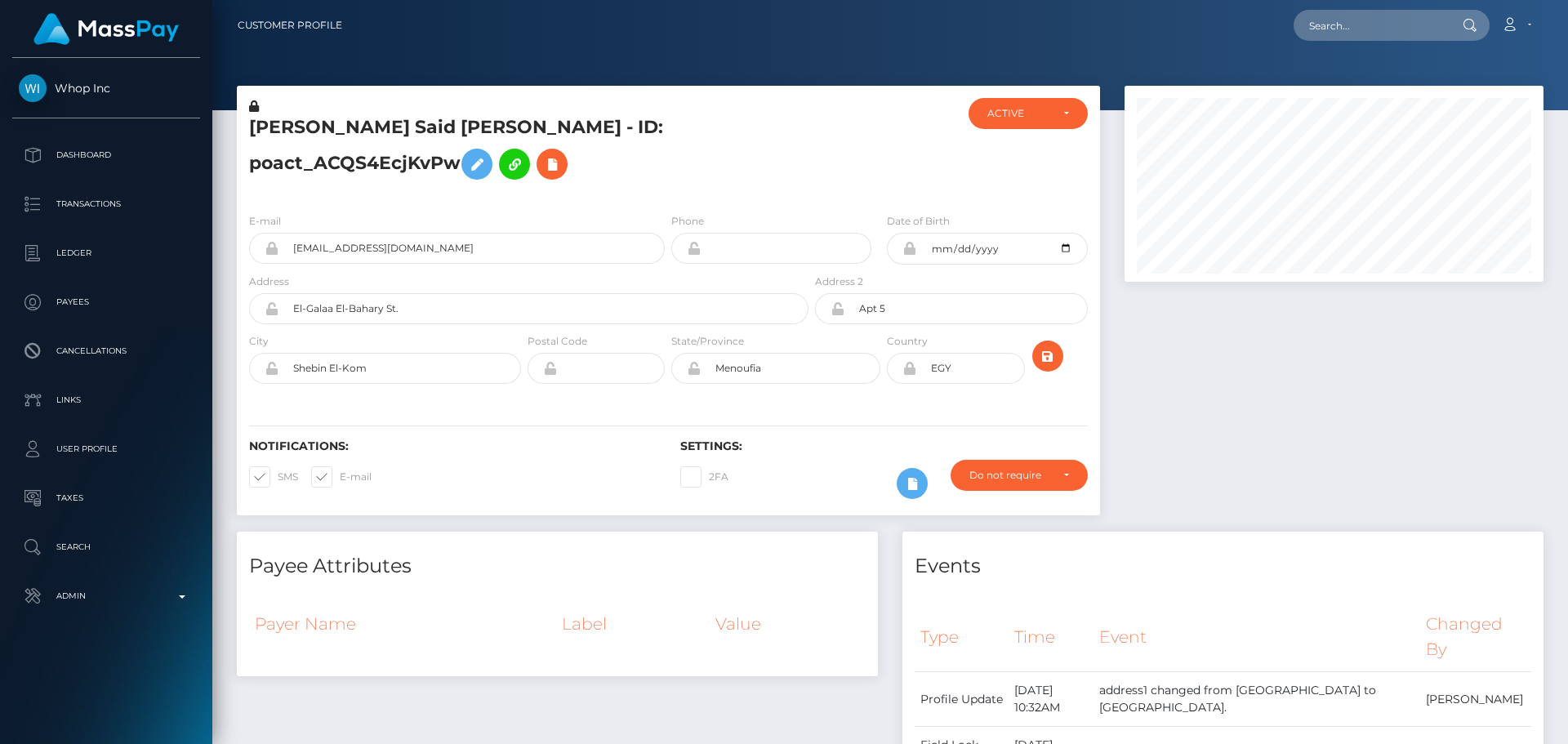
scroll to position [196, 419]
click at [753, 161] on h5 "[PERSON_NAME] Said [PERSON_NAME] - ID: poact_ACQS4EcjKvPw" at bounding box center [524, 151] width 550 height 73
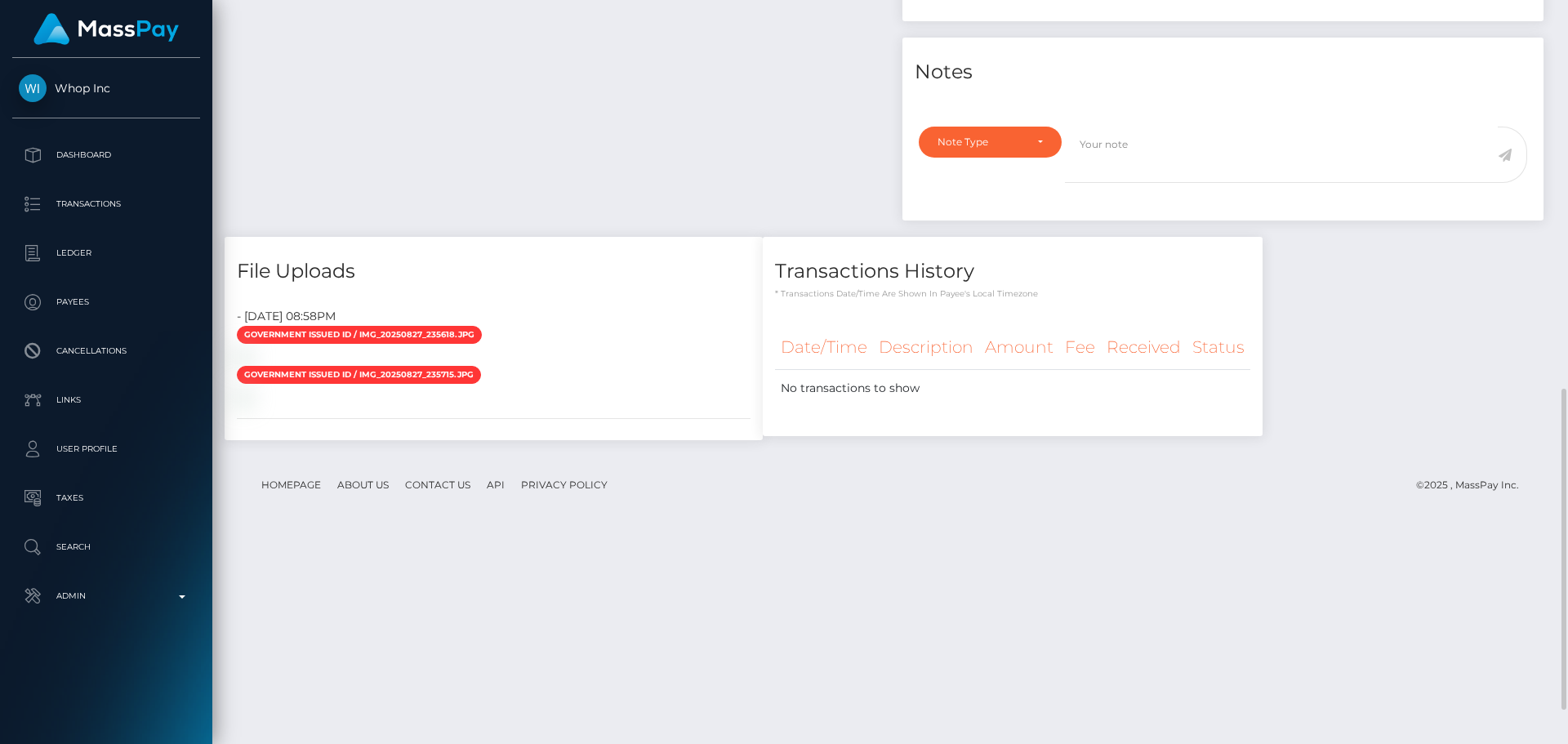
scroll to position [816, 0]
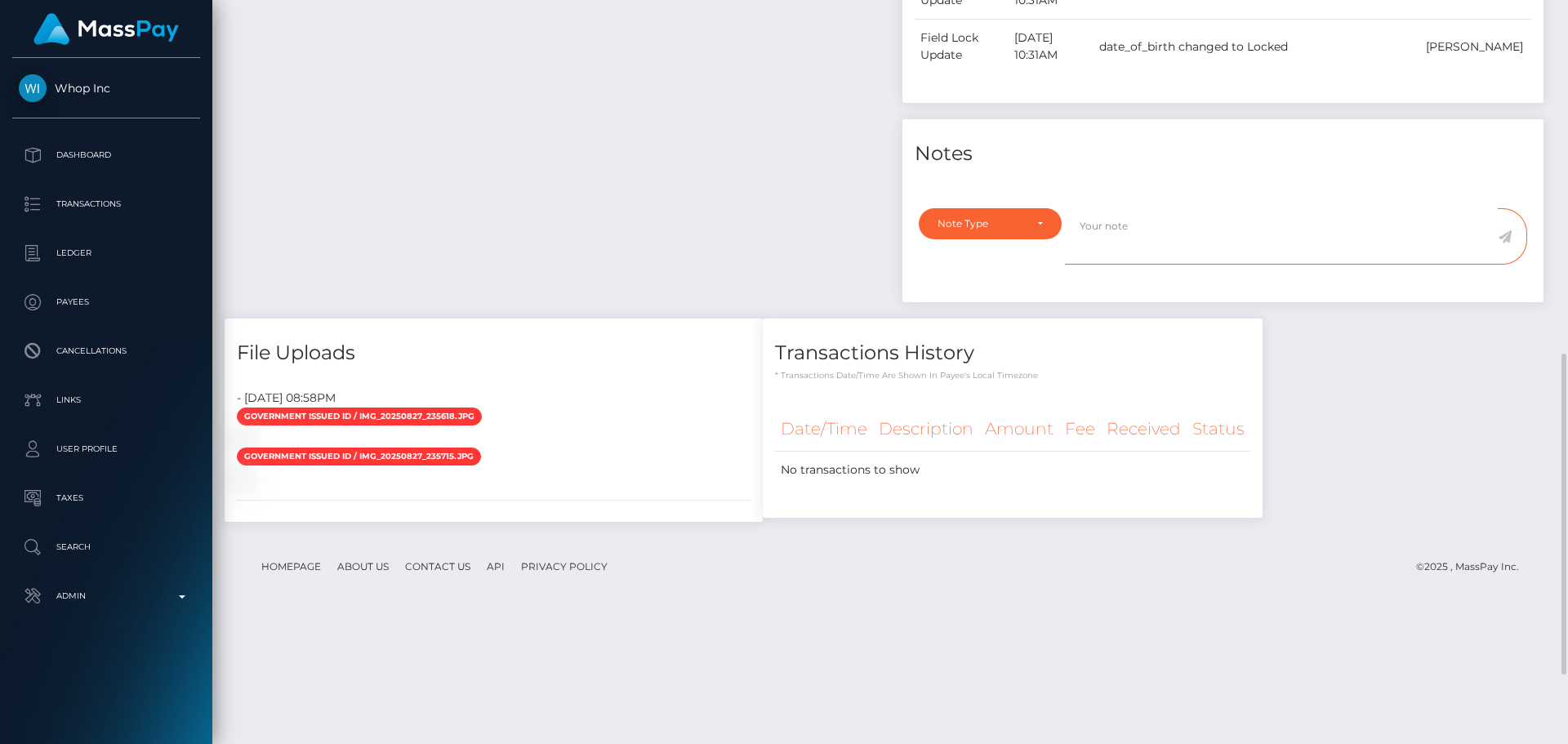
click at [1123, 235] on textarea at bounding box center [1281, 236] width 433 height 56
paste textarea "ID on file ( exp 12/2027 iss EGY ). Middle name added. Address confirmed by ID."
type textarea "ID on file ( exp 12/2027 iss EGY ). Middle name added. Address confirmed by ID."
click at [1040, 227] on div "Note Type" at bounding box center [990, 224] width 106 height 13
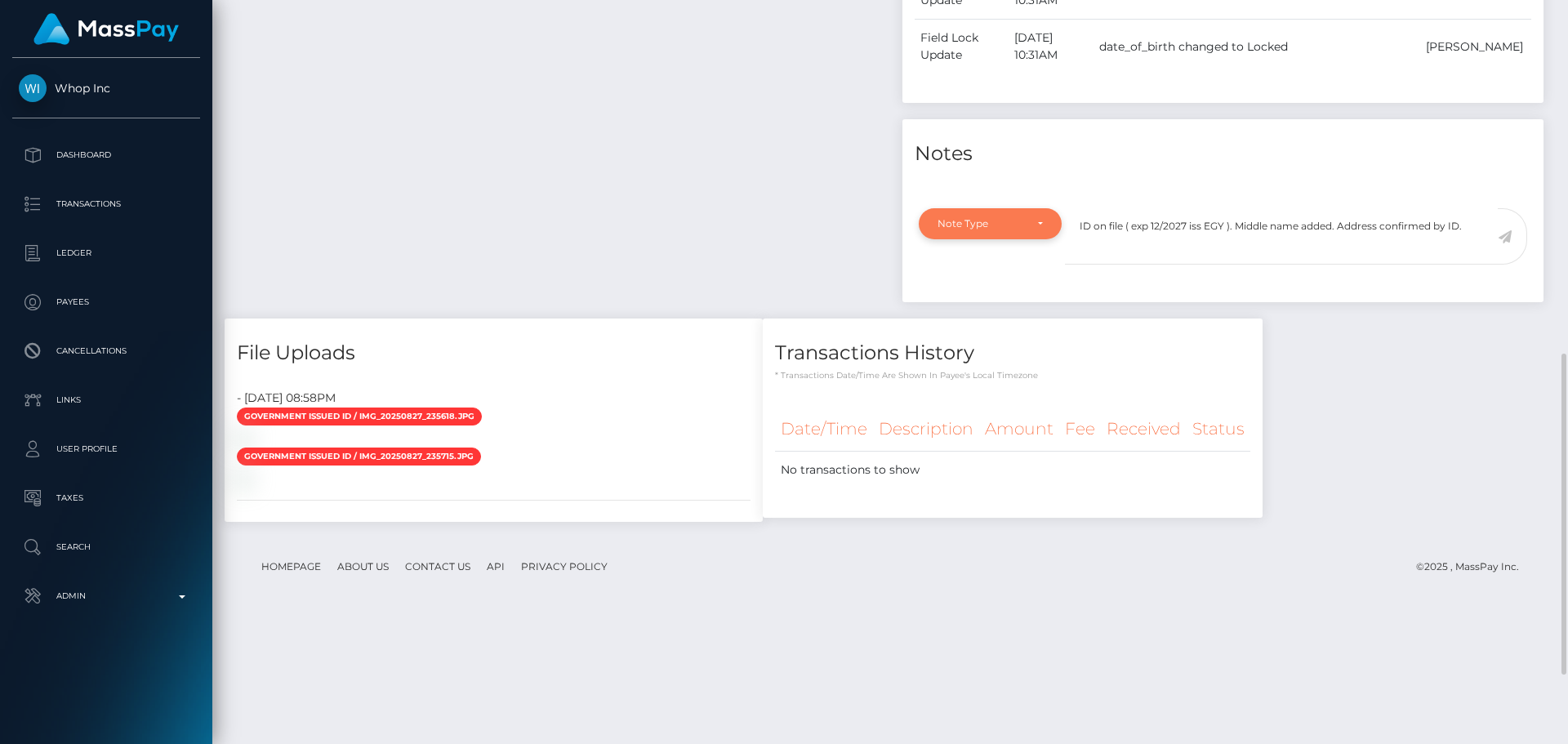
scroll to position [196, 419]
click at [973, 309] on span "Compliance" at bounding box center [967, 302] width 60 height 15
select select "COMPLIANCE"
click at [1372, 237] on textarea "ID on file ( exp 12/2027 iss EGY ). Middle name added. Address confirmed by ID." at bounding box center [1281, 236] width 433 height 56
click at [1508, 237] on icon at bounding box center [1504, 237] width 14 height 13
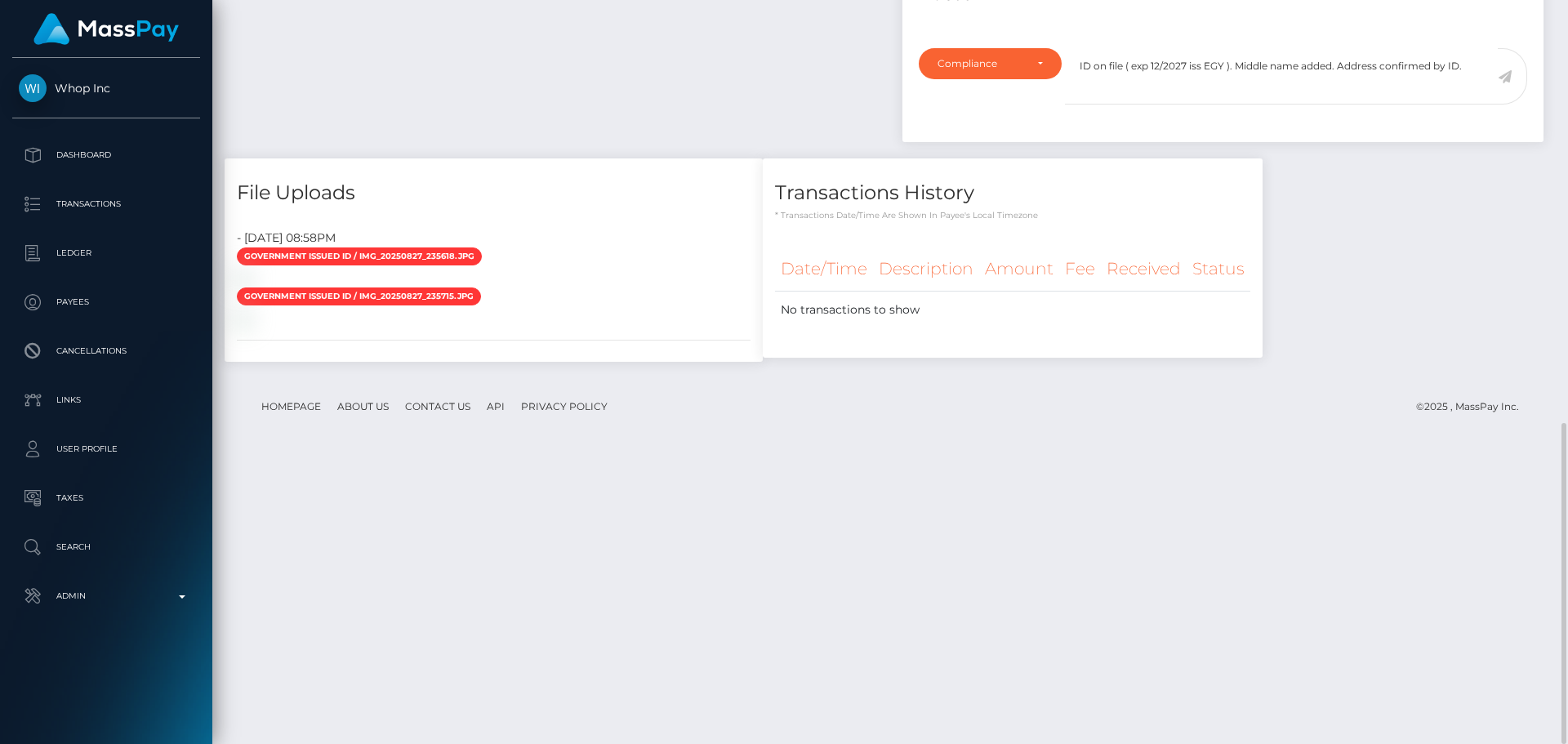
scroll to position [813, 0]
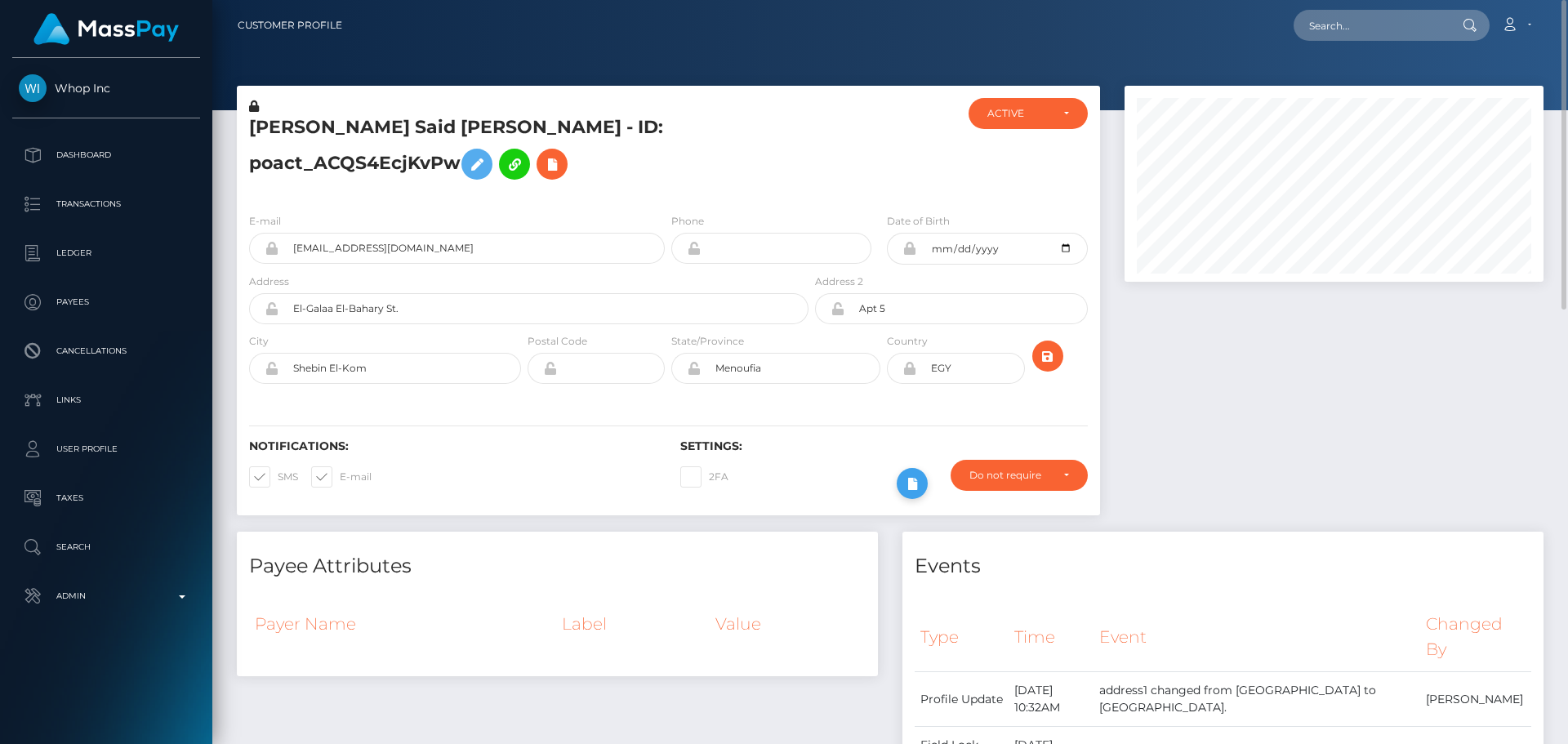
click at [908, 485] on icon at bounding box center [911, 484] width 19 height 20
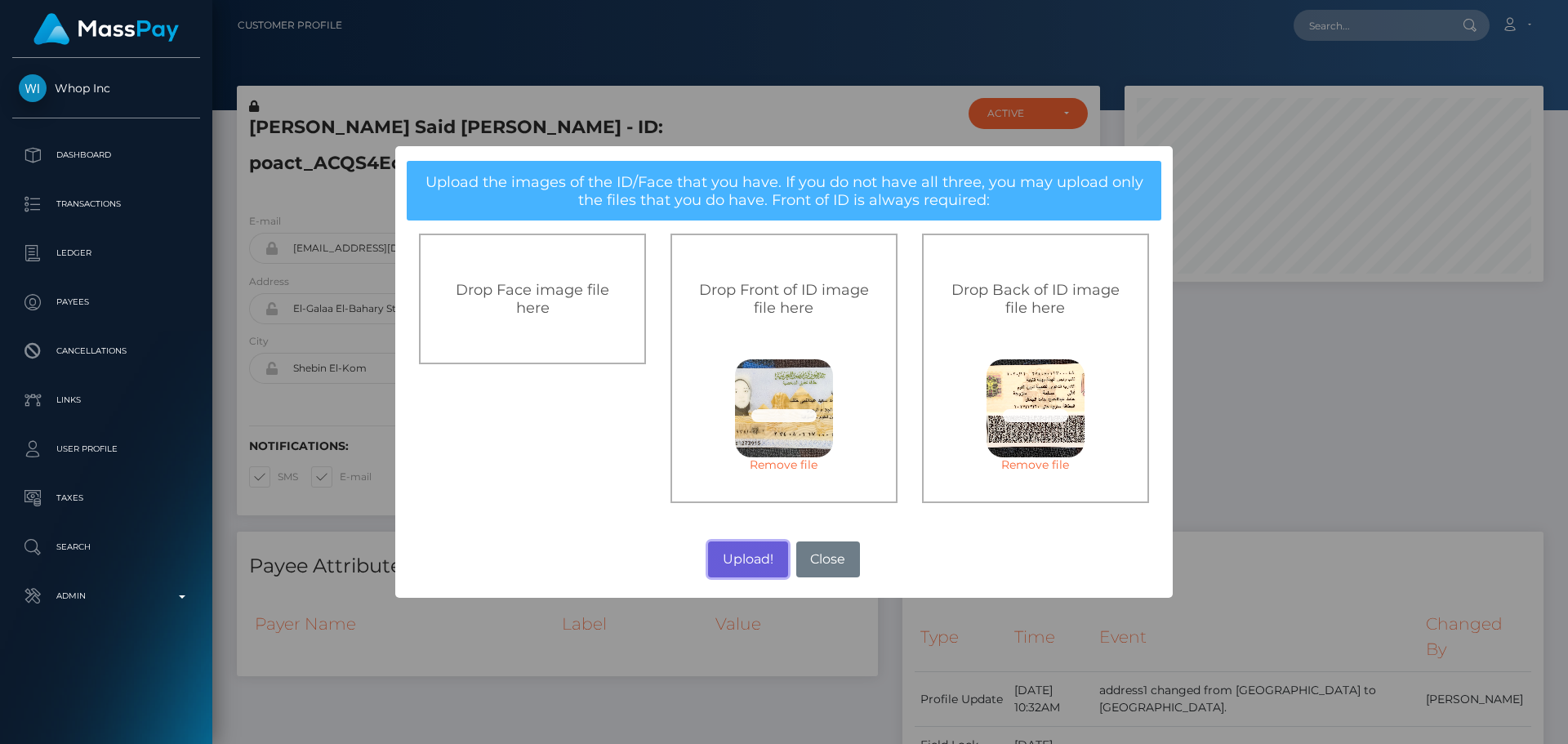
click at [748, 546] on button "Upload!" at bounding box center [748, 559] width 79 height 36
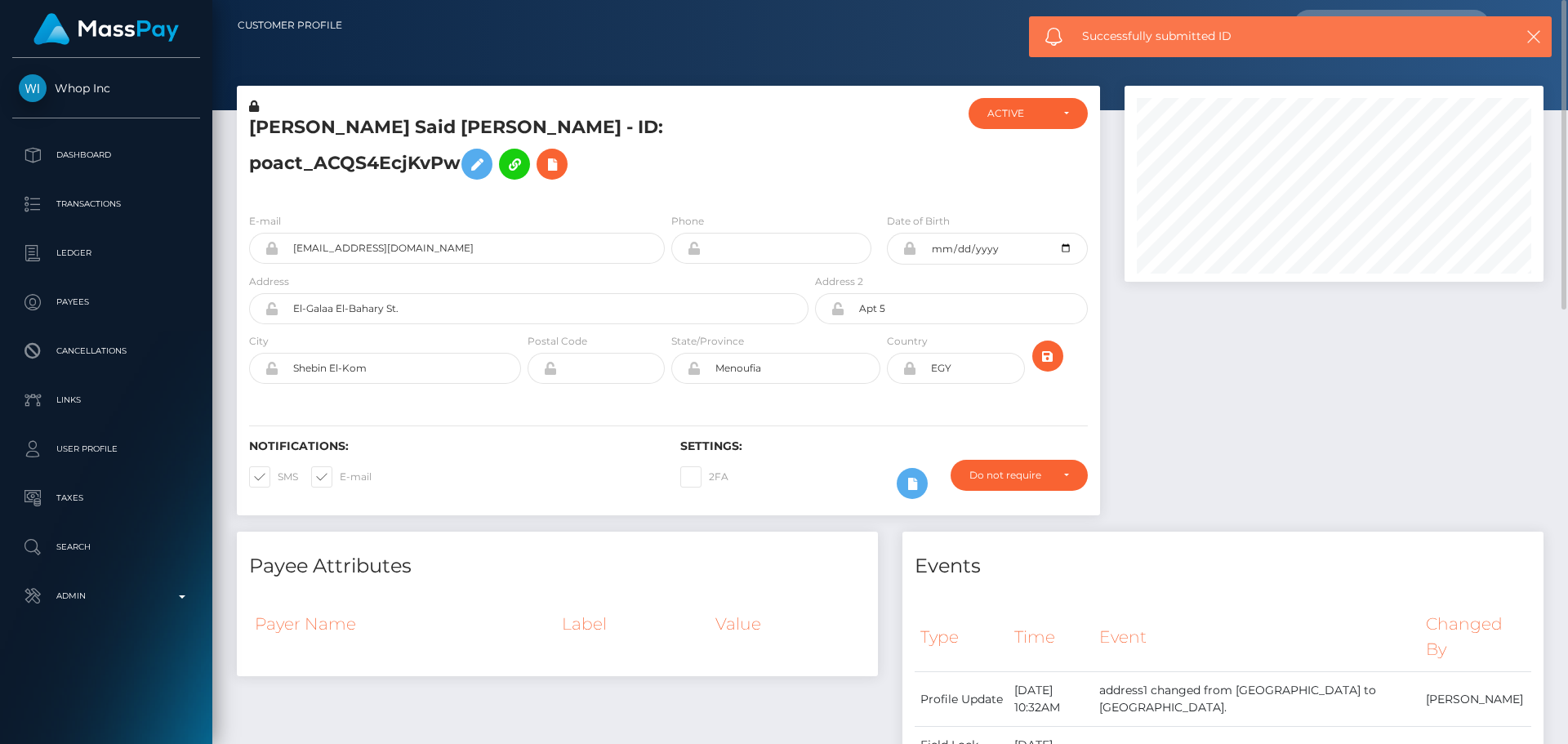
click at [812, 469] on div "2FA" at bounding box center [775, 483] width 216 height 47
click at [815, 471] on div "2FA" at bounding box center [775, 483] width 216 height 47
click at [1050, 388] on div at bounding box center [1064, 362] width 72 height 60
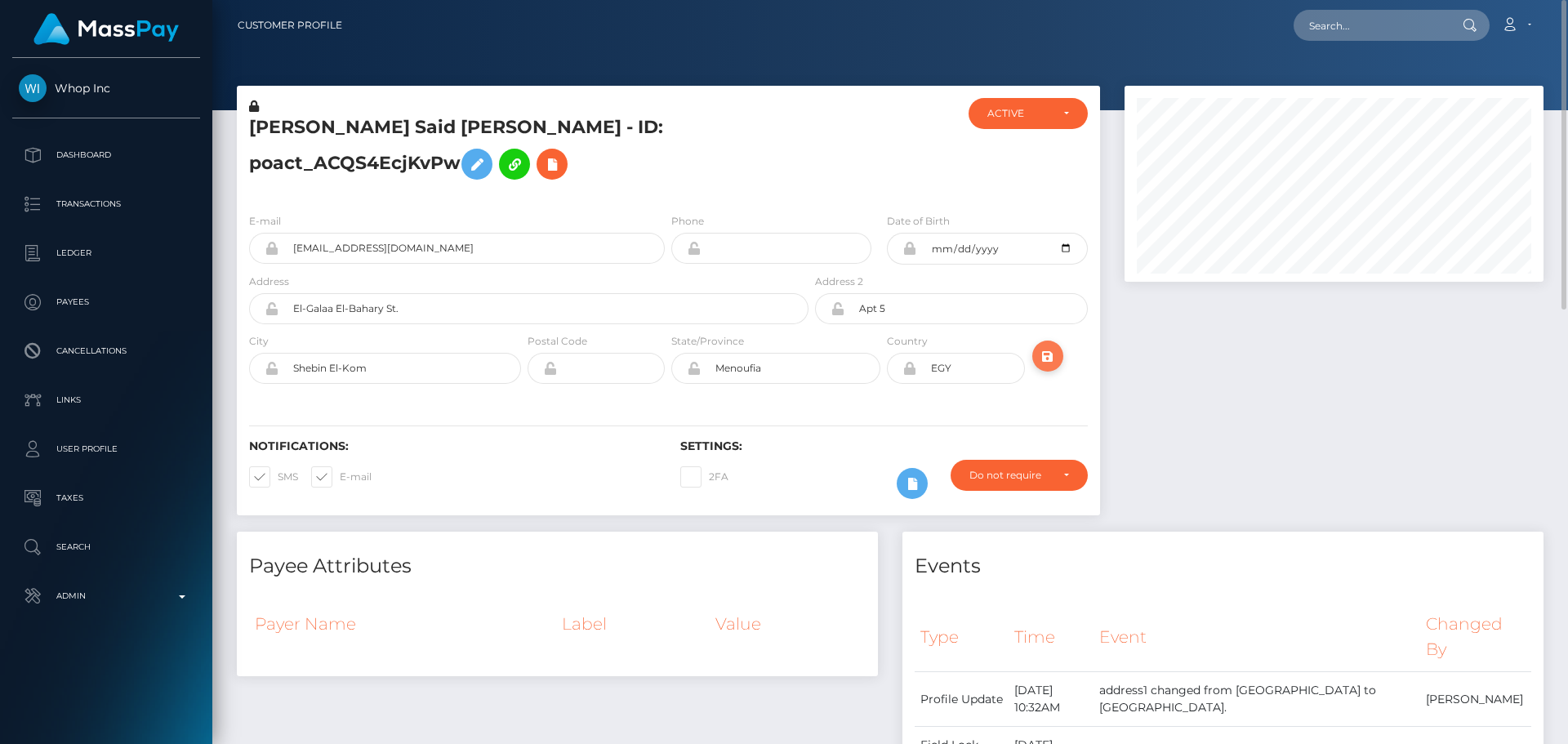
click at [1046, 357] on icon "submit" at bounding box center [1047, 356] width 19 height 20
click at [785, 174] on h5 "[PERSON_NAME] Said [PERSON_NAME] - ID: poact_ACQS4EcjKvPw" at bounding box center [524, 151] width 550 height 73
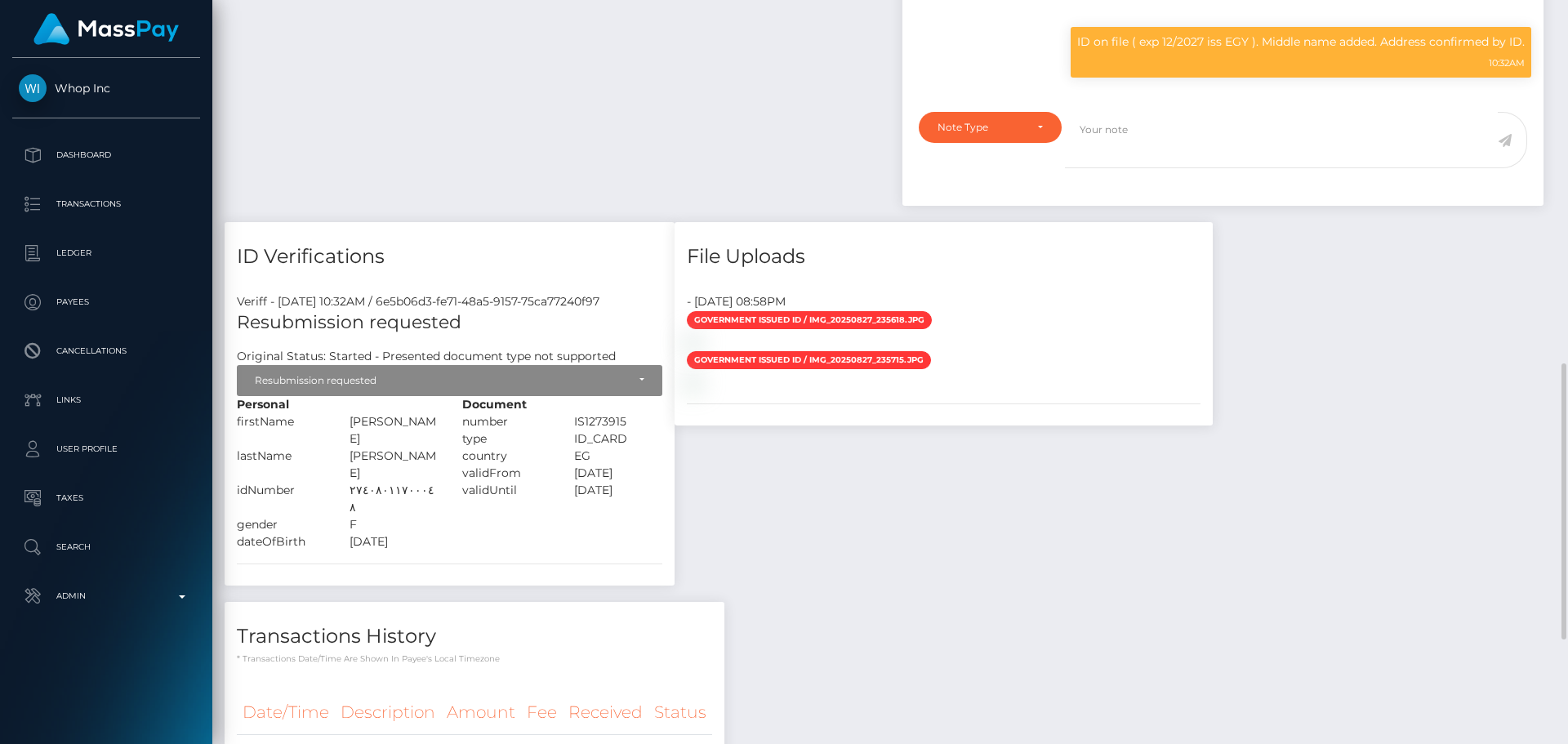
scroll to position [1061, 0]
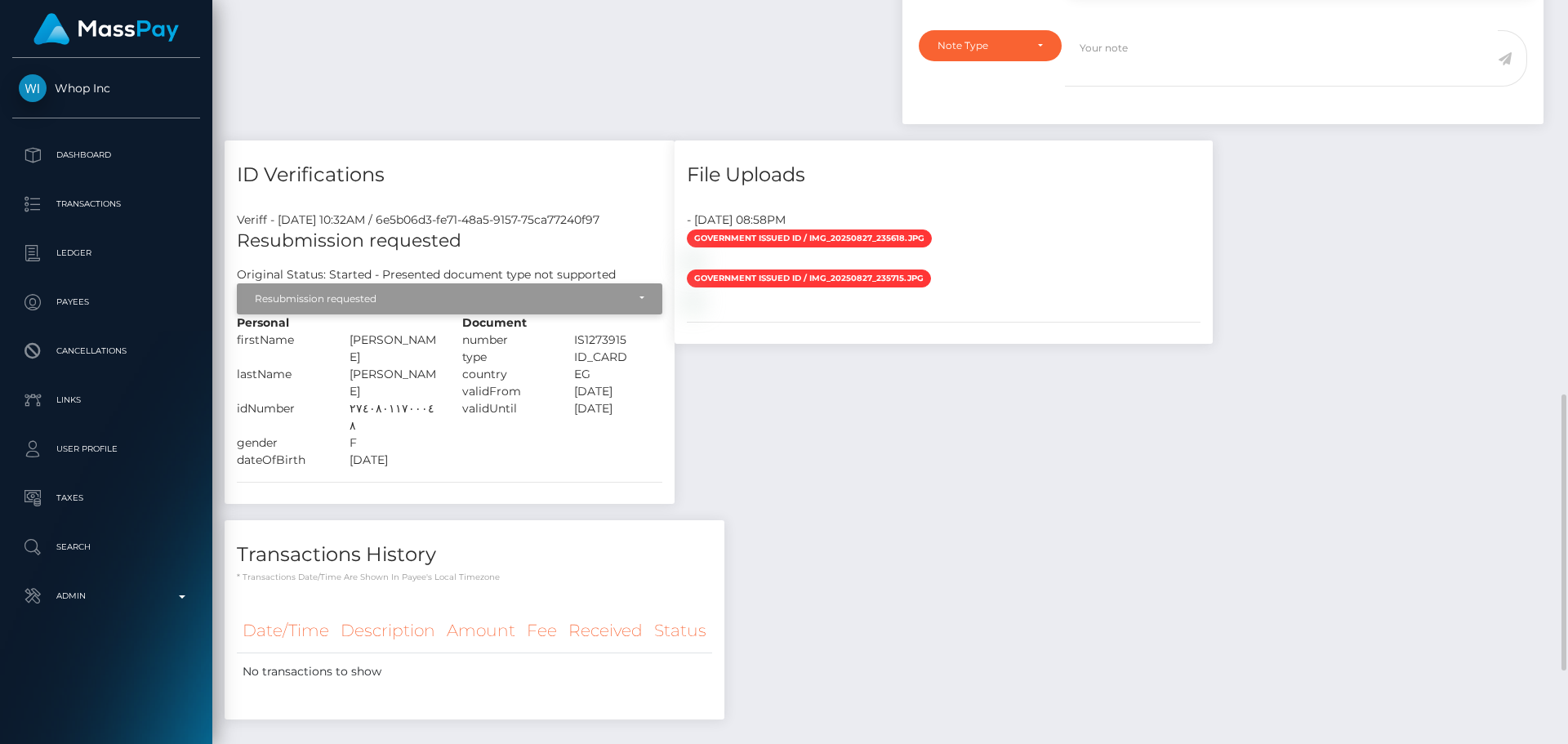
click at [367, 302] on div "Resubmission requested" at bounding box center [440, 299] width 372 height 13
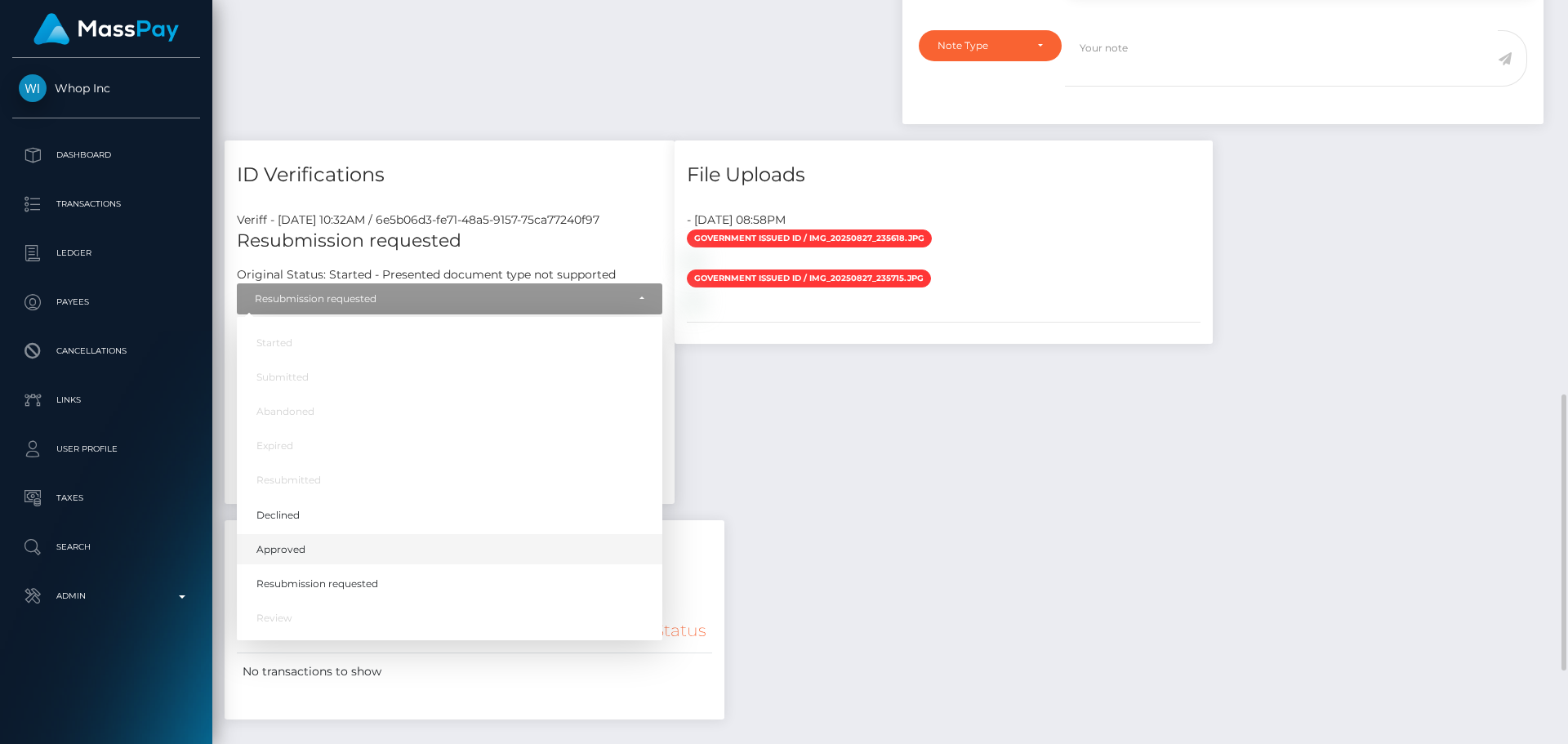
click at [300, 551] on span "Approved" at bounding box center [281, 549] width 49 height 15
select select "Approved"
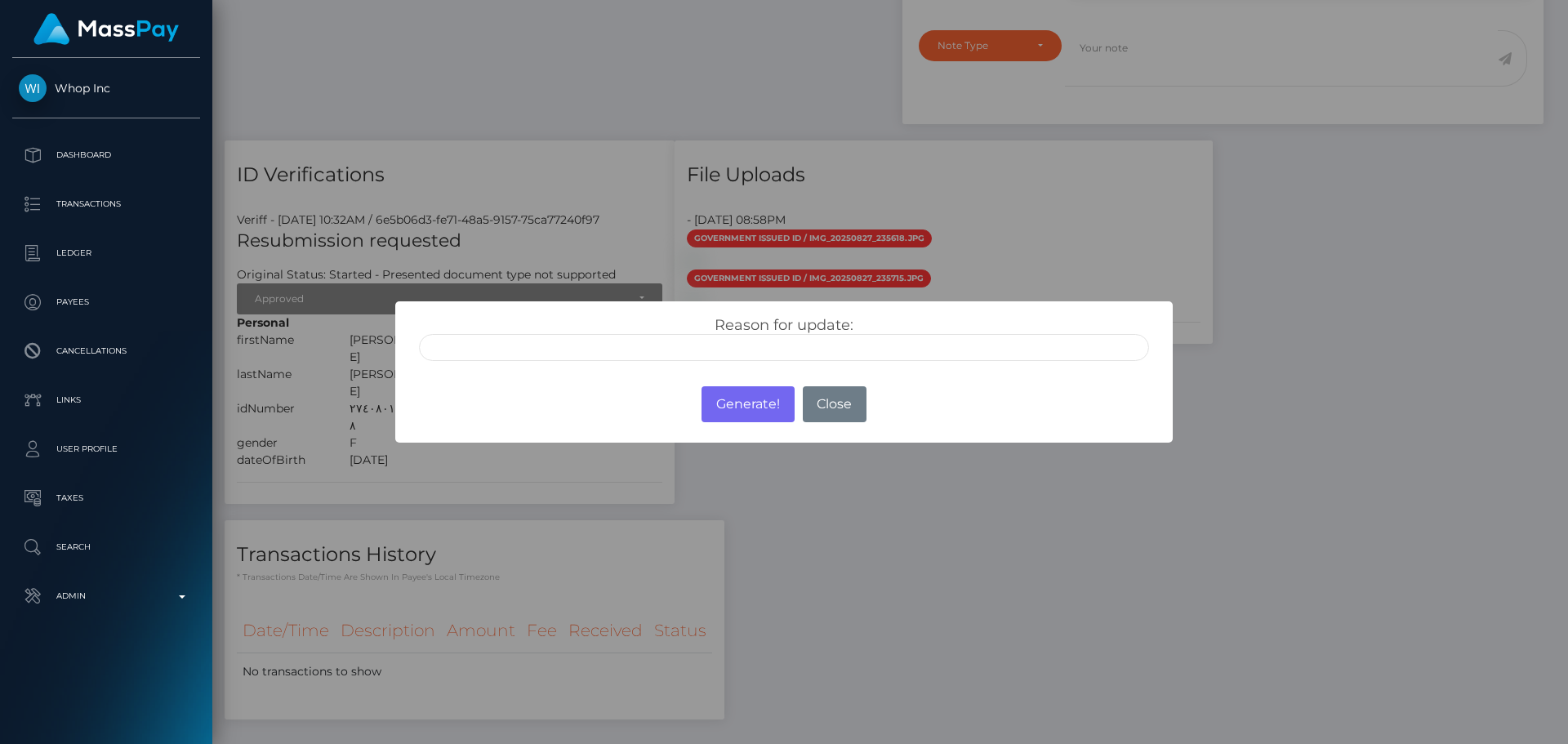
click at [613, 355] on input "text" at bounding box center [784, 347] width 730 height 27
type input "ID manually verified"
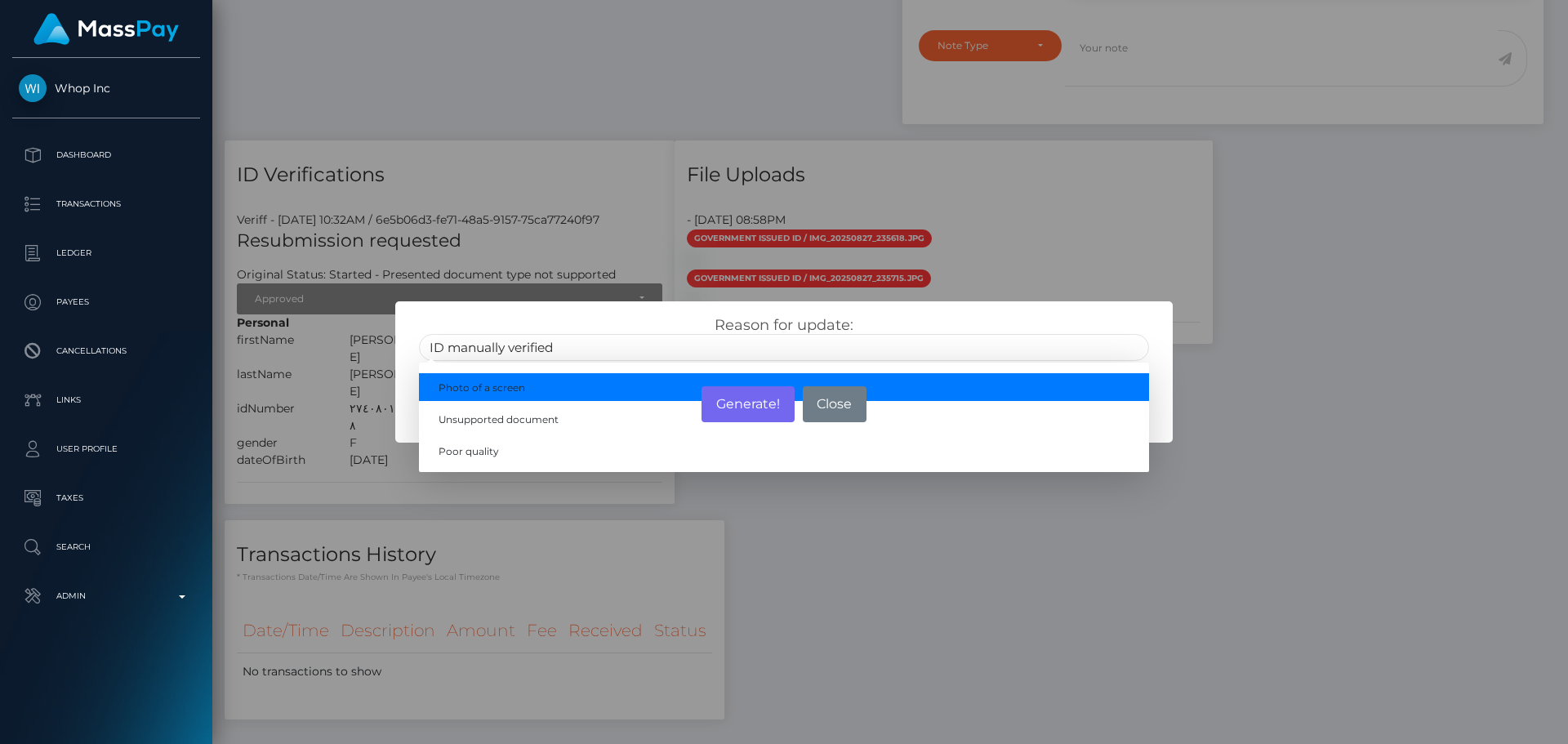
click at [682, 320] on div "Reason for update: ID manually verified Photo of a screen Unsupported document …" at bounding box center [784, 339] width 754 height 45
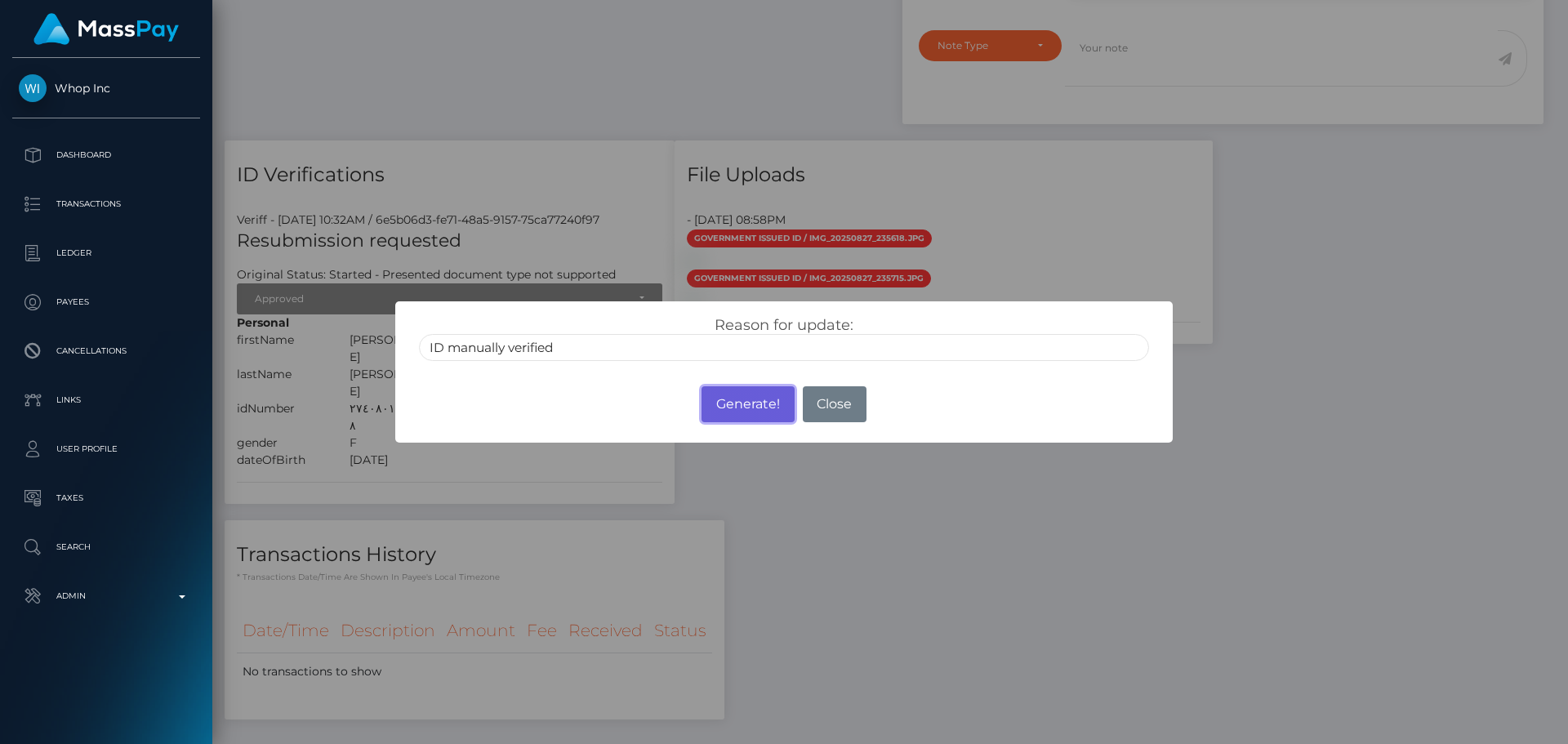
click at [742, 404] on button "Generate!" at bounding box center [748, 403] width 92 height 36
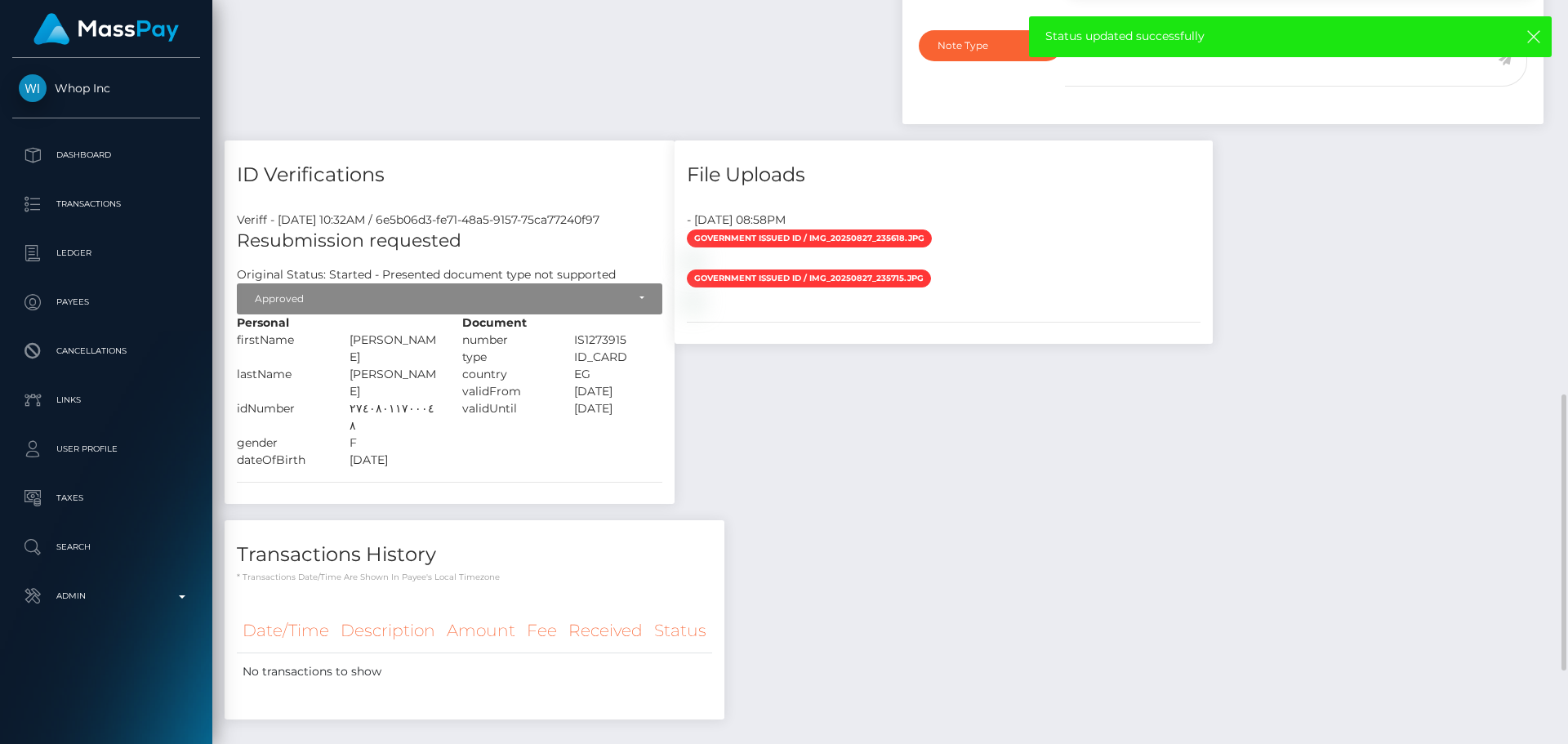
click at [594, 516] on div "ID Verifications Veriff - [DATE] 10:32AM / 6e5b06d3-fe71-48a5-9157-75ca77240f97…" at bounding box center [449, 330] width 474 height 380
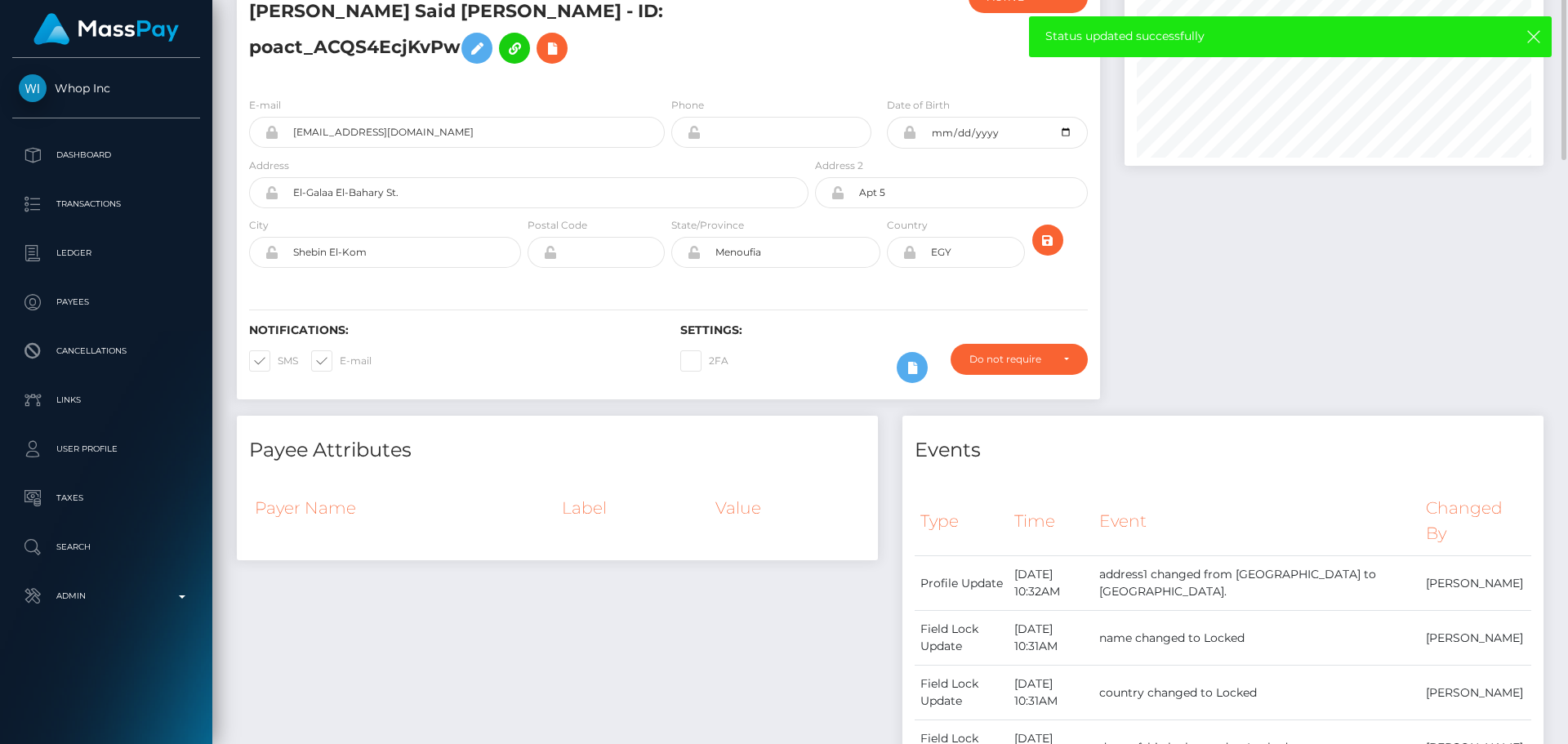
scroll to position [0, 0]
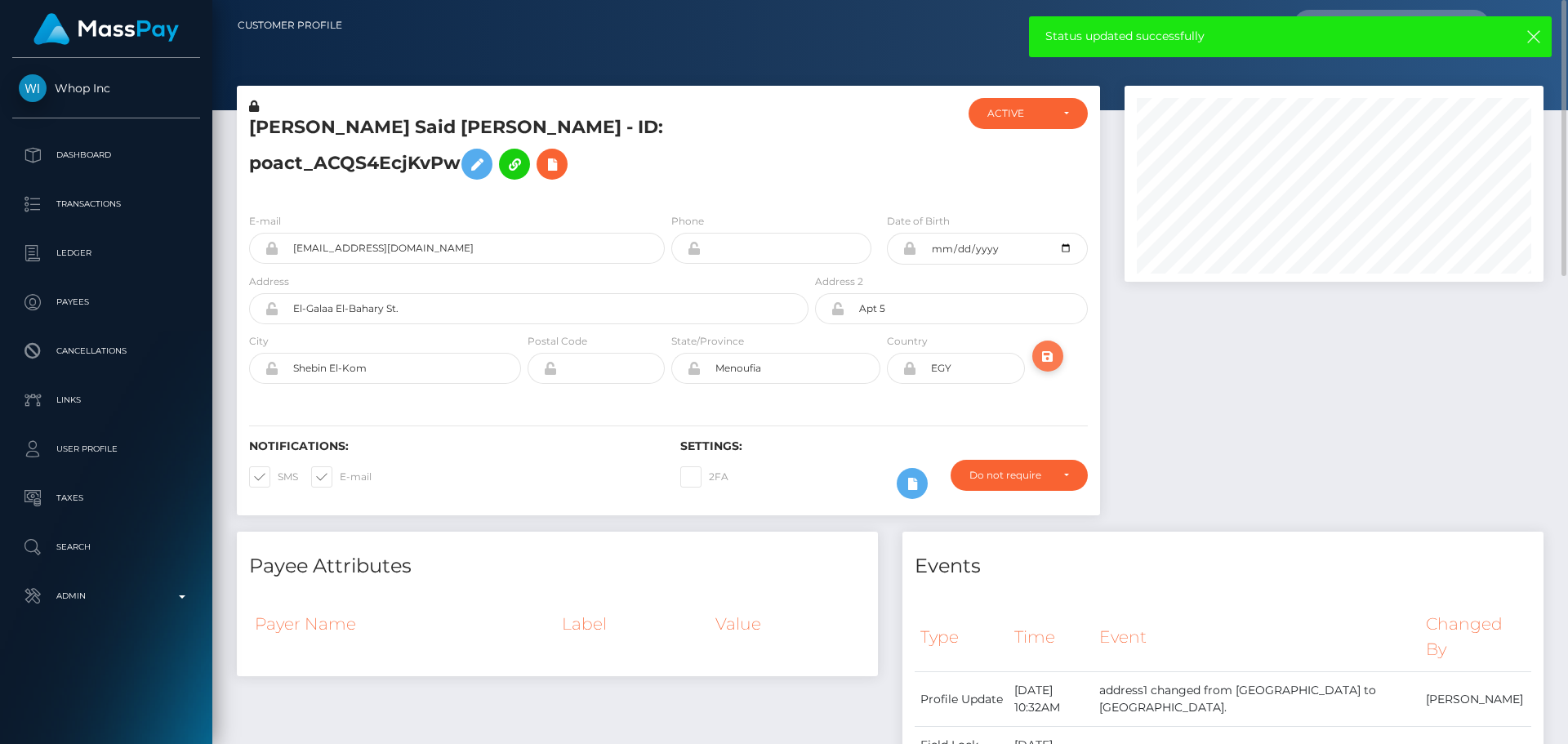
click at [1051, 357] on icon "submit" at bounding box center [1047, 356] width 19 height 20
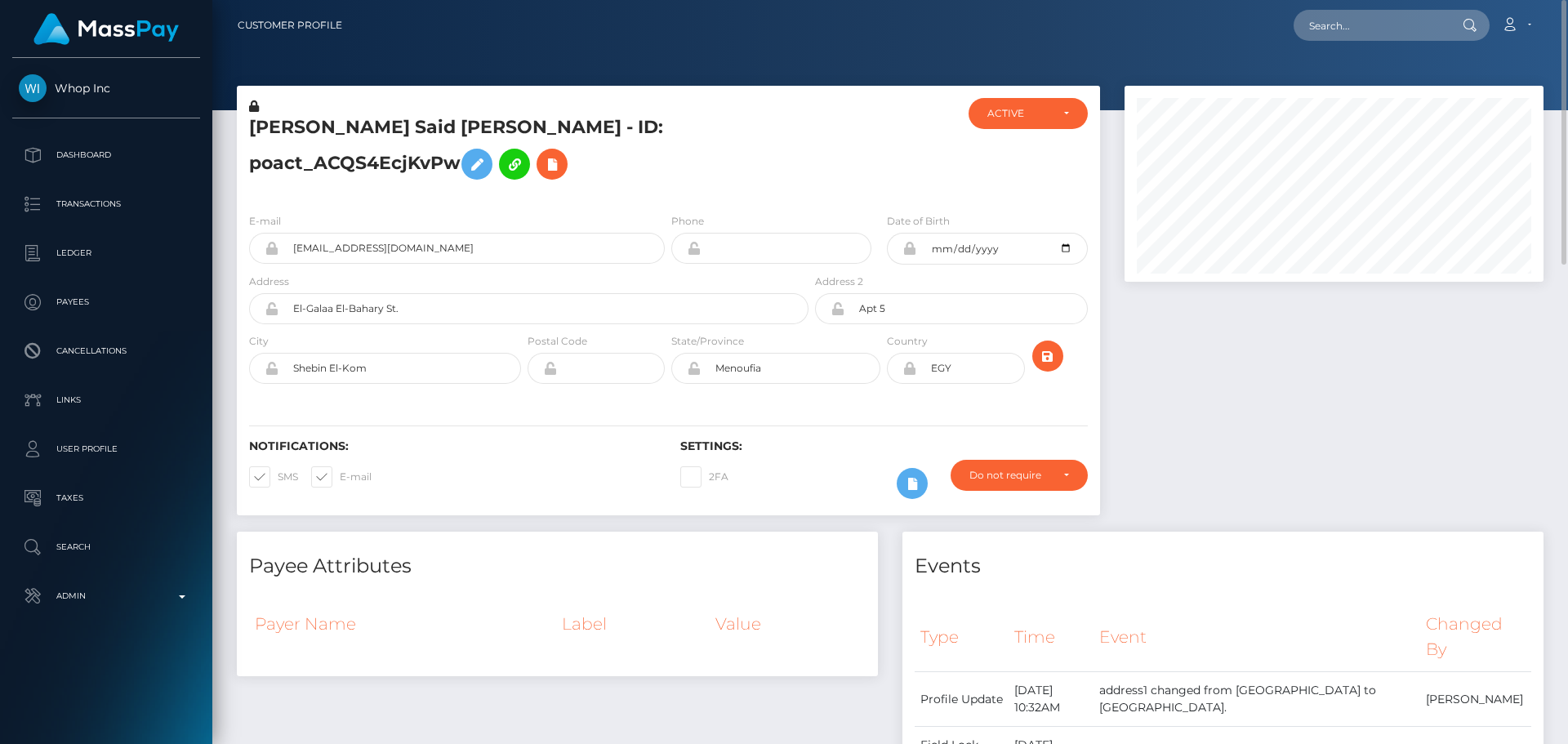
click at [812, 159] on div at bounding box center [883, 149] width 143 height 102
click at [707, 138] on h5 "Rania Mohamed Said Abdelnaby Khalaf - ID: poact_ACQS4EcjKvPw" at bounding box center [524, 151] width 550 height 73
click at [490, 127] on h5 "Rania Mohamed Said Abdelnaby Khalaf - ID: poact_ACQS4EcjKvPw" at bounding box center [524, 151] width 550 height 73
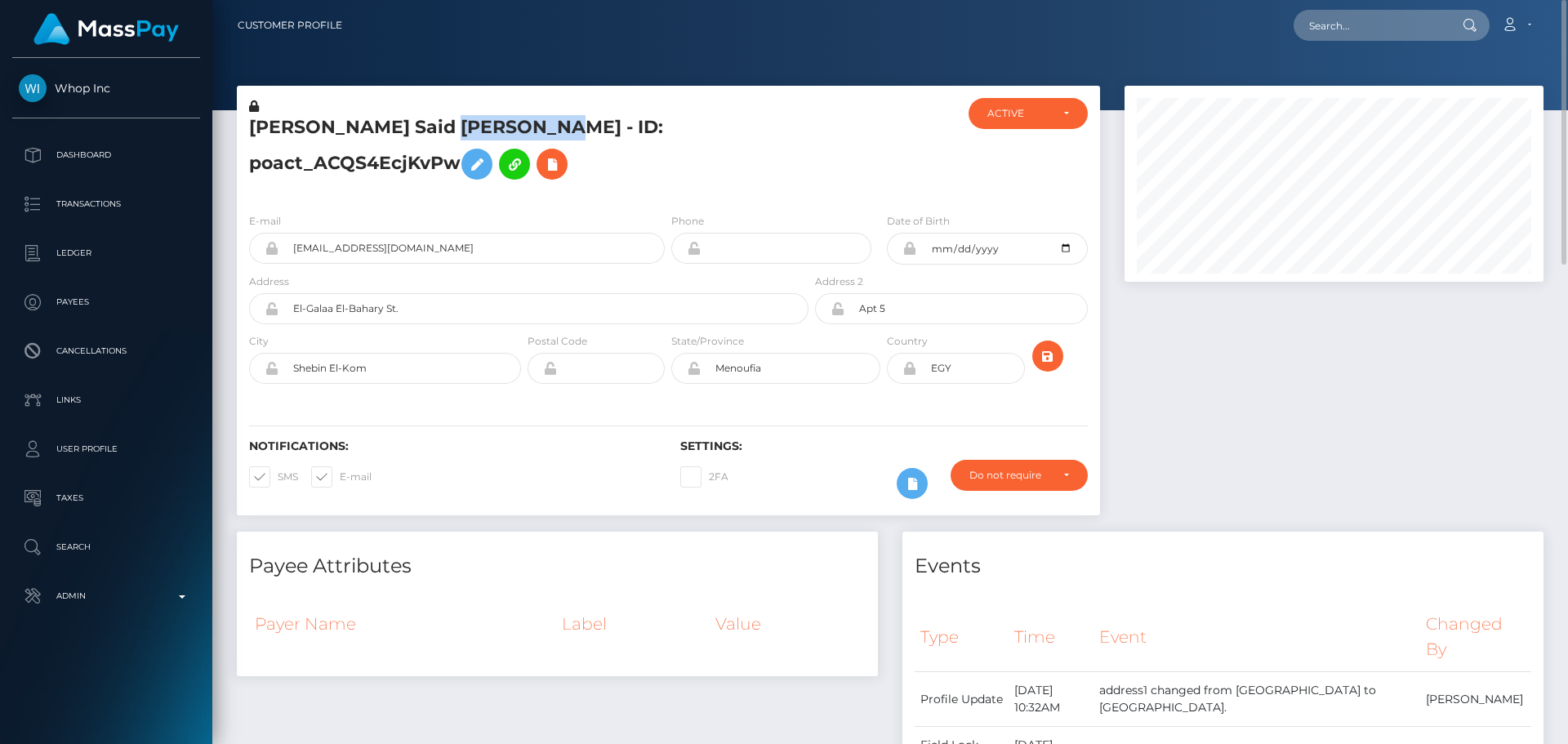
copy h5 "Rania Mohamed Said Abdelnaby Khalaf - ID: poact_ACQS4EcjKvPw"
click at [1330, 21] on input "text" at bounding box center [1370, 25] width 154 height 31
paste input "[EMAIL_ADDRESS][DOMAIN_NAME]"
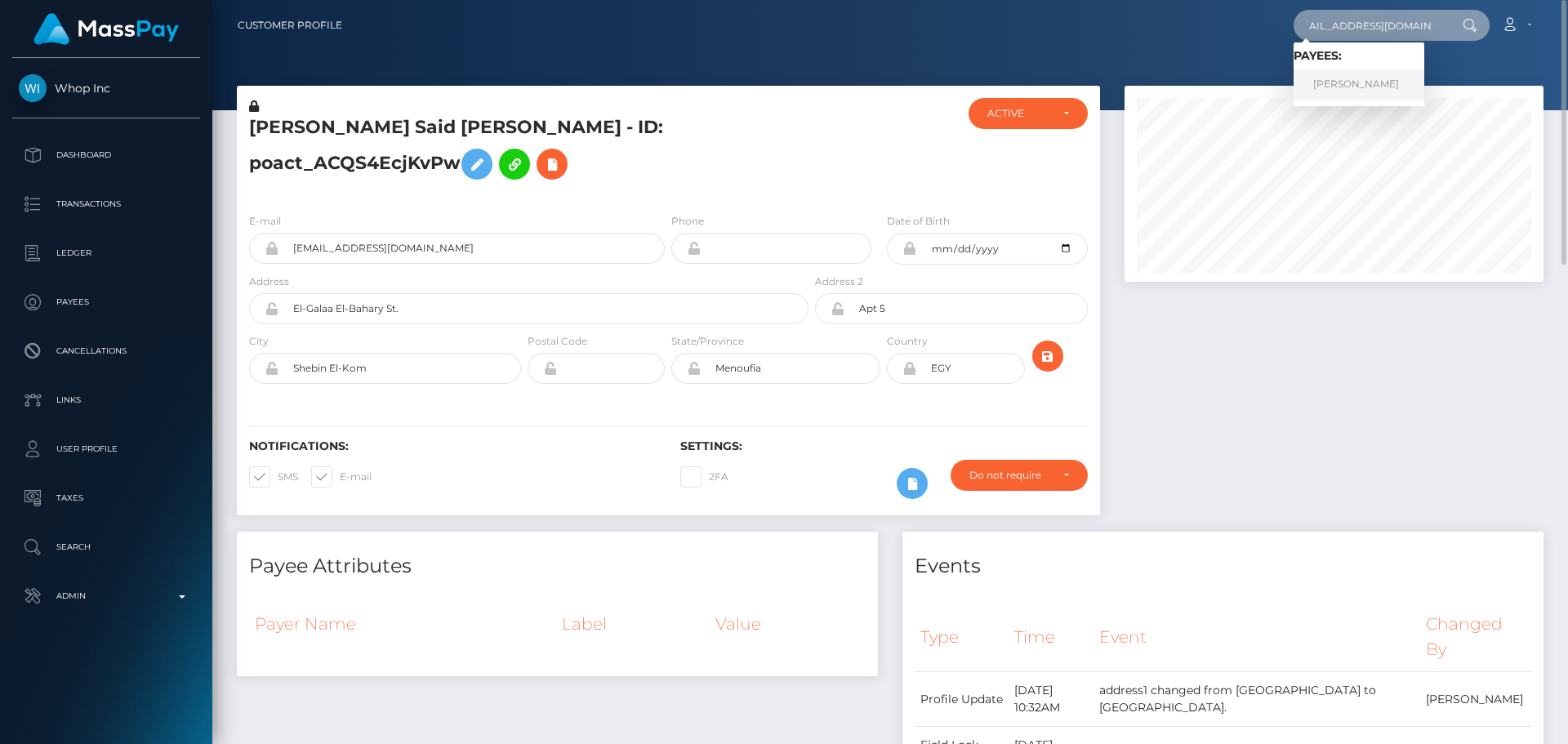
type input "[EMAIL_ADDRESS][DOMAIN_NAME]"
click at [1341, 90] on link "David Taiwo Banwo" at bounding box center [1359, 85] width 131 height 30
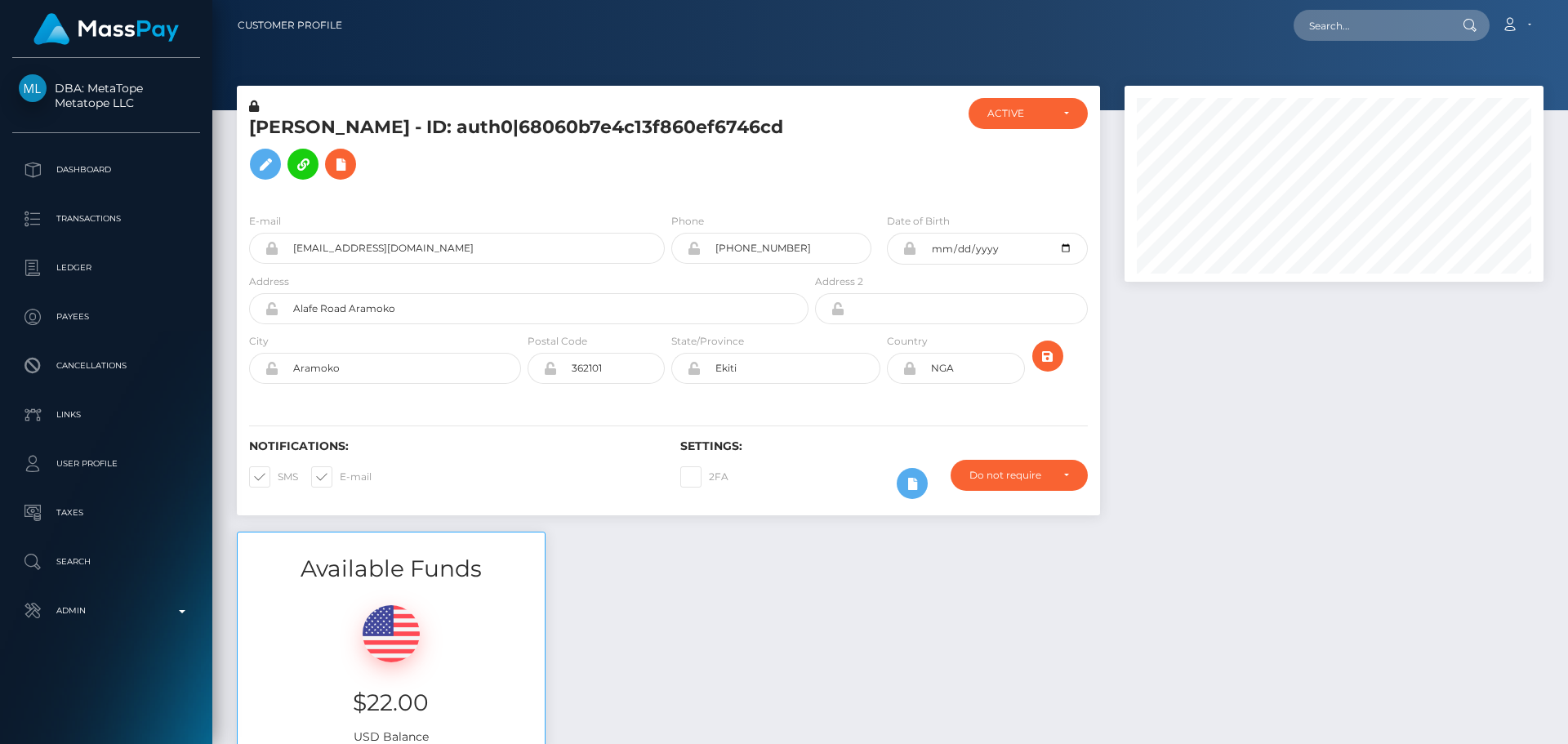
scroll to position [196, 419]
click at [798, 119] on h5 "[PERSON_NAME] - ID: auth0|68060b7e4c13f860ef6746cd" at bounding box center [524, 151] width 550 height 73
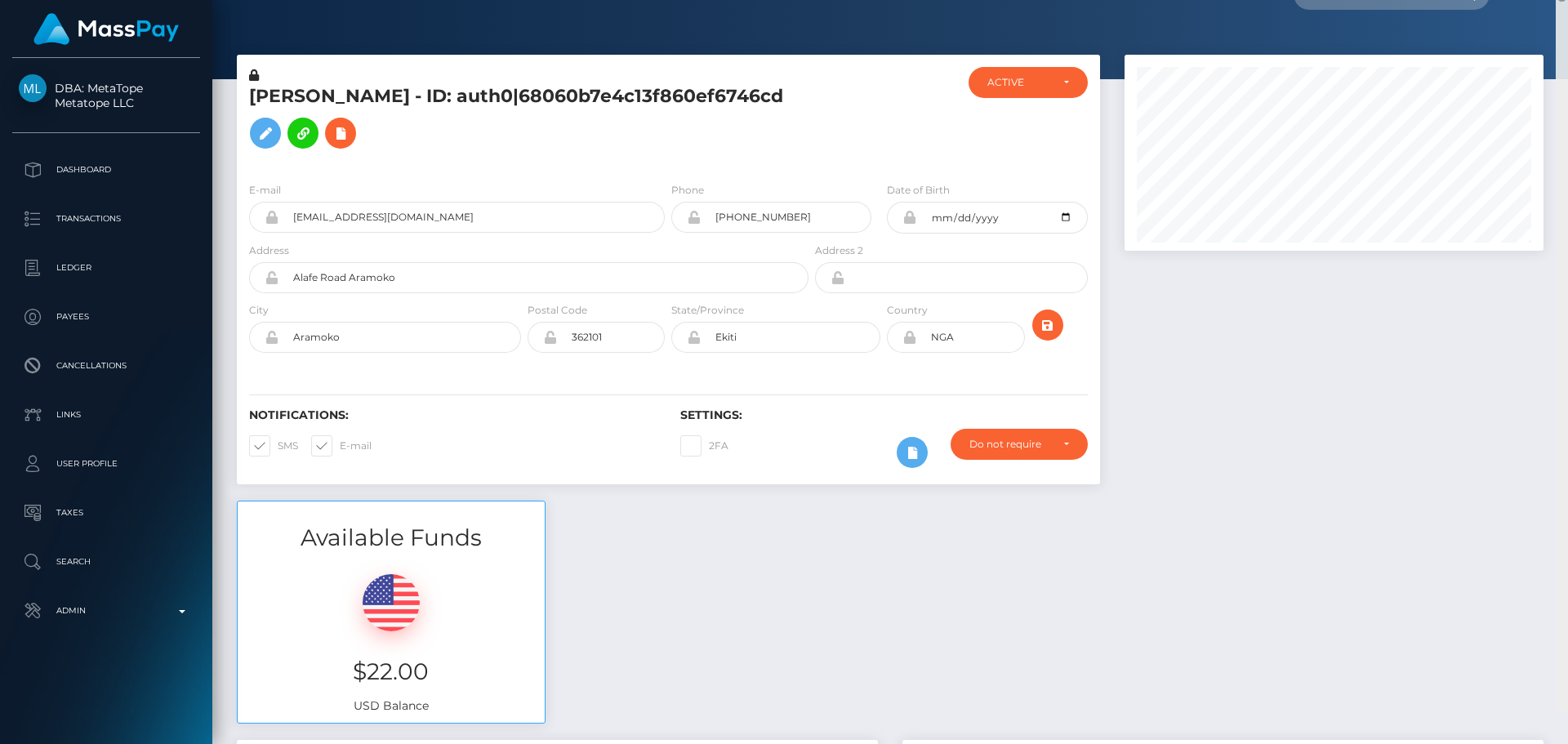
scroll to position [0, 0]
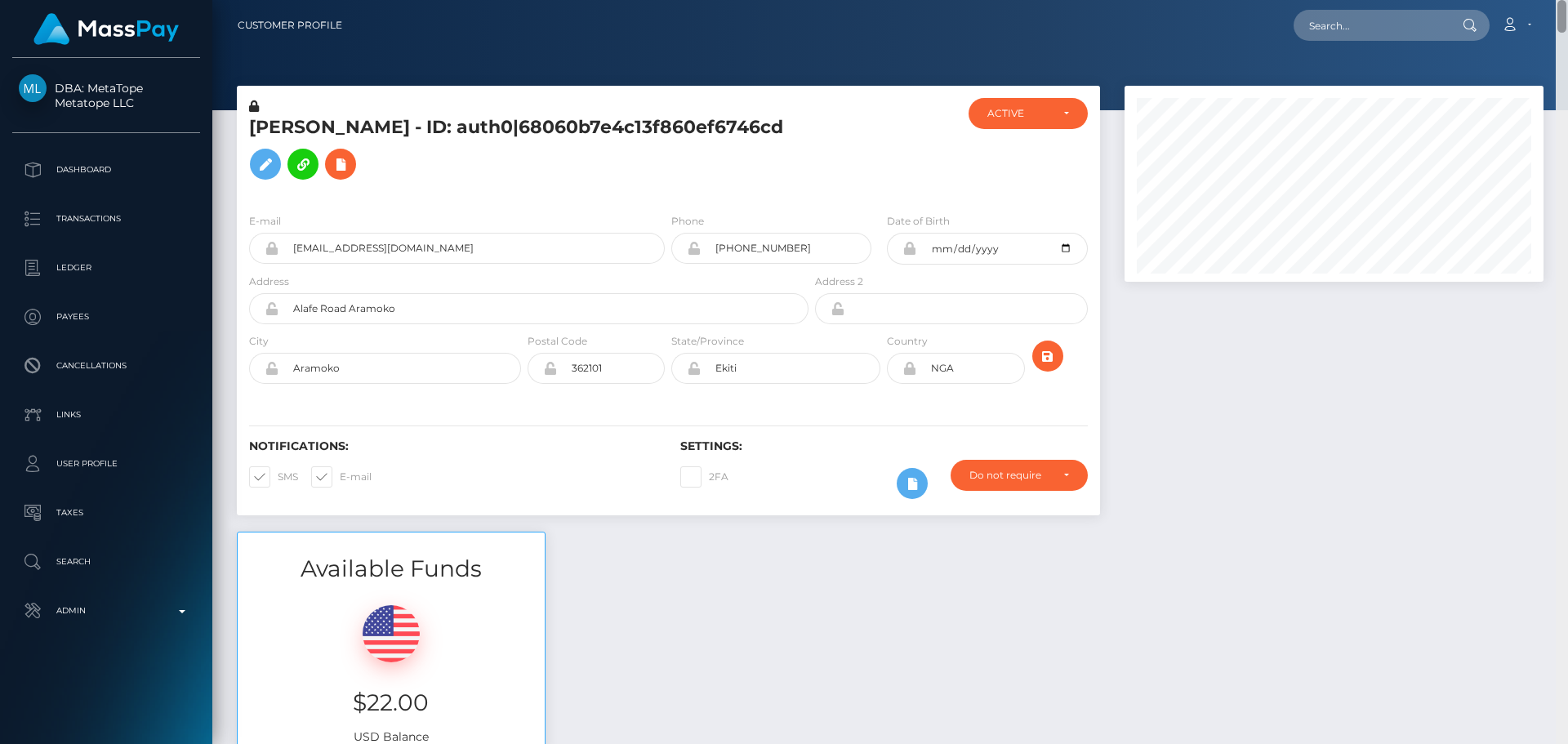
drag, startPoint x: 1565, startPoint y: 440, endPoint x: 1557, endPoint y: 7, distance: 433.1
click at [1557, 7] on div "Customer Profile Loading... Loading..." at bounding box center [890, 372] width 1356 height 744
click at [413, 128] on h5 "[PERSON_NAME] - ID: auth0|68060b7e4c13f860ef6746cd" at bounding box center [524, 151] width 550 height 73
click at [412, 125] on h5 "[PERSON_NAME] - ID: auth0|68060b7e4c13f860ef6746cd" at bounding box center [524, 151] width 550 height 73
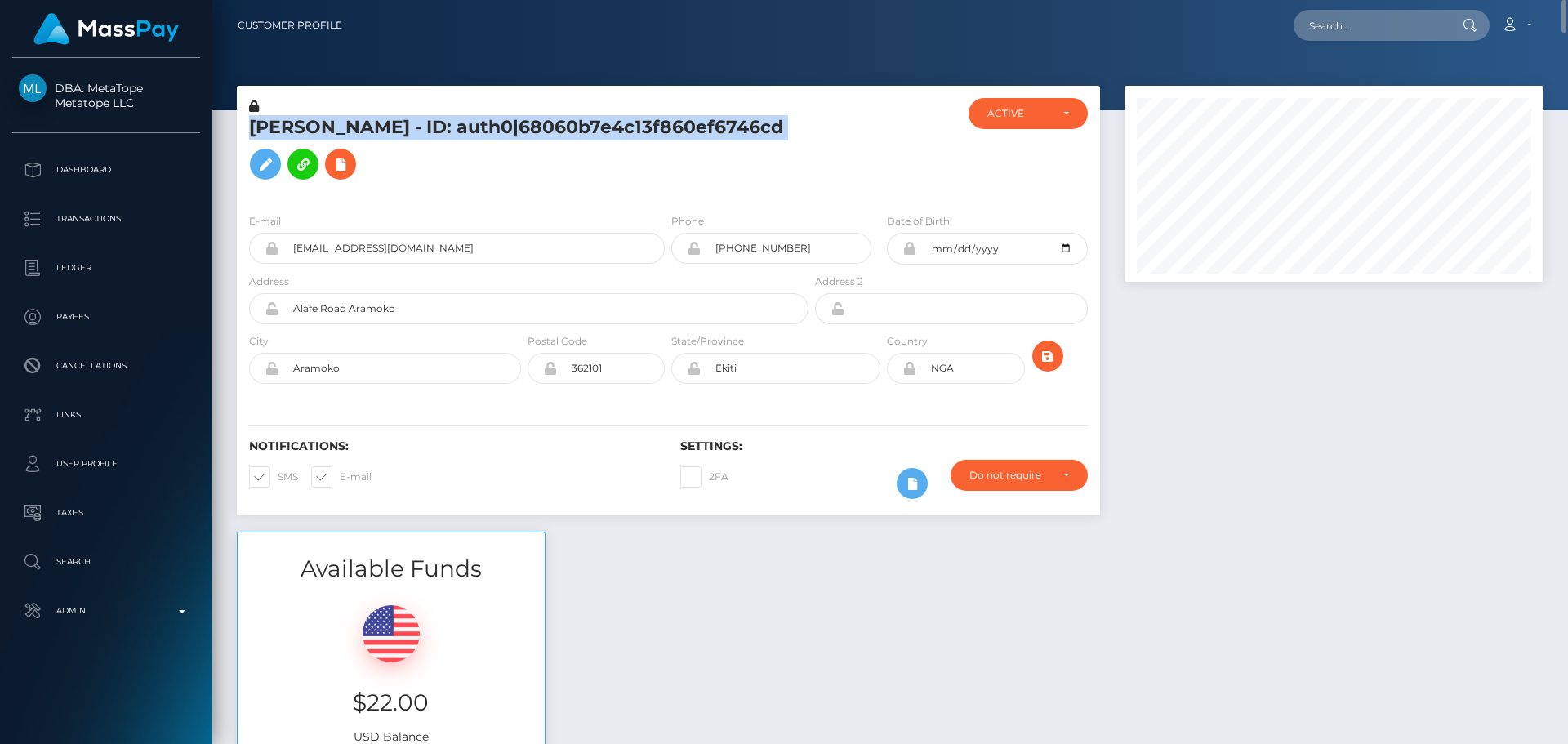
click at [411, 127] on h5 "[PERSON_NAME] - ID: auth0|68060b7e4c13f860ef6746cd" at bounding box center [524, 151] width 550 height 73
copy h5 "[PERSON_NAME] - ID: auth0|68060b7e4c13f860ef6746cd"
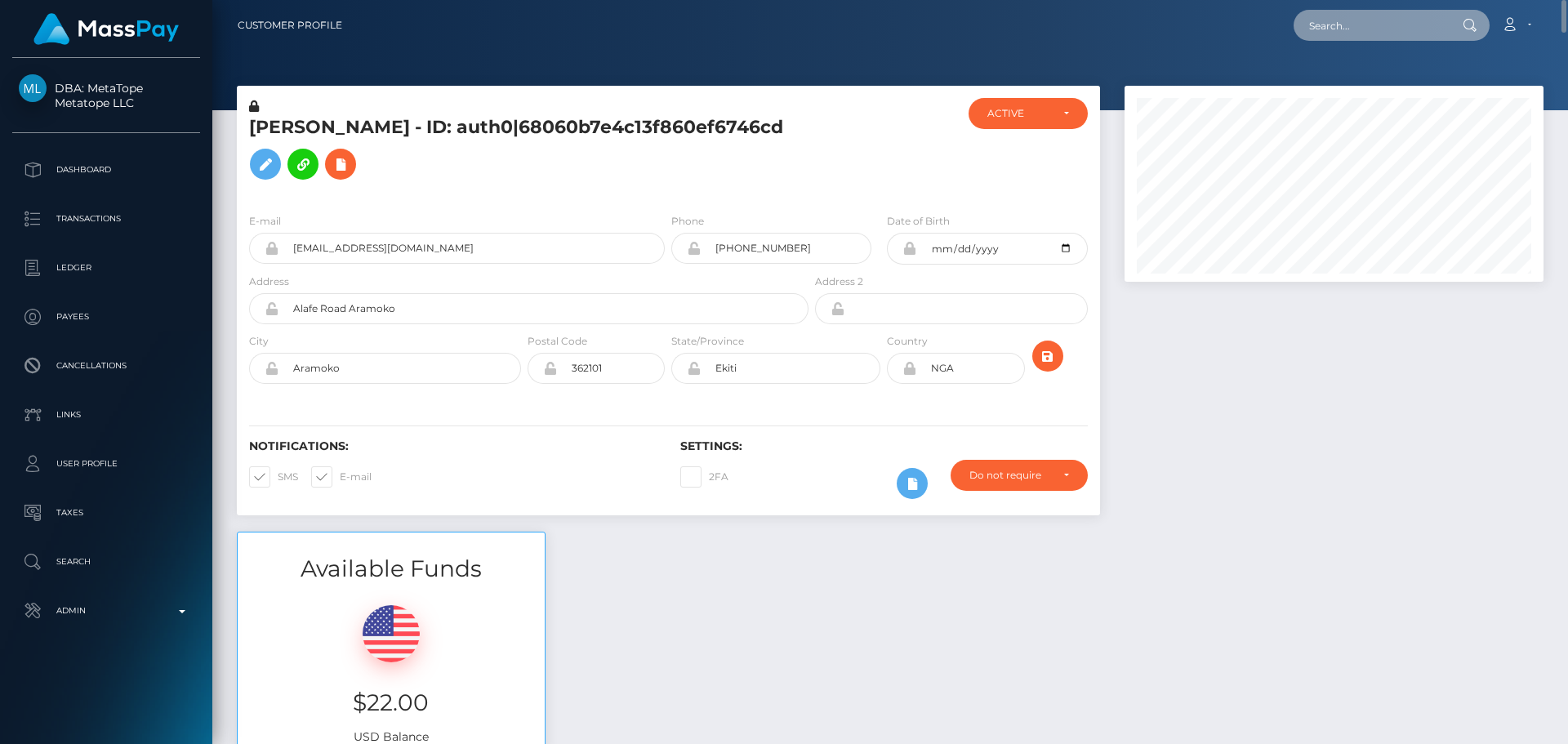
click at [1331, 29] on input "text" at bounding box center [1370, 25] width 154 height 31
paste input "680521202963324928"
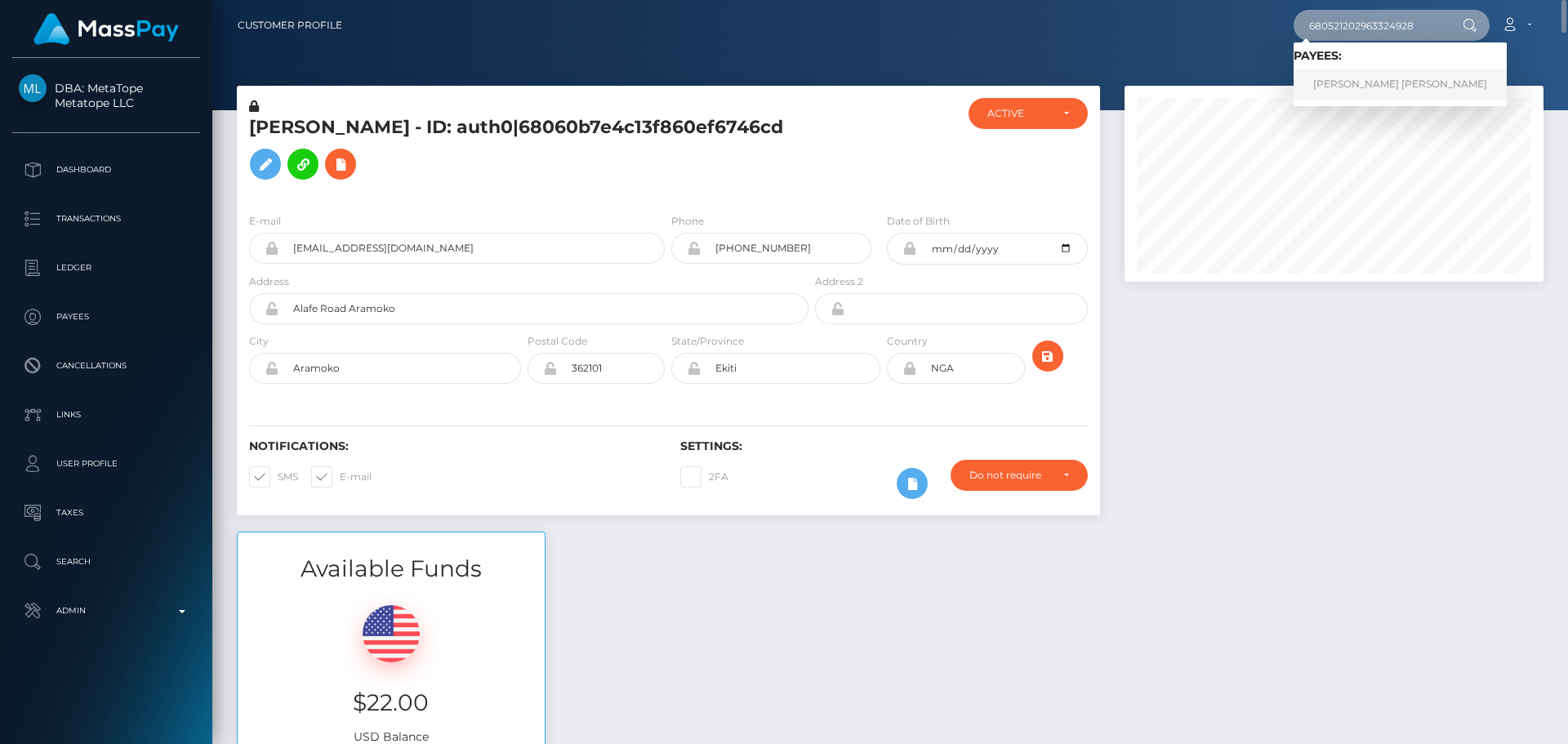
type input "680521202963324928"
drag, startPoint x: 1354, startPoint y: 74, endPoint x: 1340, endPoint y: 74, distance: 14.0
click at [1354, 74] on link "[PERSON_NAME] [PERSON_NAME]" at bounding box center [1400, 85] width 213 height 30
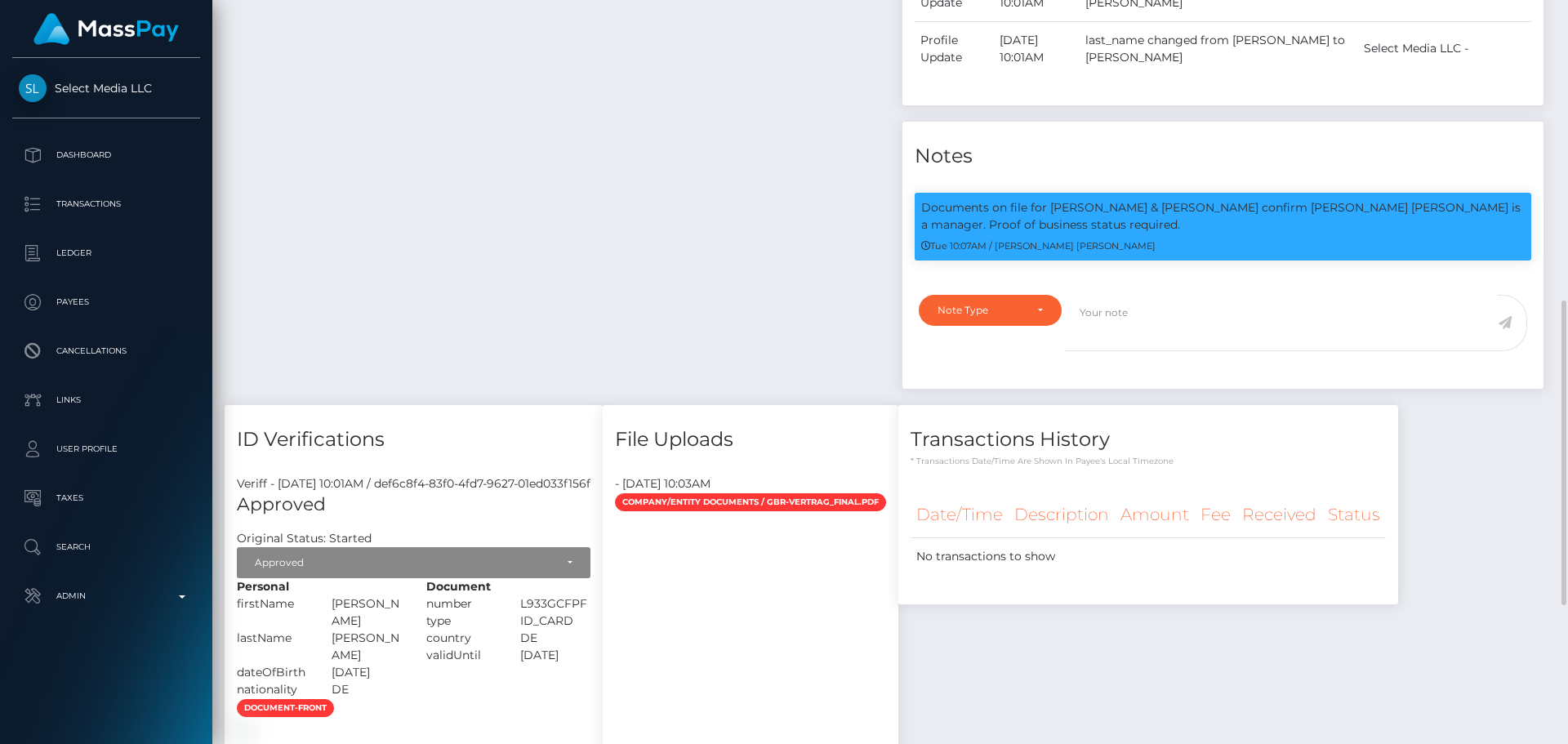
scroll to position [196, 419]
drag, startPoint x: 1050, startPoint y: 235, endPoint x: 1145, endPoint y: 232, distance: 95.0
click at [1145, 232] on p "Documents on file for [PERSON_NAME] & [PERSON_NAME] confirm [PERSON_NAME] [PERS…" at bounding box center [1222, 216] width 603 height 34
copy p "[PERSON_NAME] & [PERSON_NAME]"
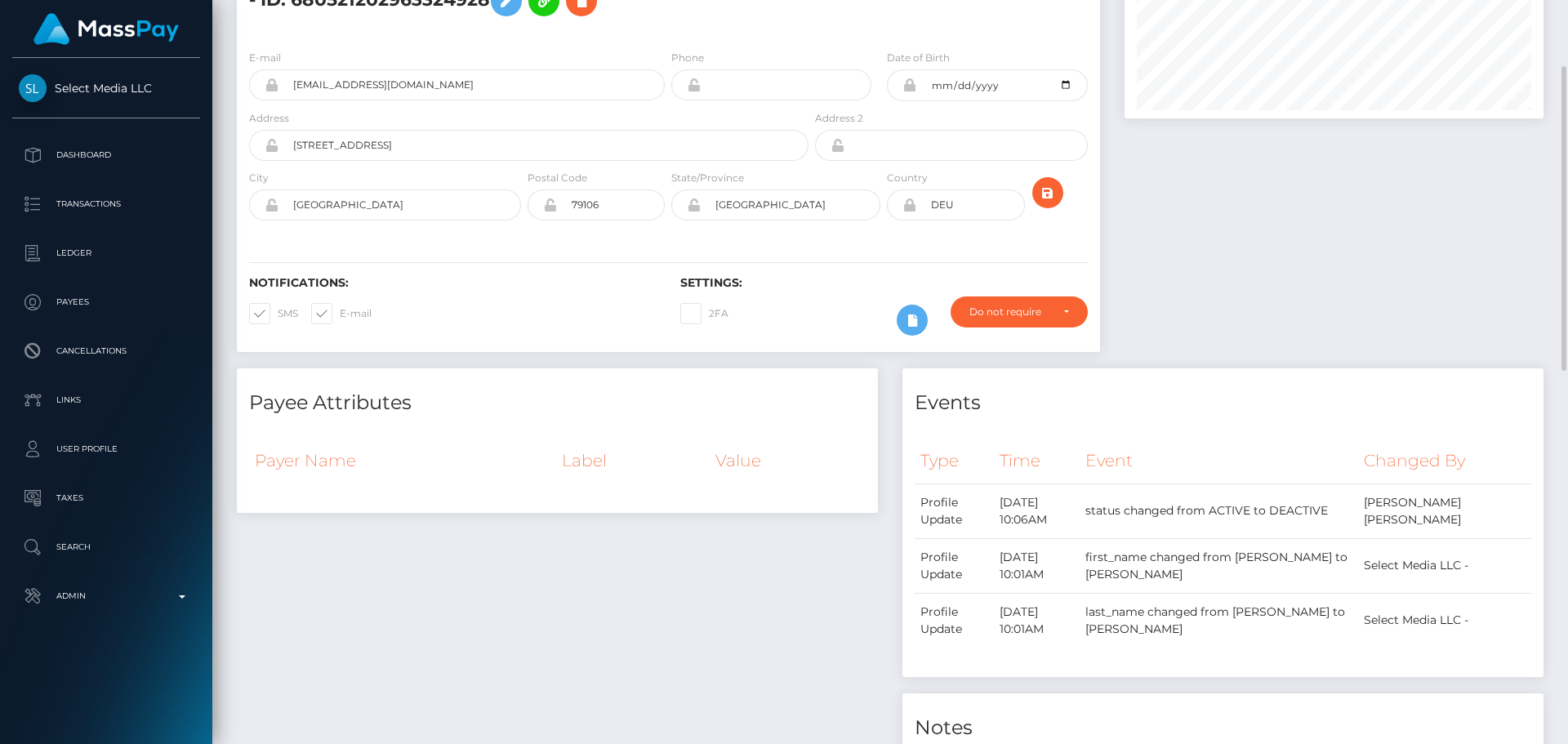
scroll to position [0, 0]
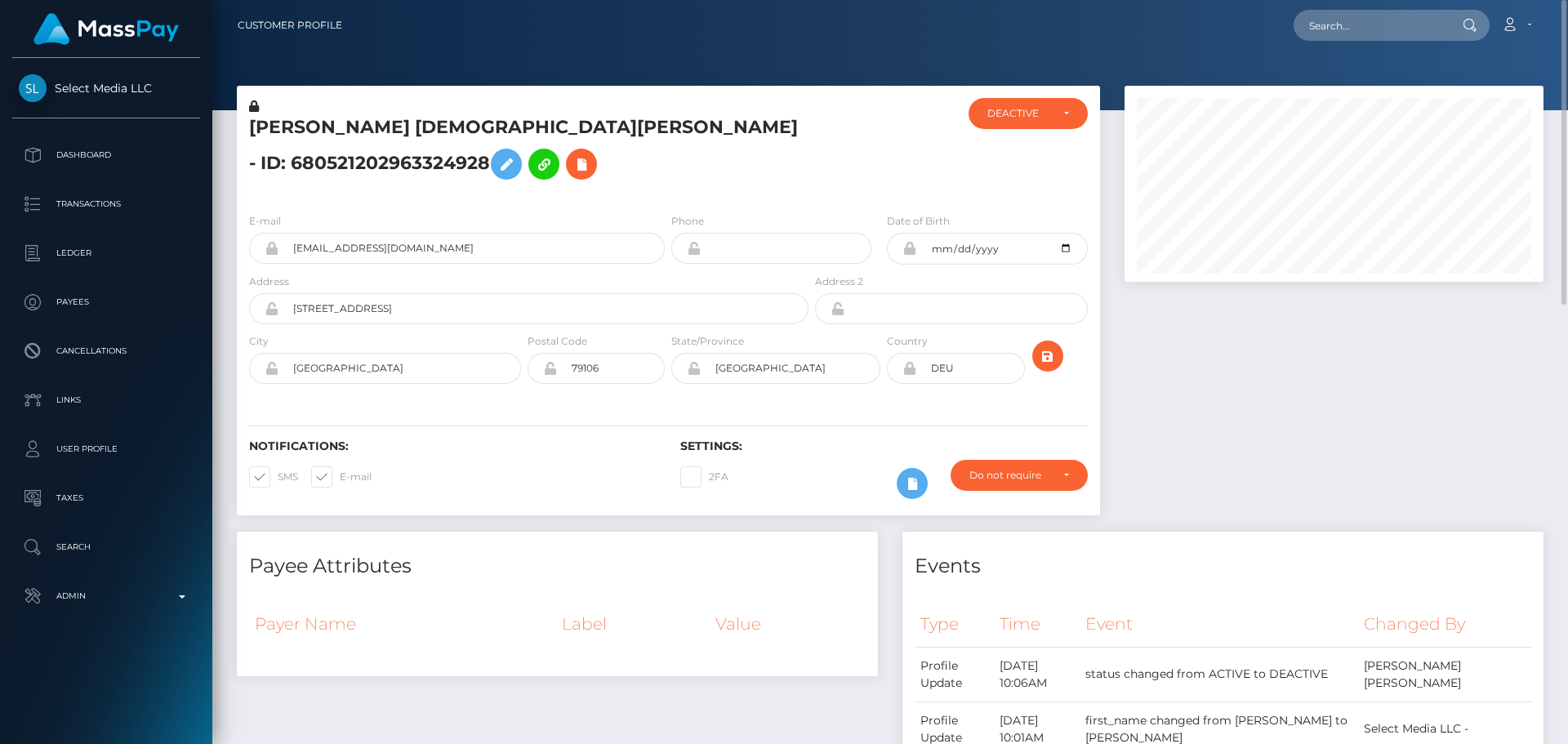
click at [419, 118] on h5 "[PERSON_NAME] [DEMOGRAPHIC_DATA][PERSON_NAME] - ID: 680521202963324928" at bounding box center [524, 151] width 550 height 73
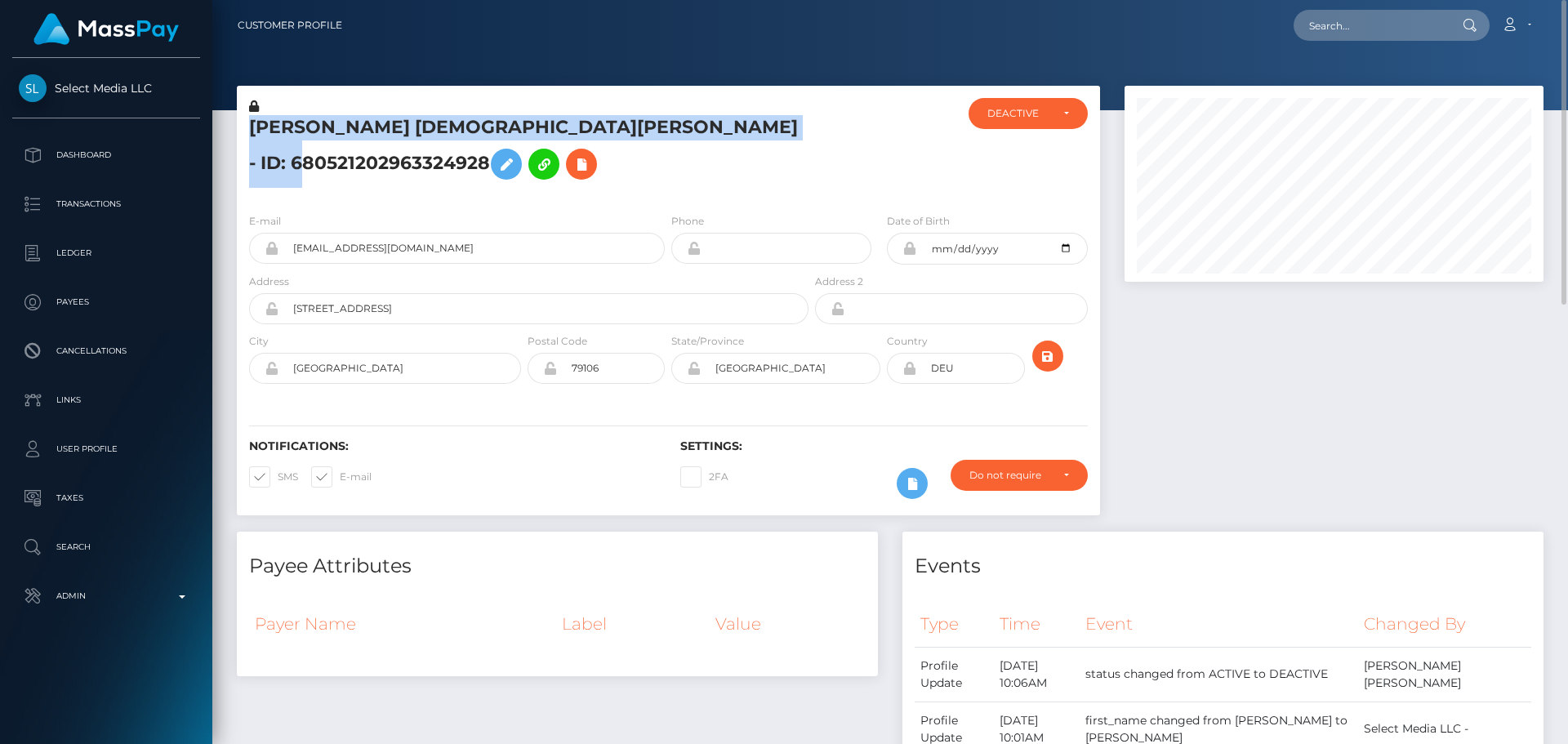
click at [419, 118] on h5 "[PERSON_NAME] [DEMOGRAPHIC_DATA][PERSON_NAME] - ID: 680521202963324928" at bounding box center [524, 151] width 550 height 73
copy h5 "[PERSON_NAME] [DEMOGRAPHIC_DATA][PERSON_NAME] - ID: 680521202963324928"
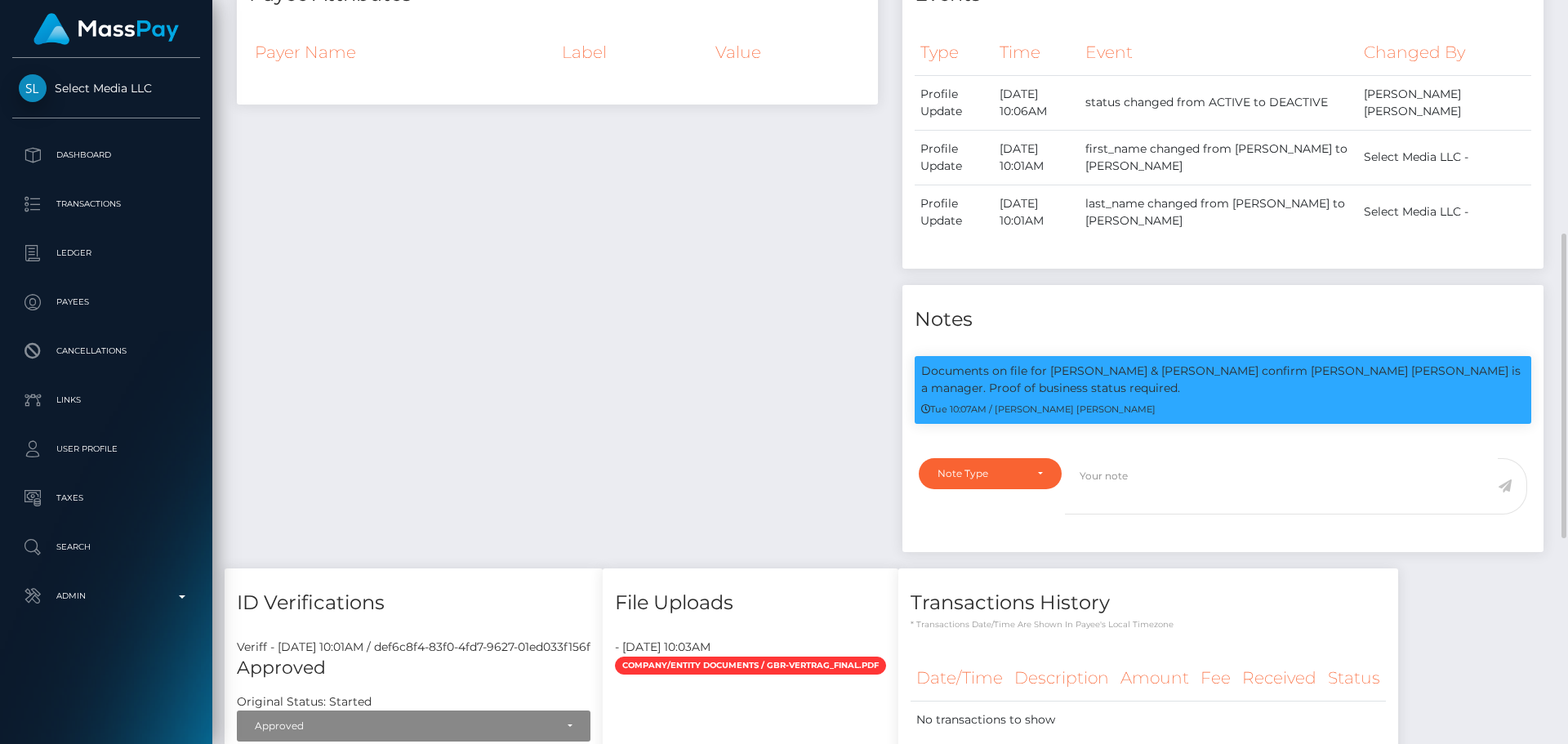
scroll to position [653, 0]
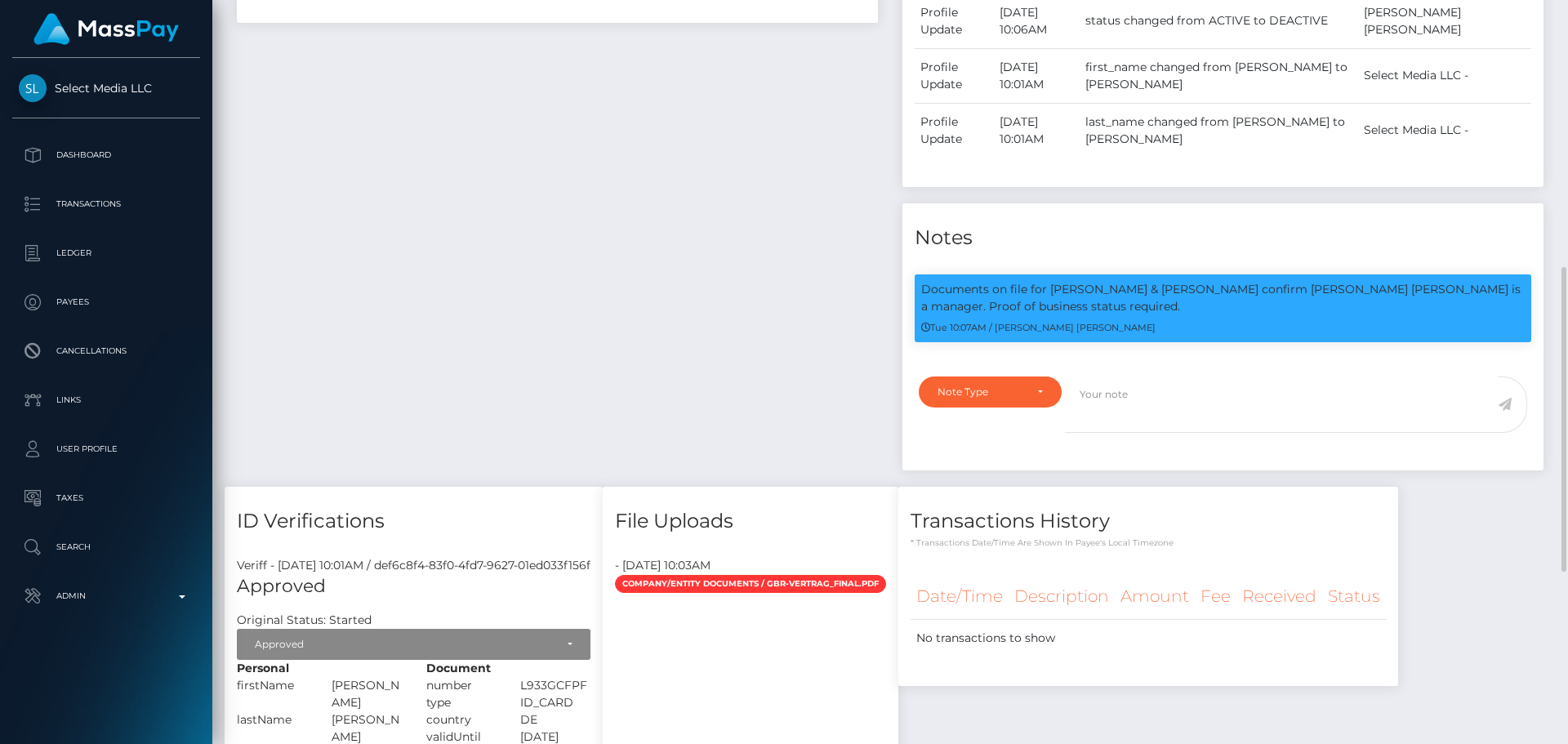
click at [779, 351] on div "Payee Attributes Payer Name Label Value" at bounding box center [557, 182] width 665 height 608
click at [767, 307] on div "Payee Attributes Payer Name Label Value" at bounding box center [557, 182] width 665 height 608
click at [784, 315] on div "Payee Attributes Payer Name Label Value" at bounding box center [557, 182] width 665 height 608
click at [753, 339] on div "Payee Attributes Payer Name Label Value" at bounding box center [557, 182] width 665 height 608
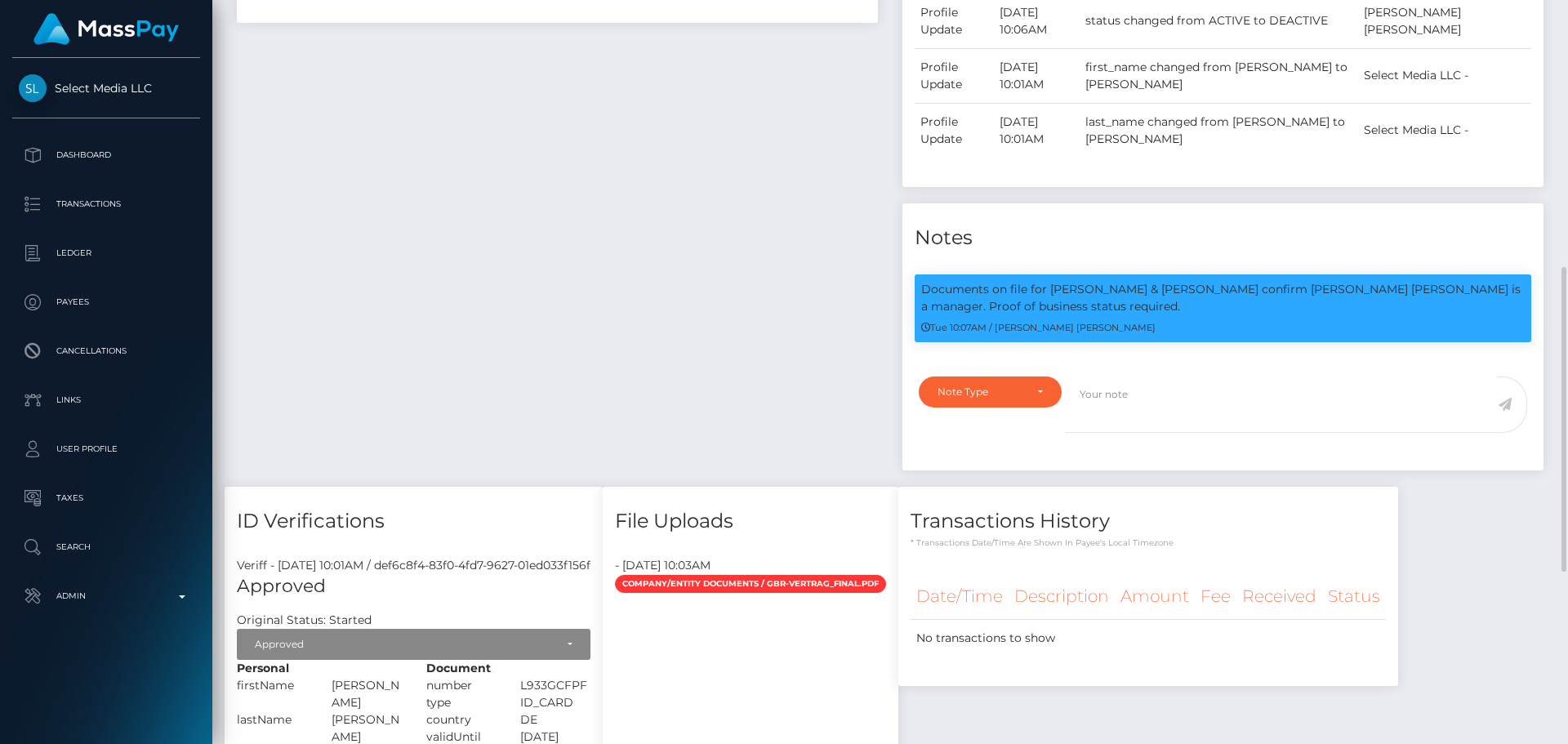
click at [691, 336] on div "Payee Attributes Payer Name Label Value" at bounding box center [557, 182] width 665 height 608
click at [616, 333] on div "Payee Attributes Payer Name Label Value" at bounding box center [557, 182] width 665 height 608
click at [594, 339] on div "Payee Attributes Payer Name Label Value" at bounding box center [557, 182] width 665 height 608
click at [780, 411] on div "Payee Attributes Payer Name Label Value" at bounding box center [557, 182] width 665 height 608
drag, startPoint x: 756, startPoint y: 325, endPoint x: 760, endPoint y: 319, distance: 7.2
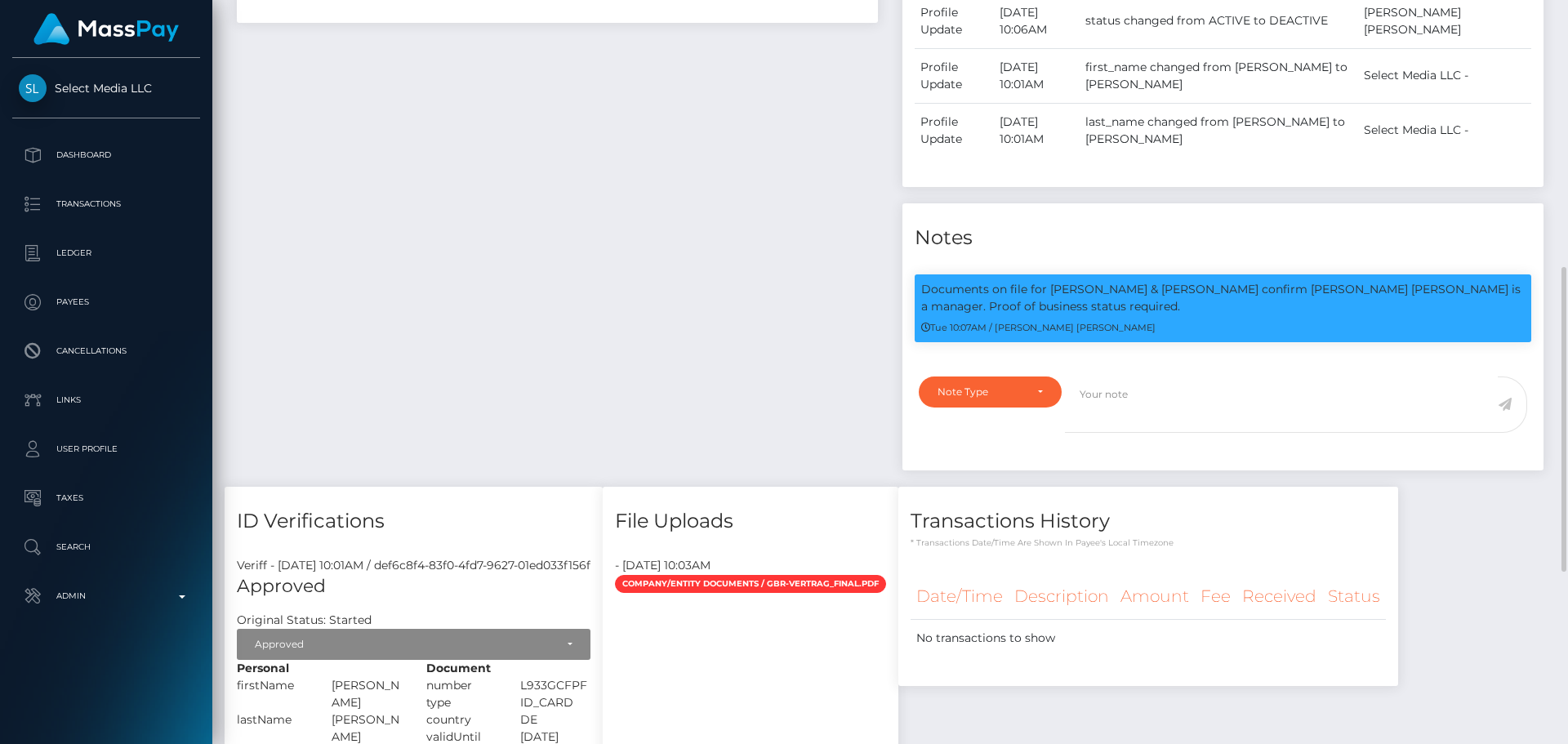
click at [757, 325] on div "Payee Attributes Payer Name Label Value" at bounding box center [557, 182] width 665 height 608
click at [782, 345] on div "Payee Attributes Payer Name Label Value" at bounding box center [557, 182] width 665 height 608
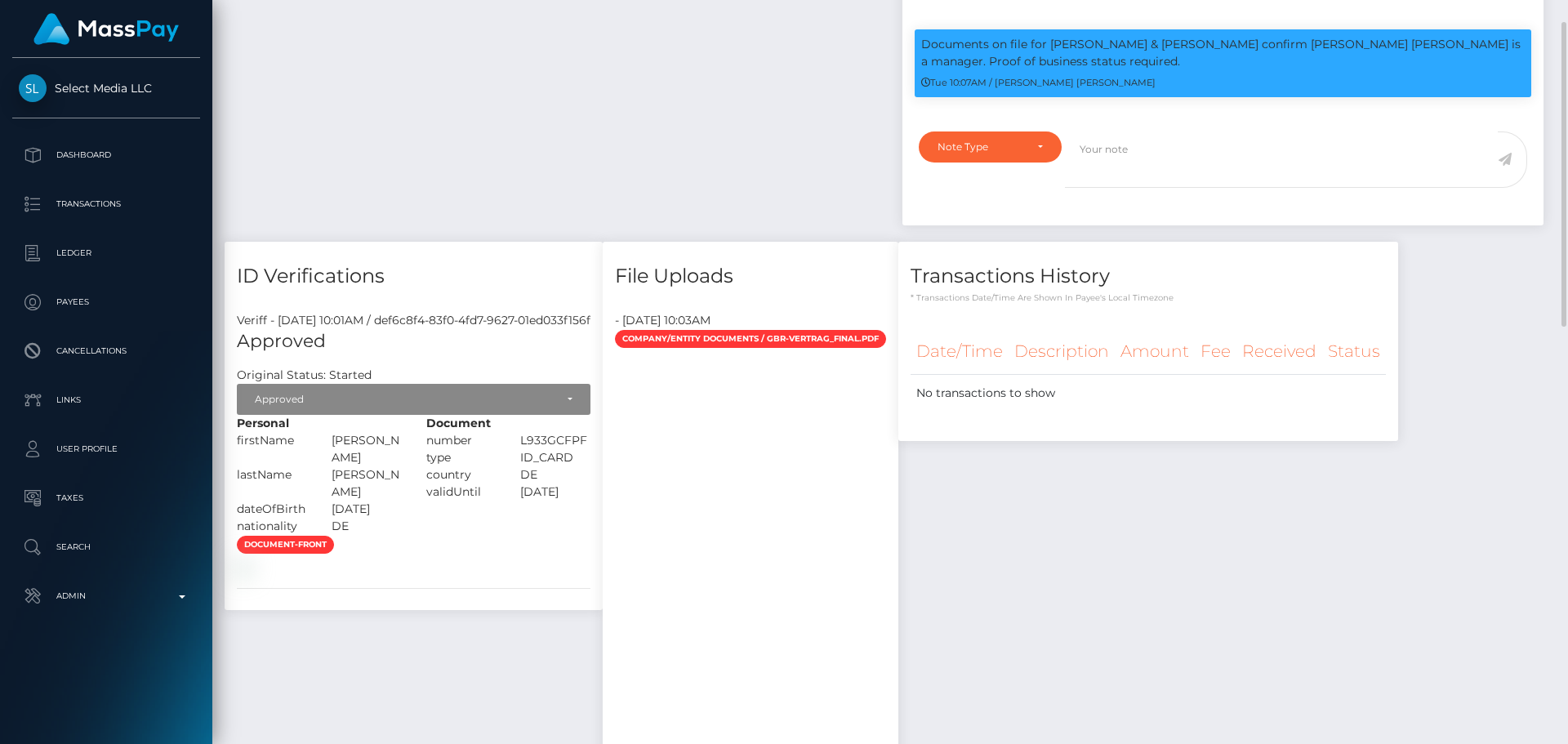
scroll to position [1061, 0]
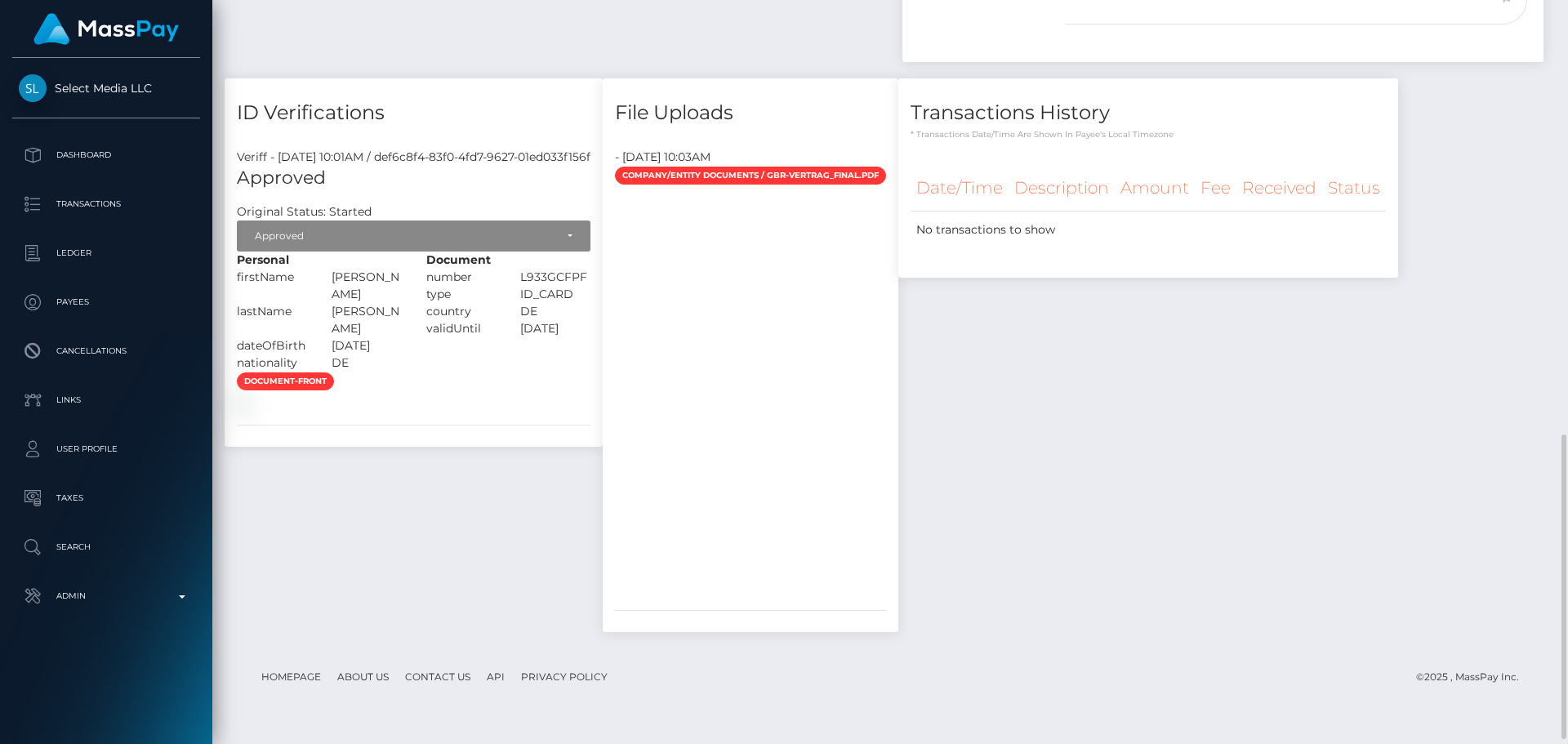
click at [556, 412] on div "document-front" at bounding box center [414, 392] width 378 height 40
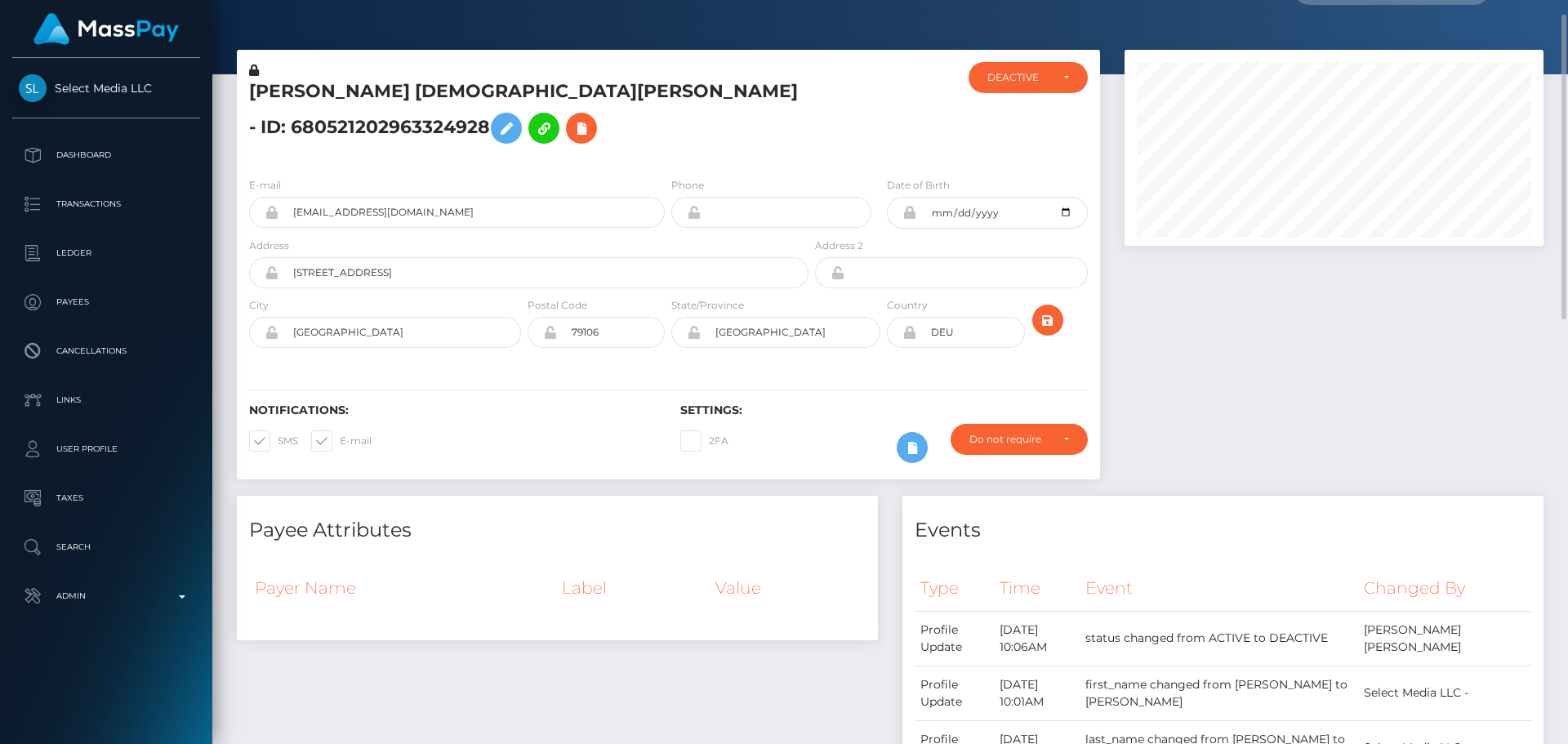
scroll to position [0, 0]
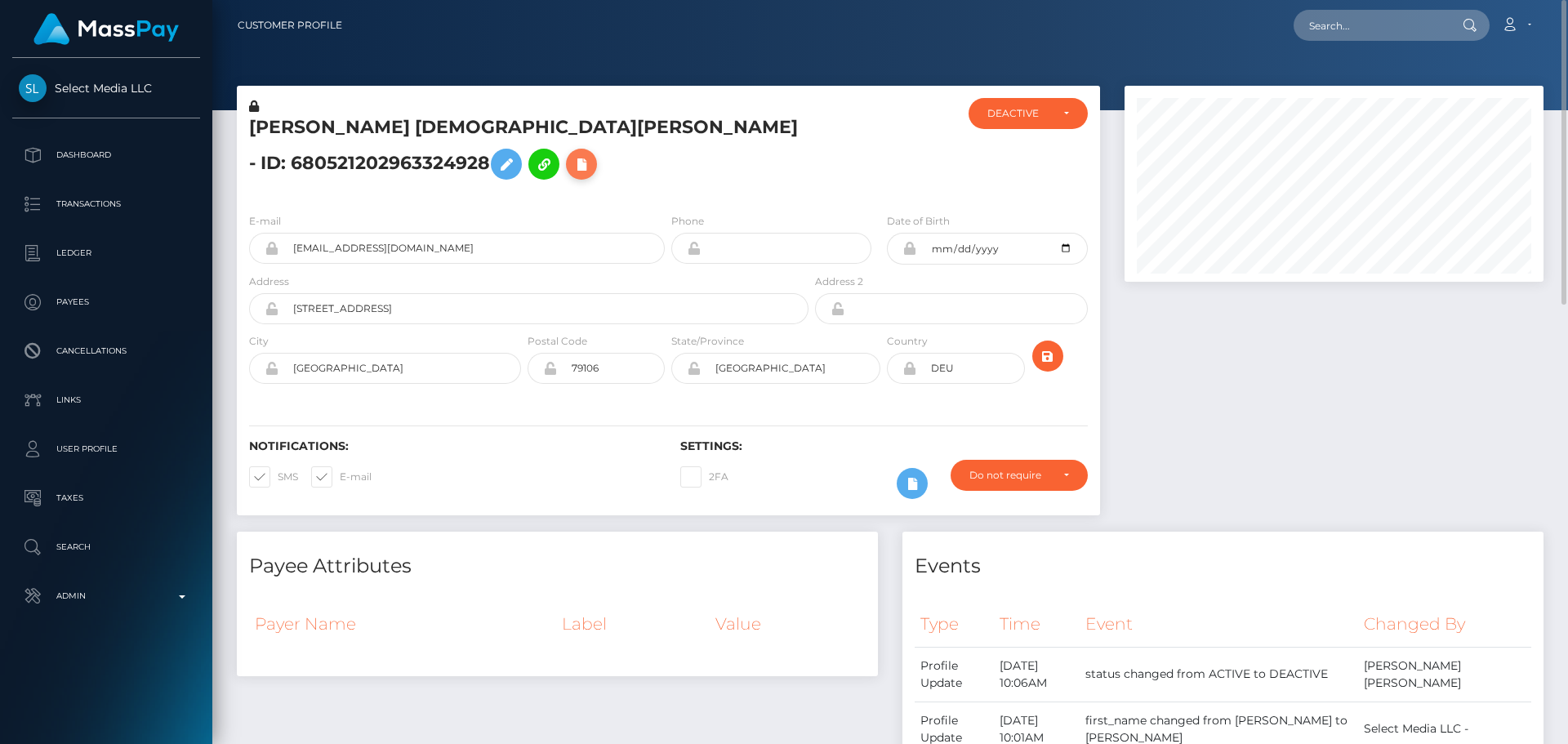
click at [571, 165] on icon at bounding box center [581, 164] width 19 height 20
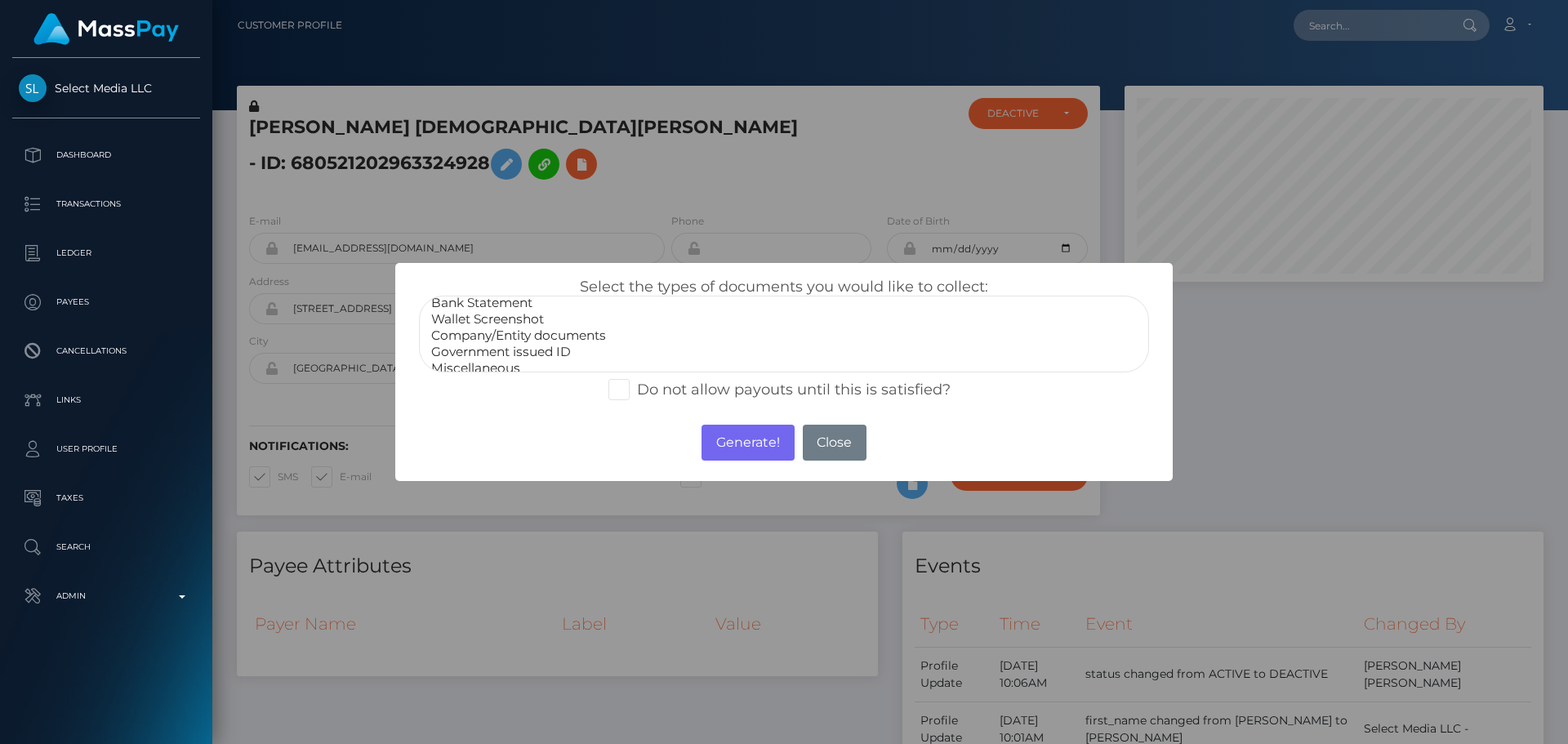
scroll to position [33, 0]
select select "Miscellaneous"
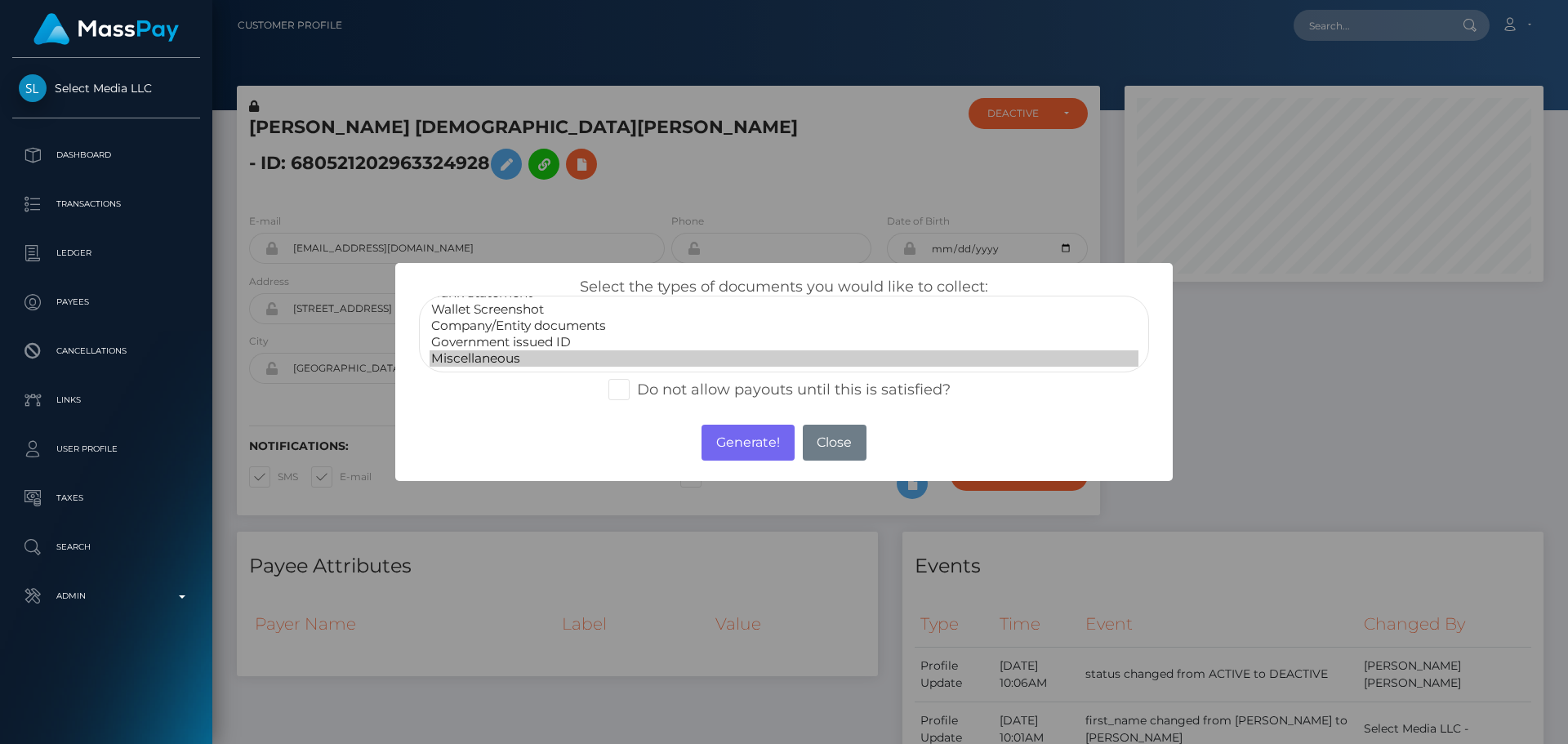
click at [484, 362] on option "Miscellaneous" at bounding box center [784, 358] width 709 height 16
click at [737, 458] on button "Generate!" at bounding box center [748, 442] width 92 height 36
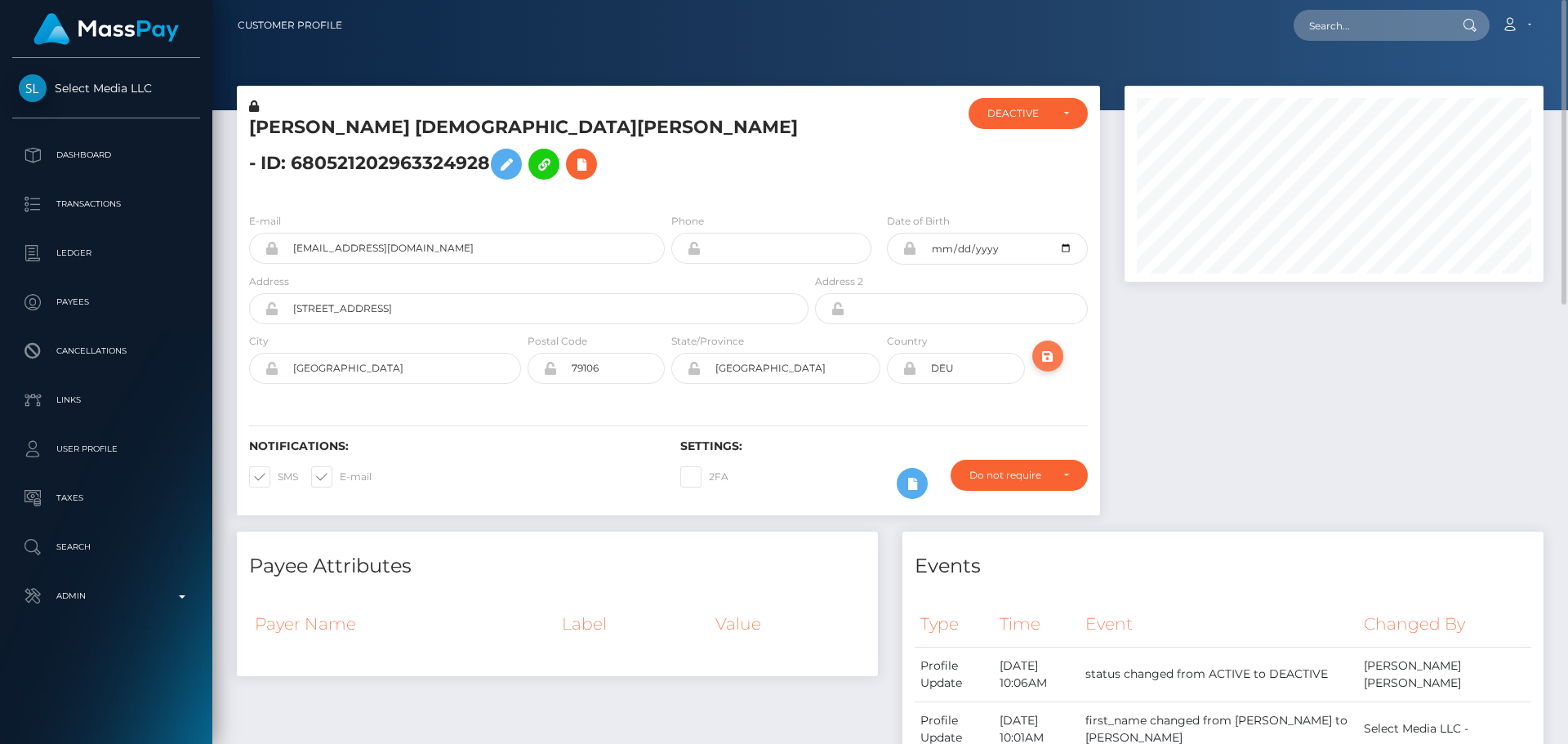
click at [1050, 363] on icon "submit" at bounding box center [1047, 356] width 19 height 20
click at [668, 194] on div "[PERSON_NAME] [DEMOGRAPHIC_DATA][PERSON_NAME] - ID: 680521202963324928" at bounding box center [524, 149] width 575 height 102
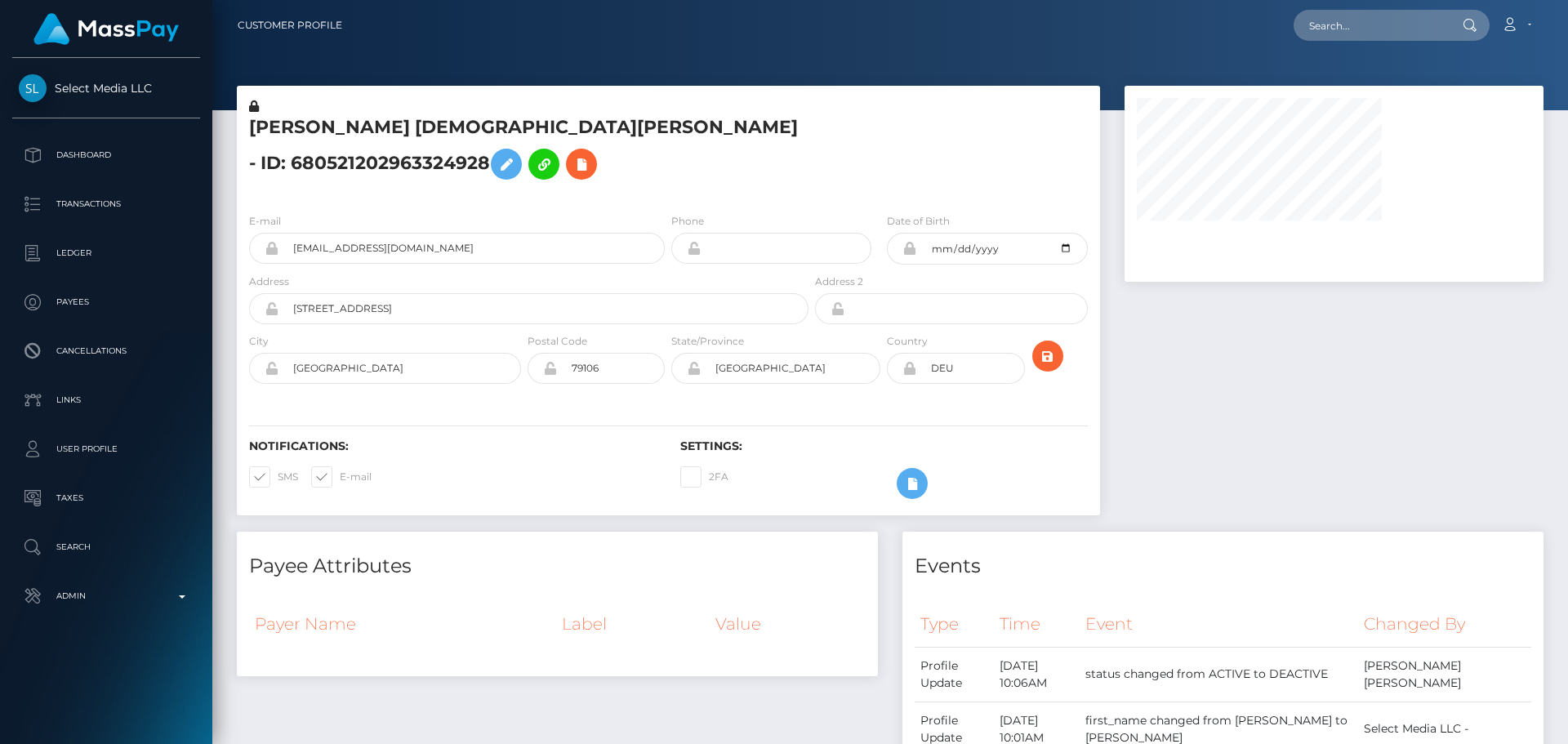
click at [668, 194] on div "[PERSON_NAME] [DEMOGRAPHIC_DATA][PERSON_NAME] - ID: 680521202963324928" at bounding box center [524, 149] width 575 height 102
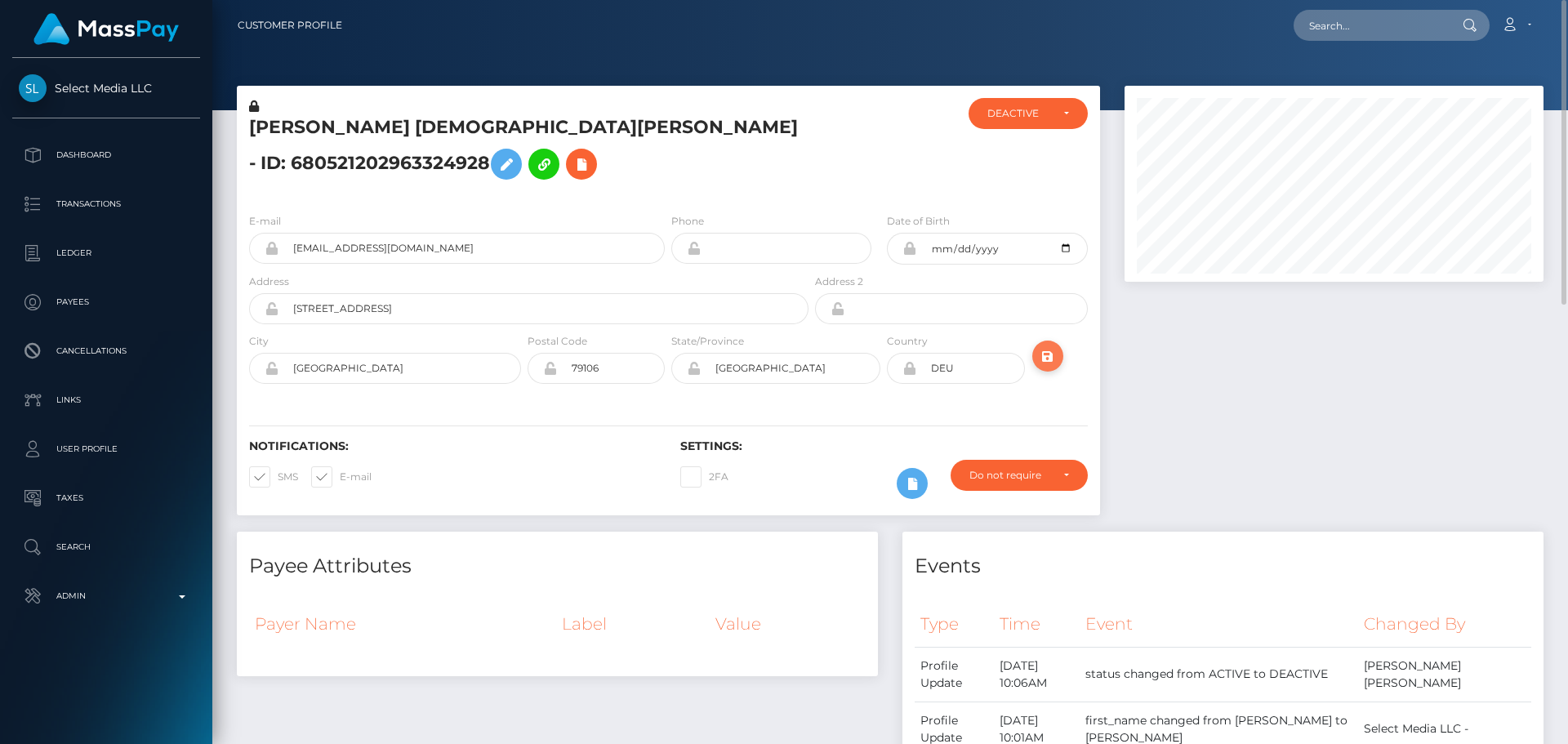
click at [1043, 358] on icon "submit" at bounding box center [1047, 356] width 19 height 20
click at [571, 171] on icon at bounding box center [581, 164] width 19 height 20
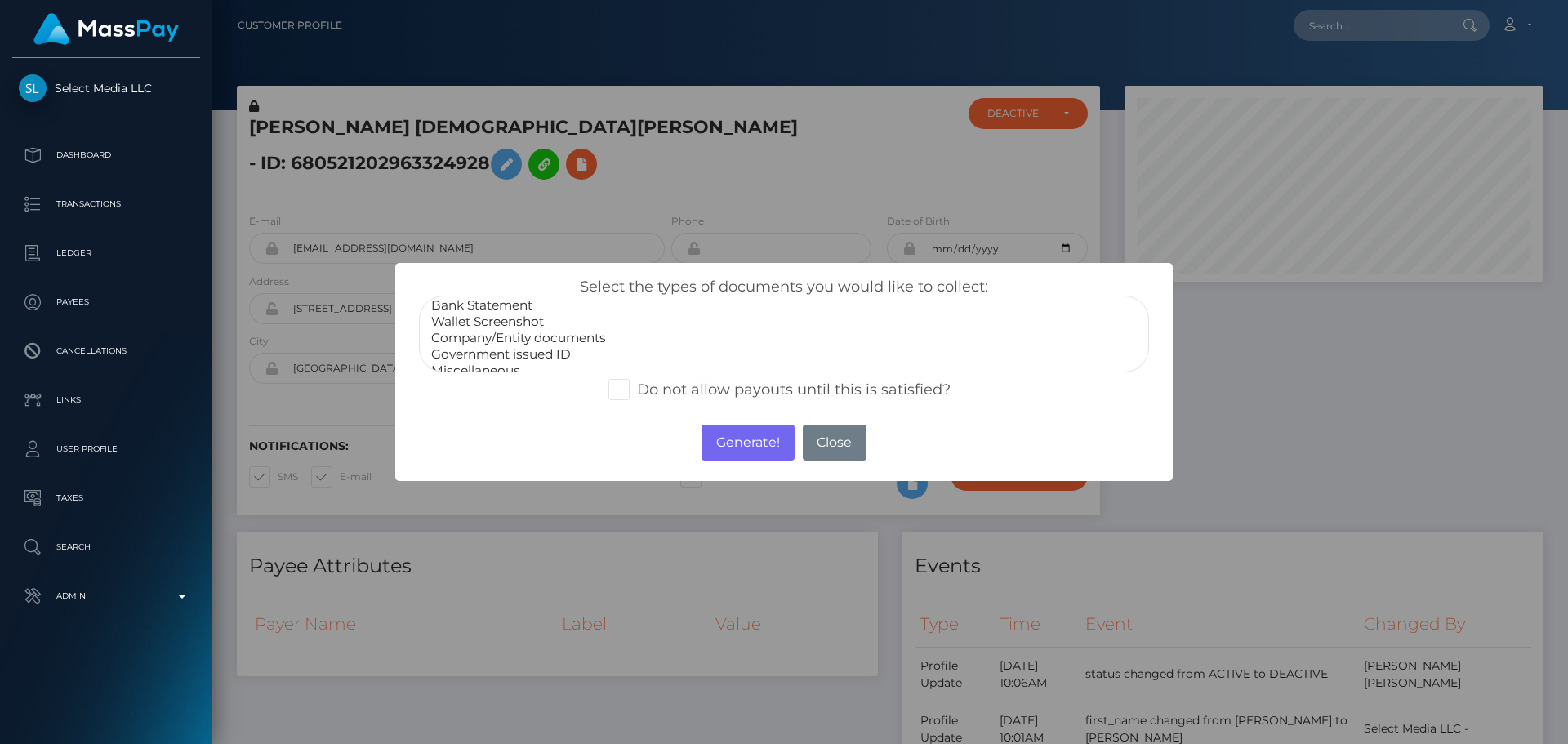
scroll to position [33, 0]
select select "Company/Entity documents"
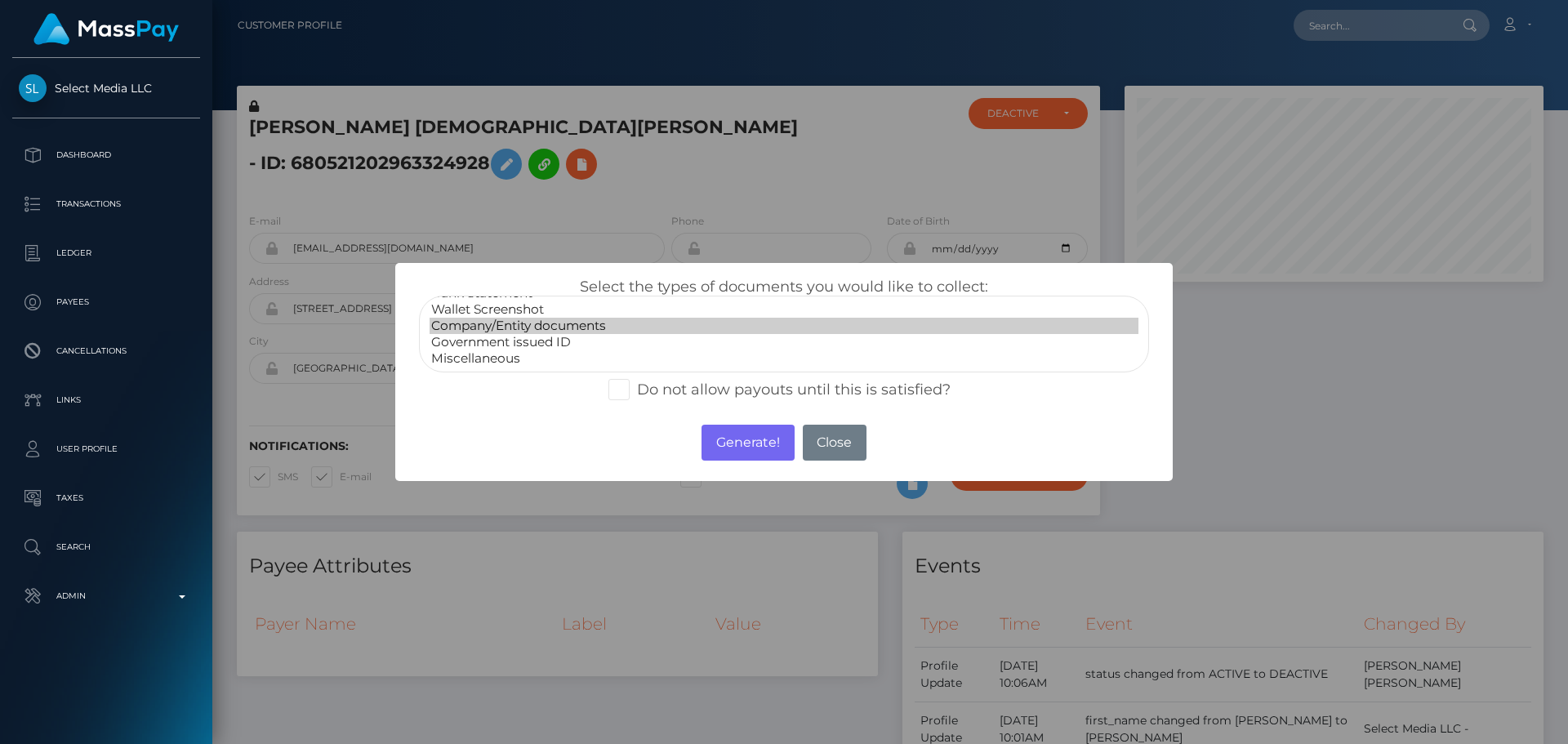
click at [535, 326] on option "Company/Entity documents" at bounding box center [784, 325] width 709 height 16
click at [745, 447] on button "Generate!" at bounding box center [748, 442] width 92 height 36
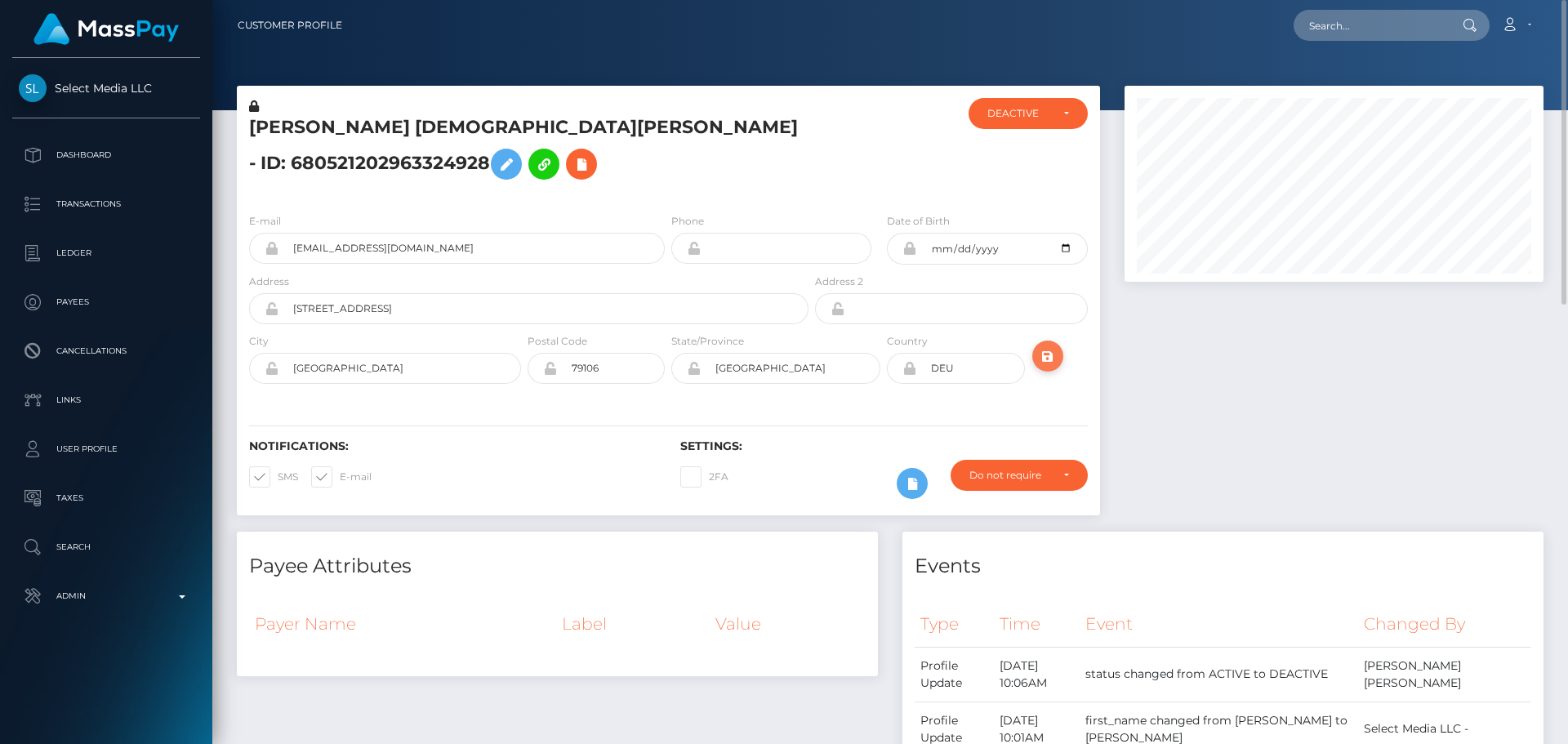
click at [1047, 346] on icon "submit" at bounding box center [1047, 356] width 19 height 20
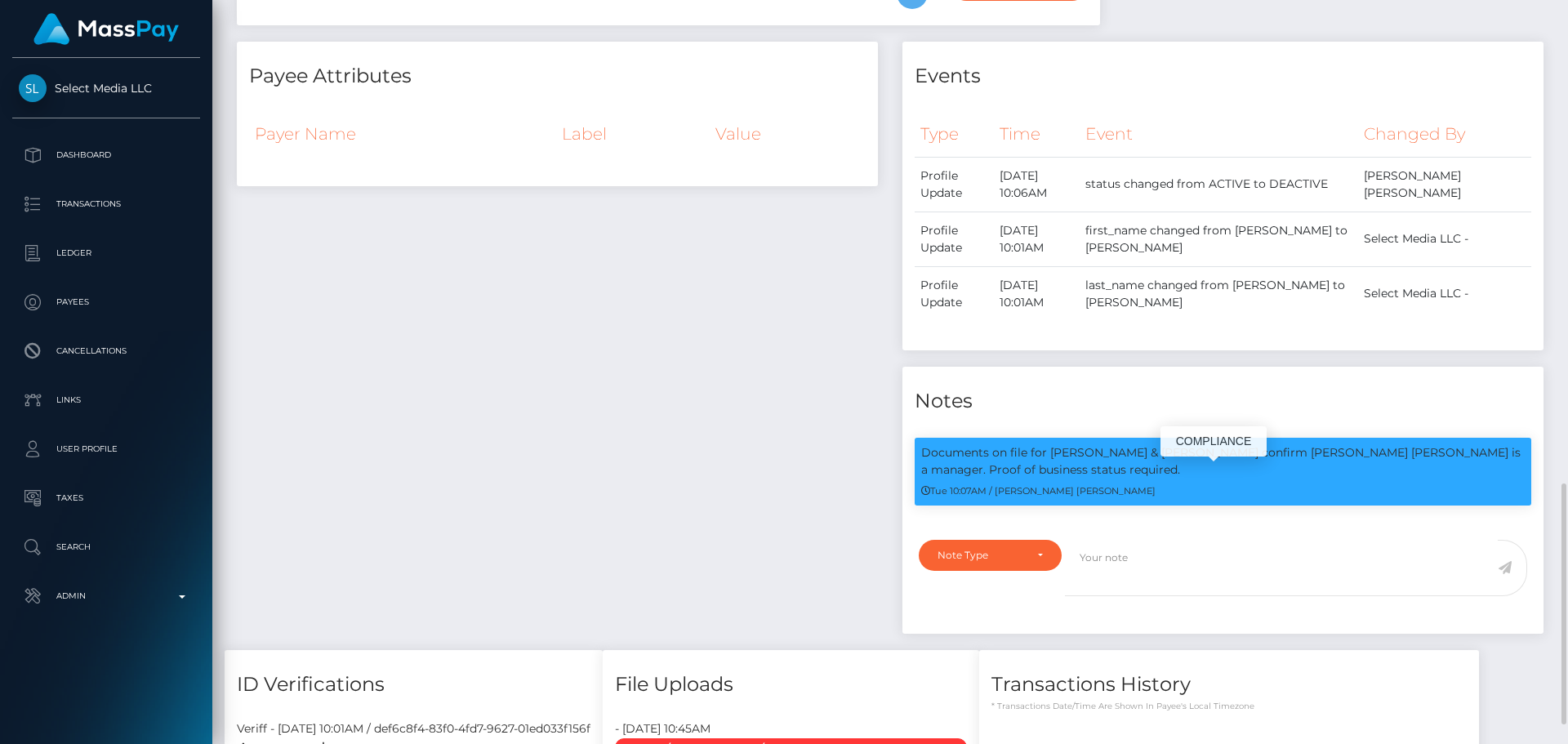
scroll to position [735, 0]
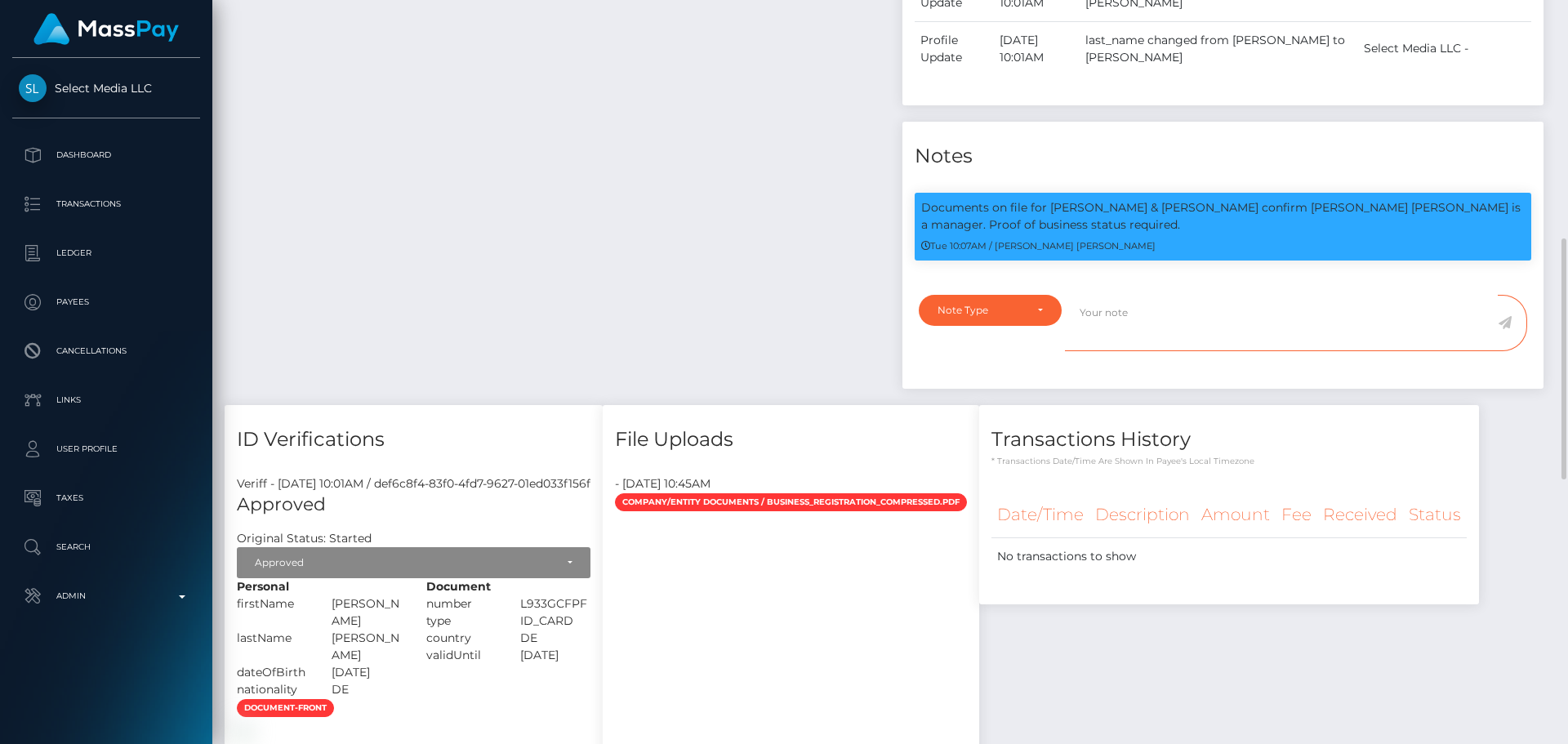
click at [1142, 351] on textarea at bounding box center [1281, 322] width 433 height 56
paste textarea "Documents on file for Mount Equinox Inc confirm that Kevin Jeffrey Bennett is a…"
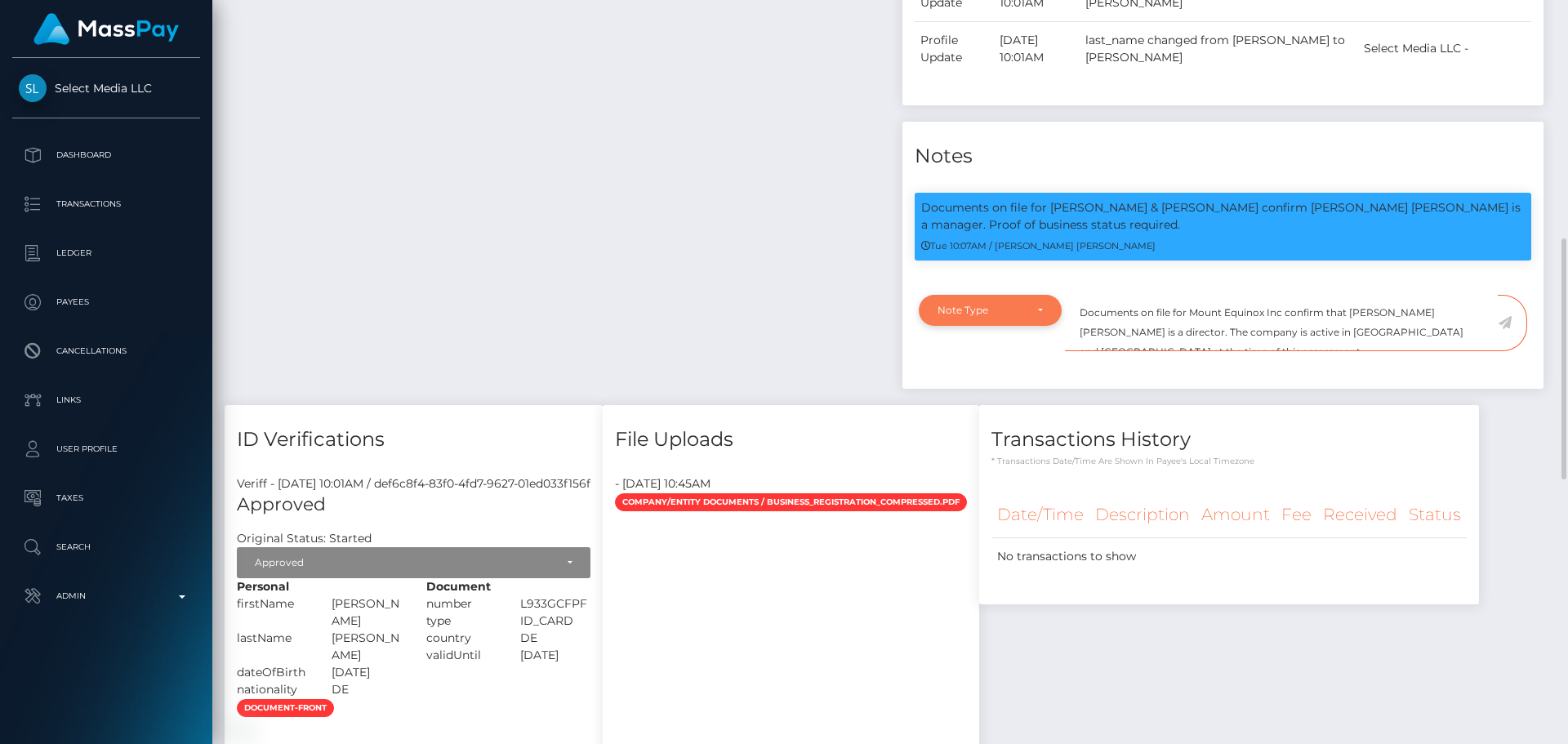
type textarea "Documents on file for Mount Equinox Inc confirm that Kevin Jeffrey Bennett is a…"
click at [1039, 317] on div "Note Type" at bounding box center [990, 310] width 106 height 13
click at [989, 396] on span "Compliance" at bounding box center [967, 389] width 60 height 15
select select "COMPLIANCE"
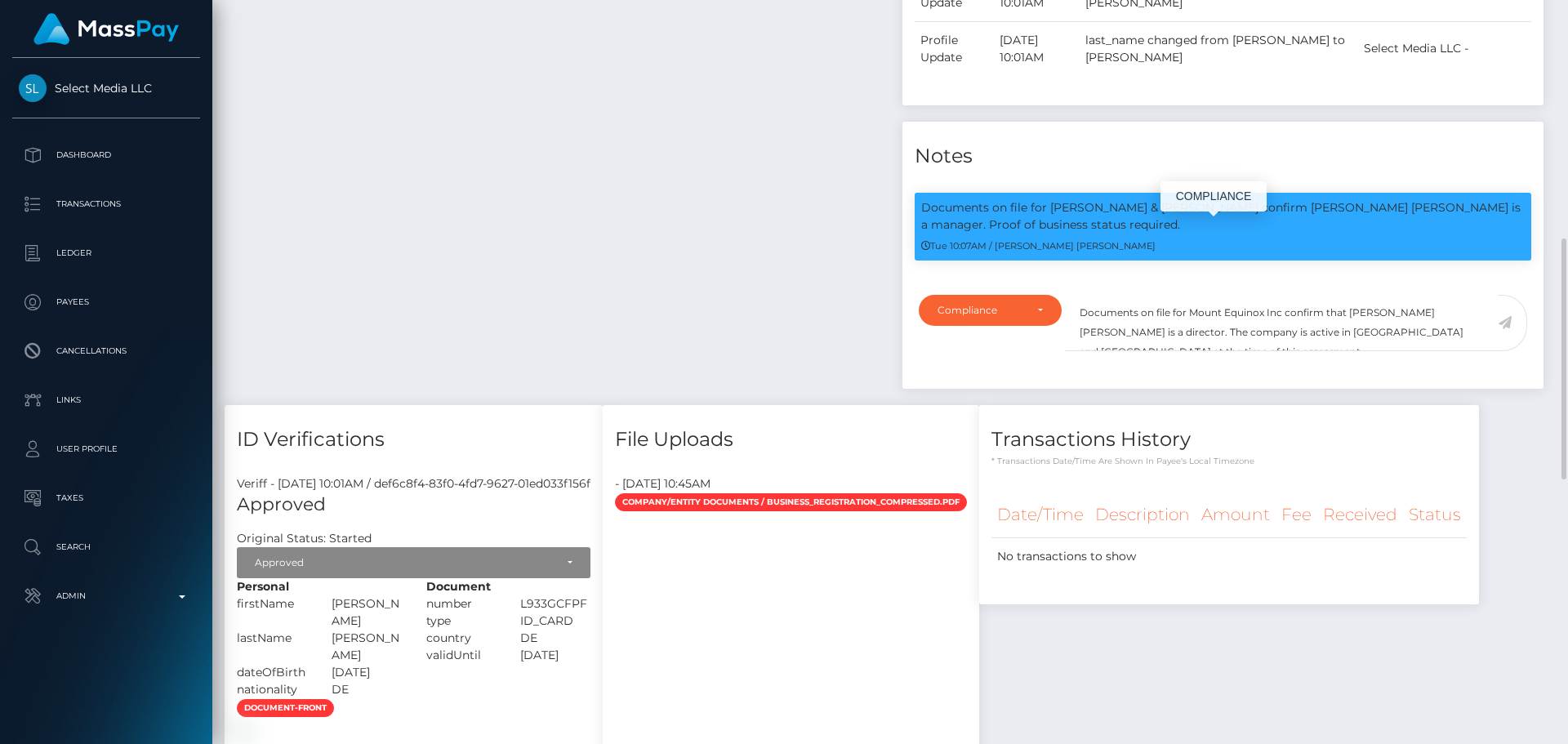
click at [1060, 228] on p "Documents on file for [PERSON_NAME] & [PERSON_NAME] confirm [PERSON_NAME] [PERS…" at bounding box center [1222, 216] width 603 height 34
drag, startPoint x: 1060, startPoint y: 228, endPoint x: 1135, endPoint y: 231, distance: 75.1
click at [1135, 231] on p "Documents on file for Denzer & Liu GbR confirm FRIEDEMANN CHRISTIAN DENZER is a…" at bounding box center [1222, 216] width 603 height 34
copy p "Denzer & Liu GbR"
click at [1206, 336] on textarea "Documents on file for Mount Equinox Inc confirm that Kevin Jeffrey Bennett is a…" at bounding box center [1281, 322] width 433 height 56
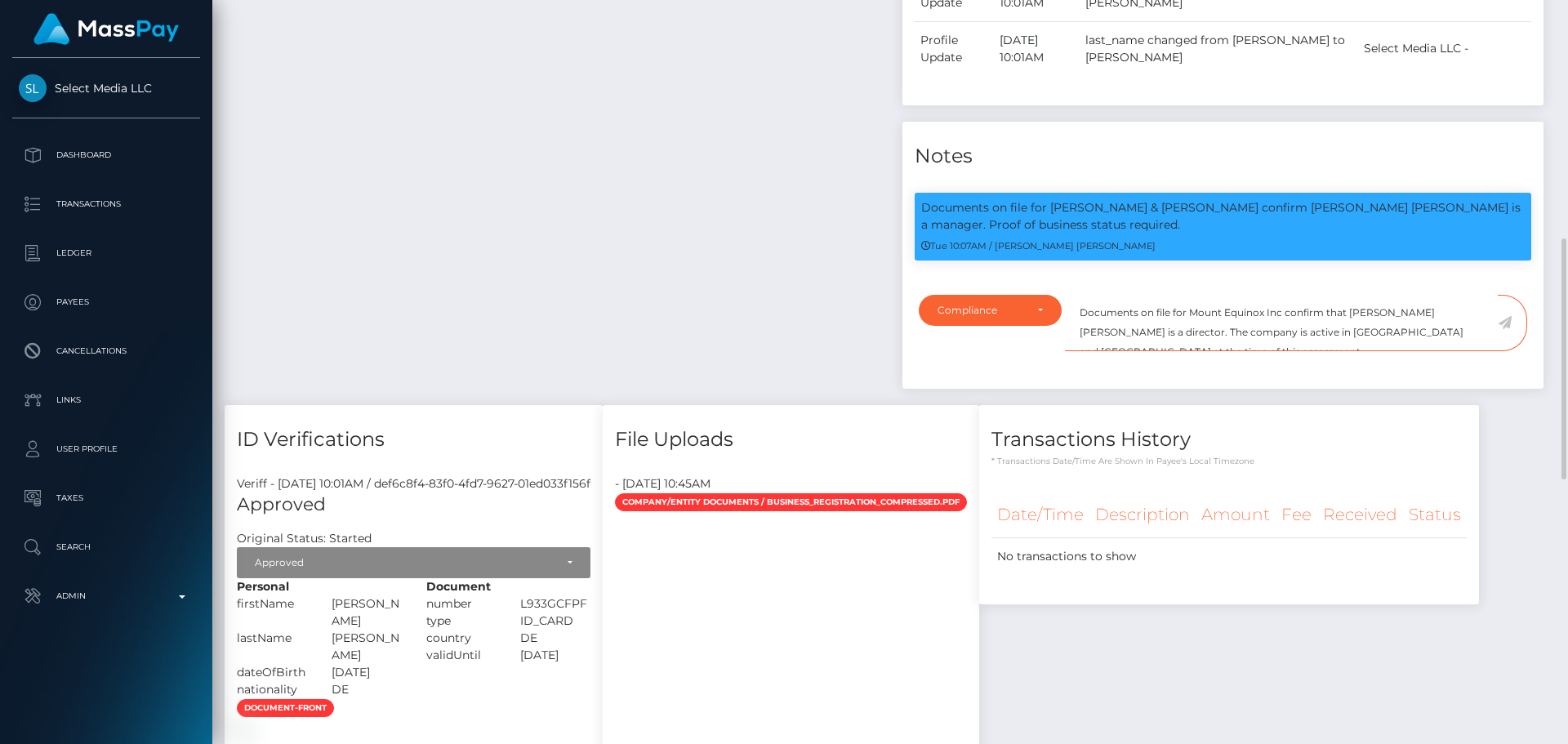
drag, startPoint x: 1206, startPoint y: 336, endPoint x: 1268, endPoint y: 334, distance: 62.0
click at [1268, 334] on textarea "Documents on file for Mount Equinox Inc confirm that Kevin Jeffrey Bennett is a…" at bounding box center [1281, 322] width 433 height 56
paste textarea "Denzer & Liu GbR"
click at [1264, 334] on textarea "Documents on file for Denzer & Liu GbR confirm that Kevin Jeffrey Bennett is a …" at bounding box center [1281, 322] width 433 height 56
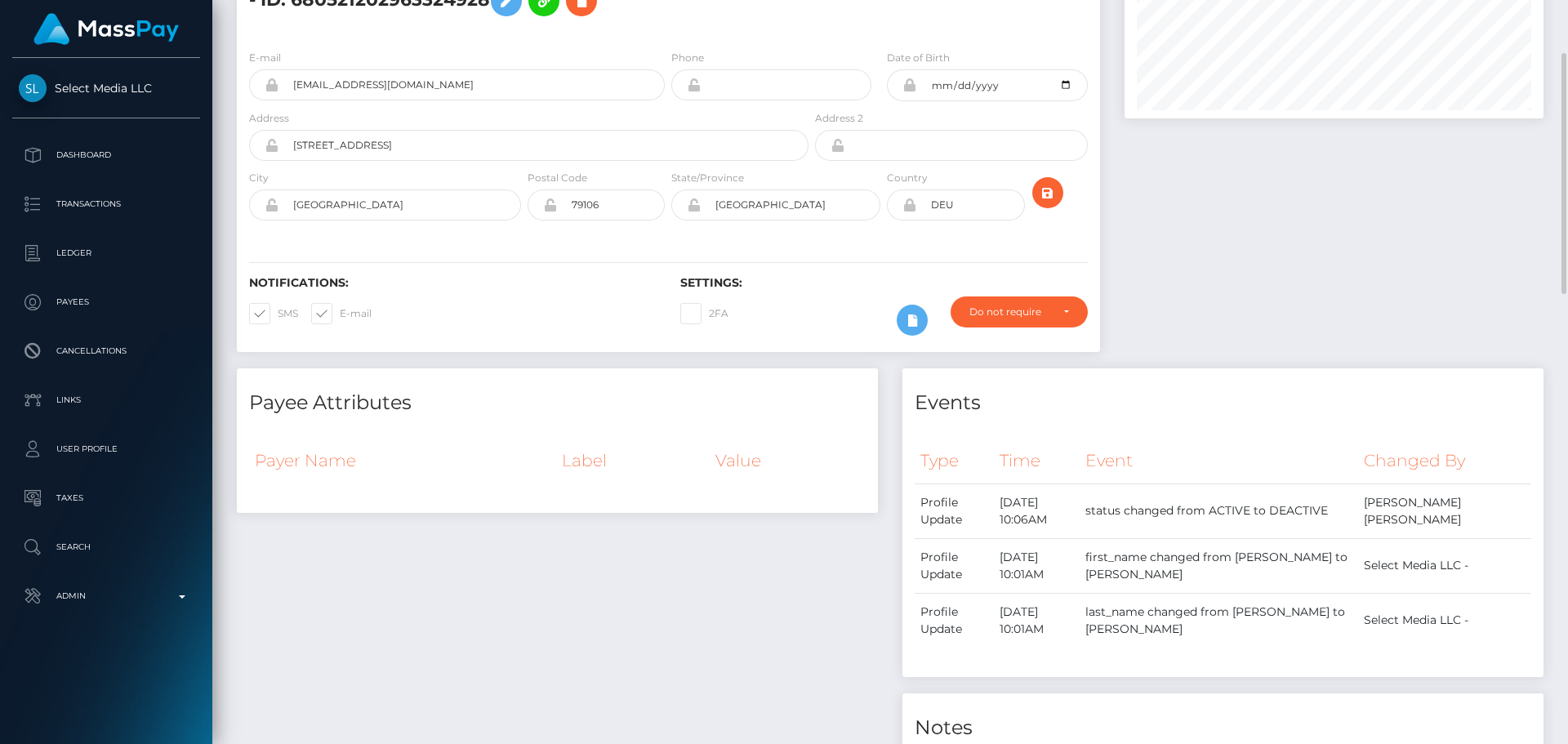
scroll to position [0, 0]
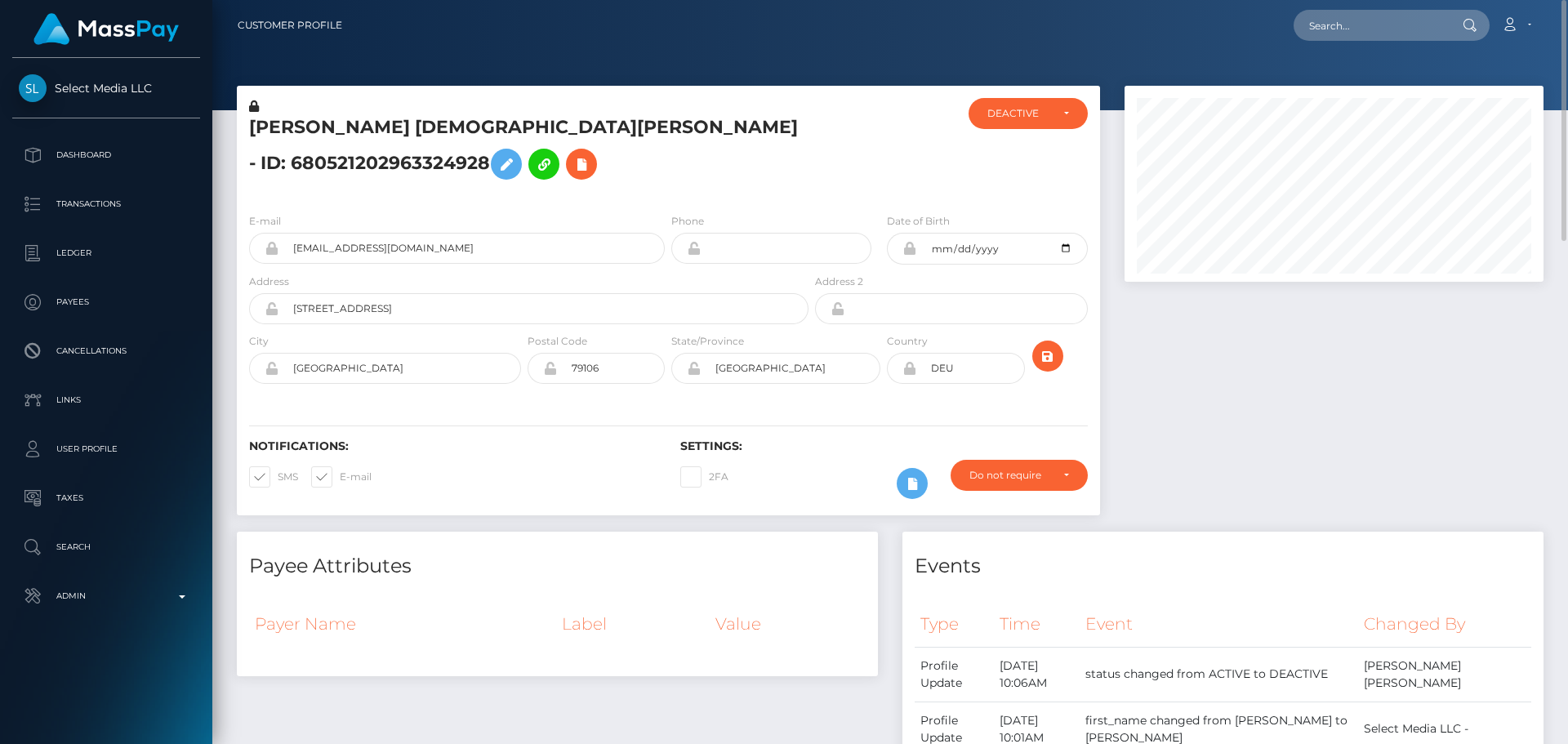
click at [288, 123] on h5 "FRIEDEMANN CHRISTIAN DENZER - ID: 680521202963324928" at bounding box center [524, 151] width 550 height 73
drag, startPoint x: 288, startPoint y: 123, endPoint x: 503, endPoint y: 132, distance: 215.2
click at [503, 132] on h5 "FRIEDEMANN CHRISTIAN DENZER - ID: 680521202963324928" at bounding box center [524, 151] width 550 height 73
copy h5 "FRIEDEMANN CHRISTIAN DENZER"
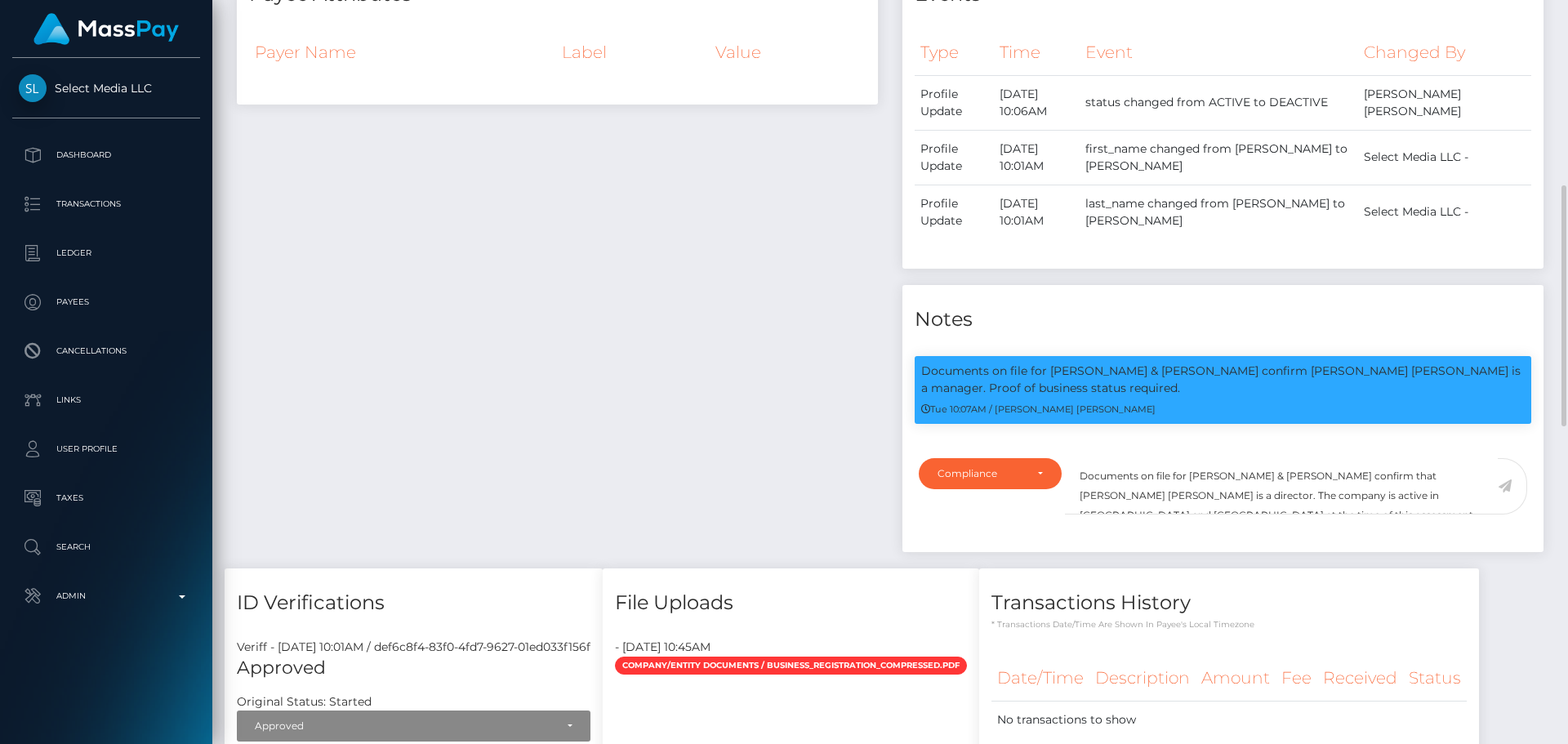
scroll to position [196, 419]
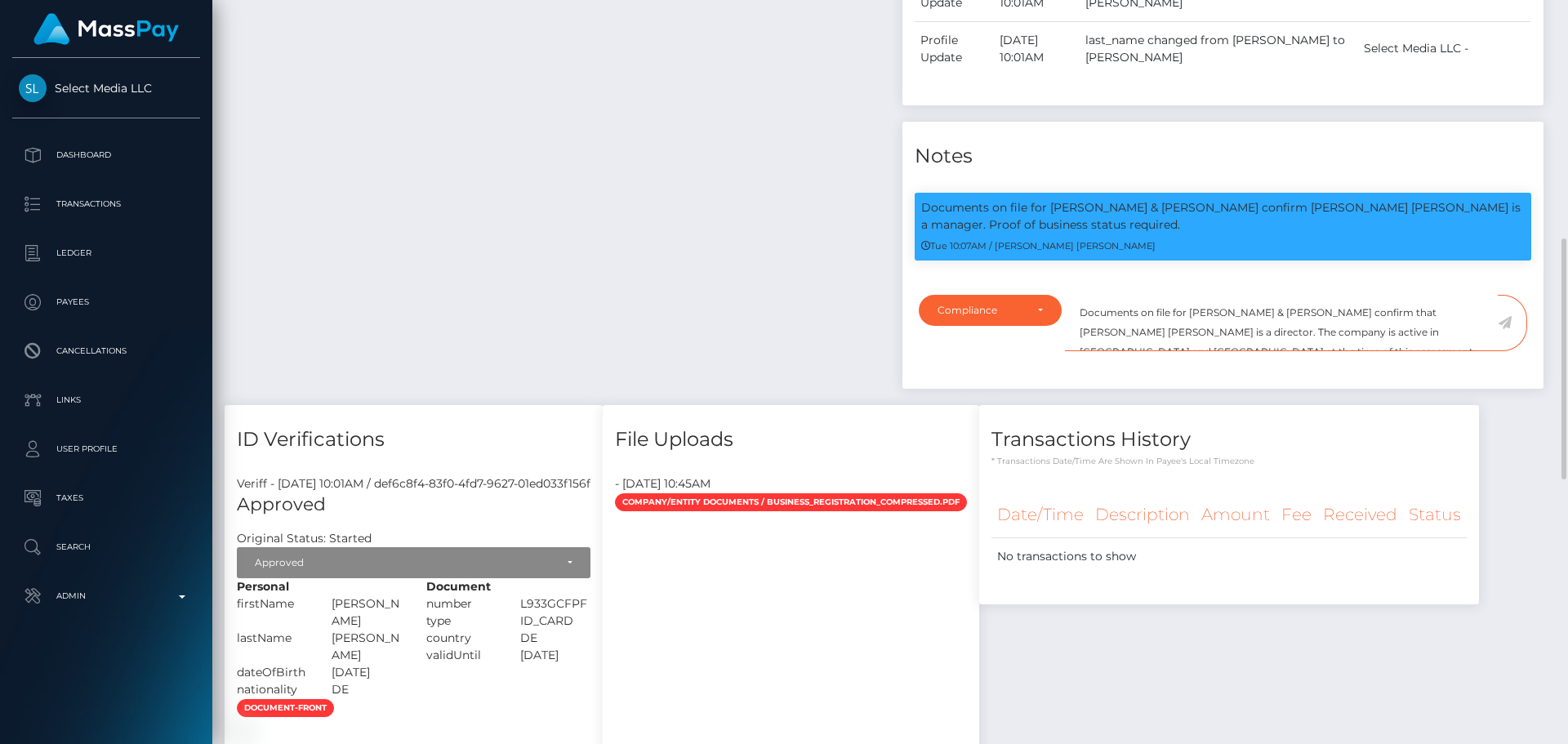
click at [1348, 339] on textarea "Documents on file for Denzer & Liu GBR confirm that Kevin Jeffrey Bennett is a …" at bounding box center [1281, 322] width 433 height 56
drag, startPoint x: 1348, startPoint y: 339, endPoint x: 1407, endPoint y: 336, distance: 59.1
click at [1407, 336] on textarea "Documents on file for Denzer & Liu GBR confirm that Kevin Jeffrey Bennett is a …" at bounding box center [1281, 322] width 433 height 56
paste textarea "FRIEDEMANN CHRISTIAN DENZER"
click at [697, 370] on div "Payee Attributes Payer Name Label Value" at bounding box center [557, 101] width 665 height 608
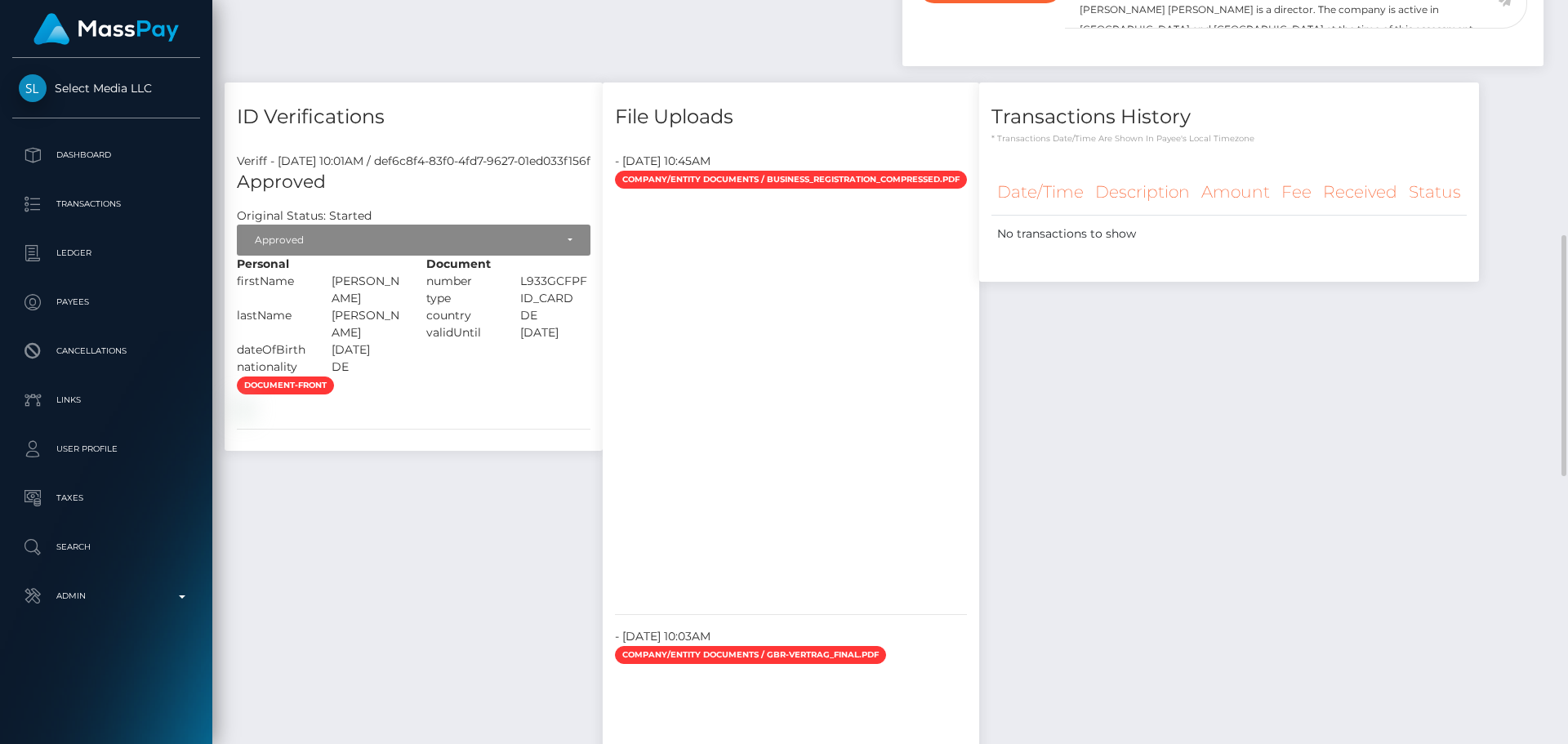
scroll to position [731, 0]
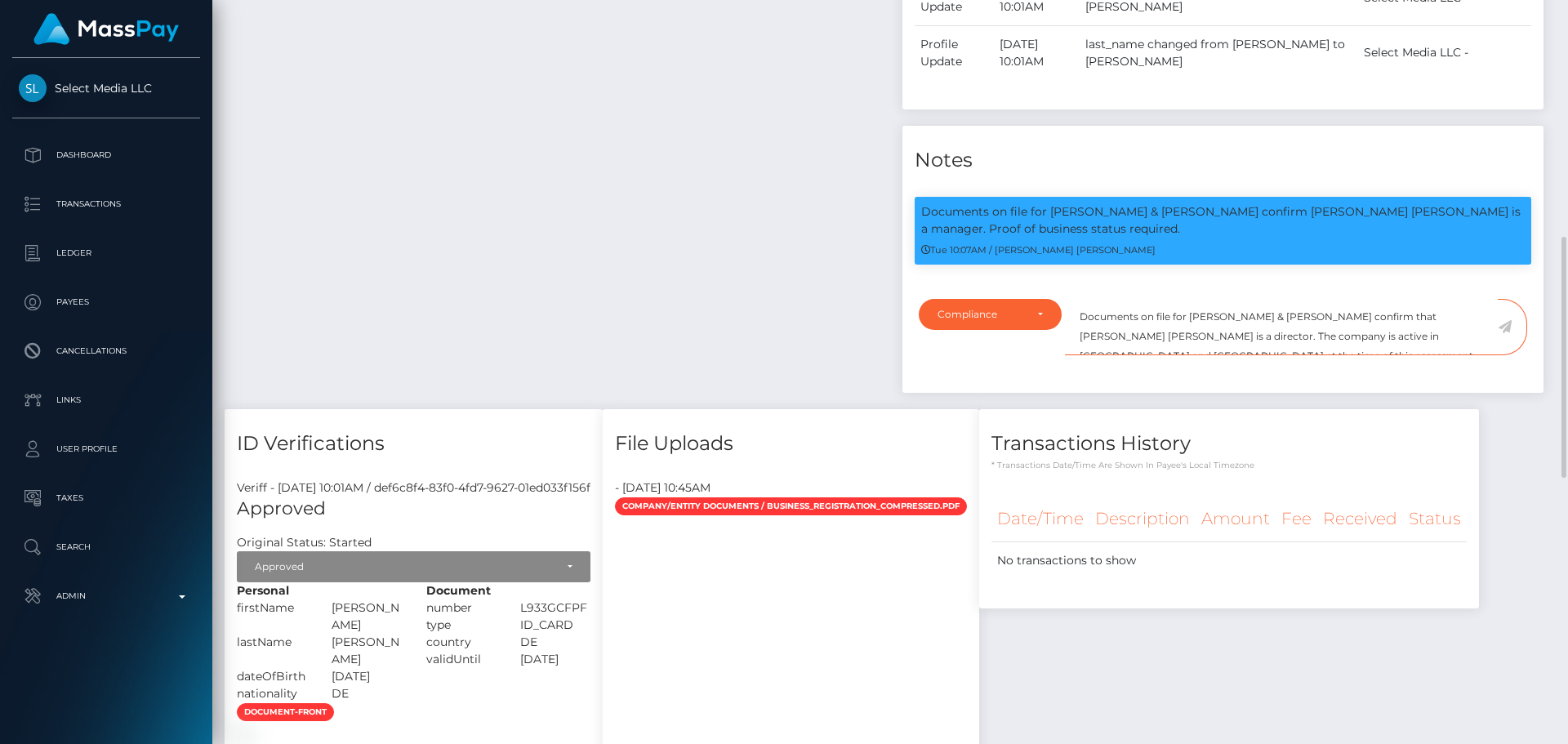
click at [1266, 341] on textarea "Documents on file for Denzer & Liu GBR confirm that FRIEDEMANN CHRISTIAN DENZER…" at bounding box center [1281, 326] width 433 height 56
click at [1155, 355] on textarea "Documents on file for Denzer & Liu GbR confirm that FRIEDEMANN CHRISTIAN DENZER…" at bounding box center [1281, 326] width 433 height 56
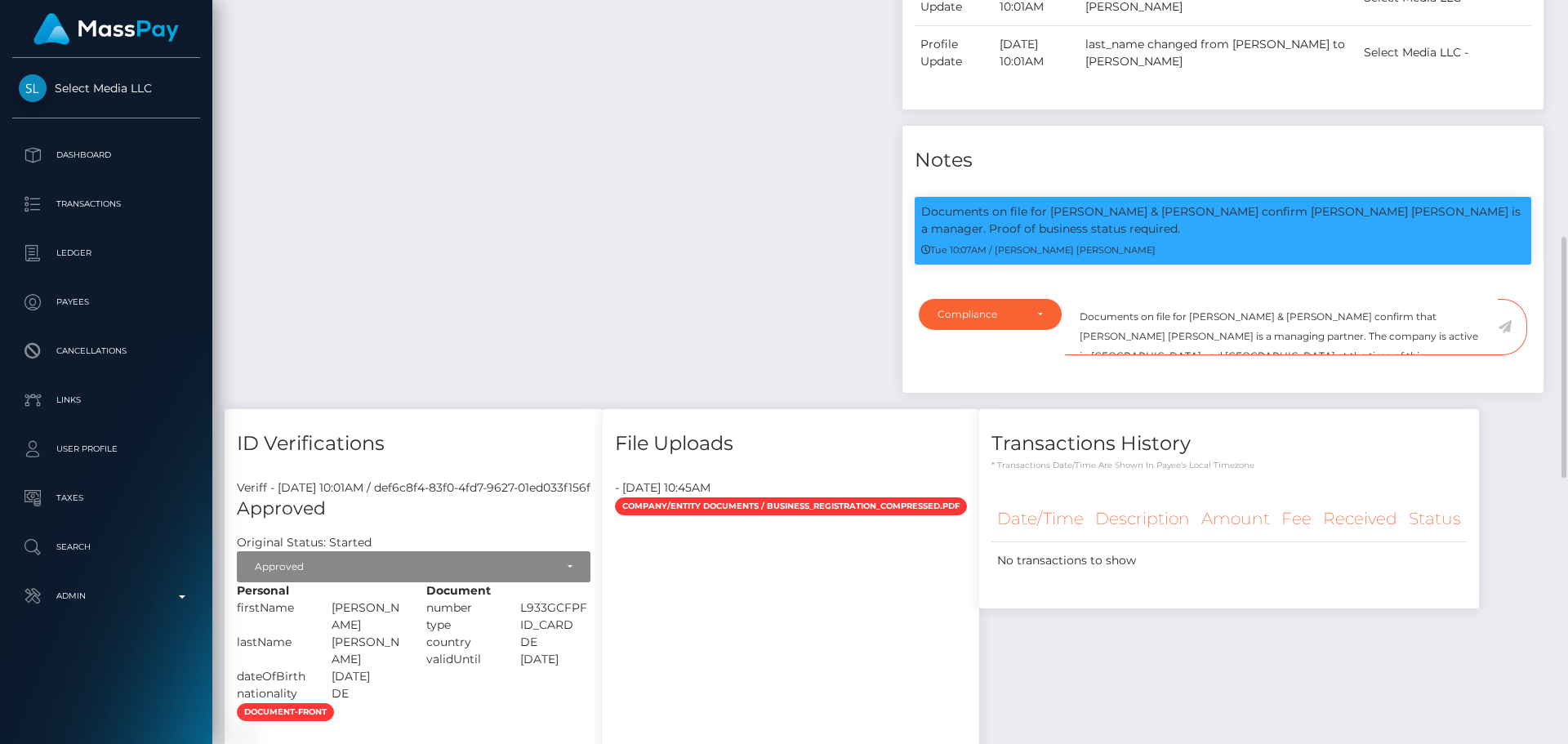
drag, startPoint x: 1155, startPoint y: 363, endPoint x: 1206, endPoint y: 363, distance: 51.0
click at [1206, 355] on textarea "Documents on file for Denzer & Liu GbR confirm that FRIEDEMANN CHRISTIAN DENZER…" at bounding box center [1281, 326] width 433 height 56
drag, startPoint x: 1459, startPoint y: 362, endPoint x: 1414, endPoint y: 363, distance: 45.0
click at [1414, 355] on textarea "Documents on file for Denzer & Liu GbR confirm that FRIEDEMANN CHRISTIAN DENZER…" at bounding box center [1281, 326] width 433 height 56
paste textarea "DEU"
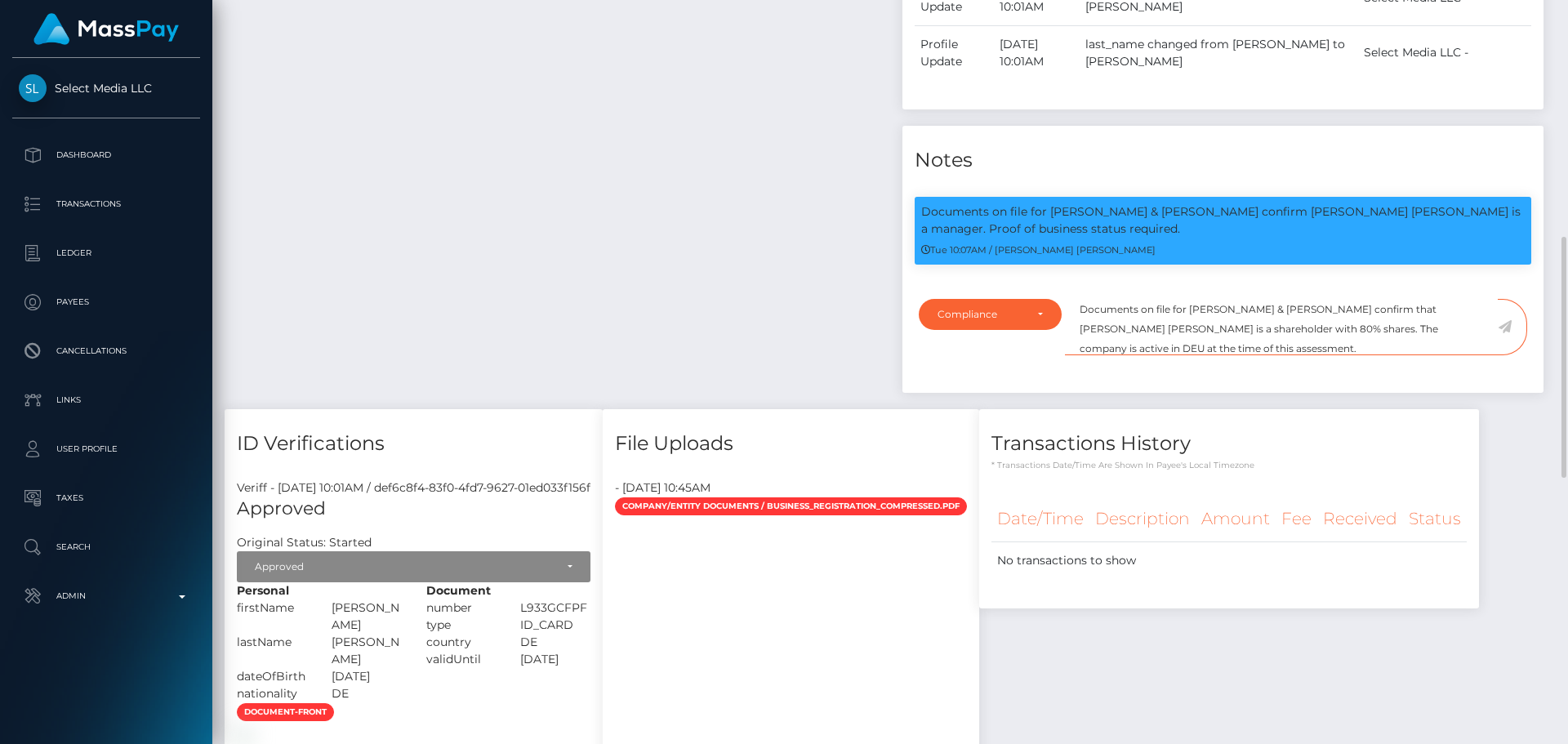
scroll to position [19, 0]
click at [1224, 355] on textarea "Documents on file for Denzer & Liu GbR confirm that FRIEDEMANN CHRISTIAN DENZER…" at bounding box center [1281, 326] width 433 height 56
type textarea "Documents on file for Denzer & Liu GbR confirm that FRIEDEMANN CHRISTIAN DENZER…"
click at [1510, 333] on icon at bounding box center [1504, 327] width 14 height 13
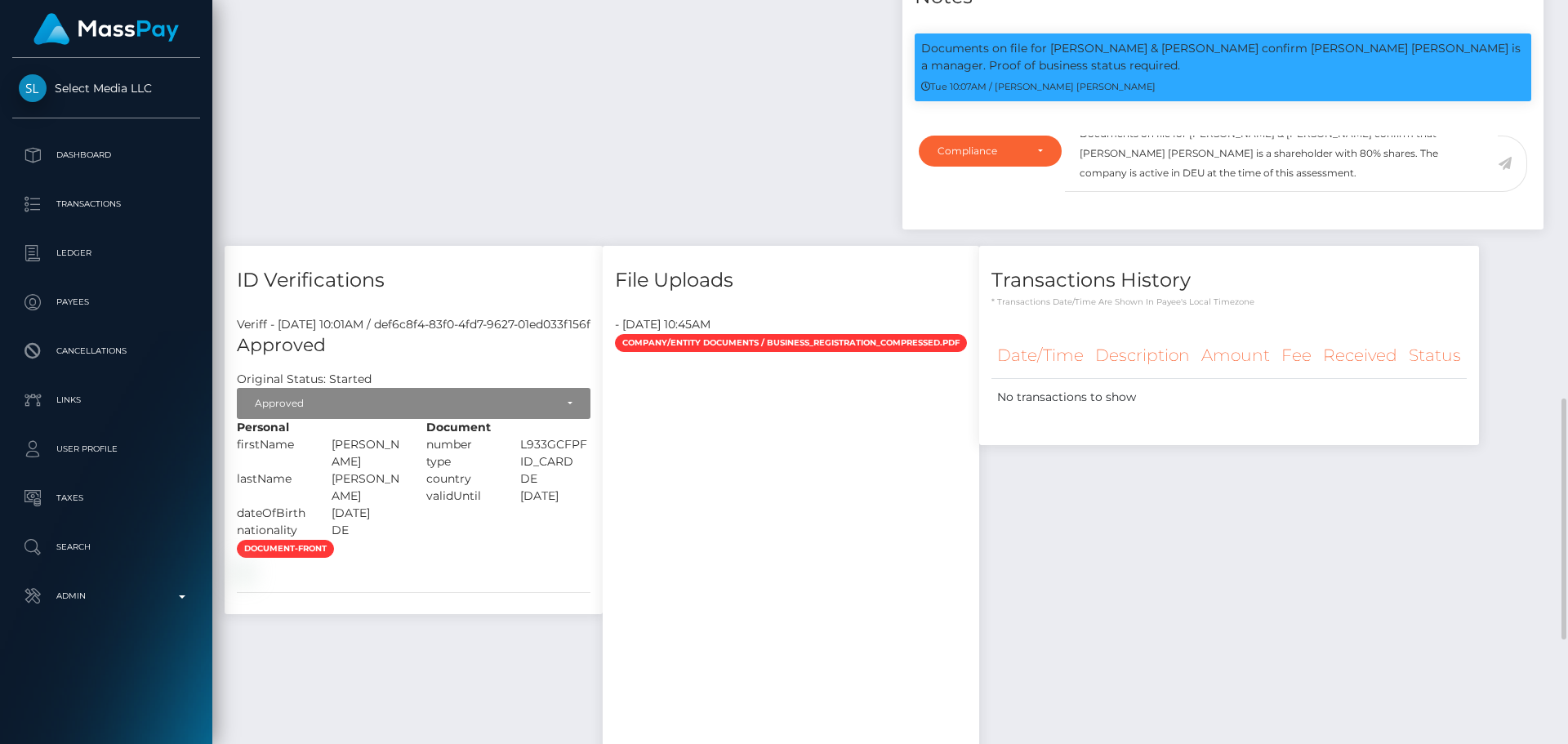
scroll to position [1057, 0]
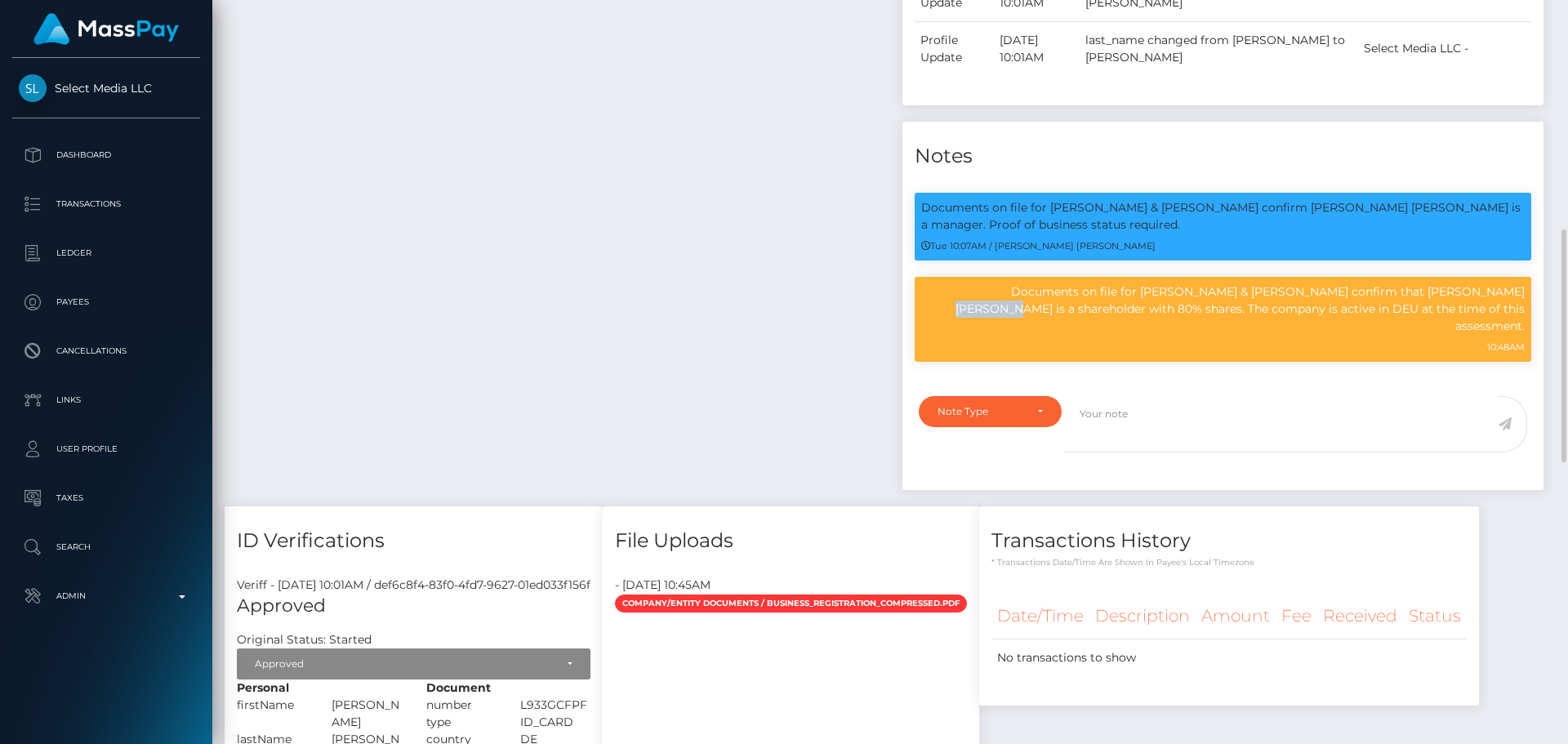
scroll to position [196, 419]
click at [1136, 318] on p "Documents on file for [PERSON_NAME] & [PERSON_NAME] confirm that [PERSON_NAME] …" at bounding box center [1222, 309] width 603 height 51
click at [688, 290] on div "Payee Attributes Payer Name Label Value" at bounding box center [557, 152] width 665 height 710
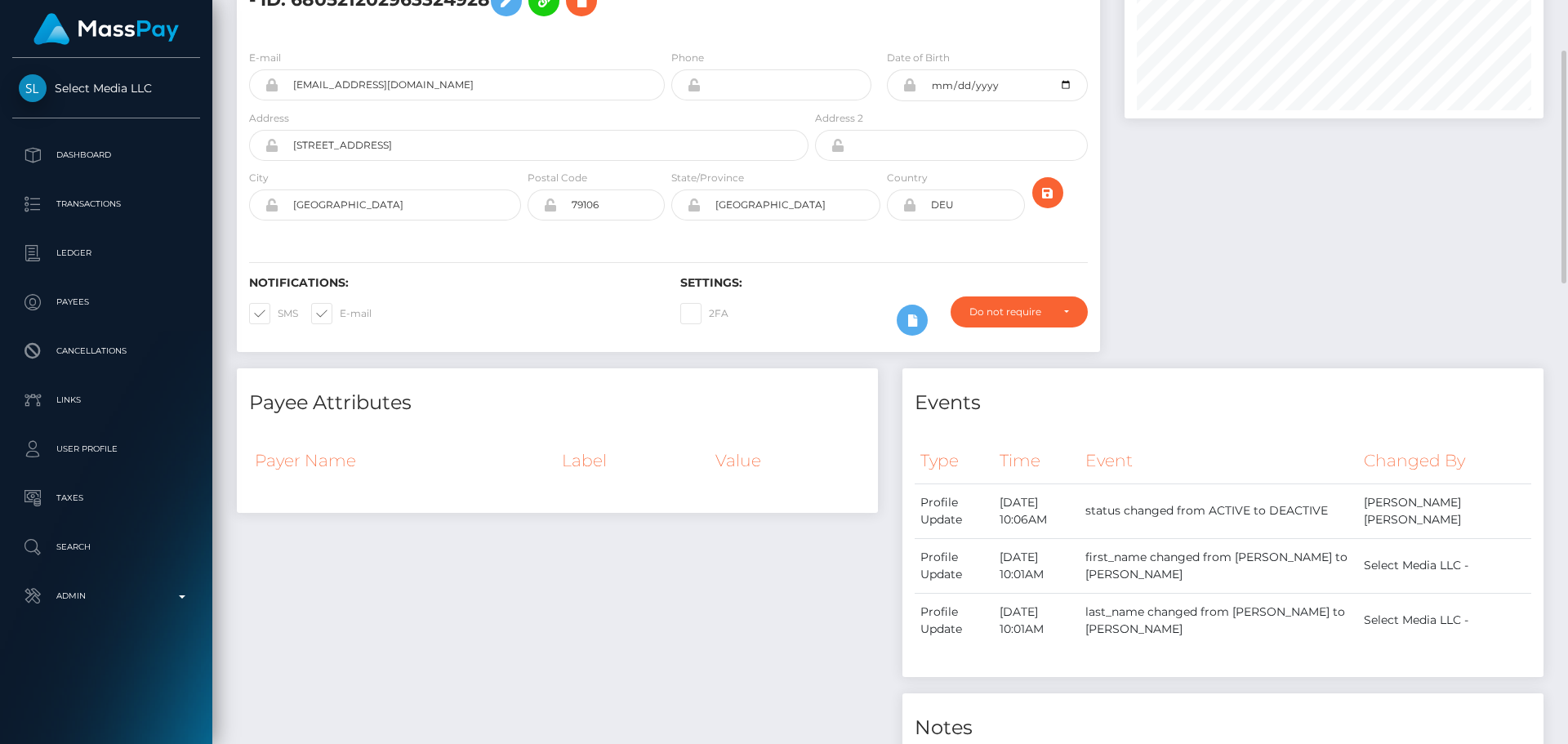
scroll to position [0, 0]
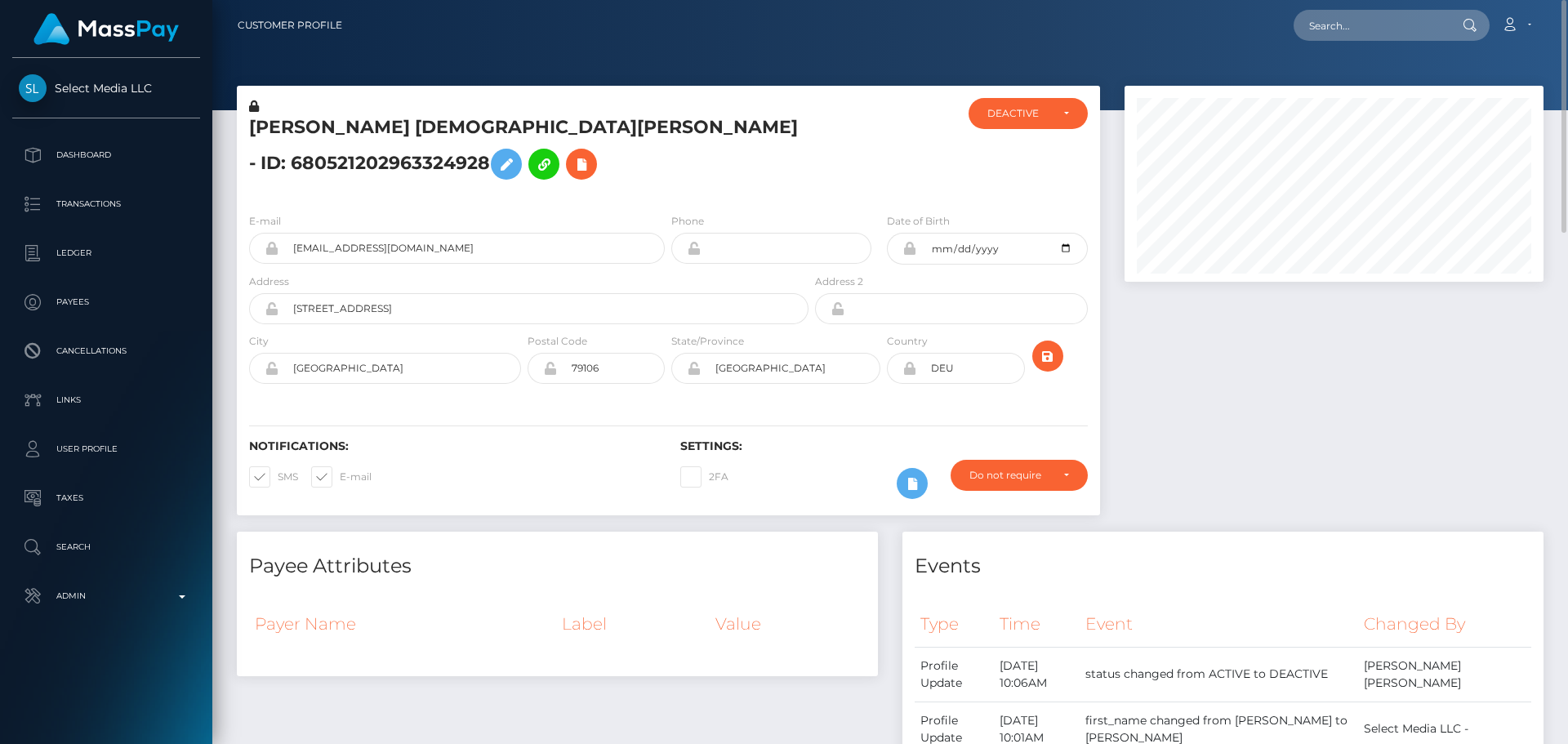
click at [252, 107] on icon at bounding box center [254, 107] width 10 height 12
click at [497, 163] on icon at bounding box center [506, 164] width 19 height 20
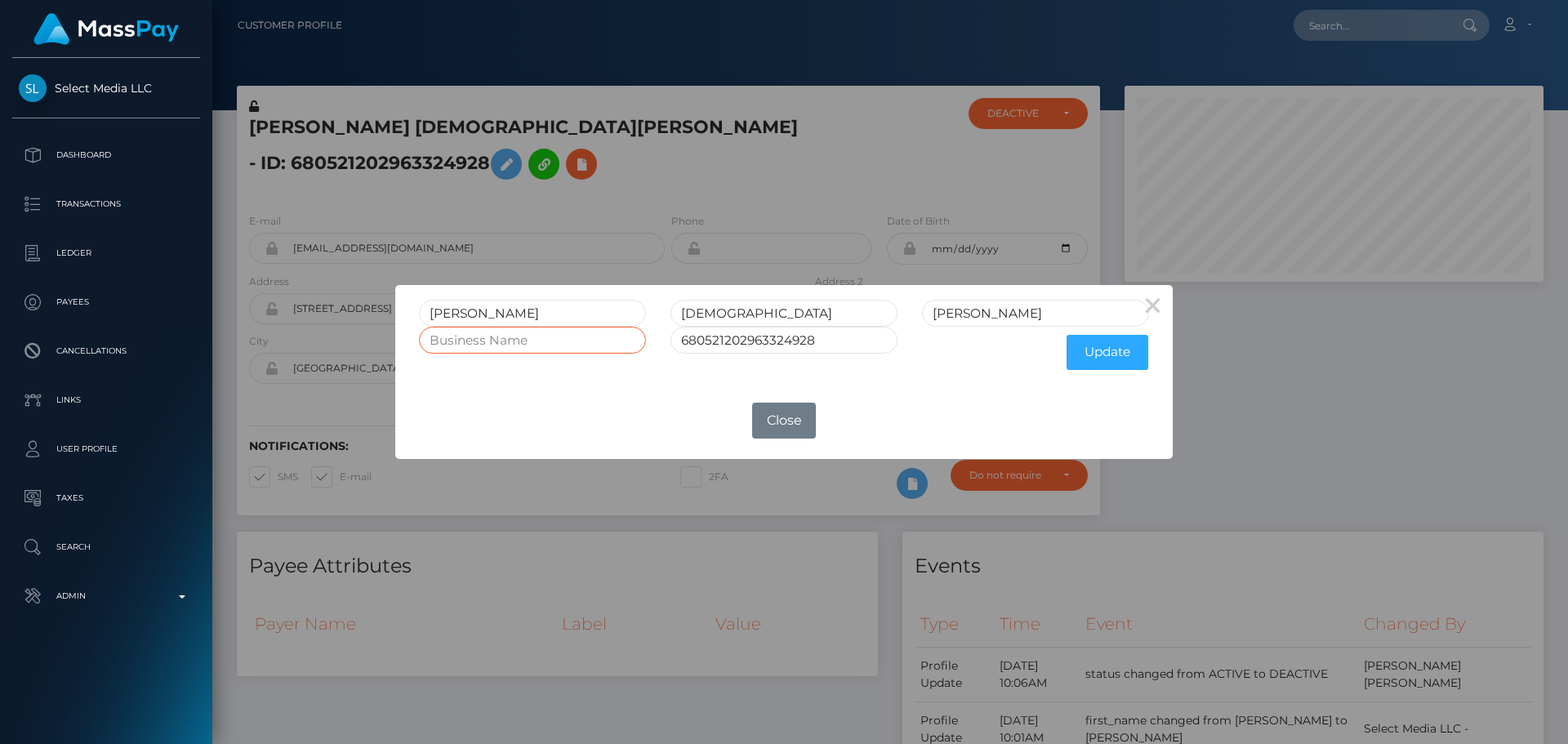
click at [560, 341] on input "text" at bounding box center [532, 340] width 227 height 27
paste input "Denzer & Liu GbR"
type input "Denzer & Liu GbR"
click at [1095, 351] on button "Update" at bounding box center [1107, 352] width 81 height 35
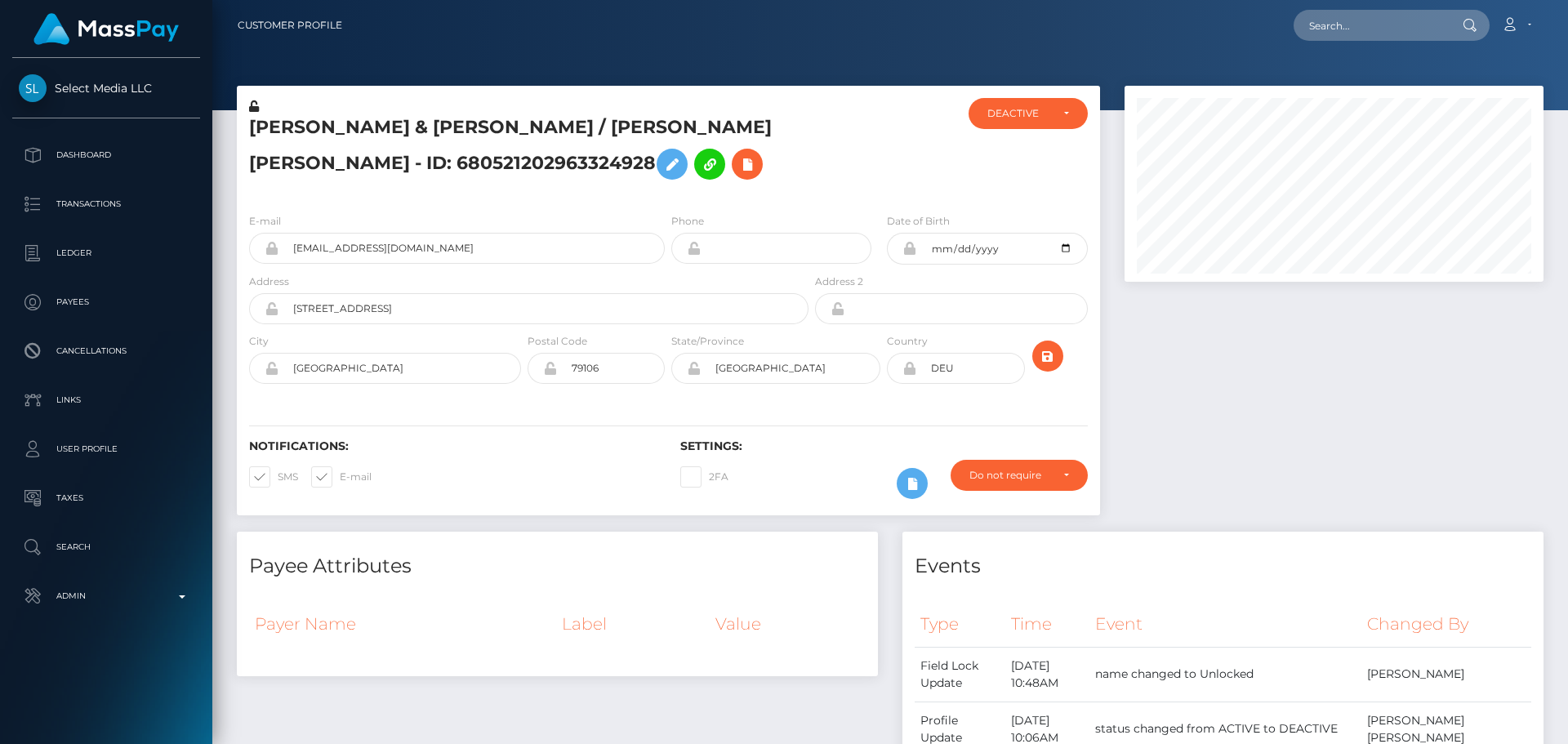
scroll to position [196, 419]
drag, startPoint x: 654, startPoint y: 185, endPoint x: 960, endPoint y: 175, distance: 306.2
click at [657, 185] on h5 "[PERSON_NAME] & [PERSON_NAME] / [PERSON_NAME] [PERSON_NAME] - ID: 6805212029633…" at bounding box center [524, 151] width 550 height 73
click at [1030, 117] on div "DEACTIVE" at bounding box center [1018, 113] width 63 height 13
click at [1029, 148] on link "ACTIVE" at bounding box center [1028, 157] width 119 height 30
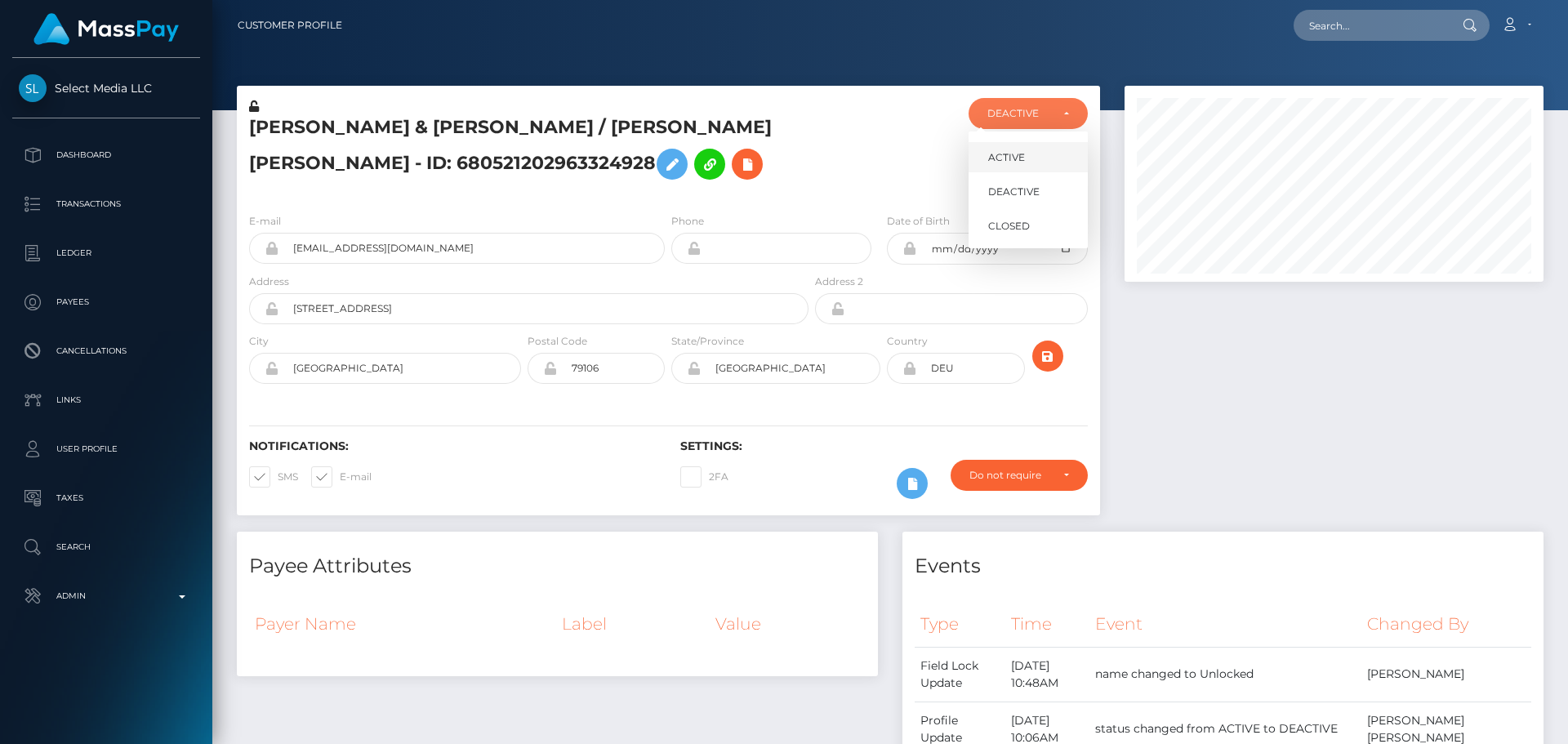
select select "ACTIVE"
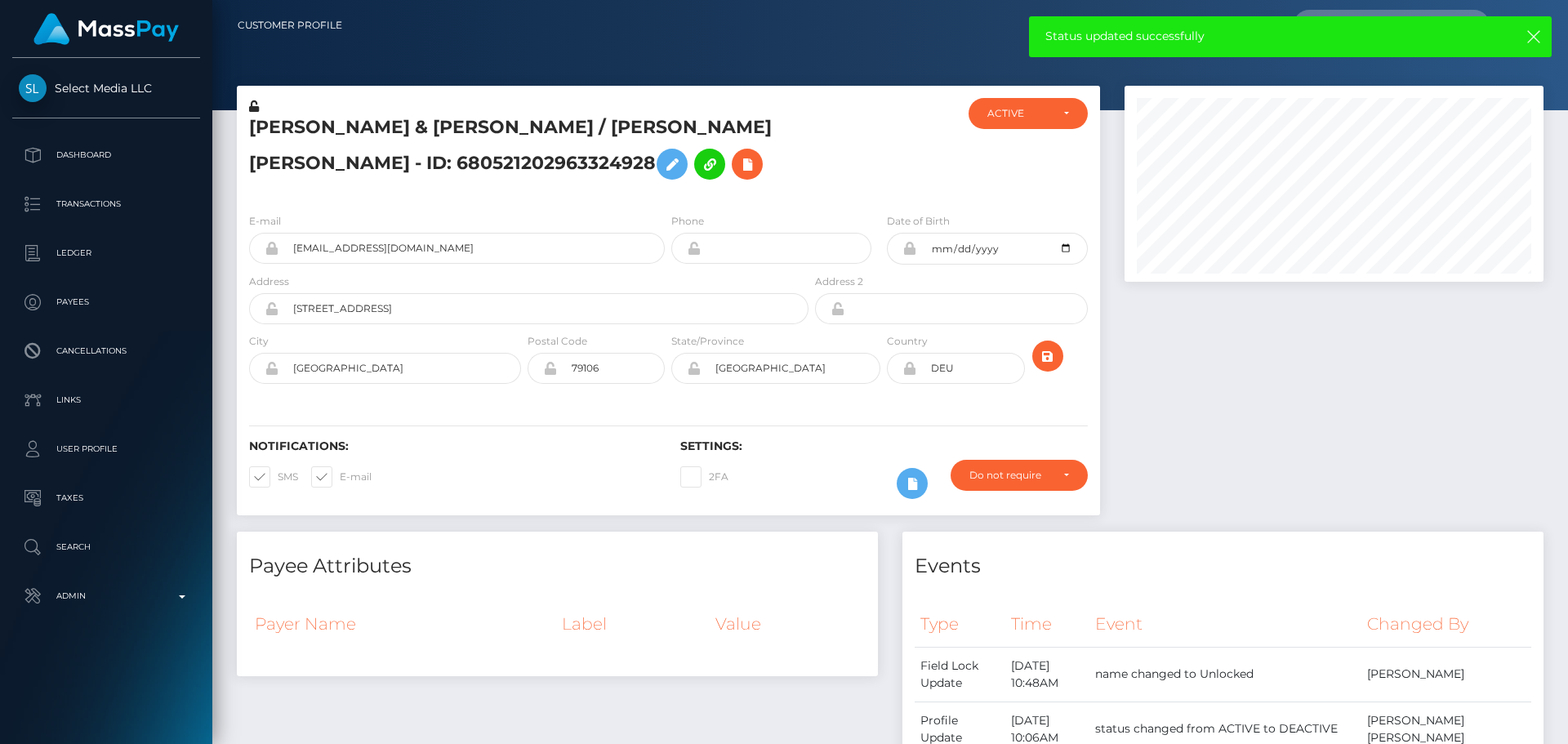
click at [255, 107] on icon at bounding box center [254, 107] width 10 height 12
click at [1050, 364] on icon "submit" at bounding box center [1047, 356] width 19 height 20
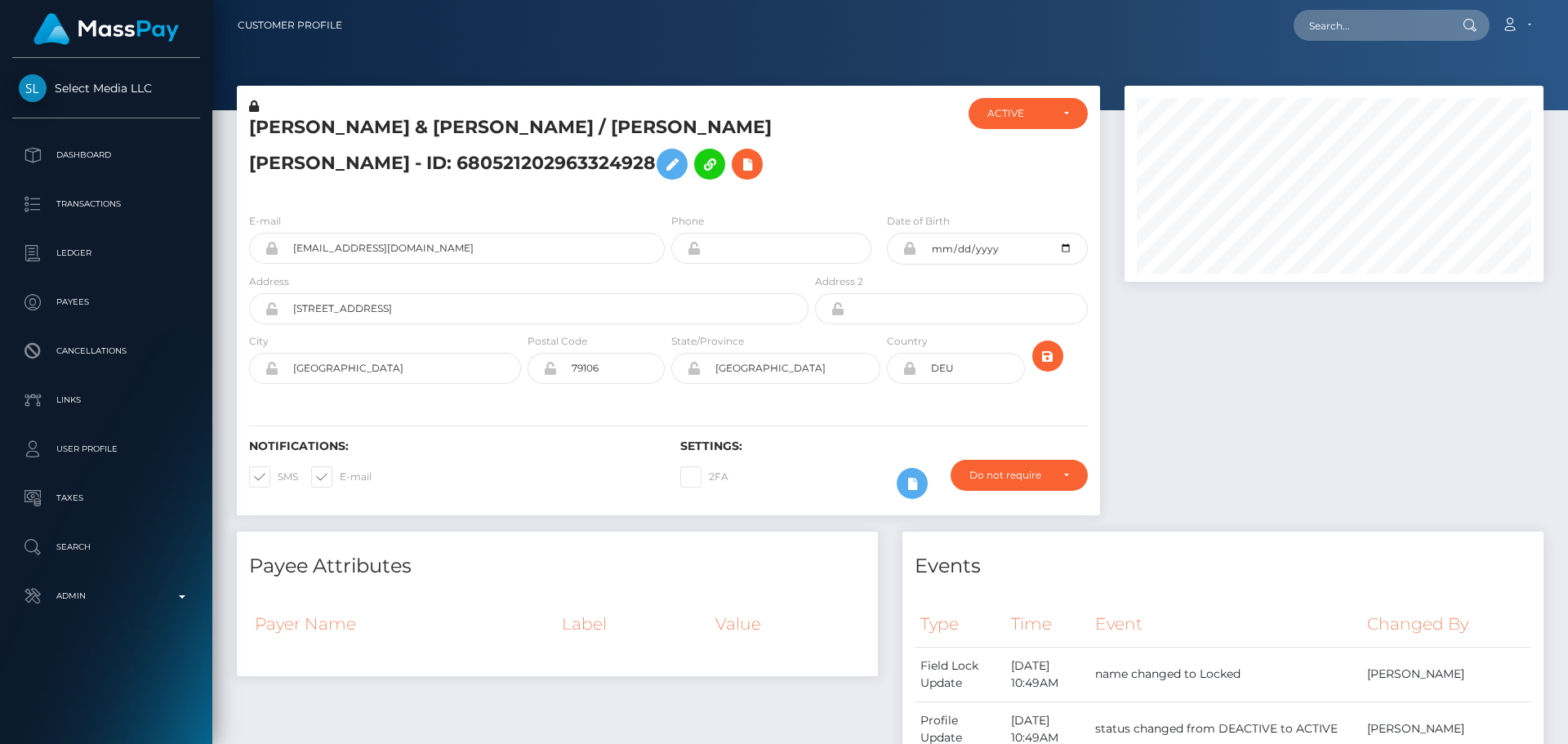
scroll to position [196, 419]
click at [1047, 352] on icon "submit" at bounding box center [1047, 356] width 19 height 20
click at [462, 131] on h5 "Denzer & Liu GbR / FRIEDEMANN CHRISTIAN DENZER - ID: 680521202963324928" at bounding box center [524, 151] width 550 height 73
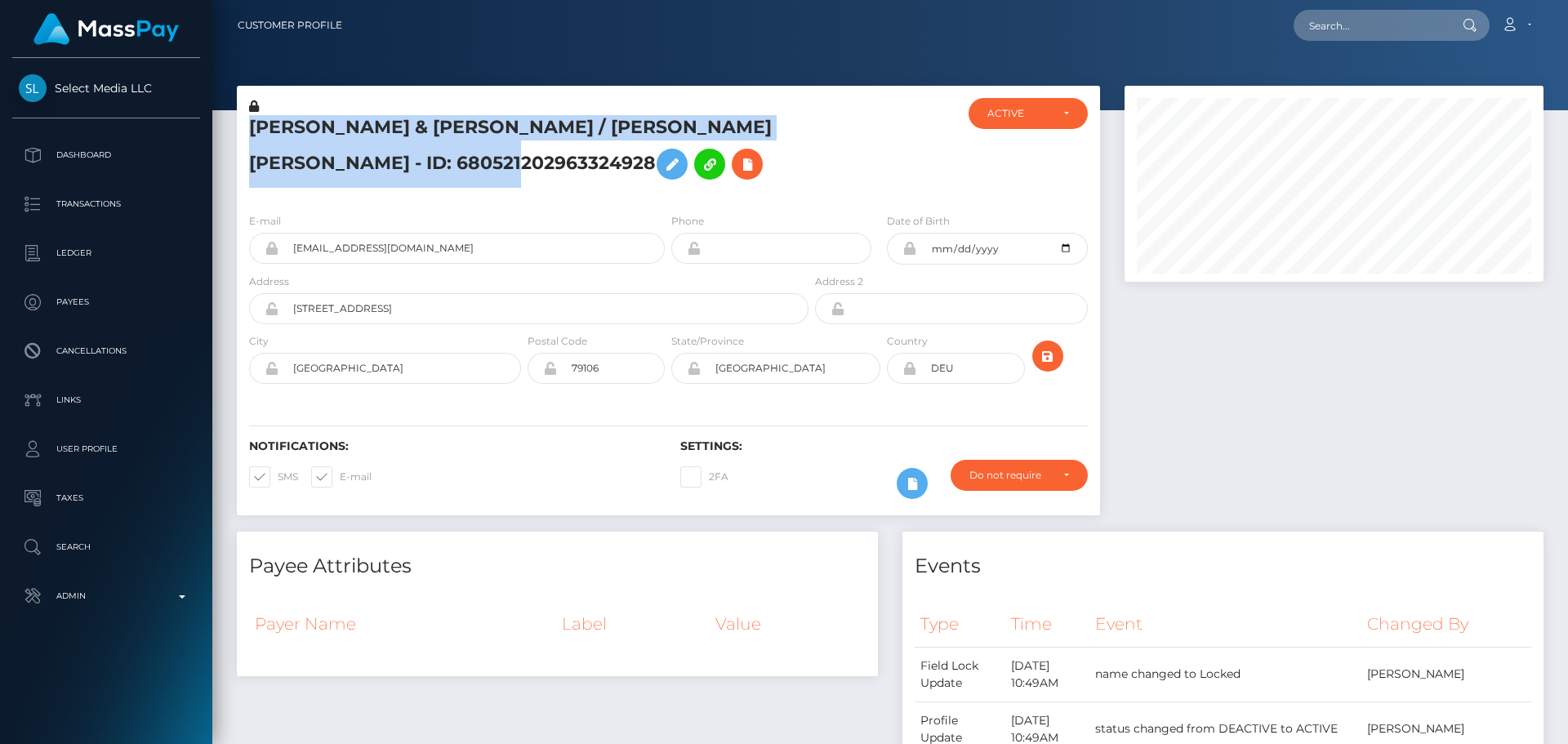
click at [462, 131] on h5 "Denzer & Liu GbR / FRIEDEMANN CHRISTIAN DENZER - ID: 680521202963324928" at bounding box center [524, 151] width 550 height 73
copy h5 "Denzer & Liu GbR / FRIEDEMANN CHRISTIAN DENZER - ID: 680521202963324928"
